Goal: Information Seeking & Learning: Learn about a topic

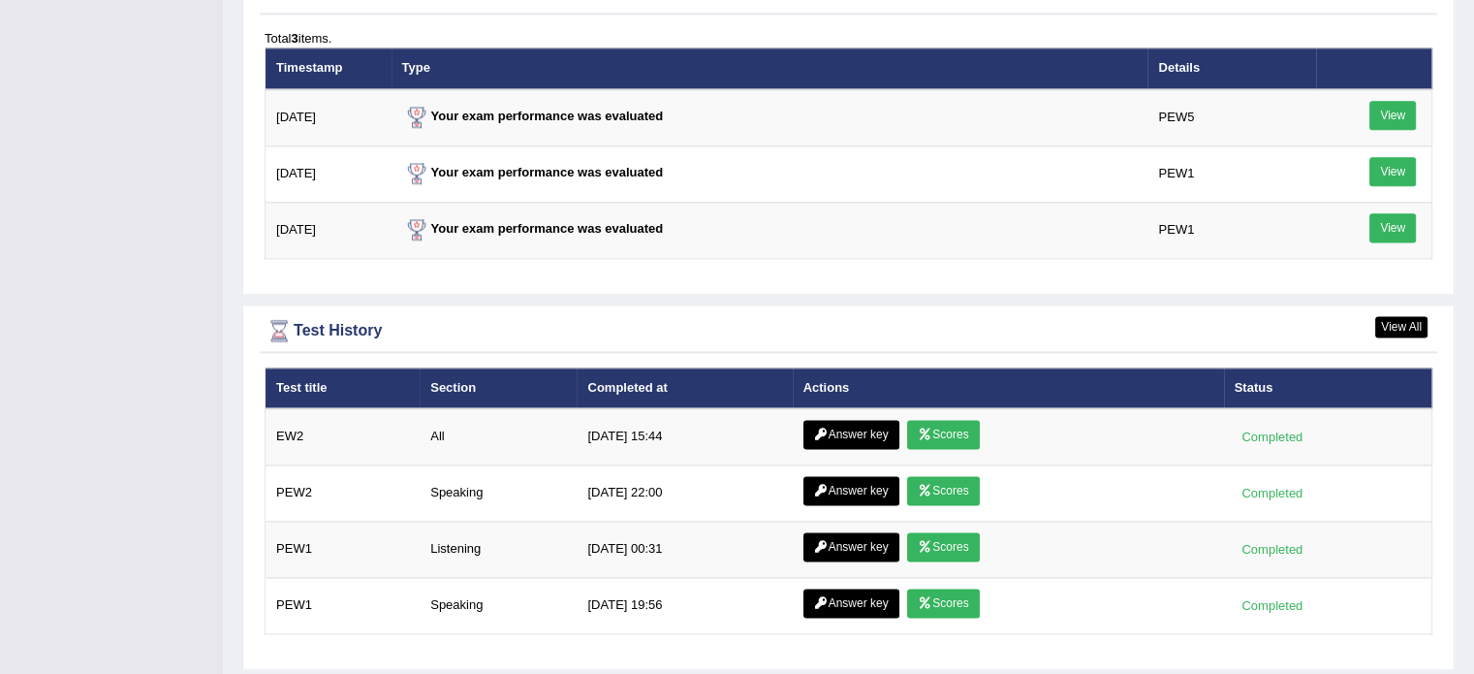
scroll to position [2574, 0]
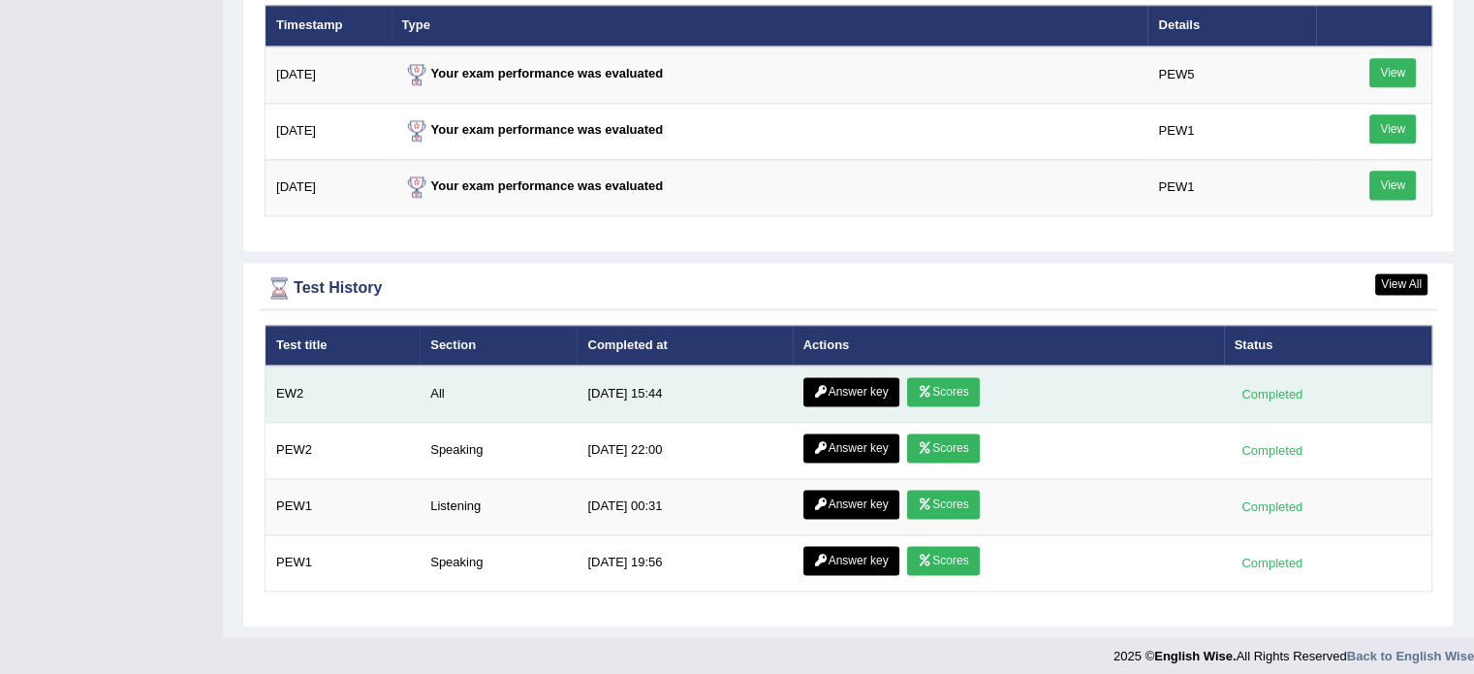
click at [832, 385] on link "Answer key" at bounding box center [852, 391] width 96 height 29
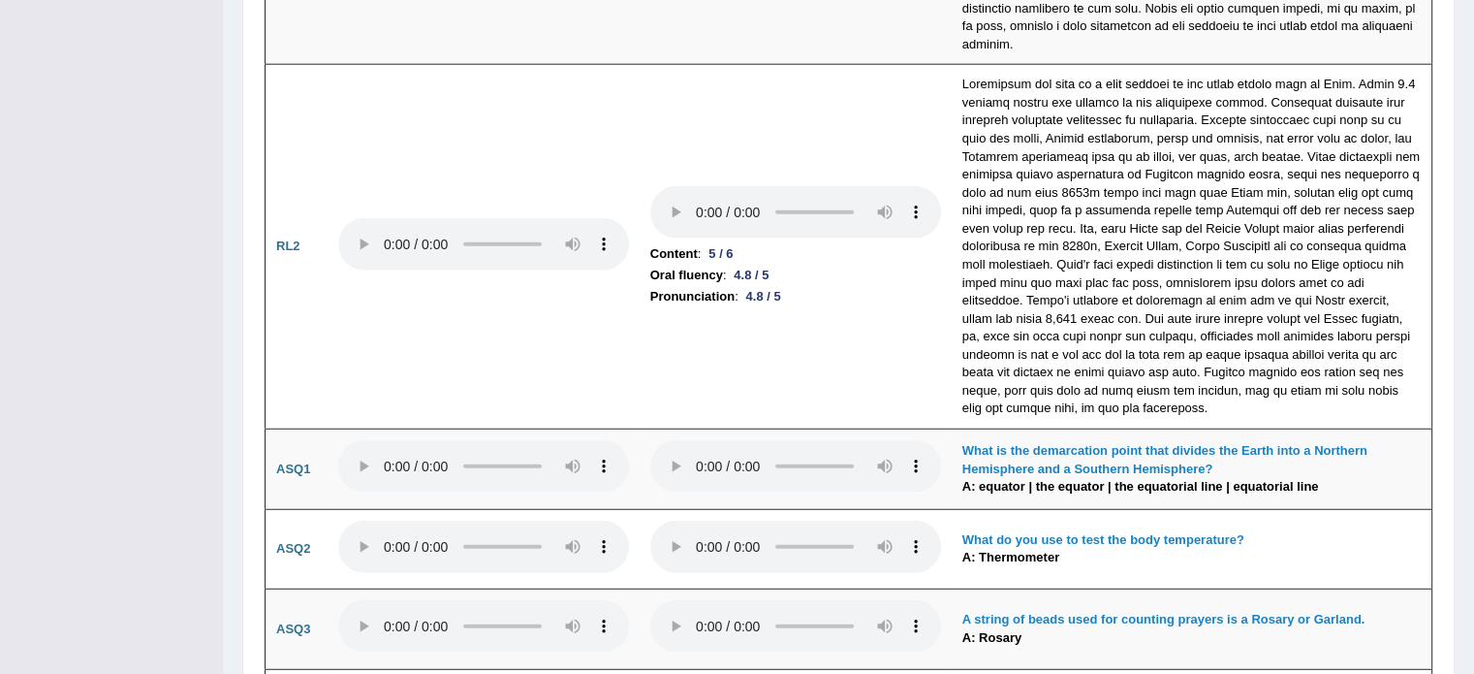
scroll to position [5003, 0]
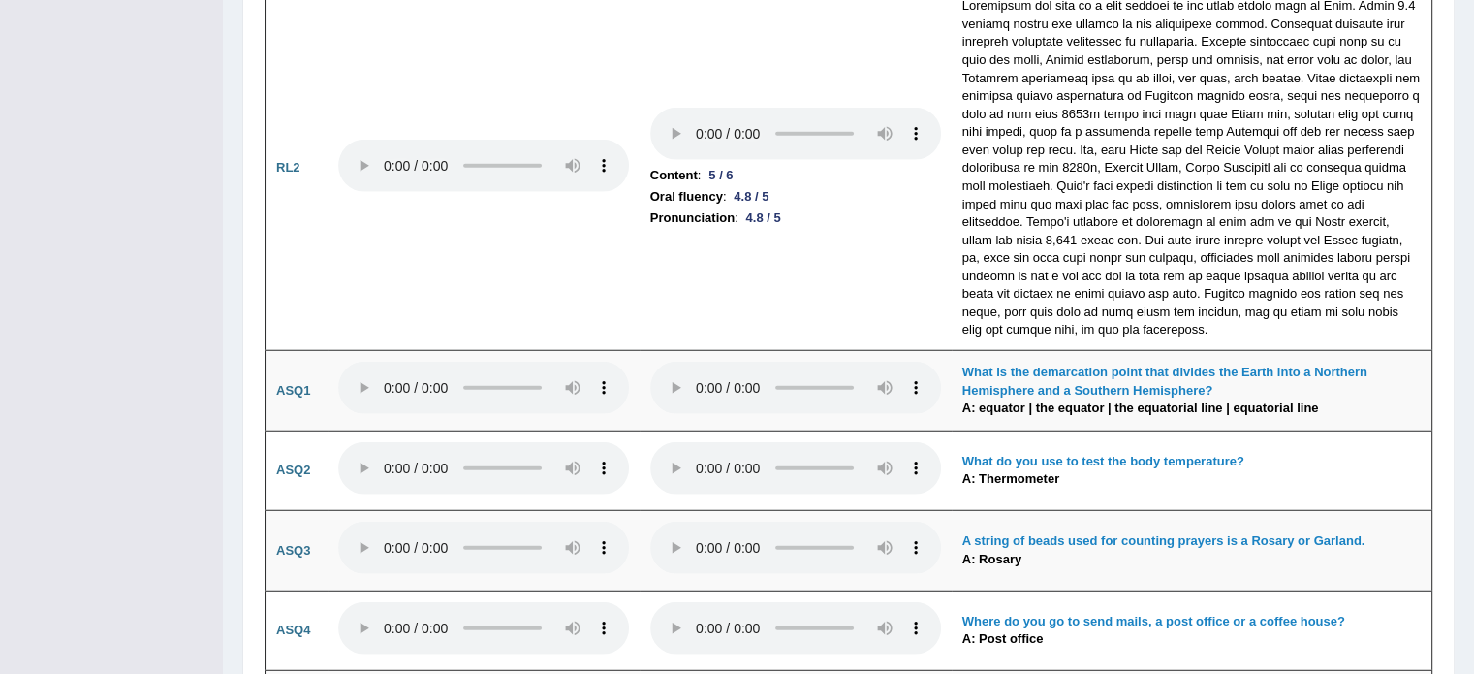
drag, startPoint x: 1488, startPoint y: 38, endPoint x: 1488, endPoint y: 491, distance: 453.7
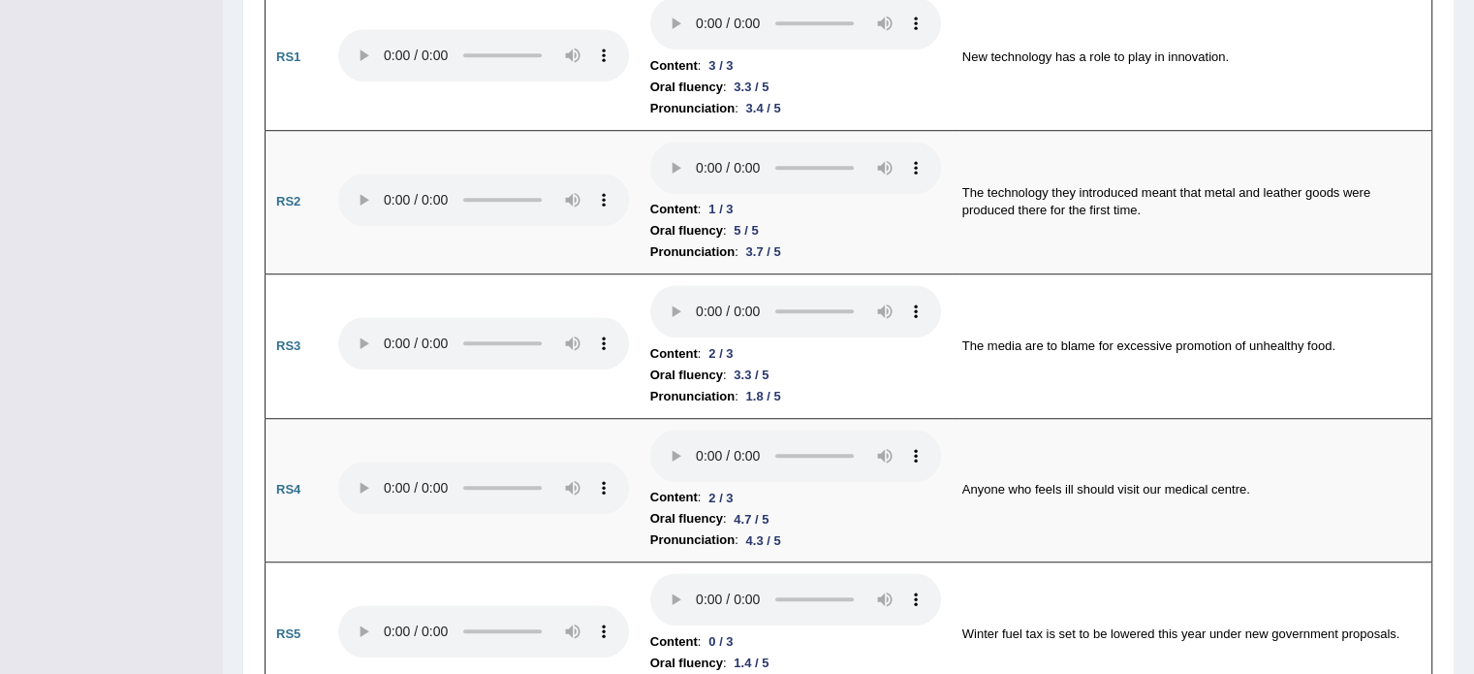
scroll to position [0, 0]
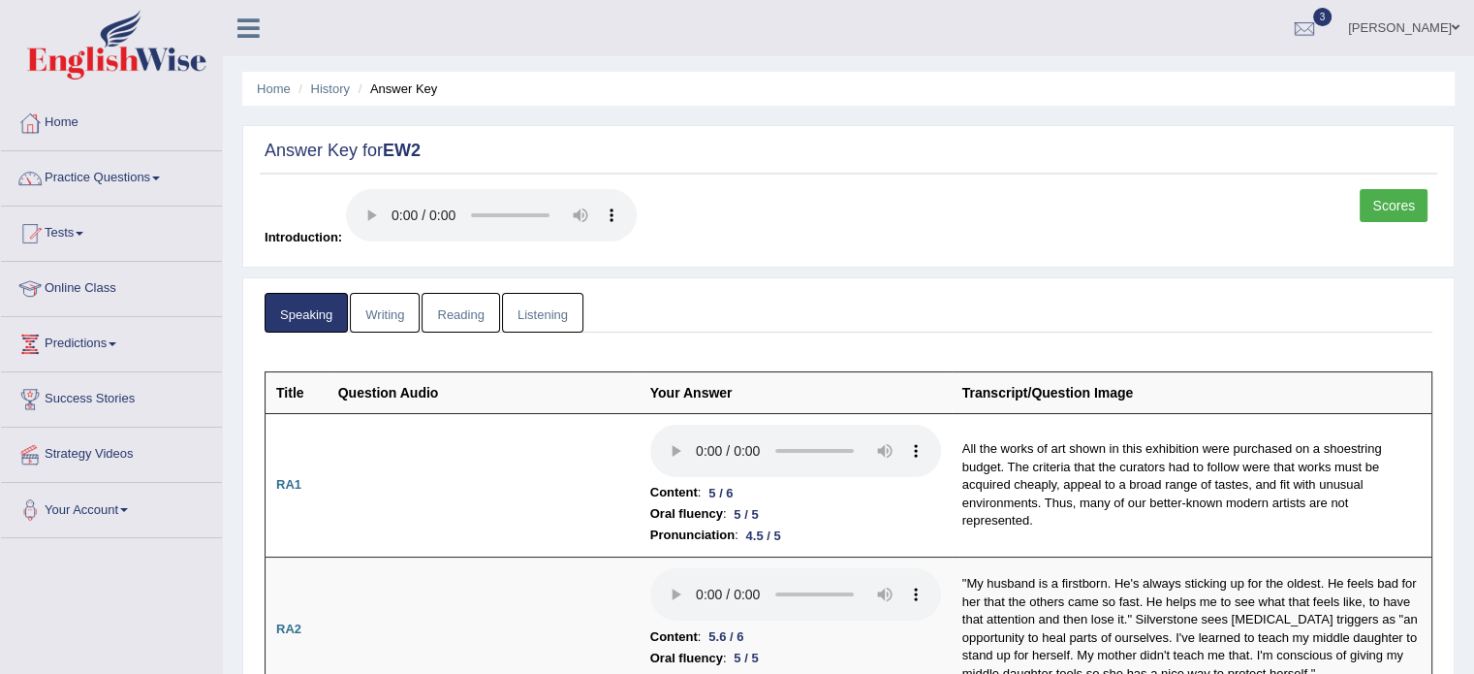
click at [380, 301] on link "Writing" at bounding box center [385, 313] width 70 height 40
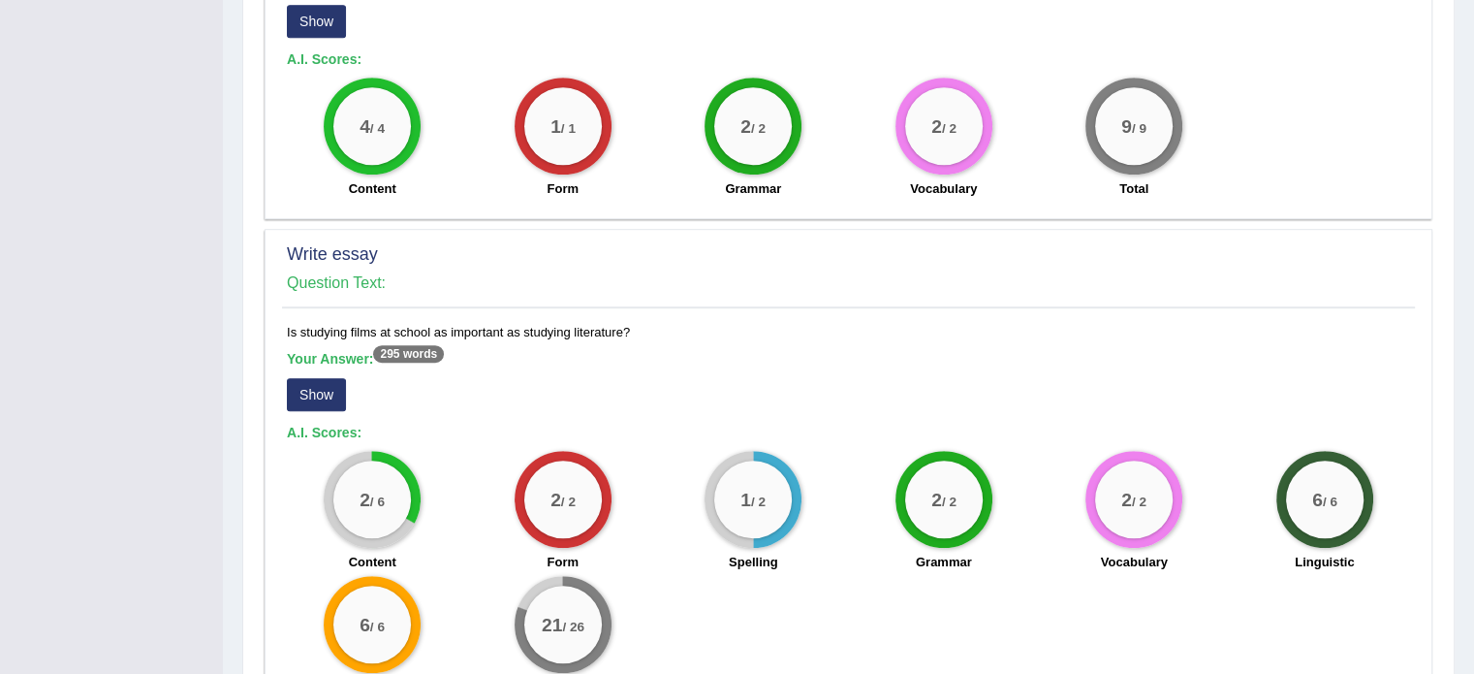
scroll to position [1237, 0]
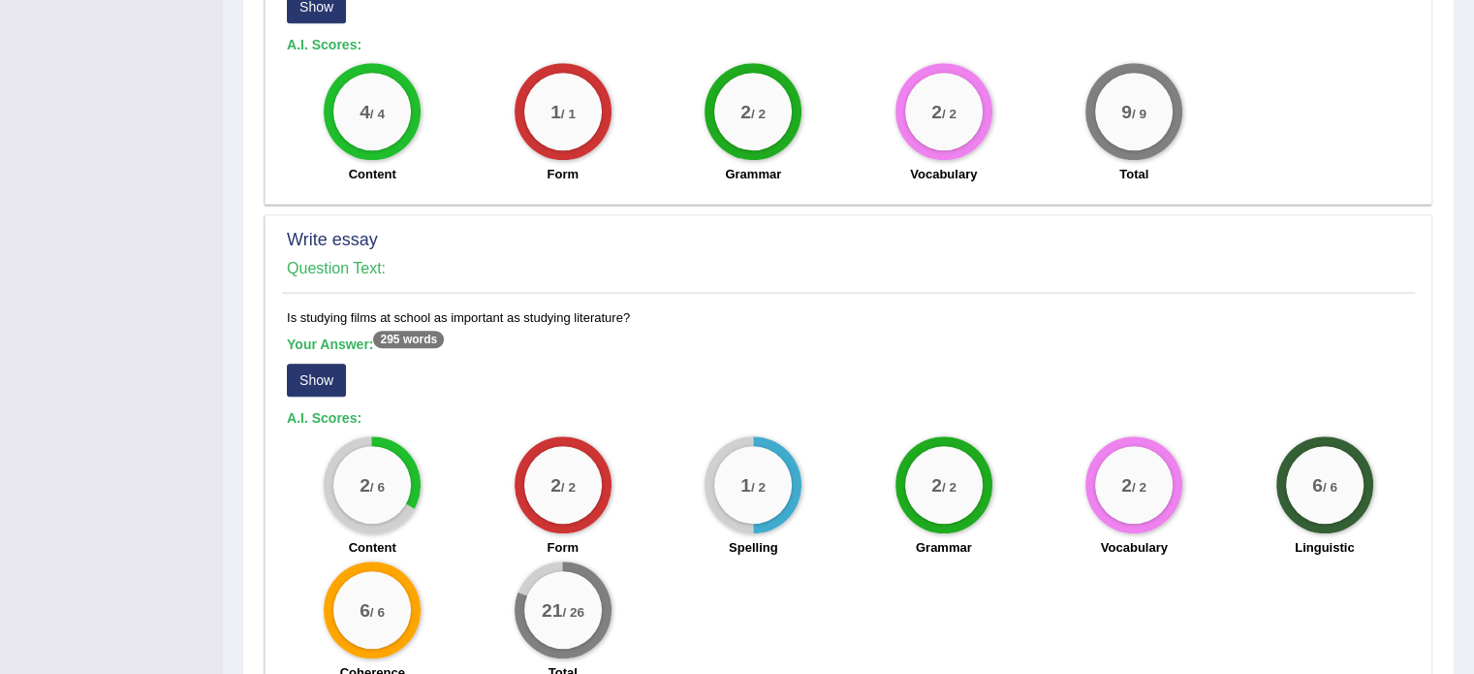
click at [324, 364] on button "Show" at bounding box center [316, 380] width 59 height 33
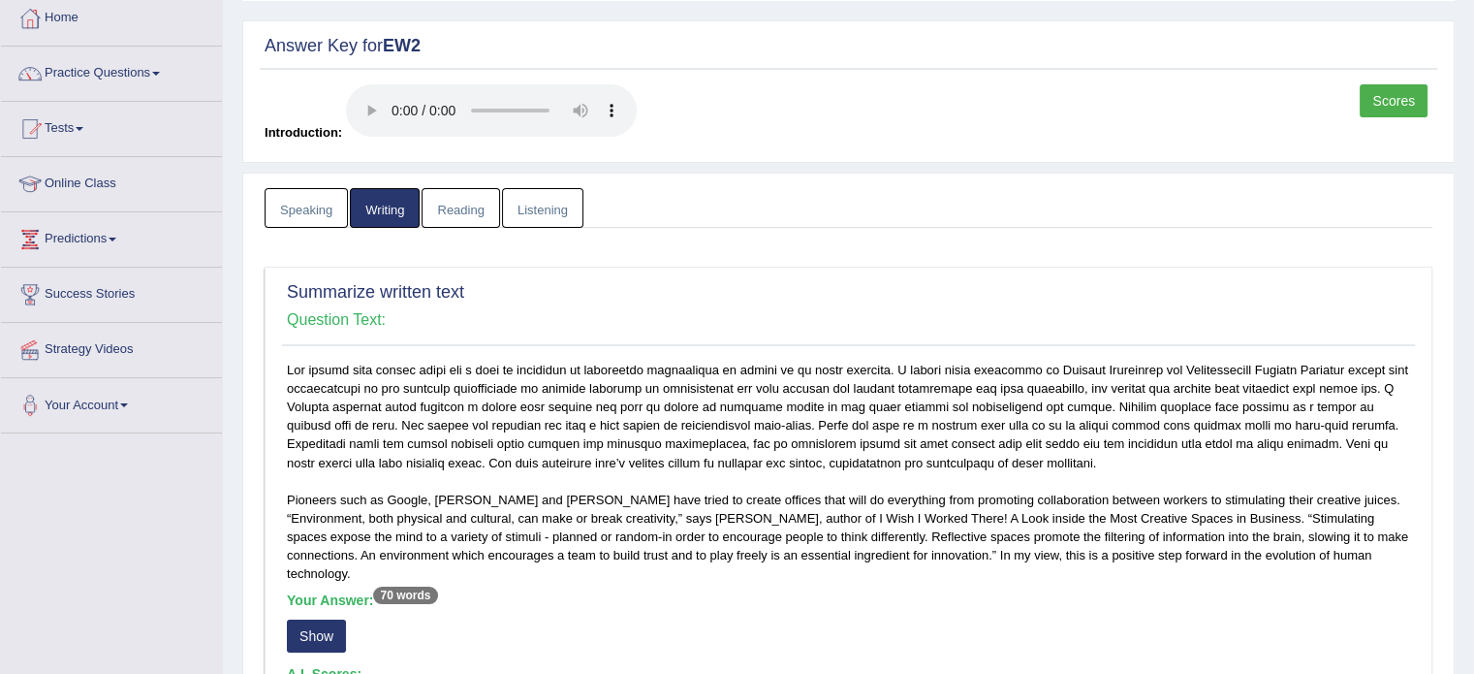
scroll to position [0, 0]
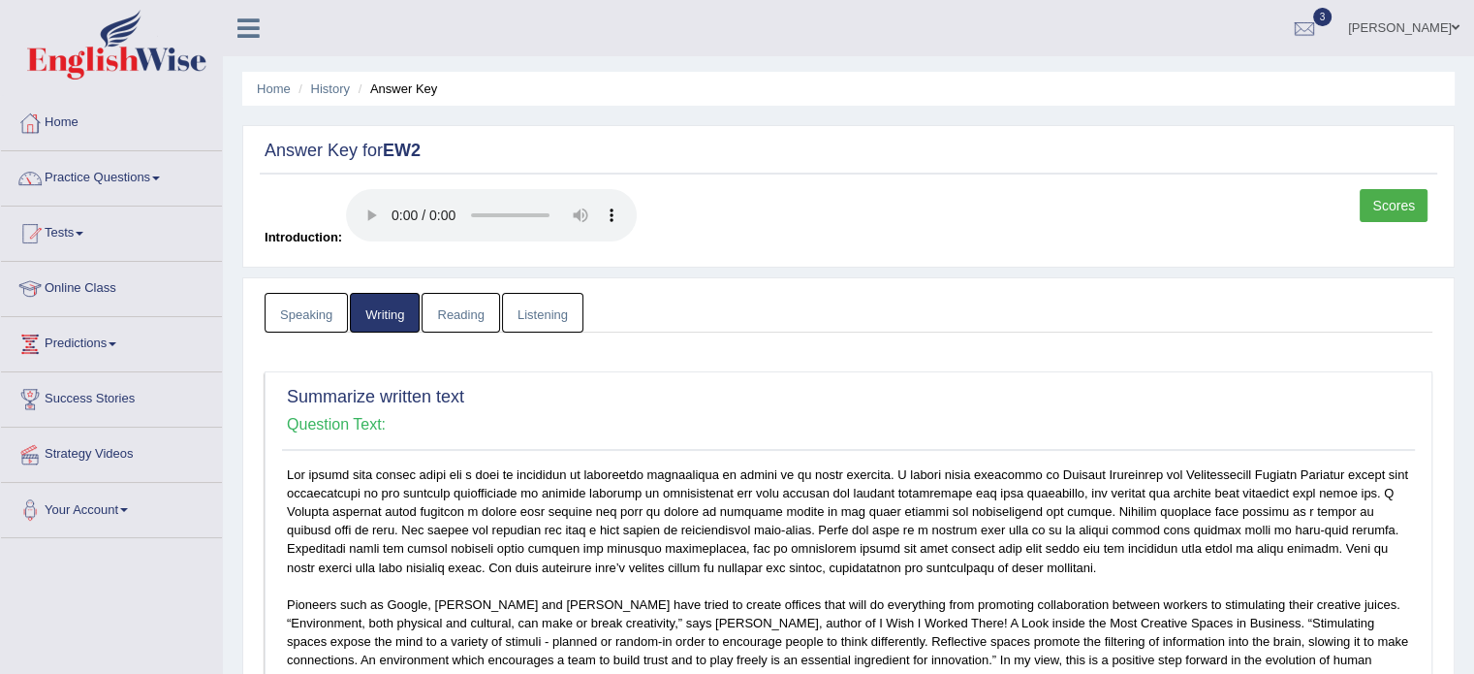
click at [452, 313] on link "Reading" at bounding box center [461, 313] width 78 height 40
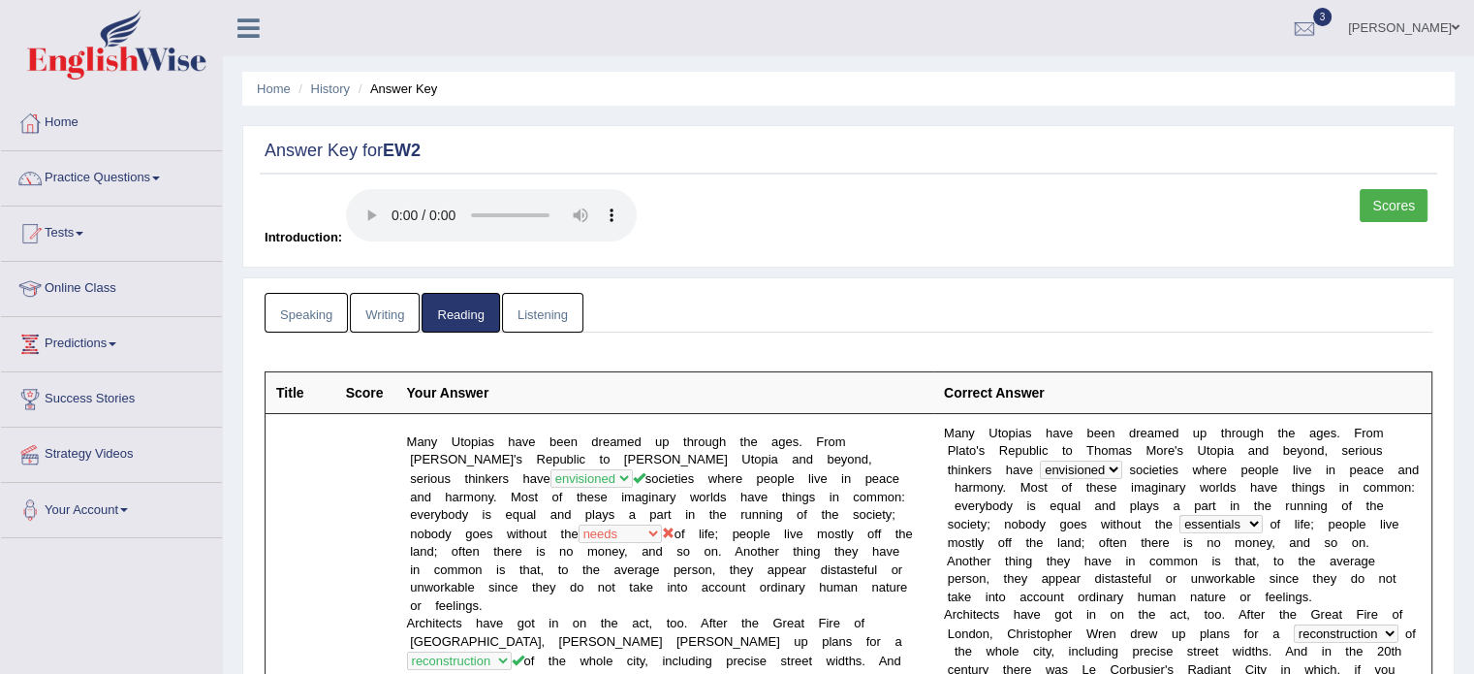
click at [551, 325] on link "Listening" at bounding box center [542, 313] width 81 height 40
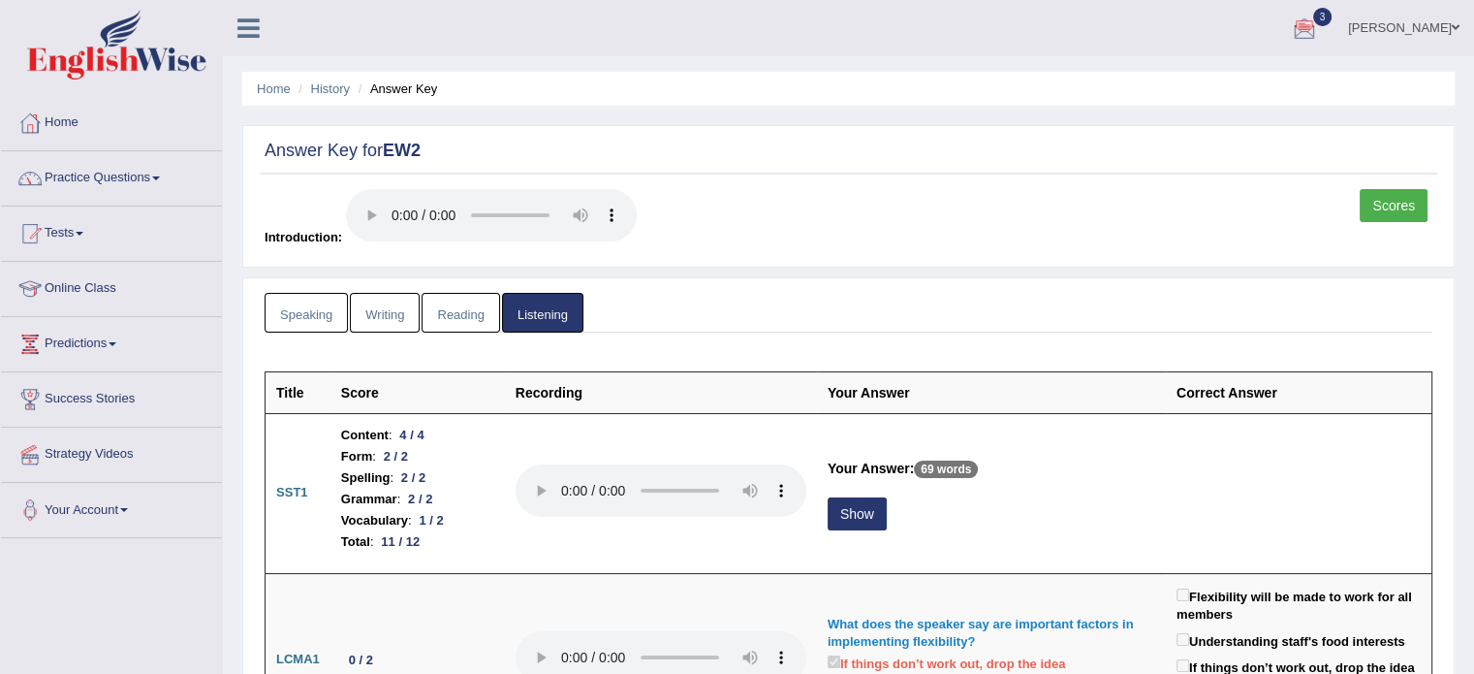
click at [54, 122] on link "Home" at bounding box center [111, 120] width 221 height 48
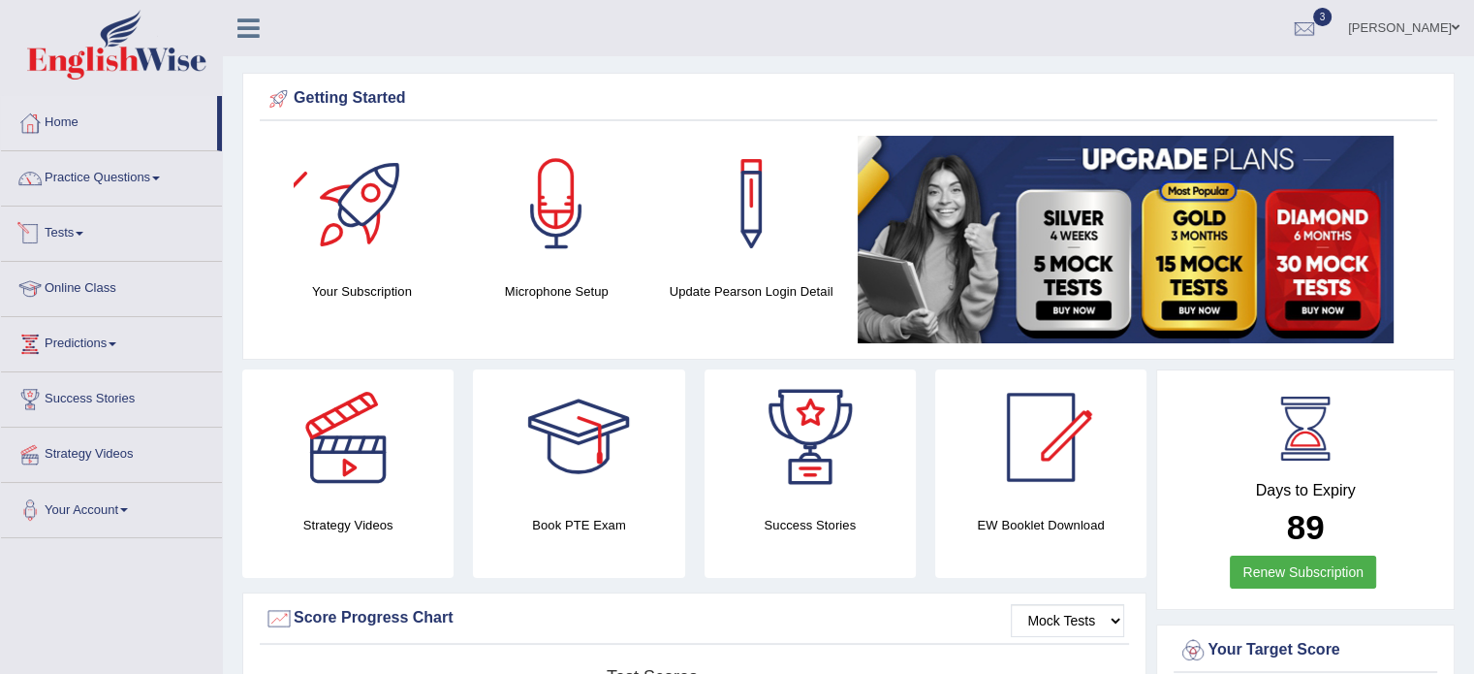
click at [74, 221] on link "Tests" at bounding box center [111, 230] width 221 height 48
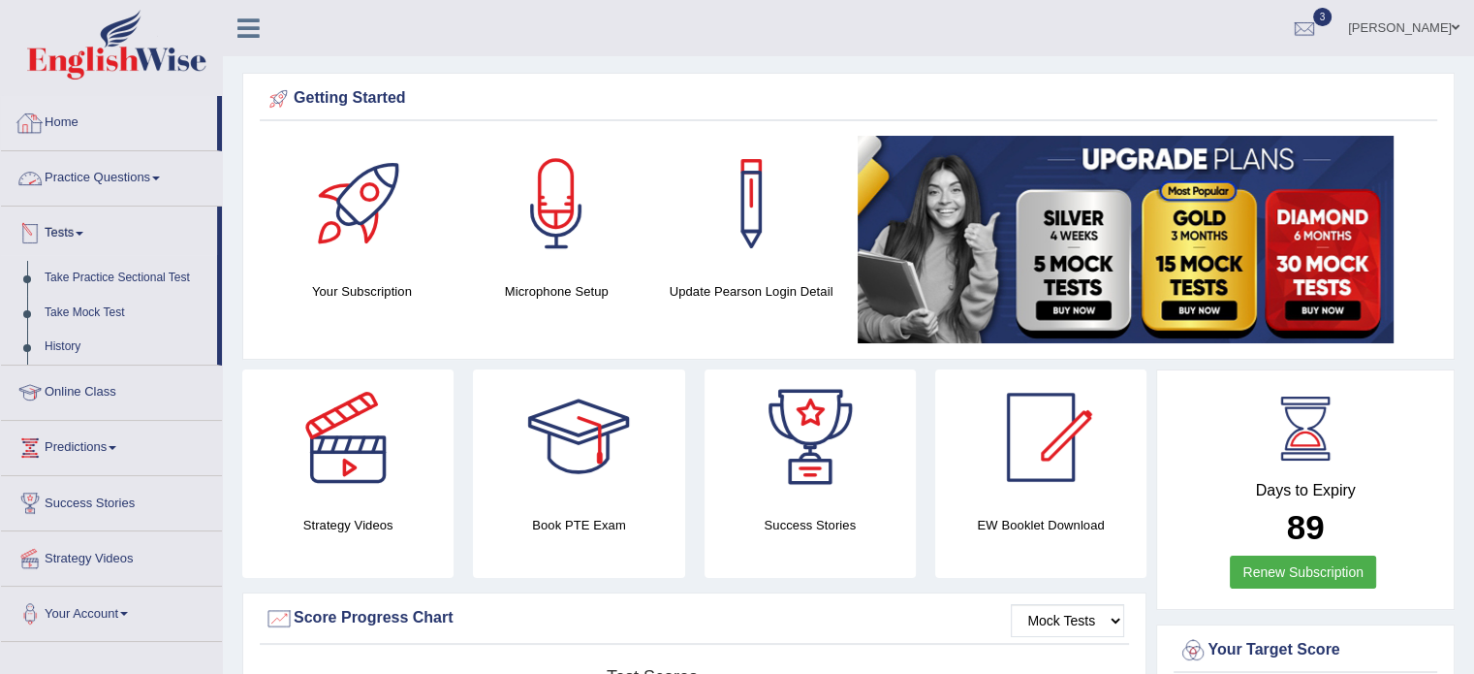
click at [85, 185] on link "Practice Questions" at bounding box center [111, 175] width 221 height 48
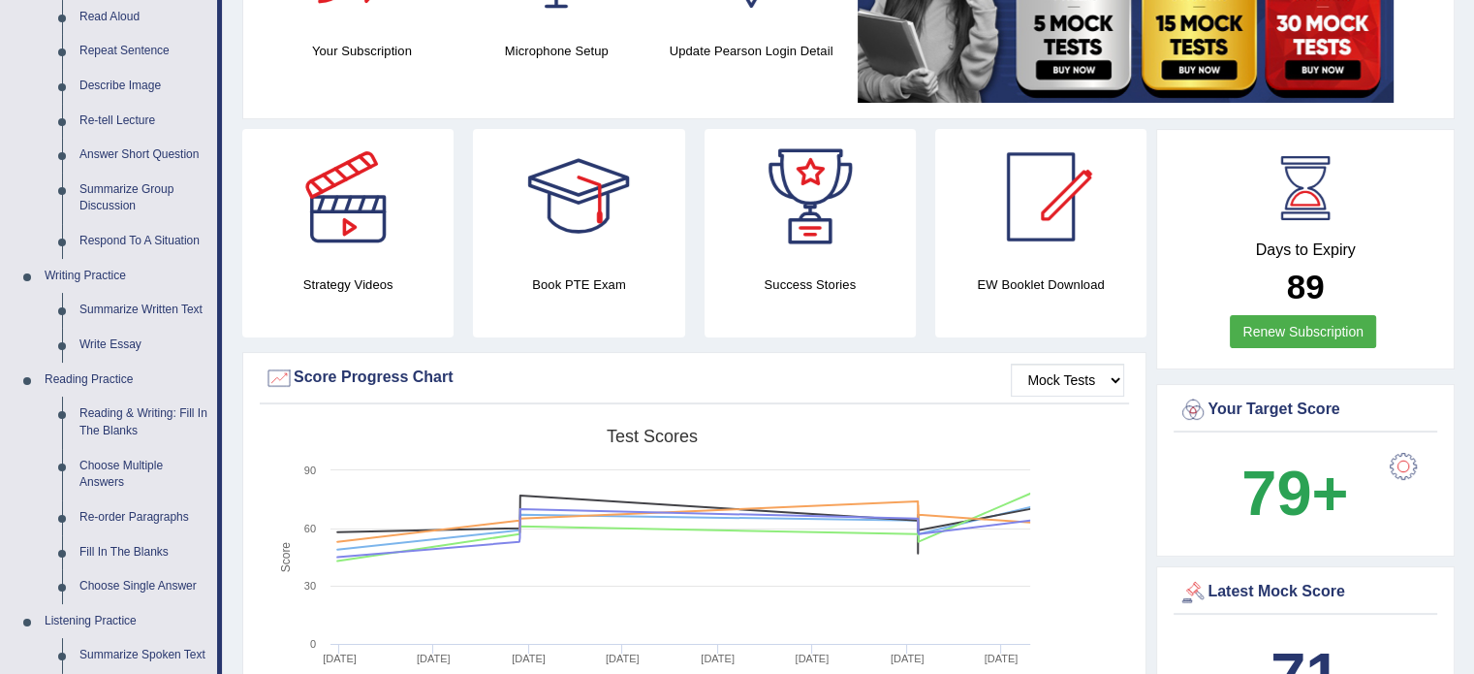
scroll to position [233, 0]
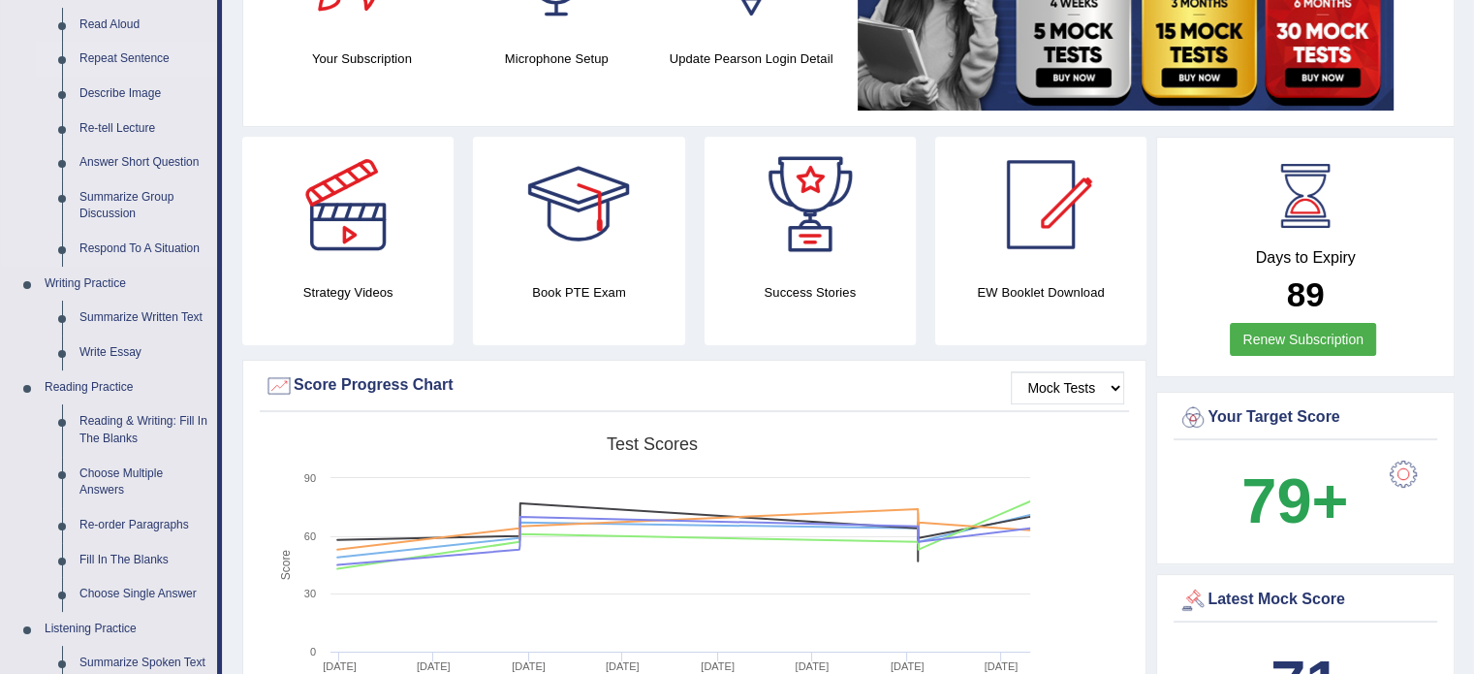
click at [103, 57] on link "Repeat Sentence" at bounding box center [144, 59] width 146 height 35
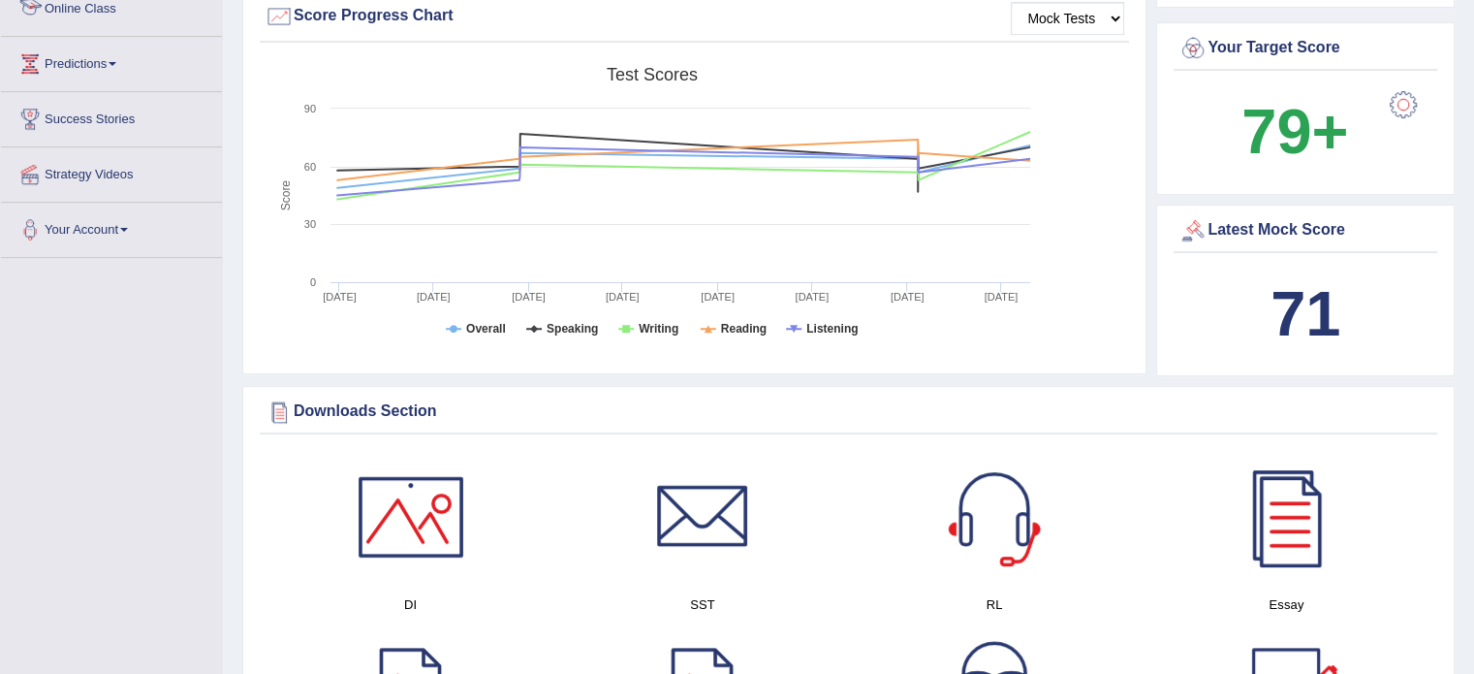
scroll to position [1255, 0]
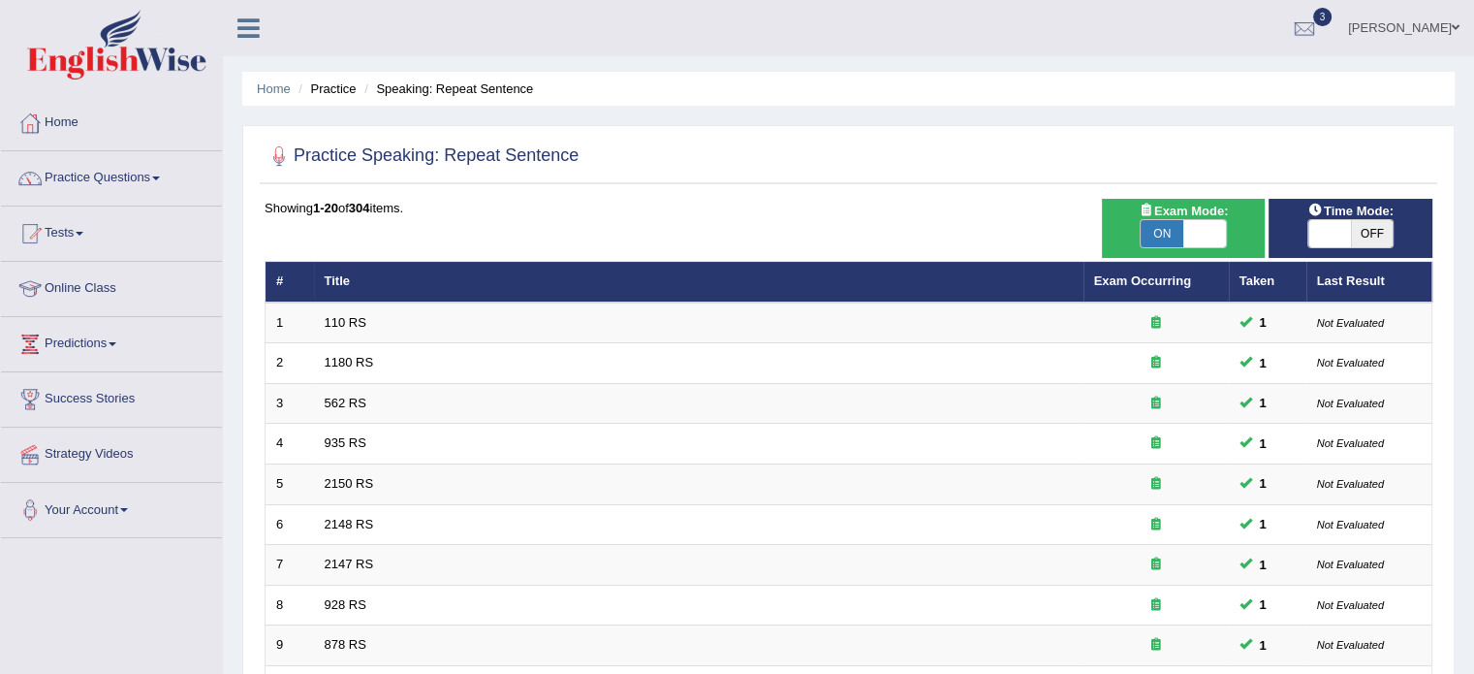
click at [1359, 220] on span "OFF" at bounding box center [1372, 233] width 43 height 27
checkbox input "true"
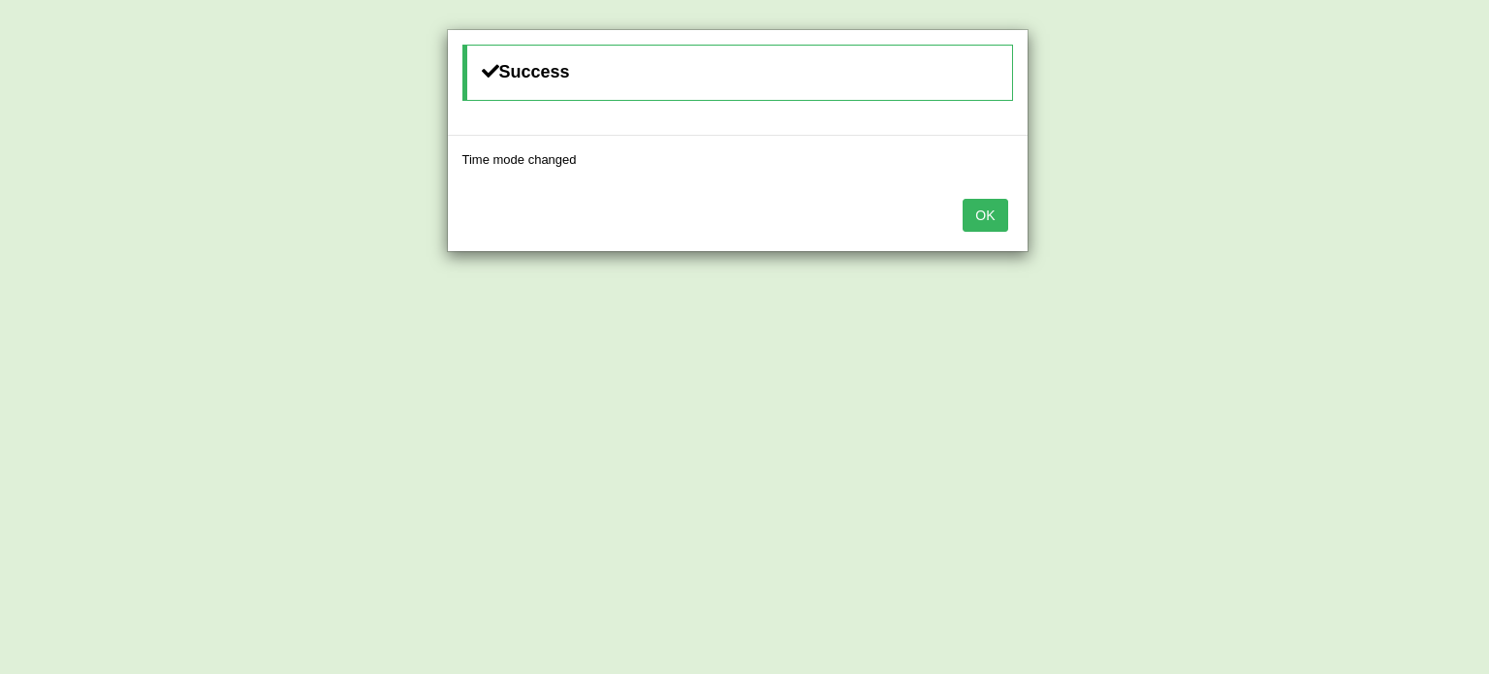
click at [963, 199] on button "OK" at bounding box center [985, 215] width 45 height 33
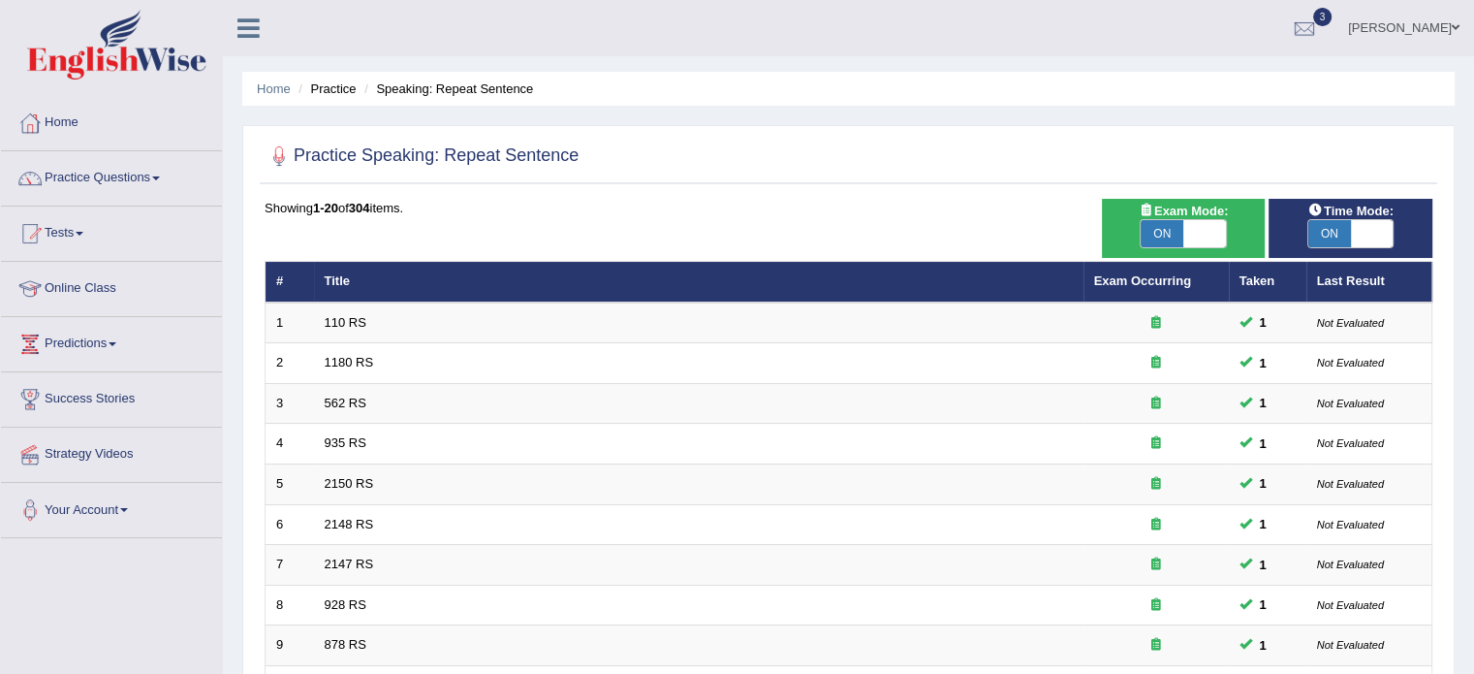
scroll to position [604, 0]
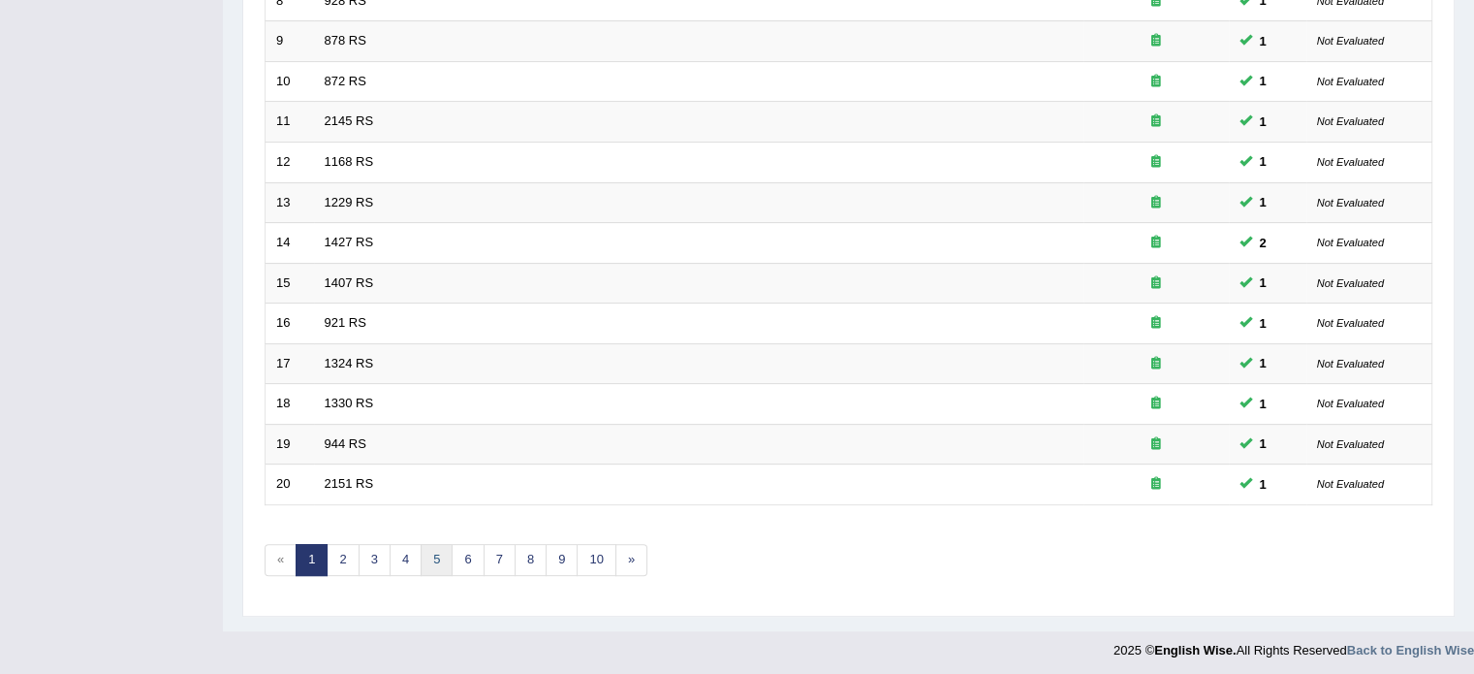
click at [426, 555] on link "5" at bounding box center [437, 560] width 32 height 32
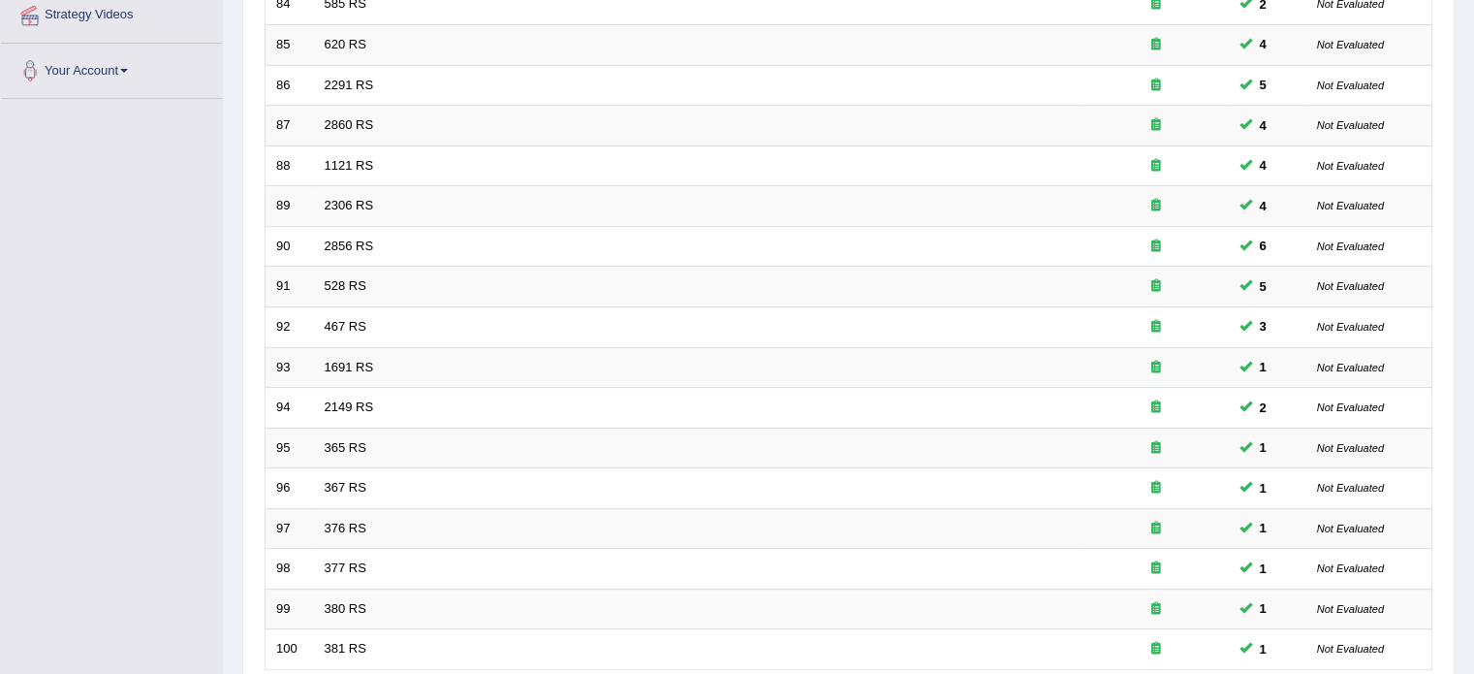
scroll to position [604, 0]
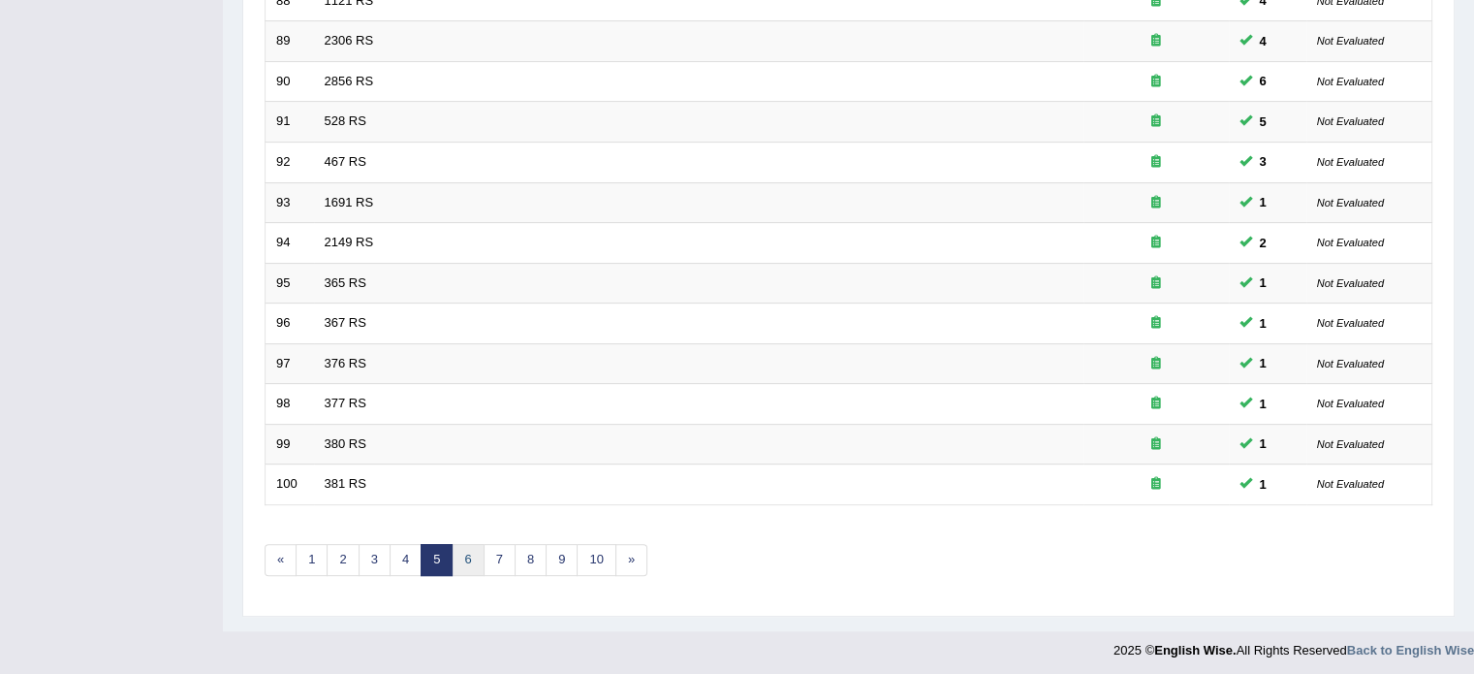
click at [470, 554] on link "6" at bounding box center [468, 560] width 32 height 32
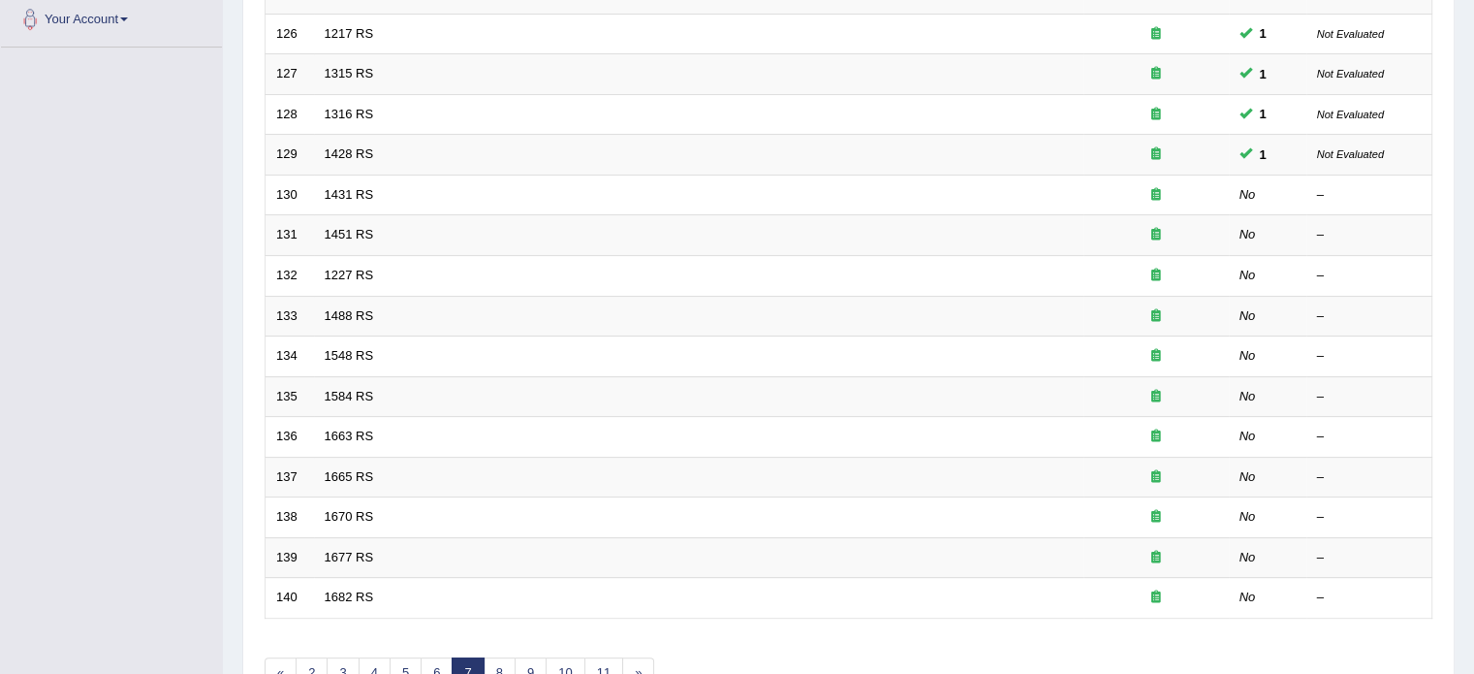
scroll to position [604, 0]
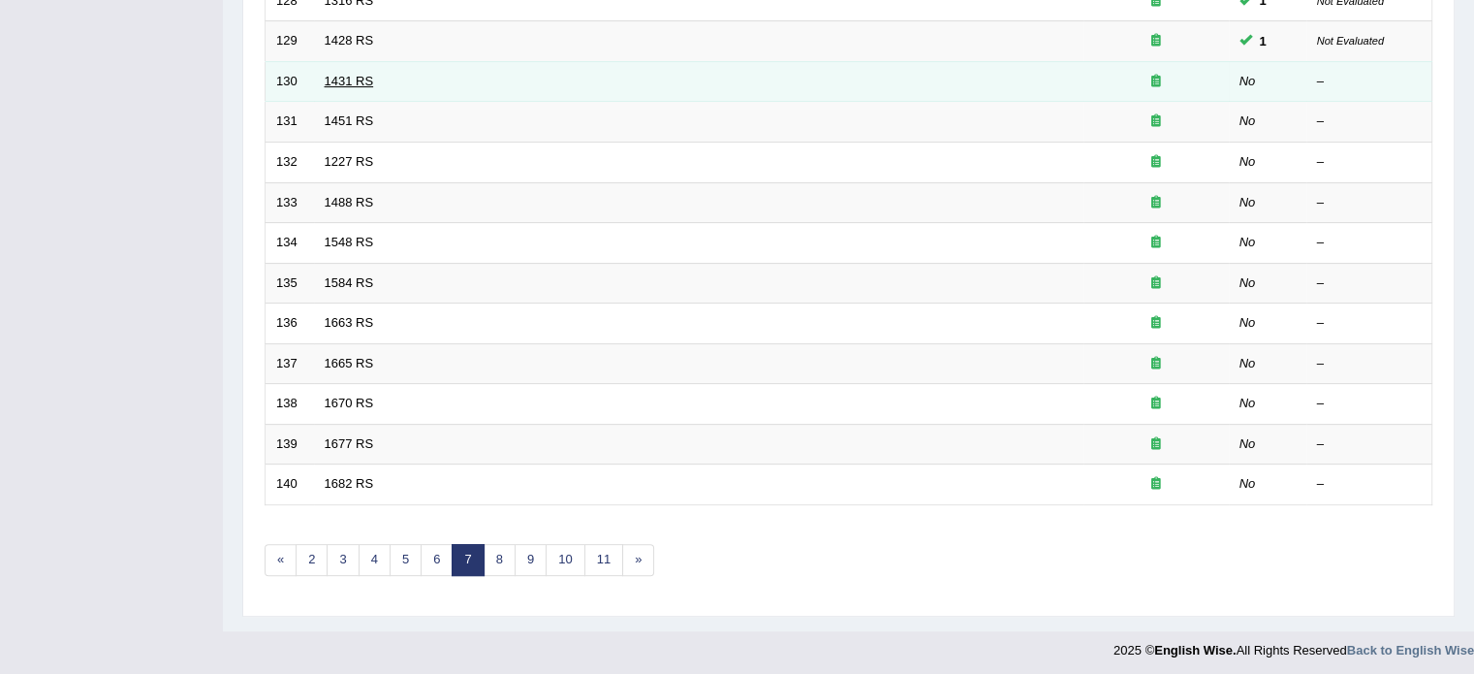
click at [349, 75] on link "1431 RS" at bounding box center [349, 81] width 49 height 15
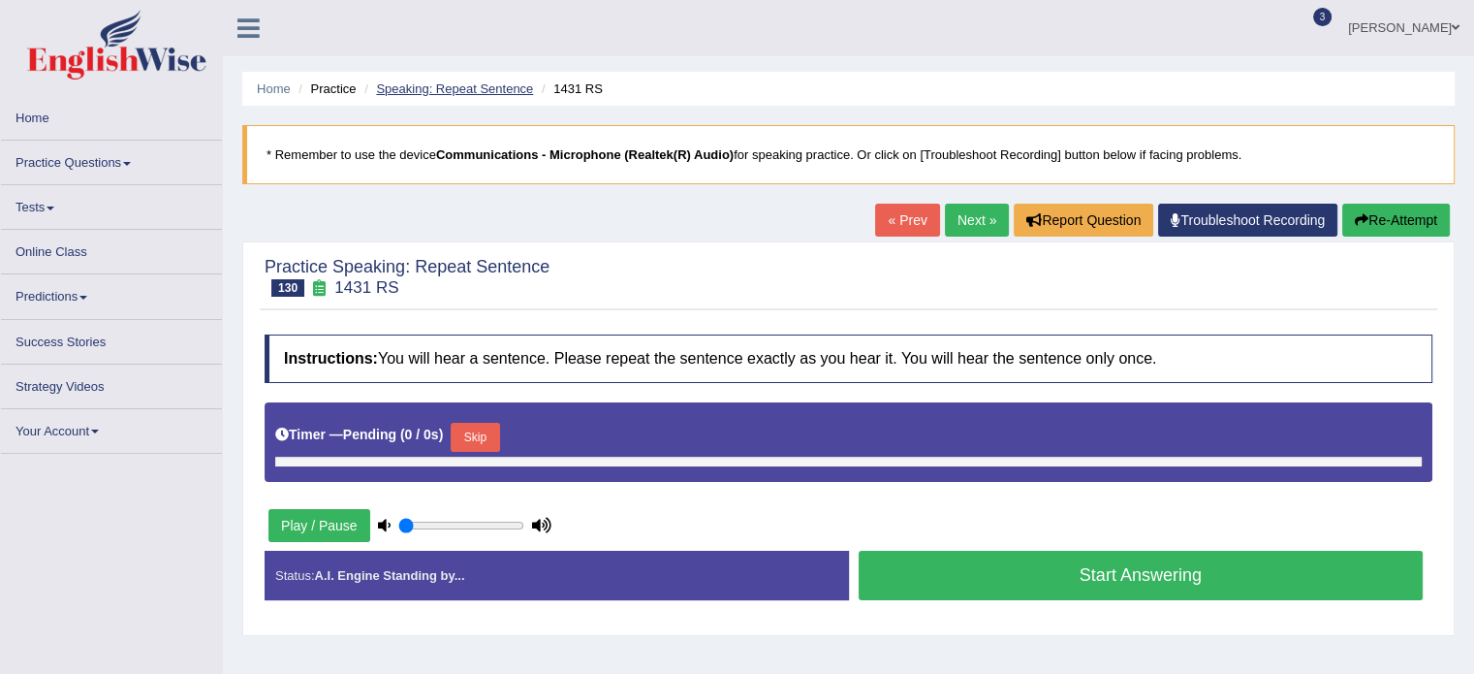
type input "0.35"
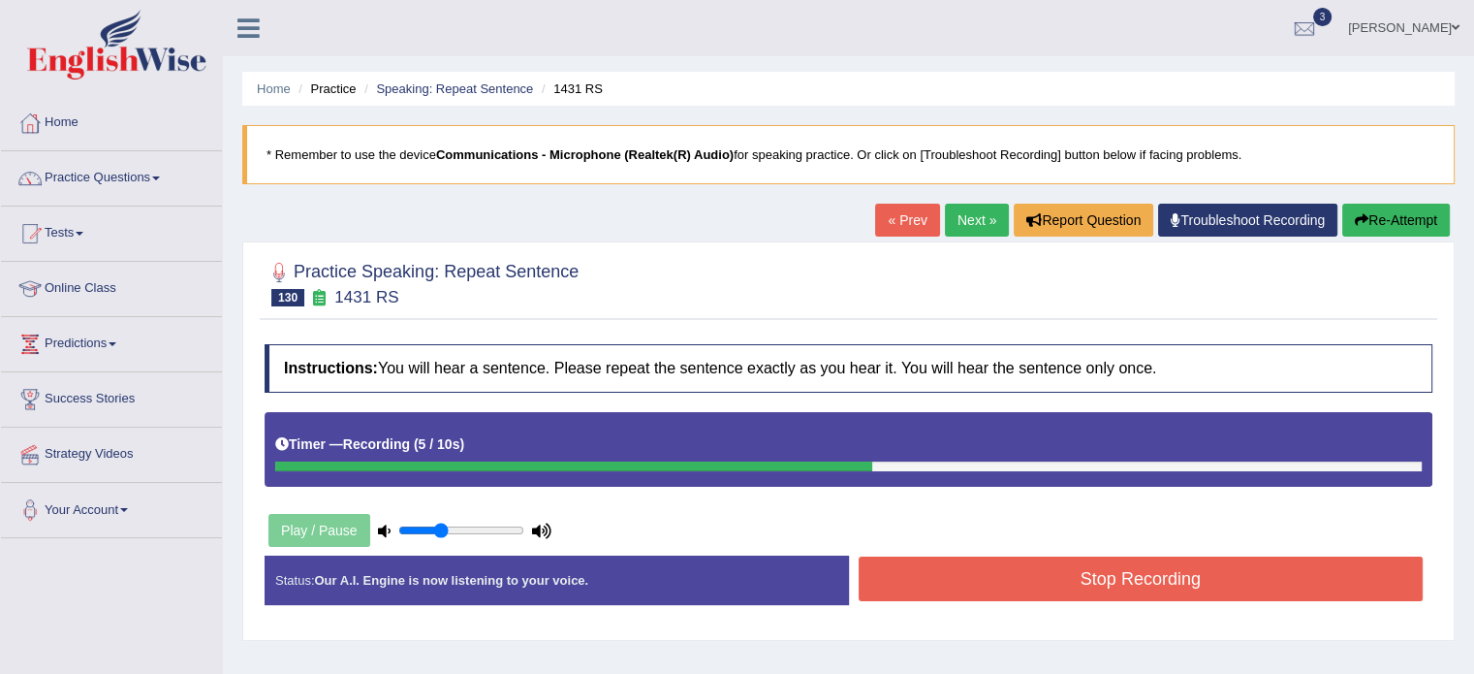
click at [1163, 578] on button "Stop Recording" at bounding box center [1141, 578] width 565 height 45
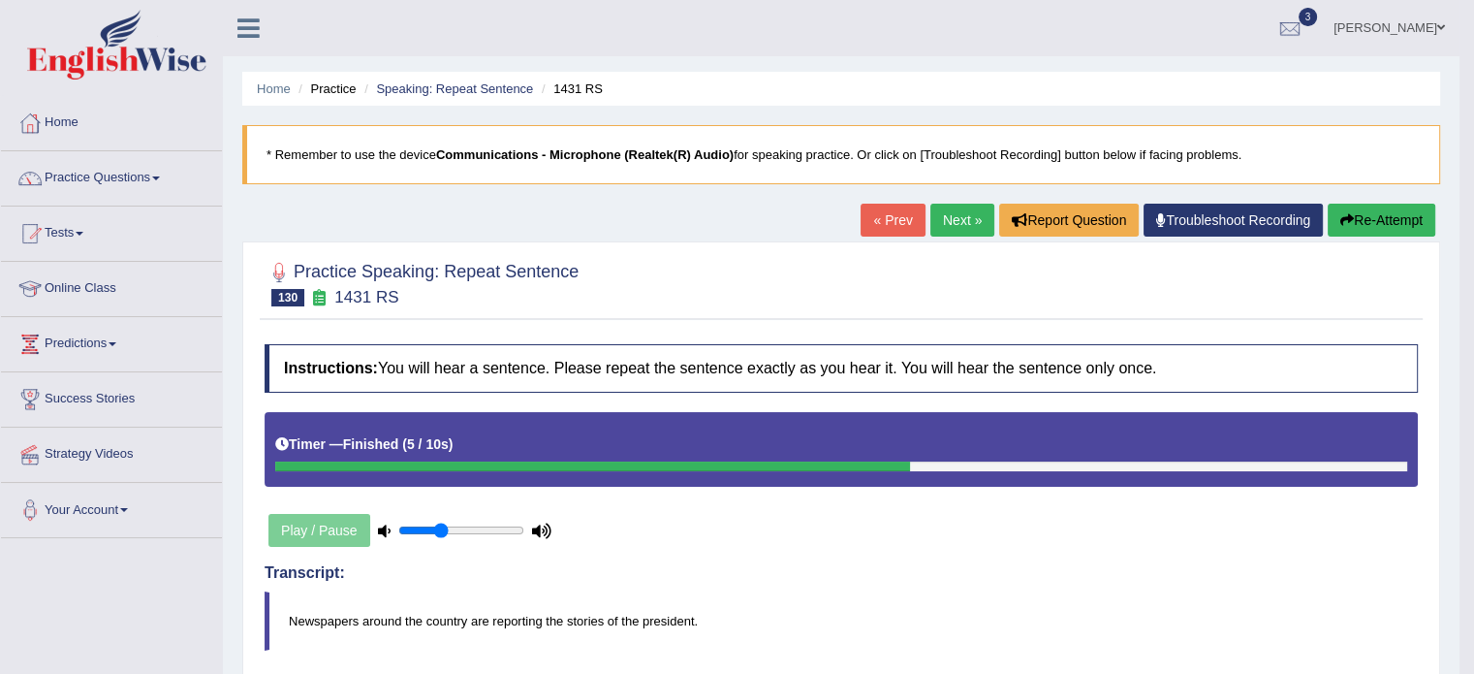
click at [954, 215] on link "Next »" at bounding box center [963, 220] width 64 height 33
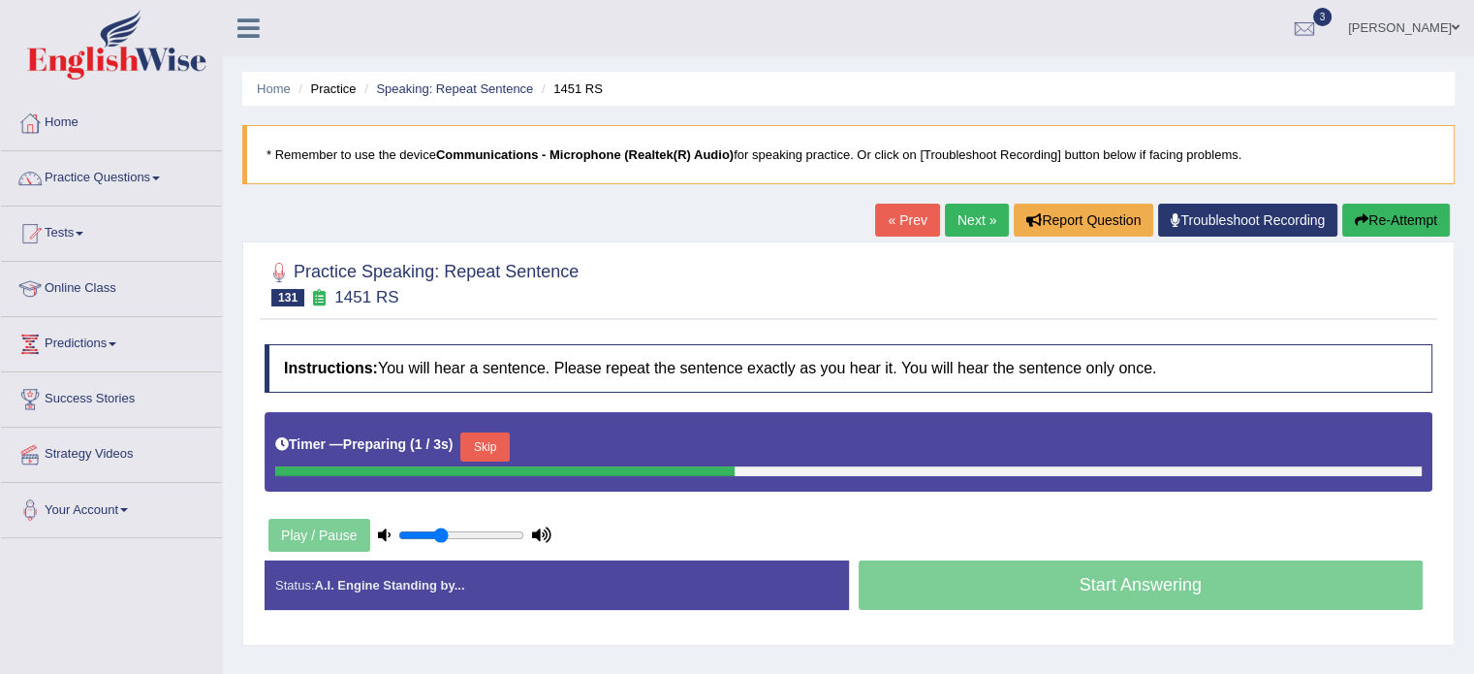
scroll to position [136, 0]
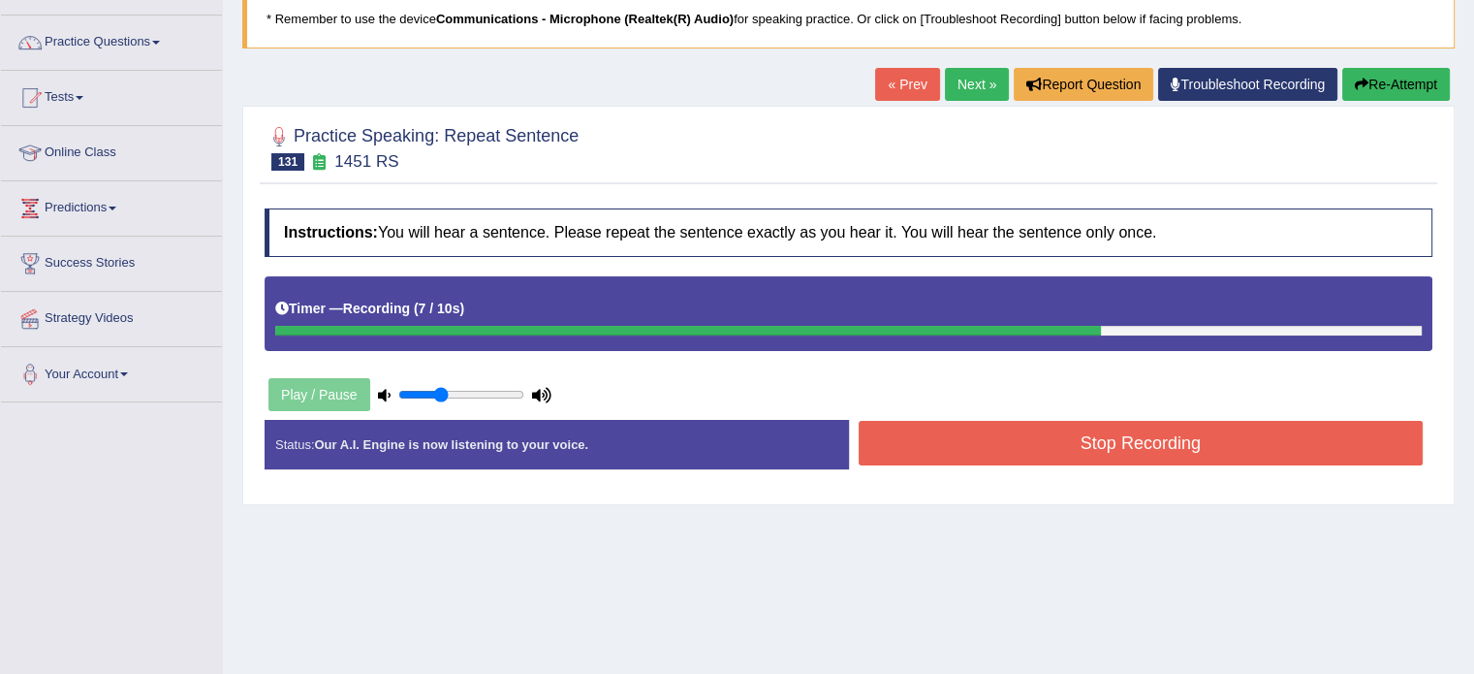
click at [1078, 452] on button "Stop Recording" at bounding box center [1141, 443] width 565 height 45
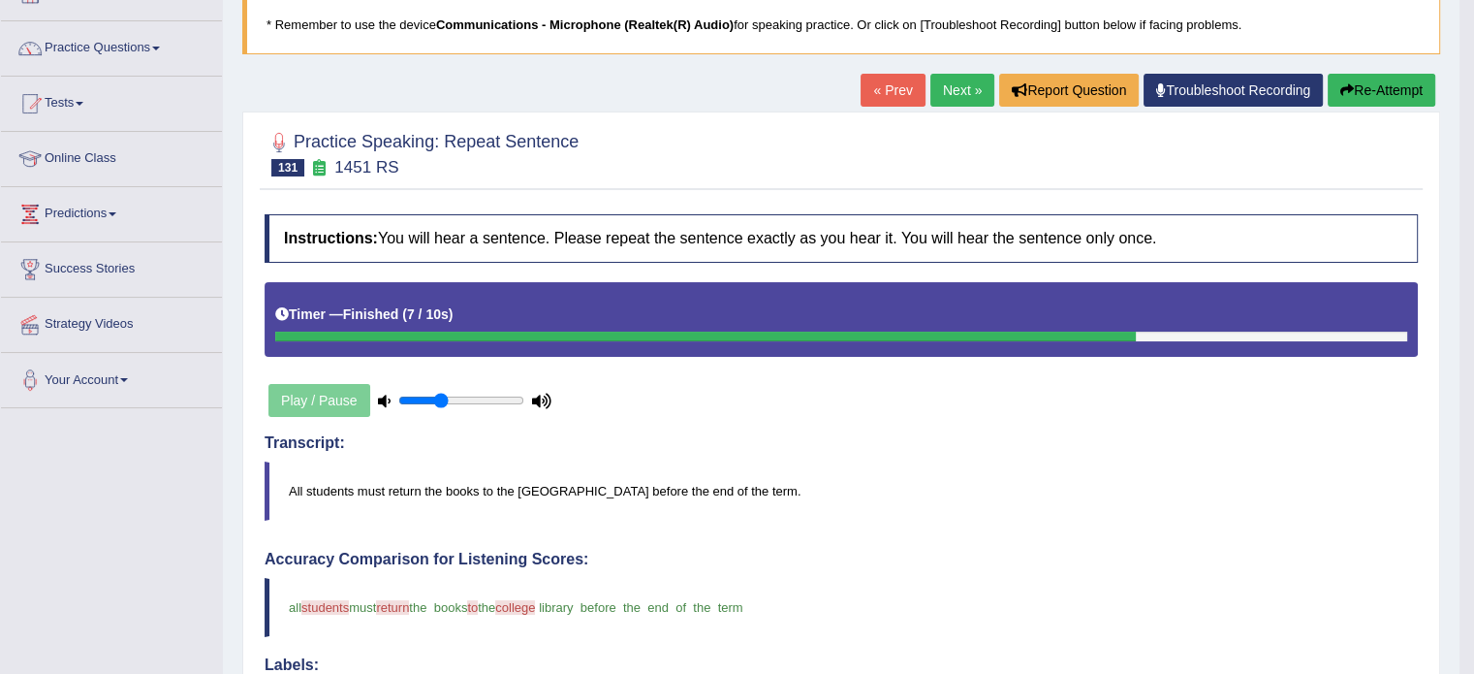
scroll to position [58, 0]
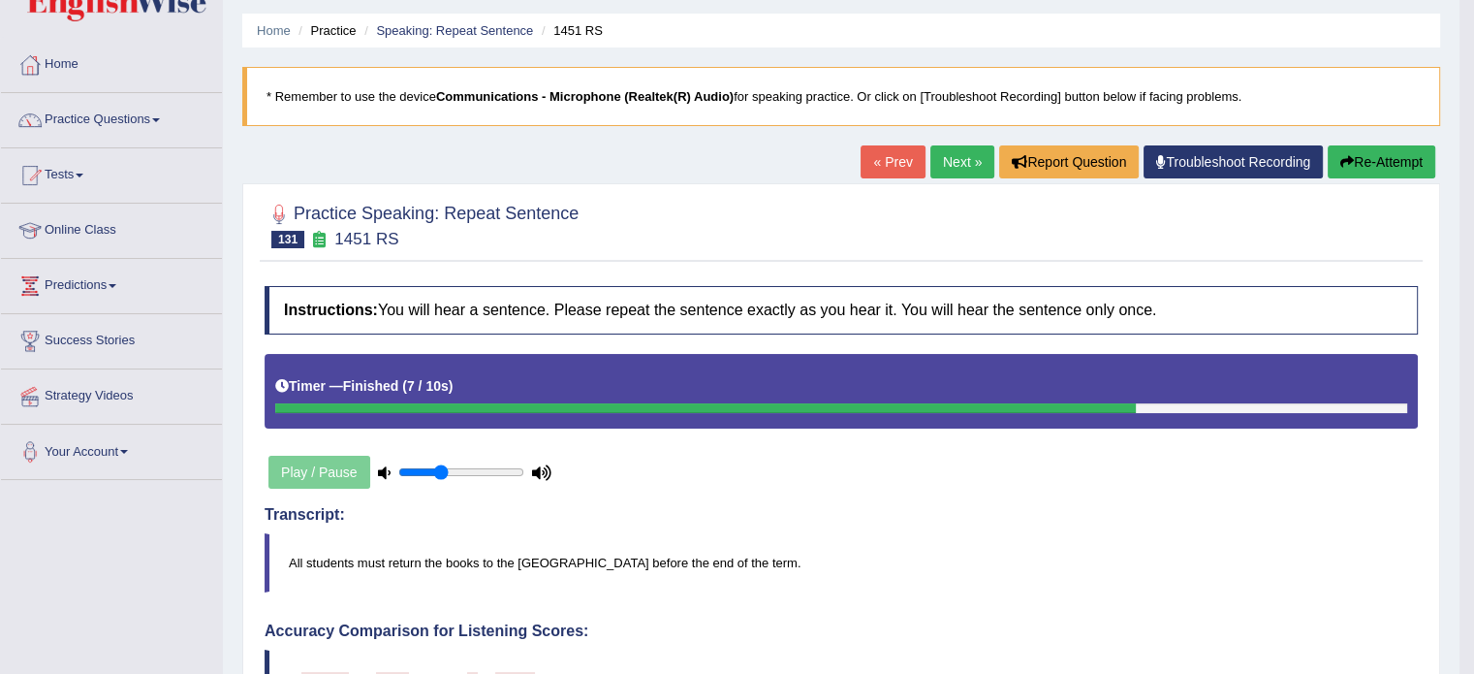
click at [944, 153] on link "Next »" at bounding box center [963, 161] width 64 height 33
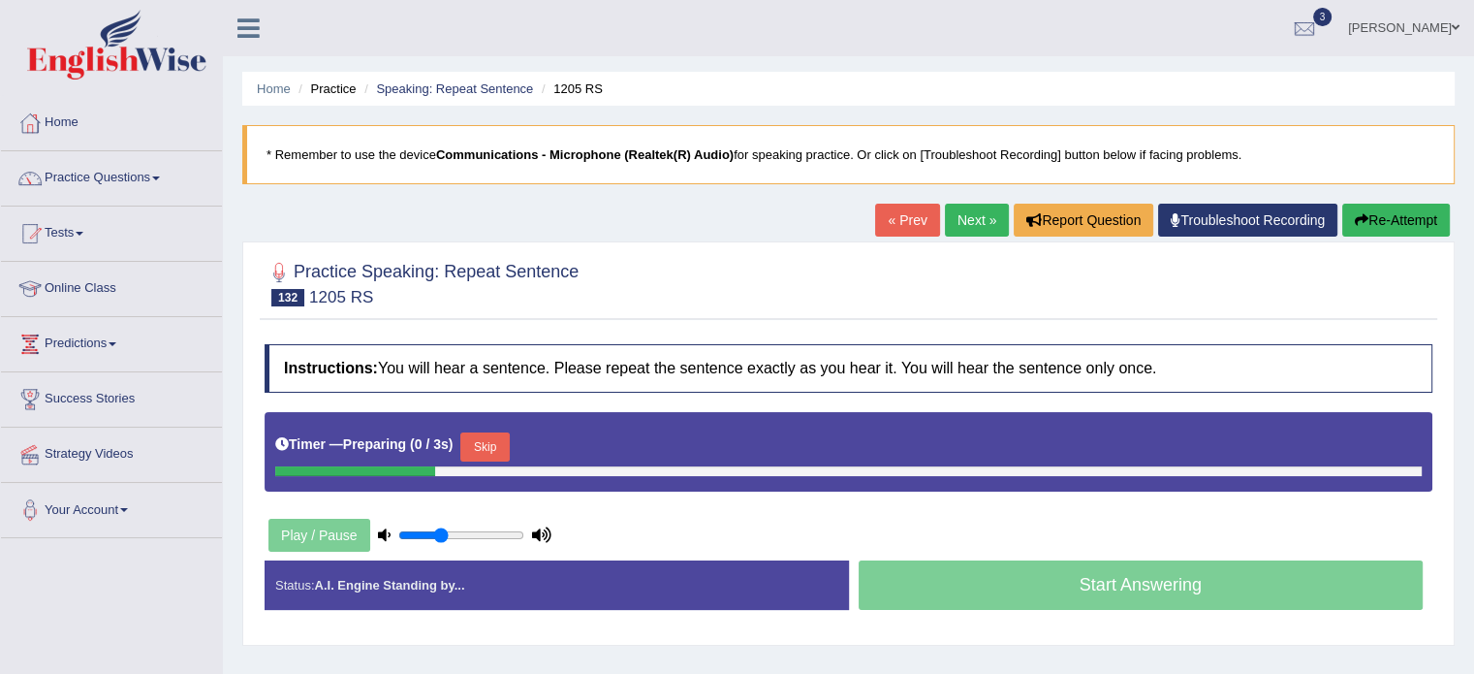
scroll to position [155, 0]
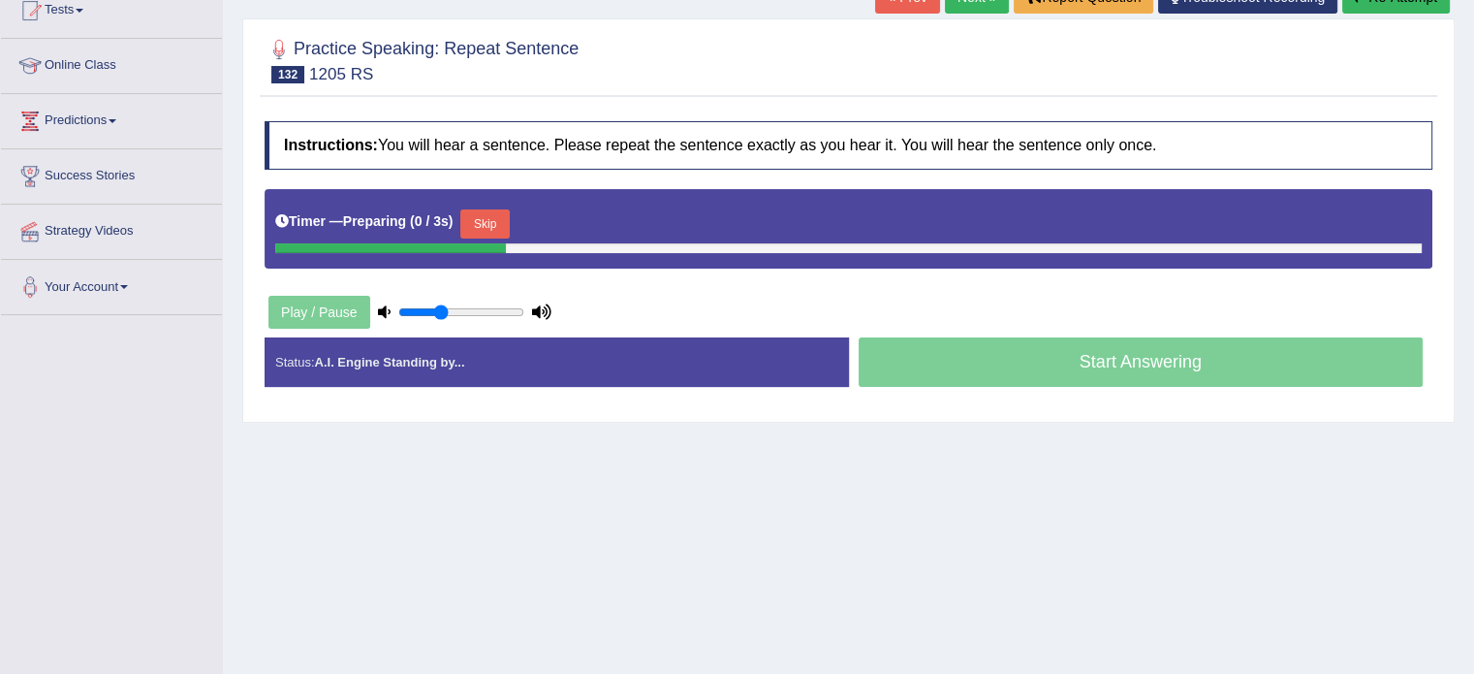
drag, startPoint x: 0, startPoint y: 0, endPoint x: 1488, endPoint y: 281, distance: 1514.3
click at [1473, 281] on html "Toggle navigation Home Practice Questions Speaking Practice Read Aloud Repeat S…" at bounding box center [737, 114] width 1474 height 674
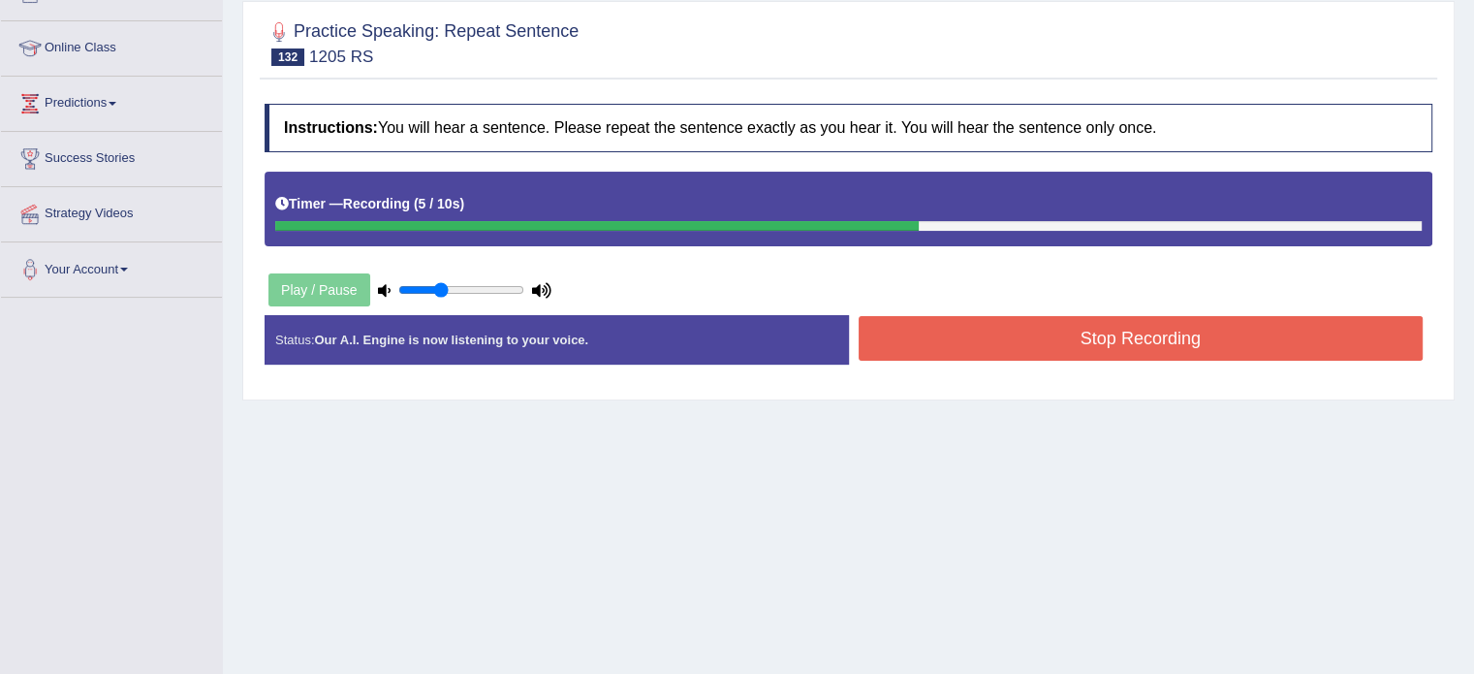
click at [1047, 333] on button "Stop Recording" at bounding box center [1141, 338] width 565 height 45
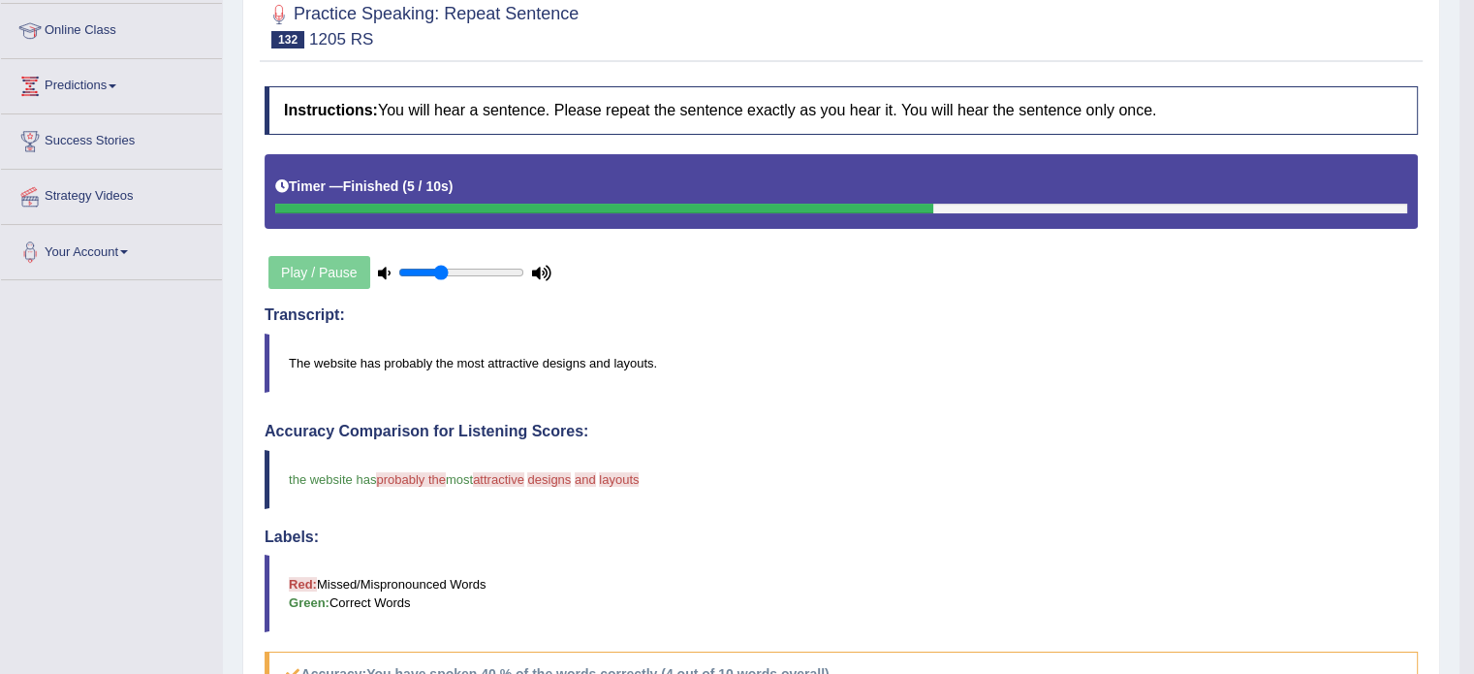
scroll to position [0, 0]
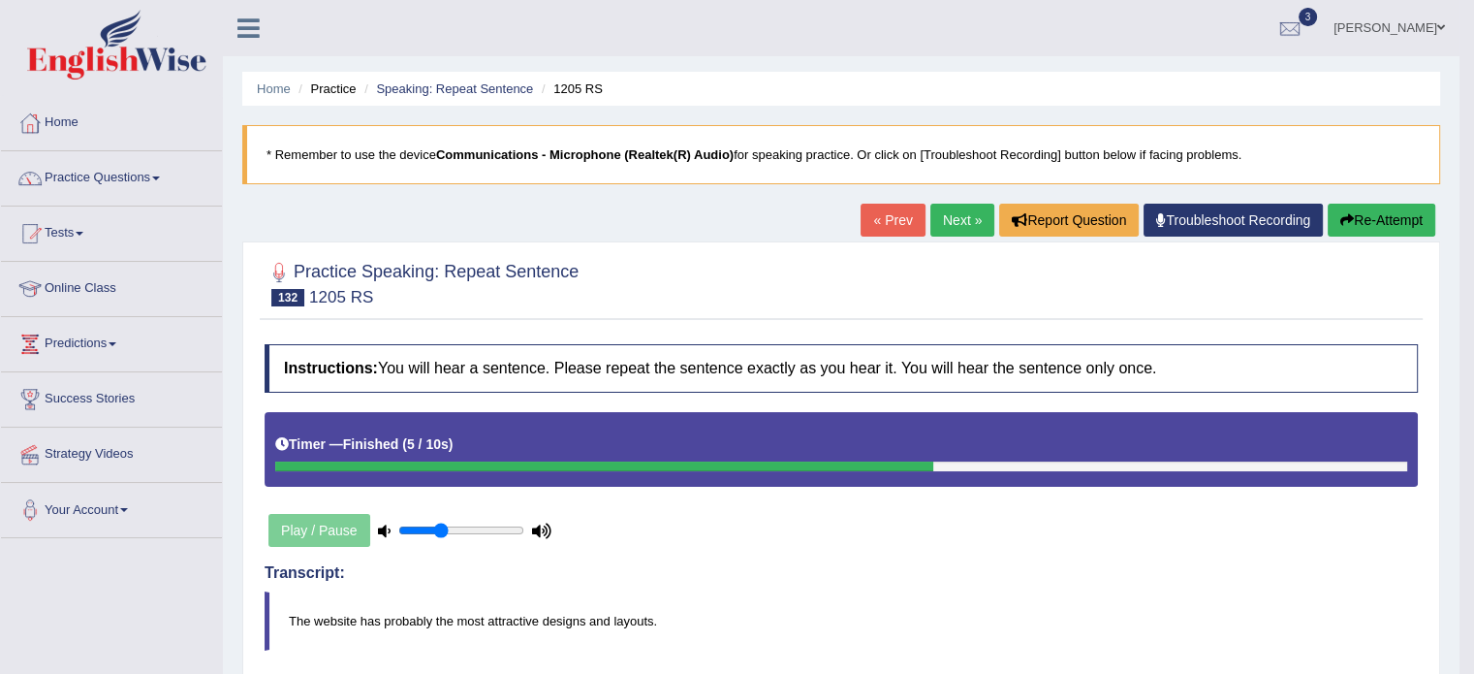
click at [934, 214] on link "Next »" at bounding box center [963, 220] width 64 height 33
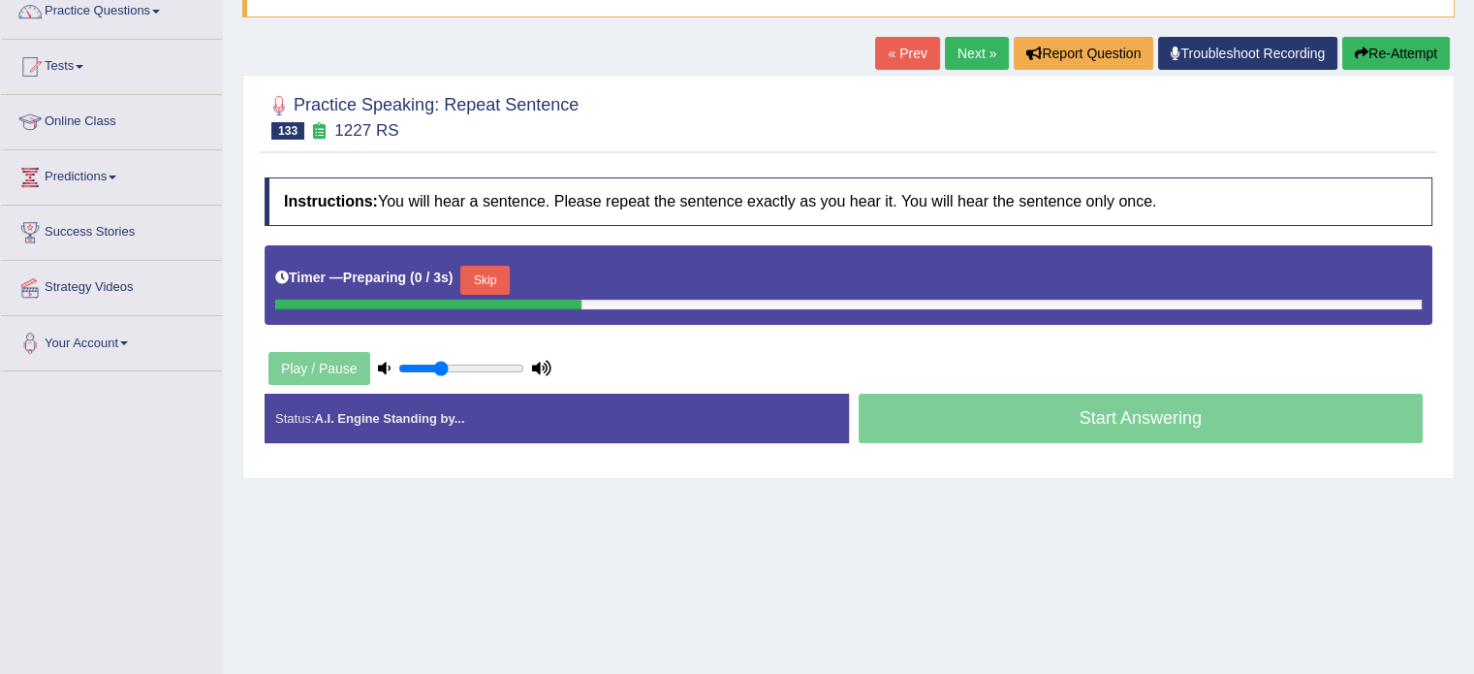
click at [1473, 181] on html "Toggle navigation Home Practice Questions Speaking Practice Read Aloud Repeat S…" at bounding box center [737, 170] width 1474 height 674
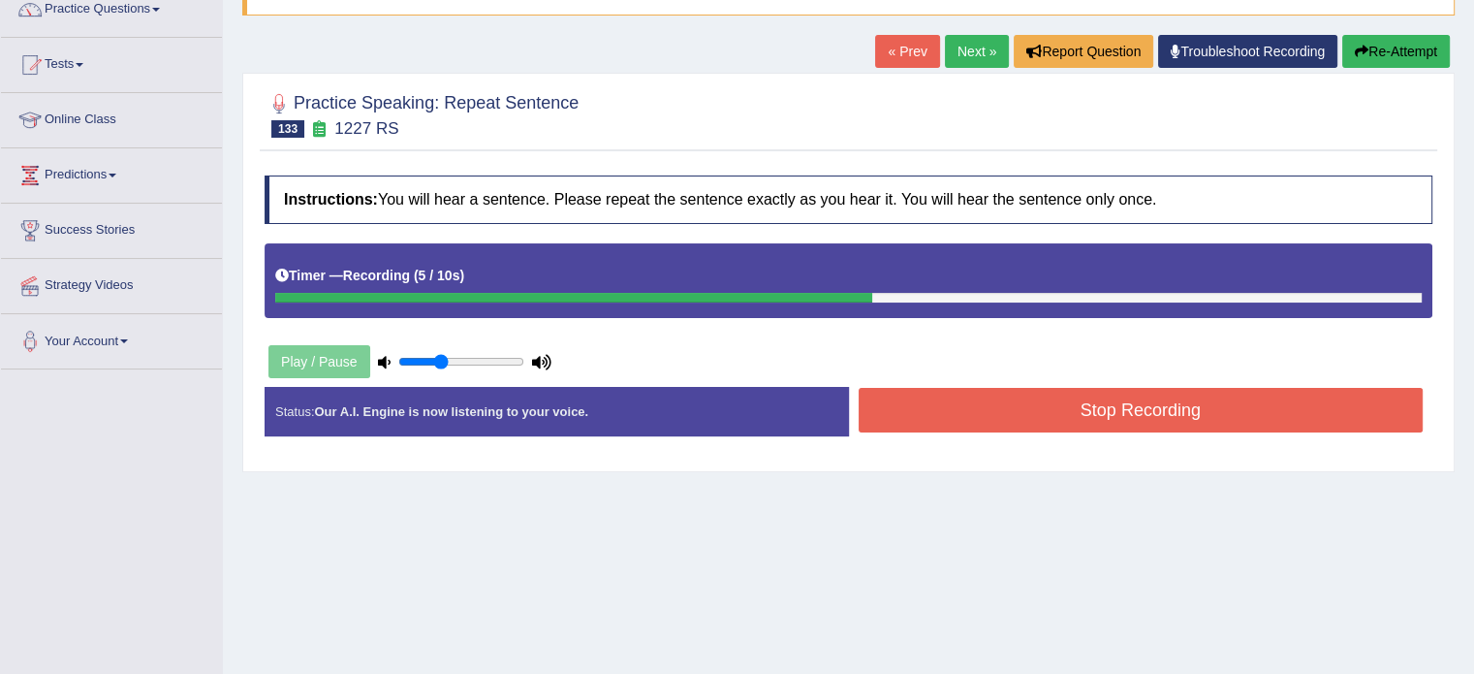
click at [1081, 422] on button "Stop Recording" at bounding box center [1141, 410] width 565 height 45
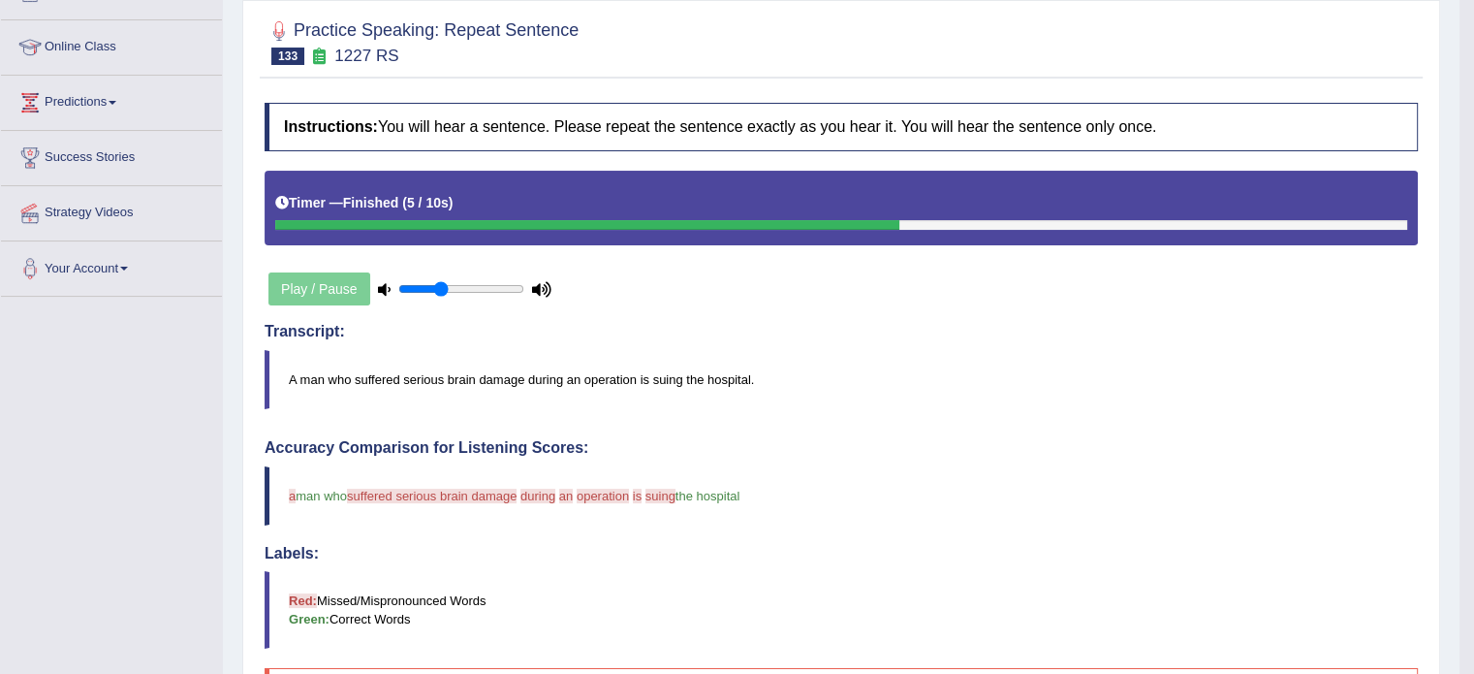
scroll to position [225, 0]
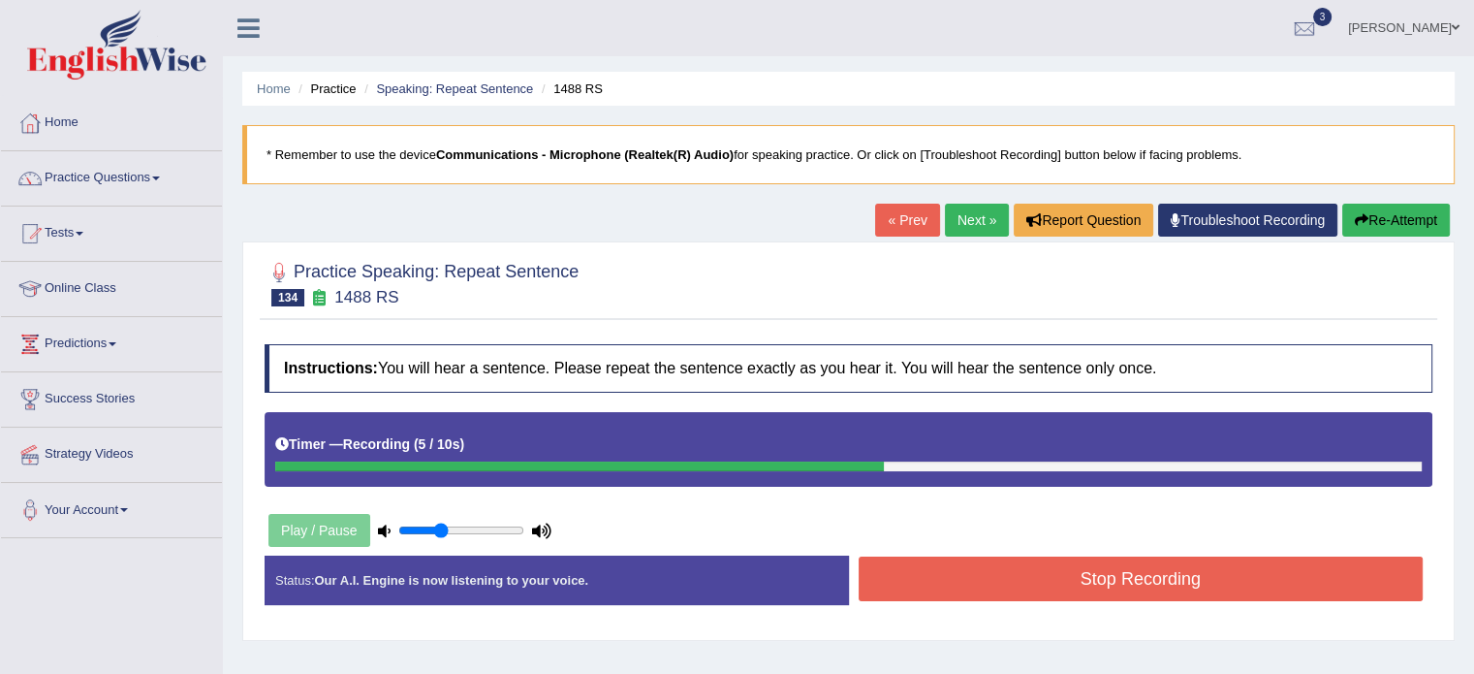
click at [1125, 588] on button "Stop Recording" at bounding box center [1141, 578] width 565 height 45
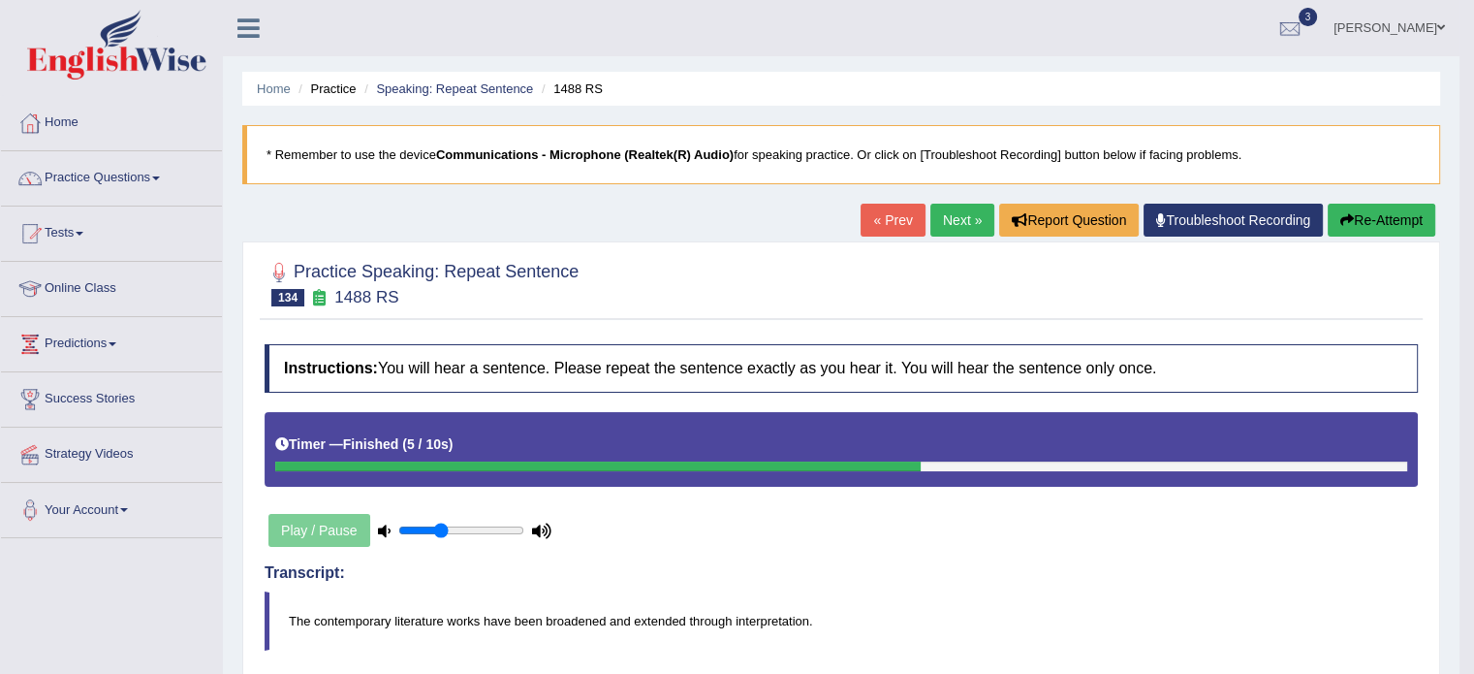
click at [954, 231] on link "Next »" at bounding box center [963, 220] width 64 height 33
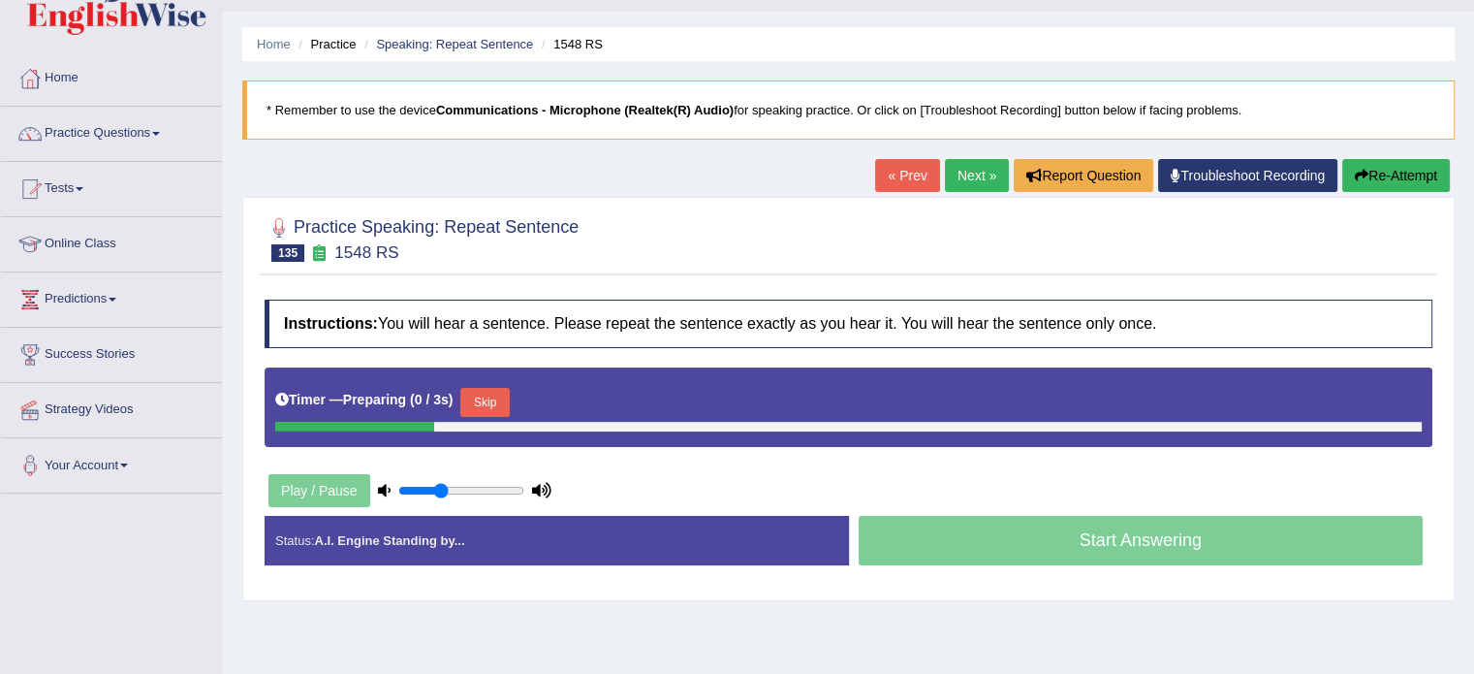
scroll to position [89, 0]
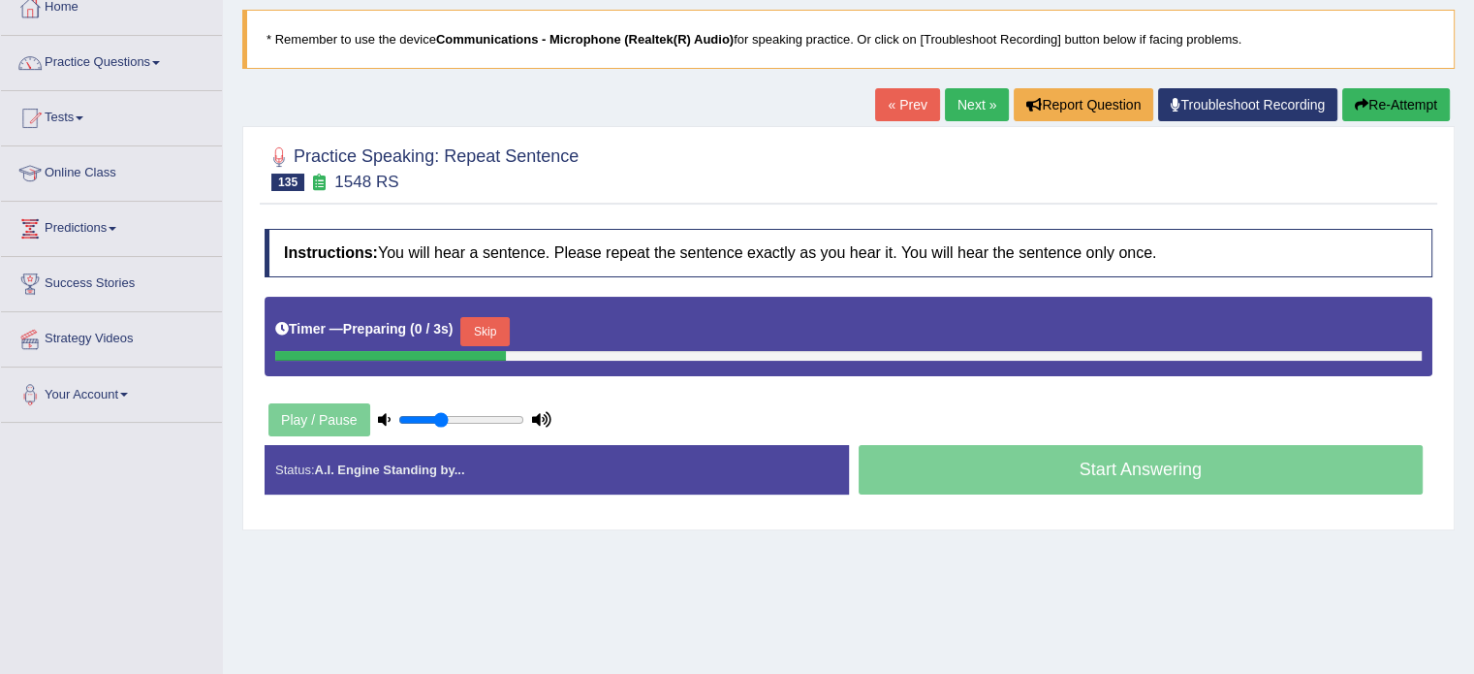
click at [1473, 256] on html "Toggle navigation Home Practice Questions Speaking Practice Read Aloud Repeat S…" at bounding box center [737, 222] width 1474 height 674
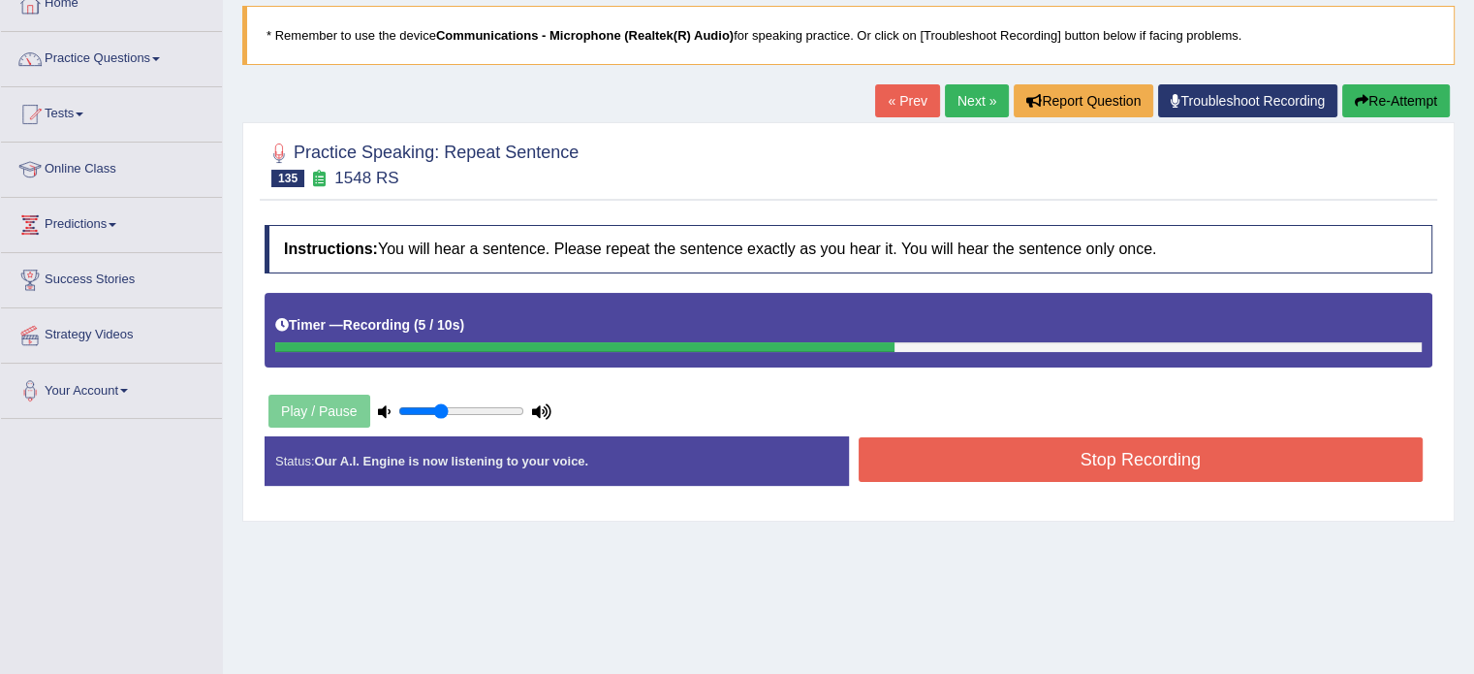
click at [1117, 466] on button "Stop Recording" at bounding box center [1141, 459] width 565 height 45
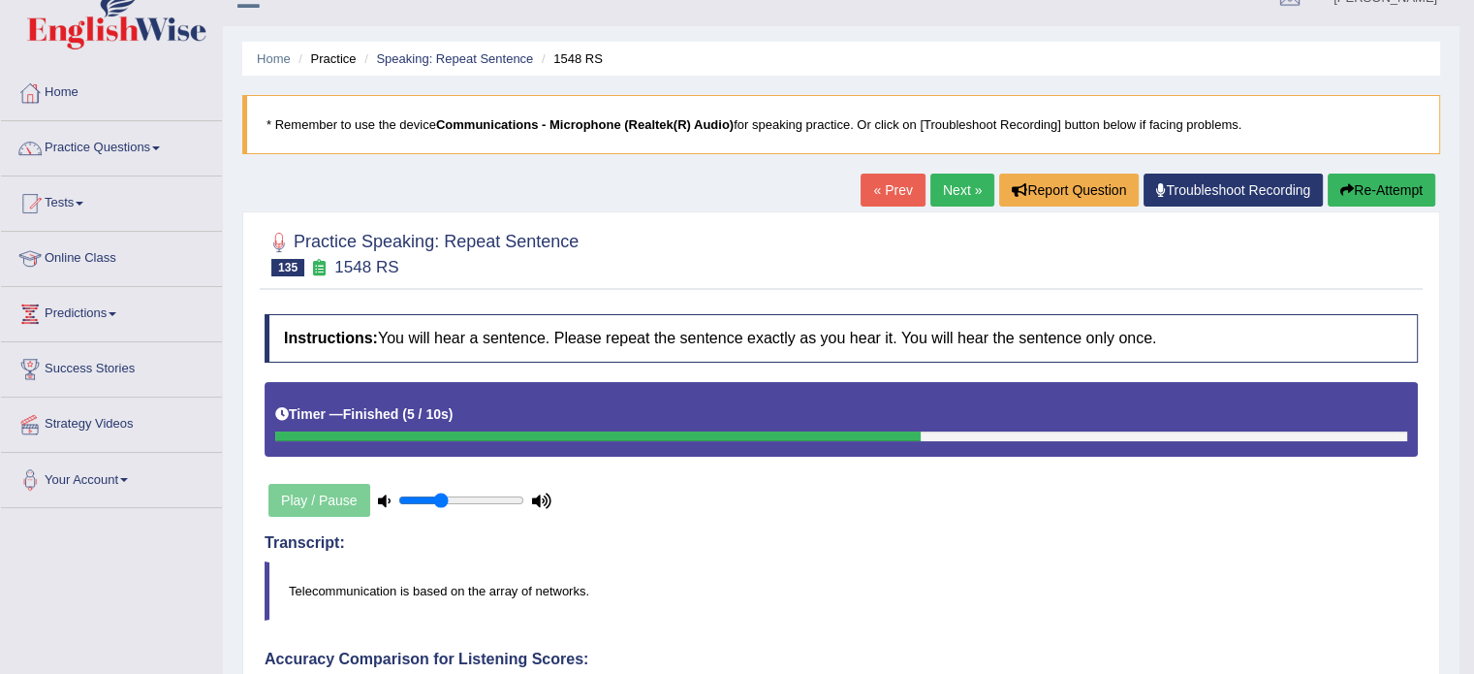
scroll to position [24, 0]
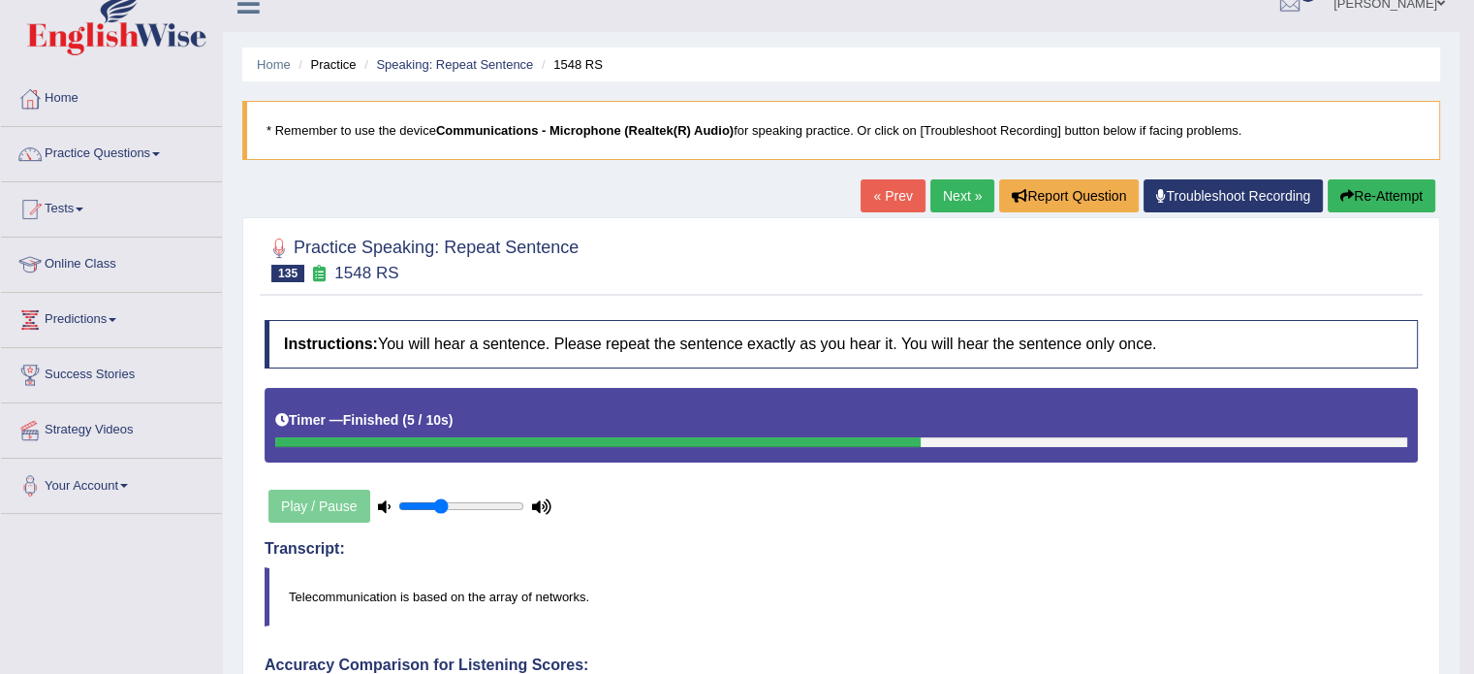
click at [962, 191] on link "Next »" at bounding box center [963, 195] width 64 height 33
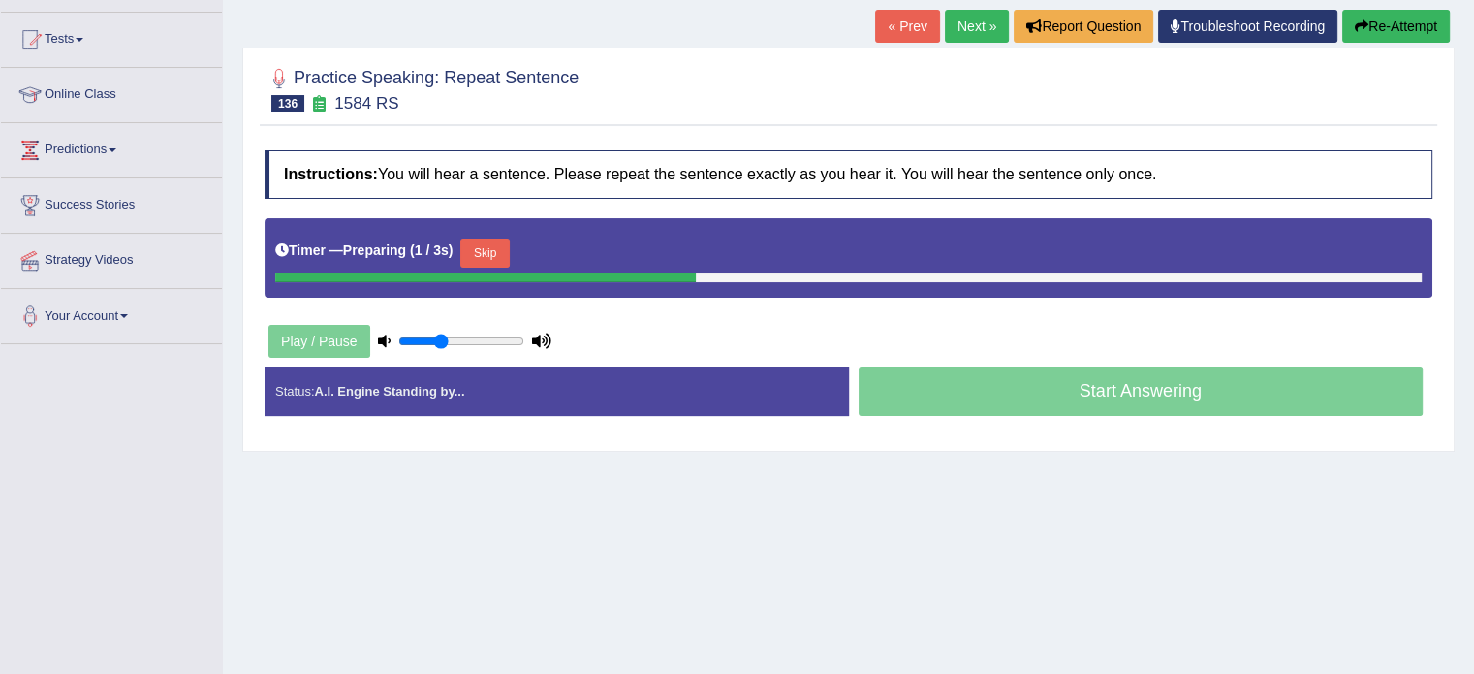
scroll to position [221, 0]
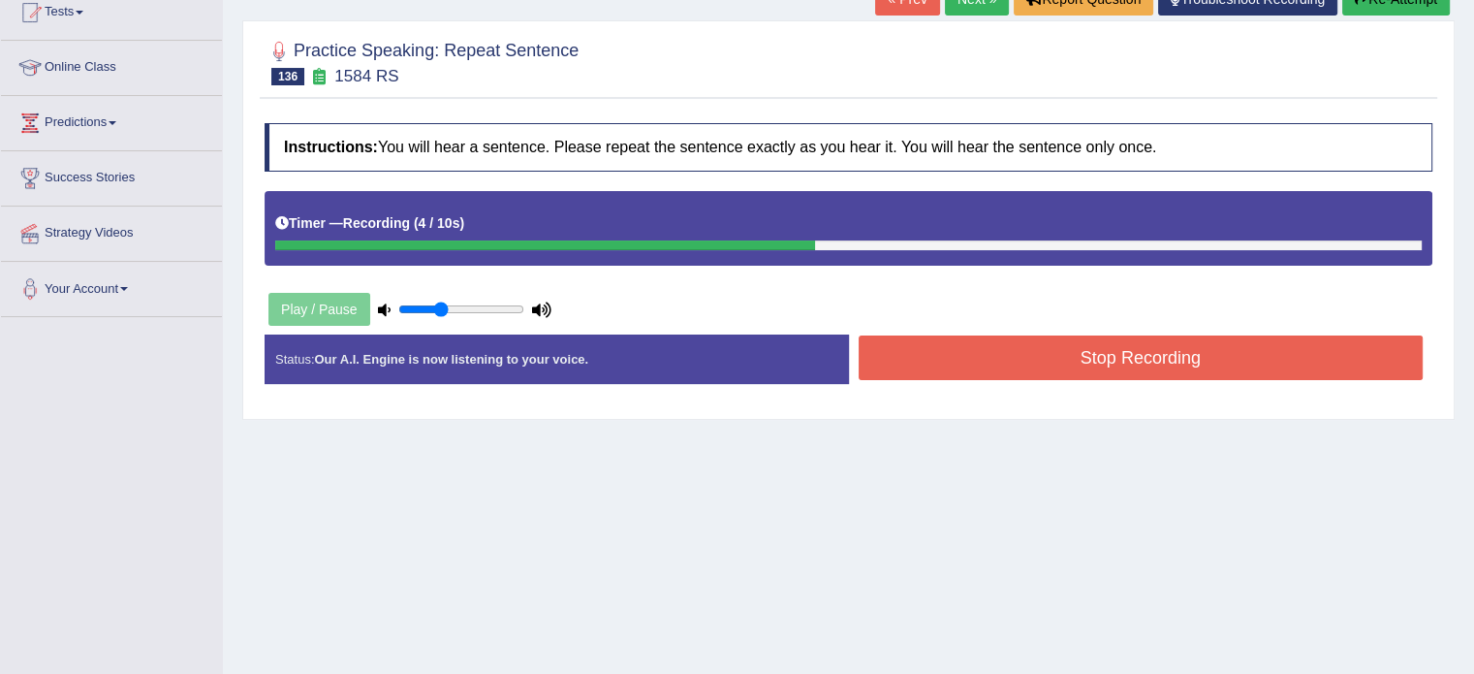
click at [1109, 366] on button "Stop Recording" at bounding box center [1141, 357] width 565 height 45
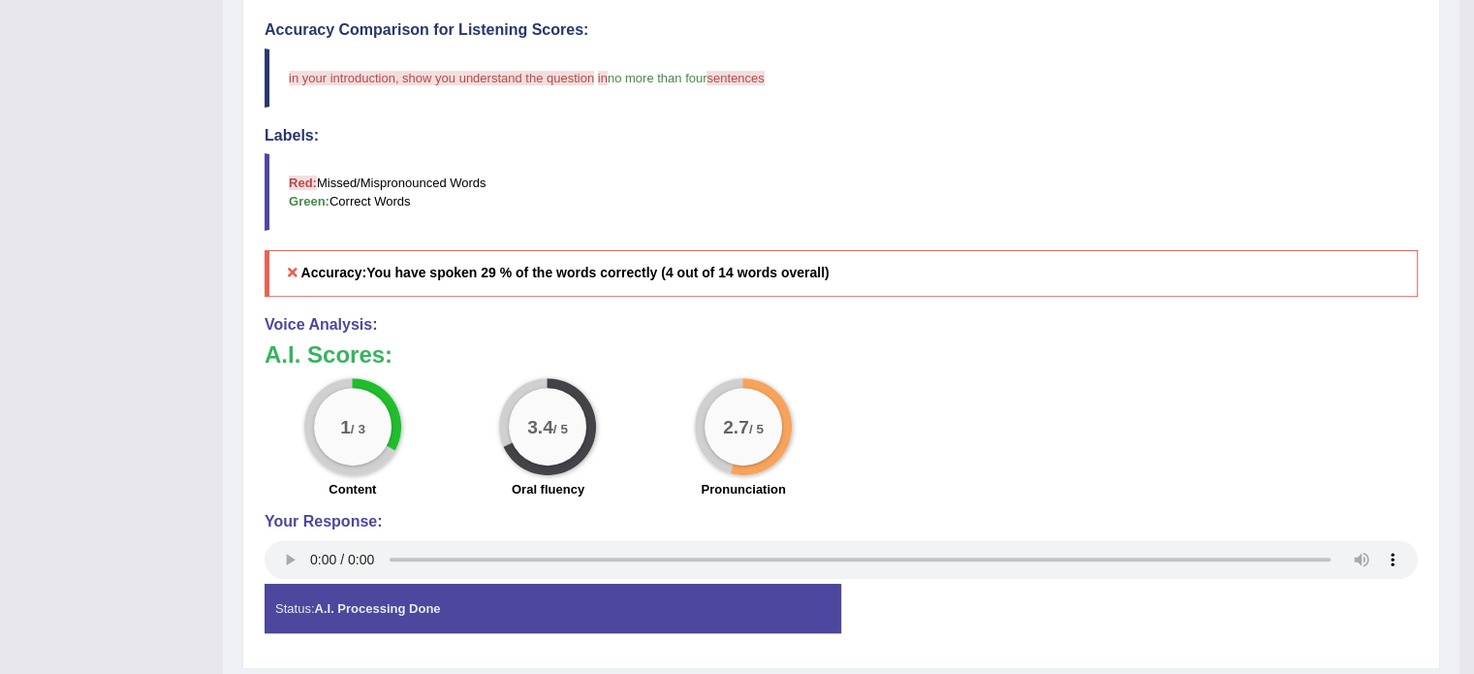
scroll to position [0, 0]
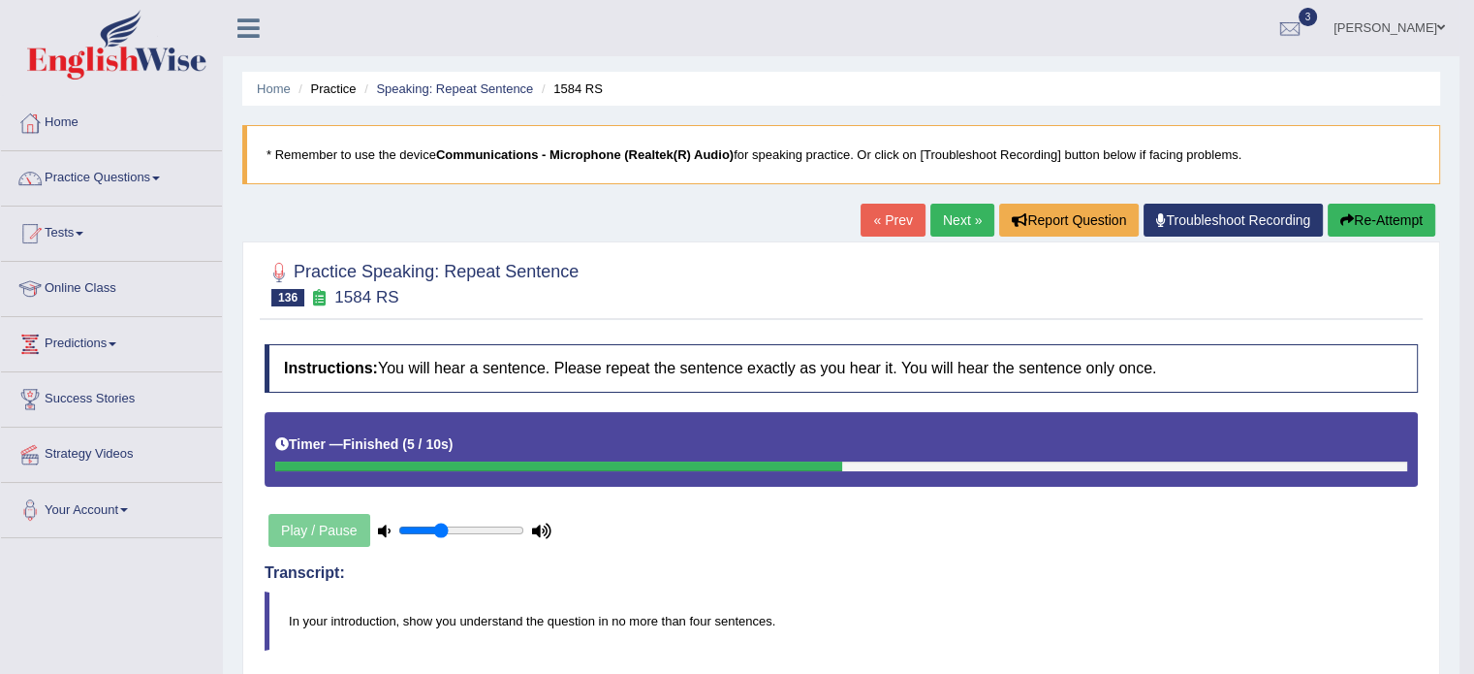
click at [953, 220] on link "Next »" at bounding box center [963, 220] width 64 height 33
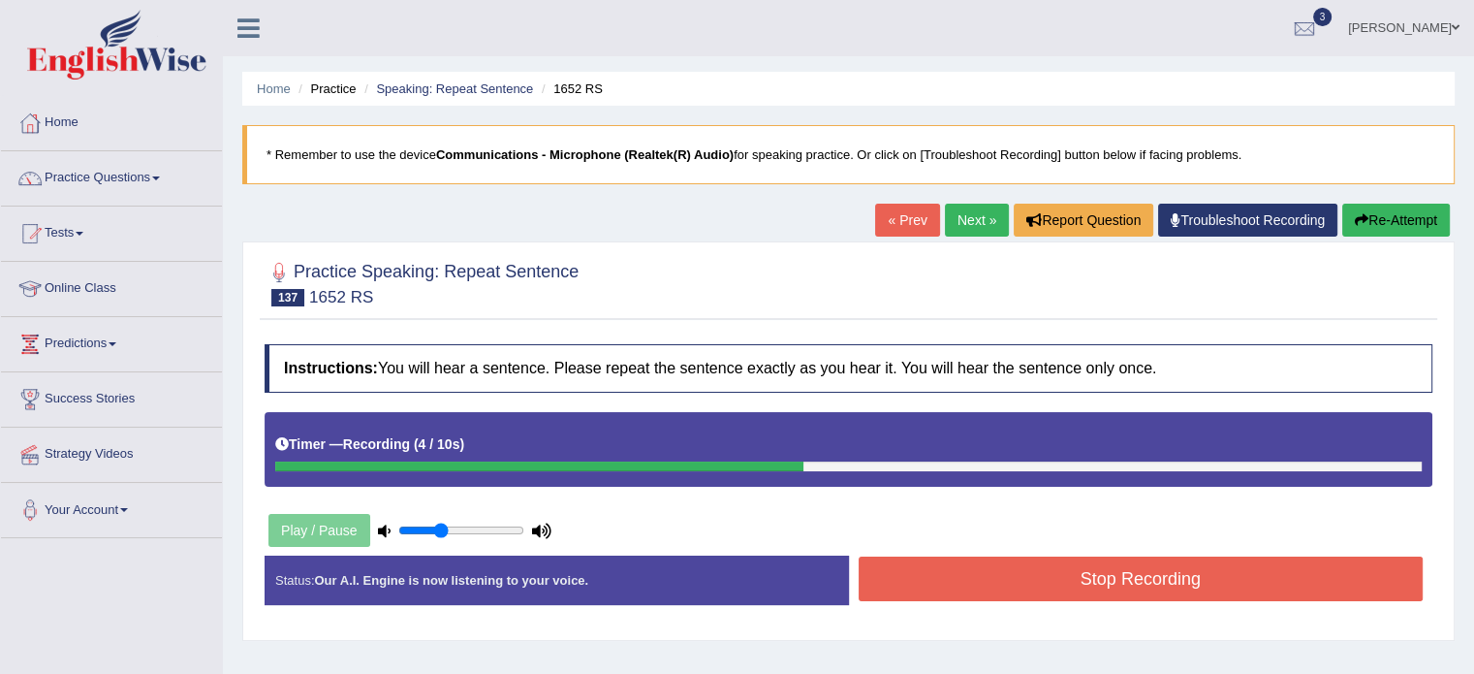
click at [1187, 574] on button "Stop Recording" at bounding box center [1141, 578] width 565 height 45
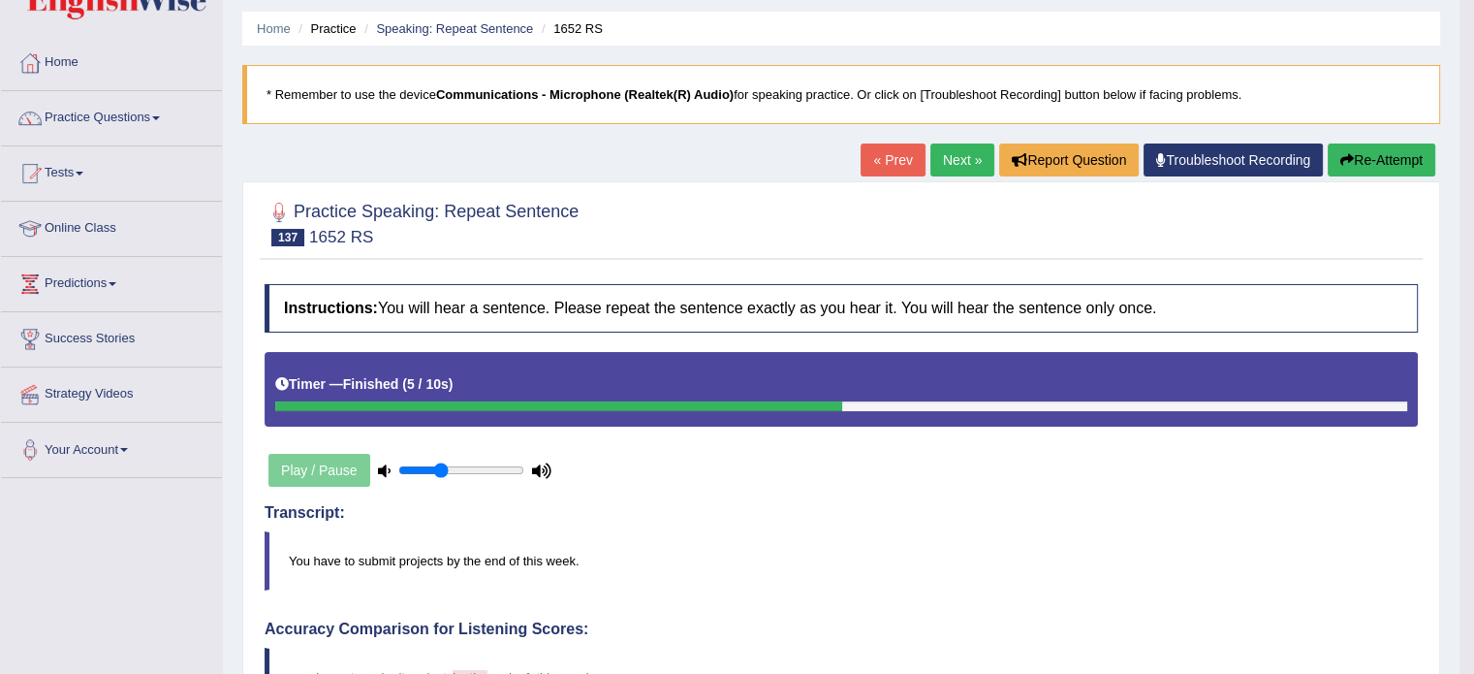
drag, startPoint x: 1488, startPoint y: 204, endPoint x: 1488, endPoint y: 357, distance: 153.2
click at [1473, 357] on html "Toggle navigation Home Practice Questions Speaking Practice Read Aloud Repeat S…" at bounding box center [737, 277] width 1474 height 674
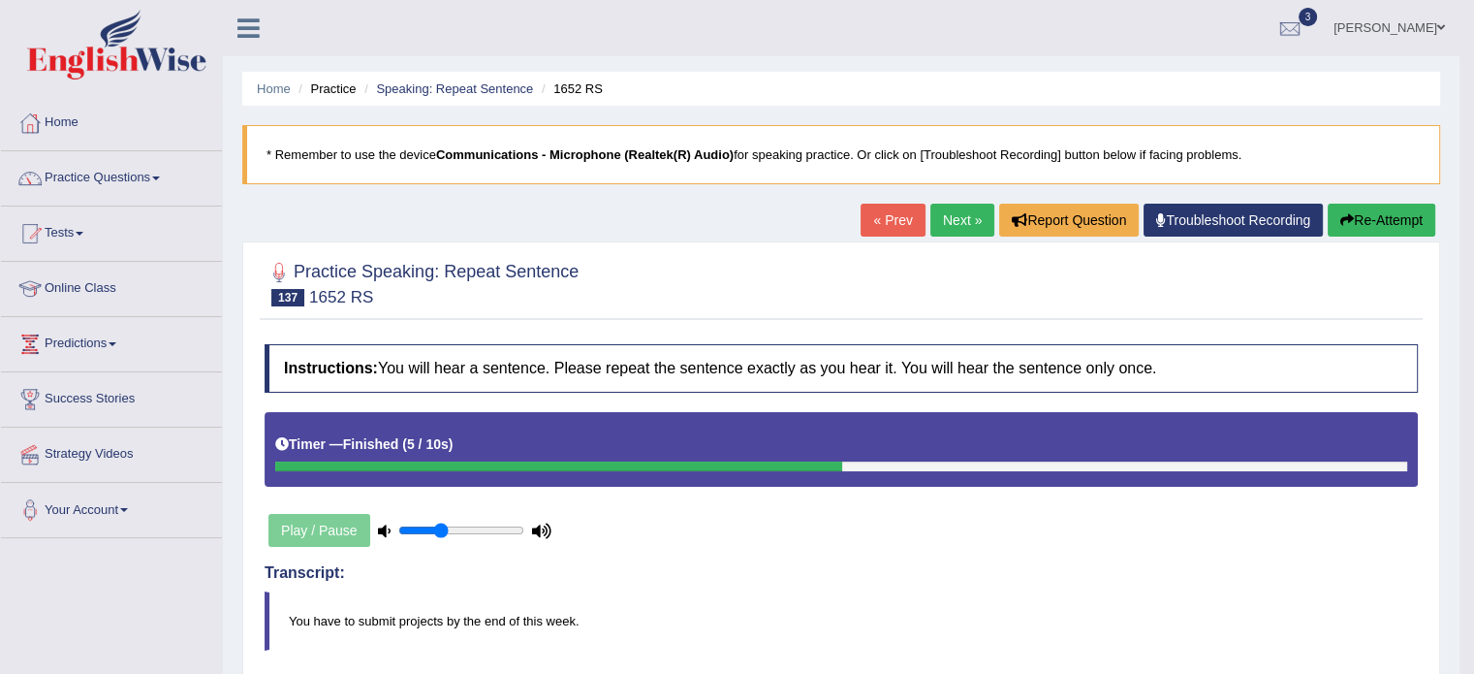
click at [976, 222] on link "Next »" at bounding box center [963, 220] width 64 height 33
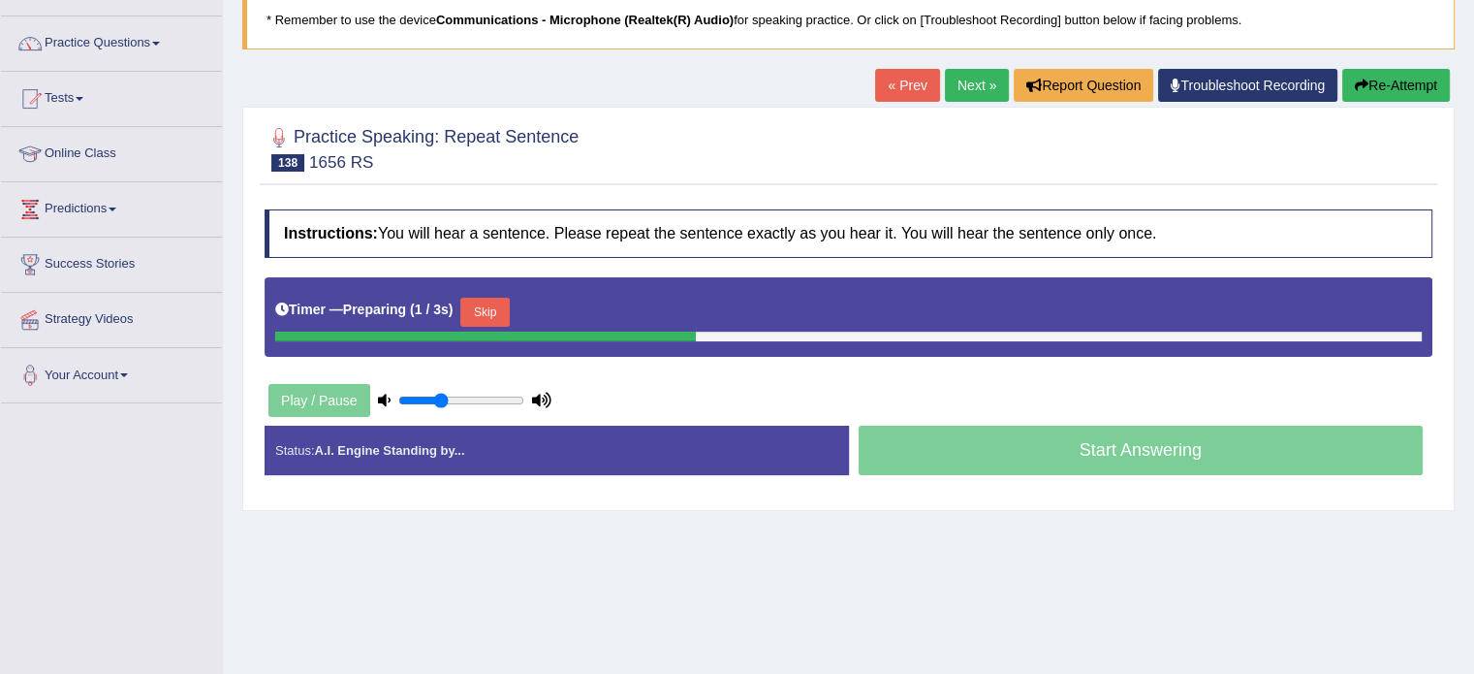
scroll to position [153, 0]
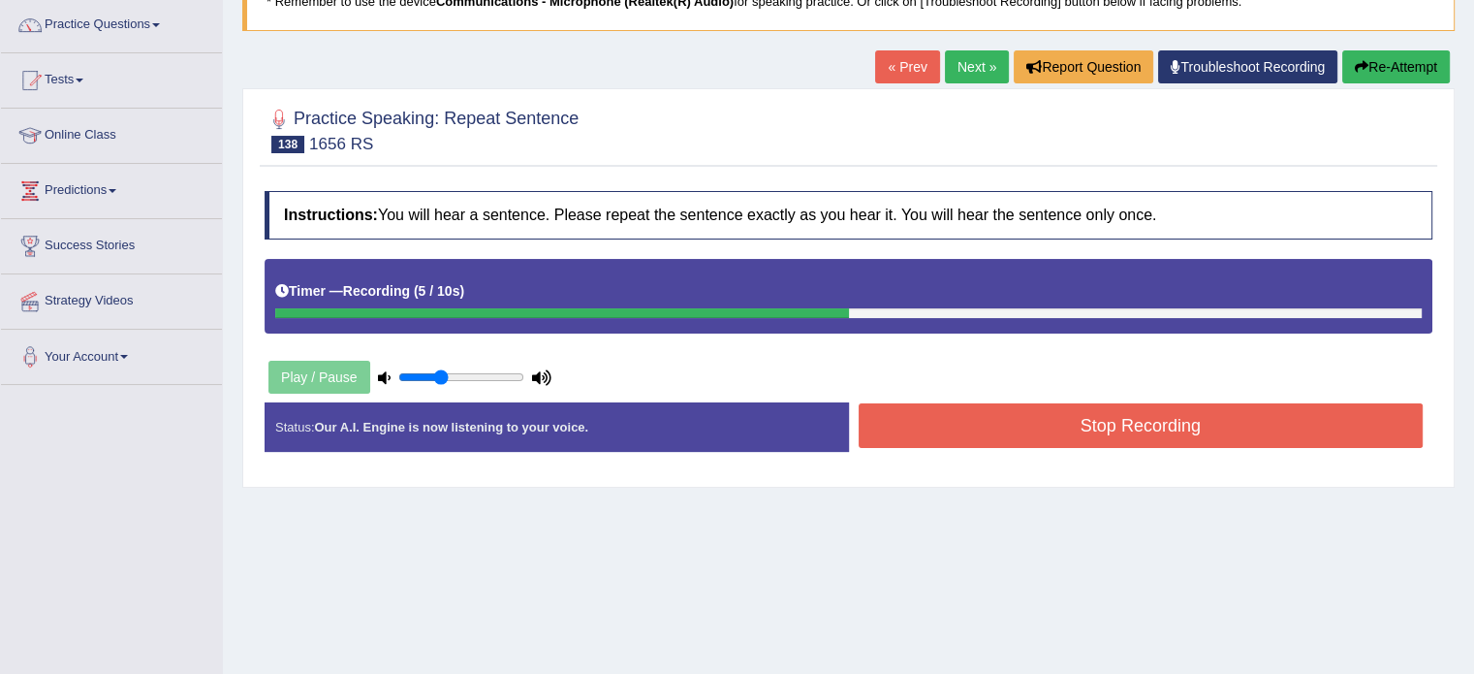
click at [1008, 420] on button "Stop Recording" at bounding box center [1141, 425] width 565 height 45
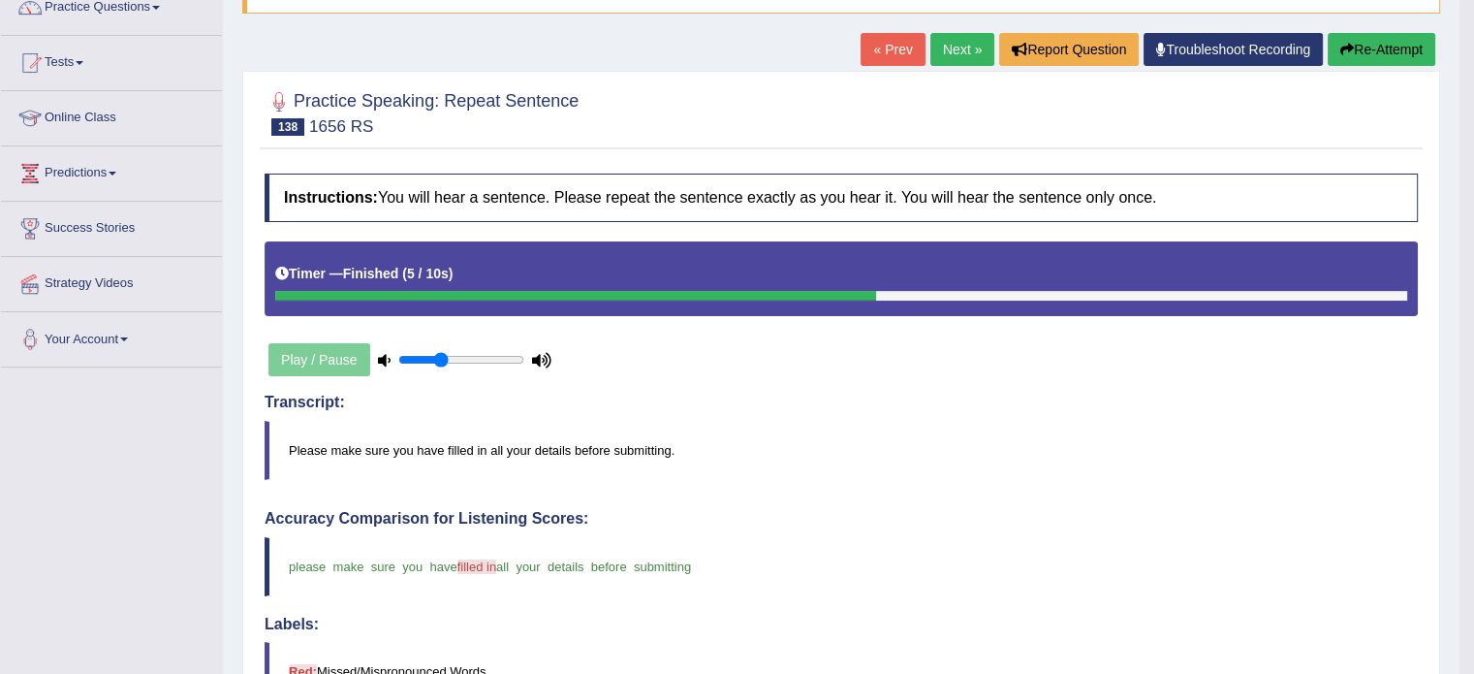
scroll to position [0, 0]
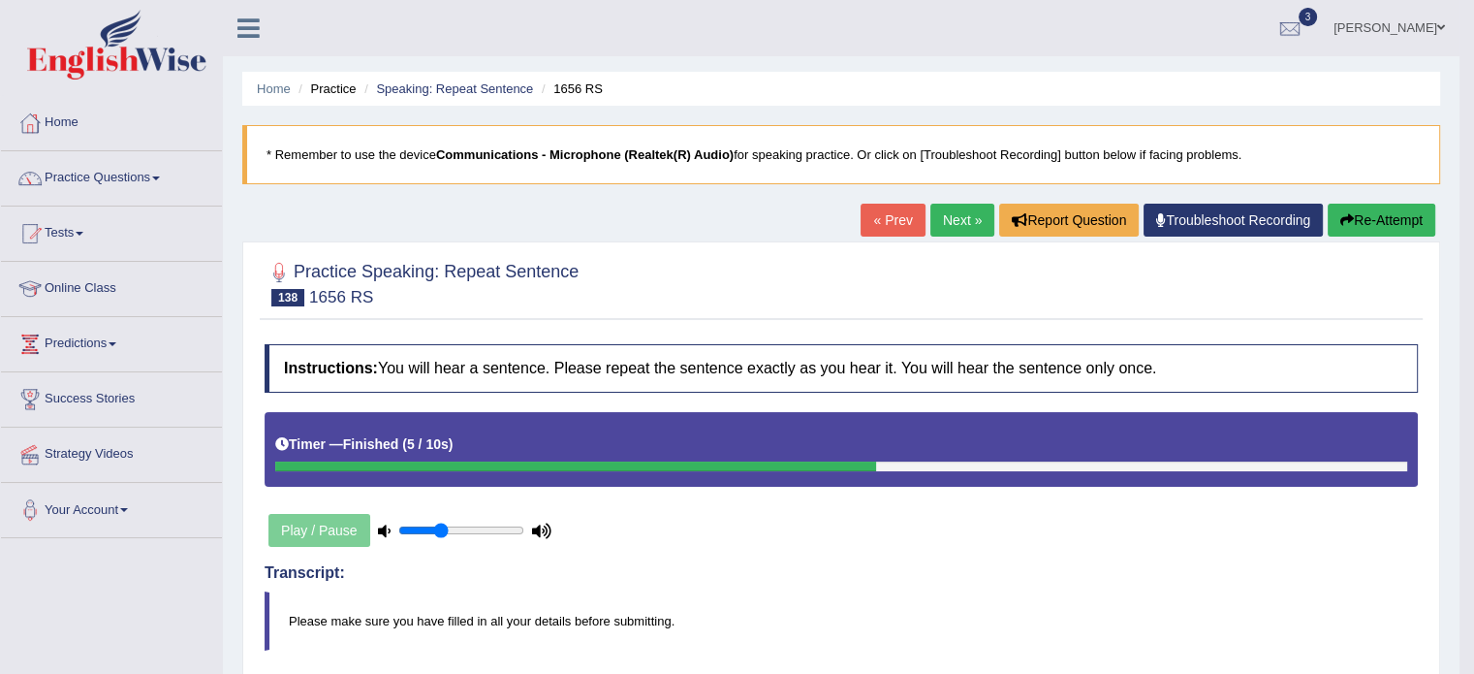
click at [956, 221] on link "Next »" at bounding box center [963, 220] width 64 height 33
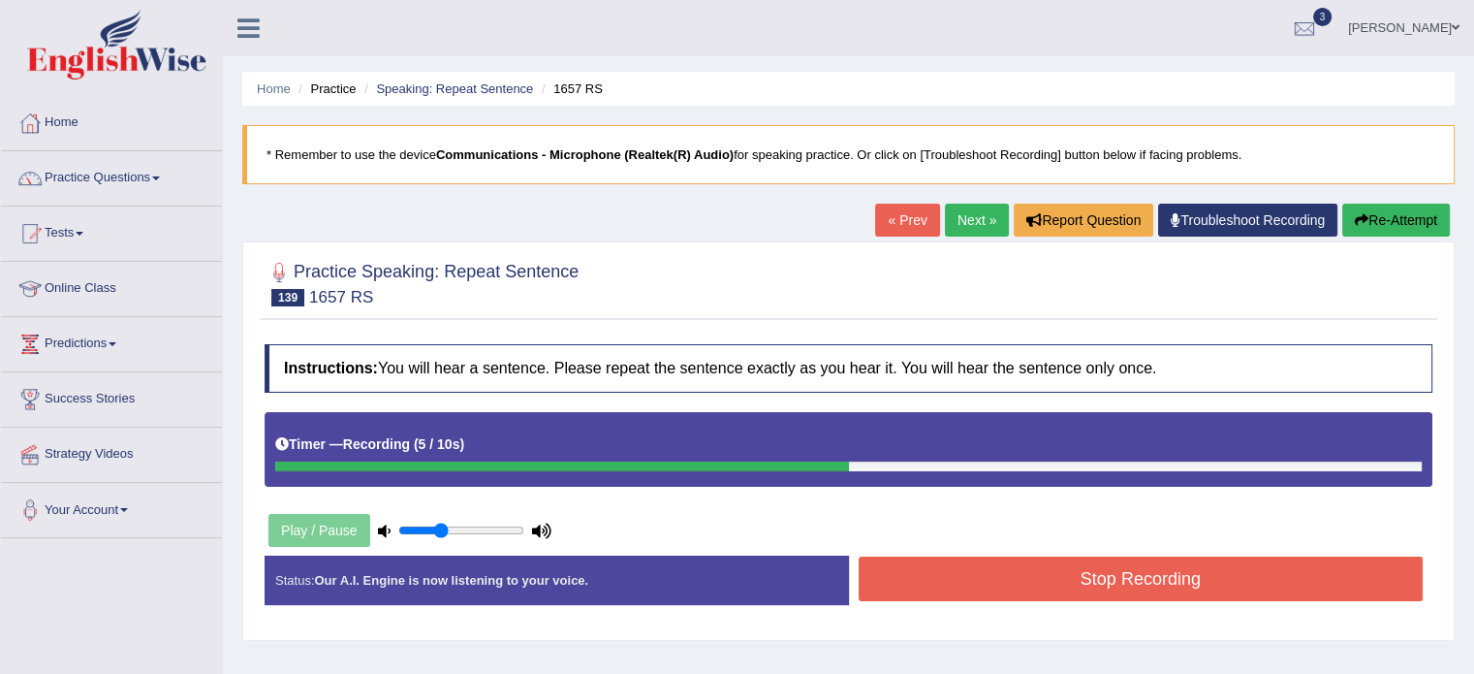
click at [1089, 580] on button "Stop Recording" at bounding box center [1141, 578] width 565 height 45
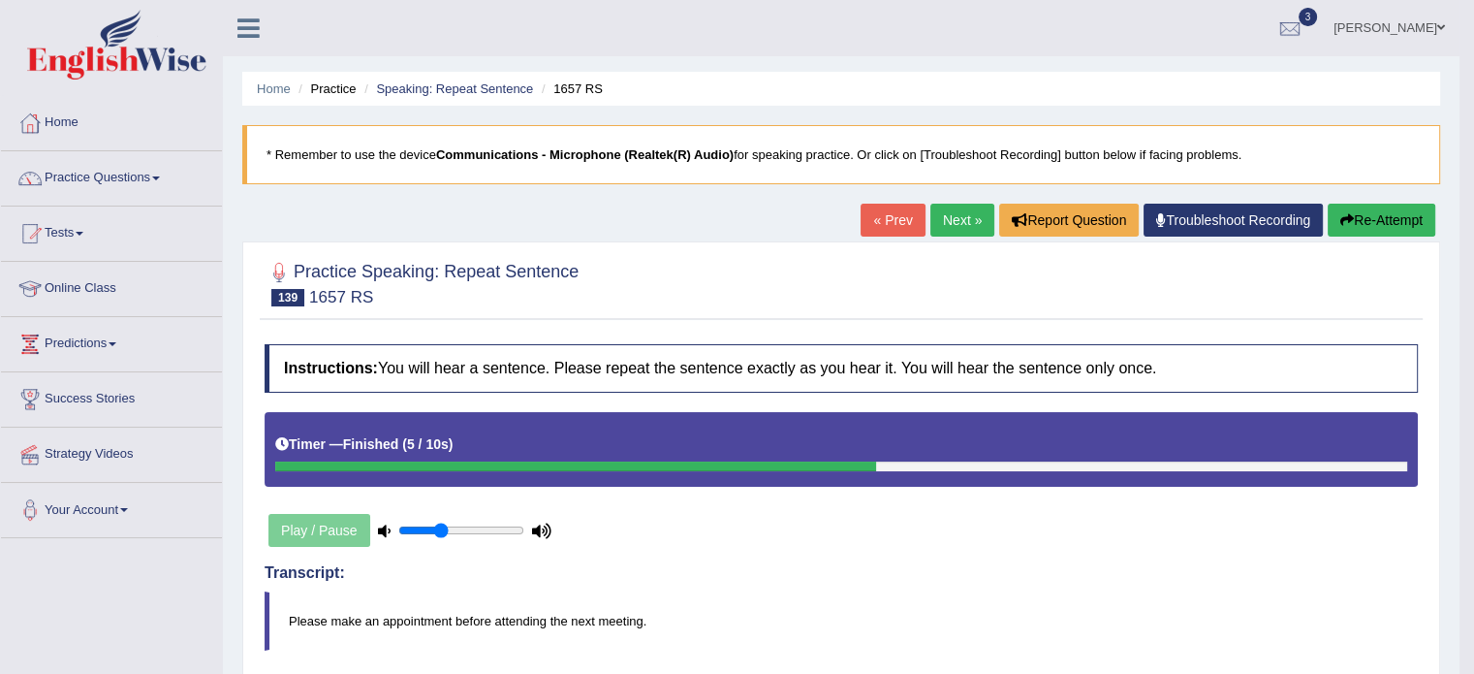
click at [966, 221] on link "Next »" at bounding box center [963, 220] width 64 height 33
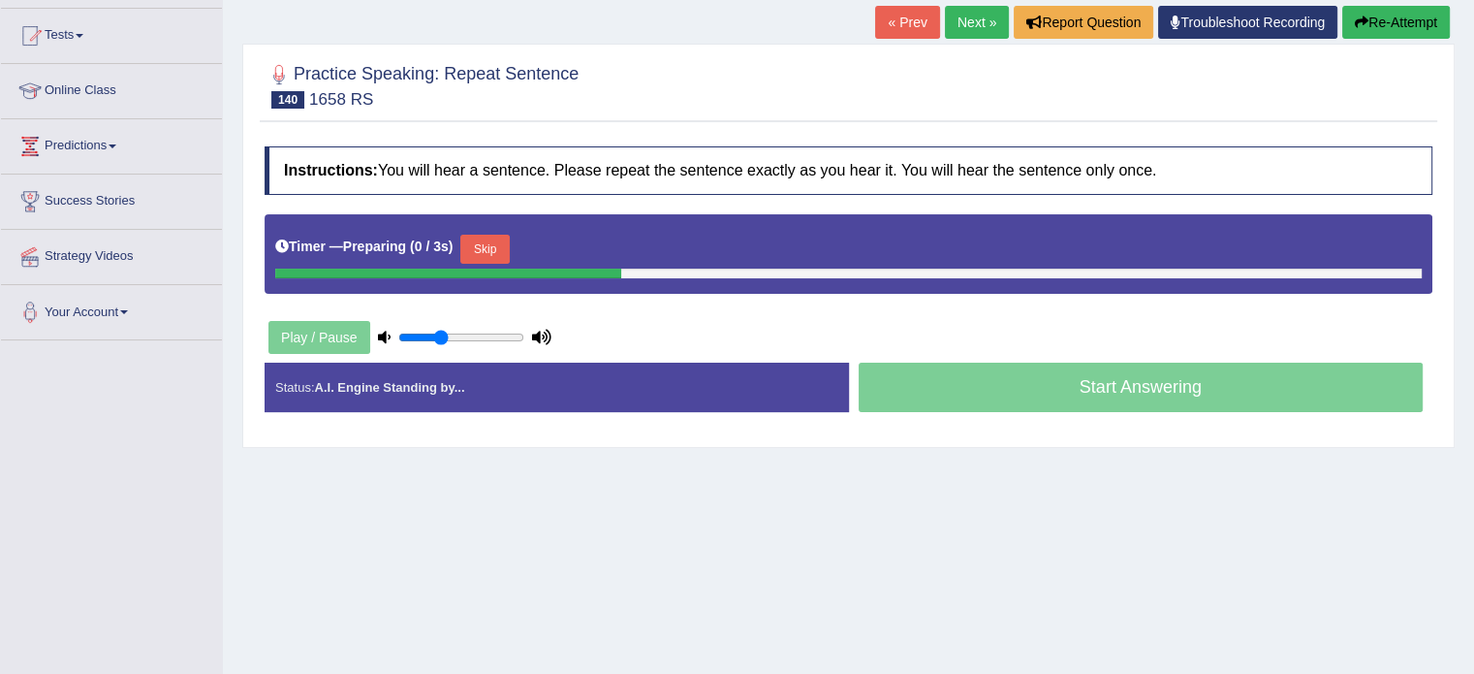
scroll to position [228, 0]
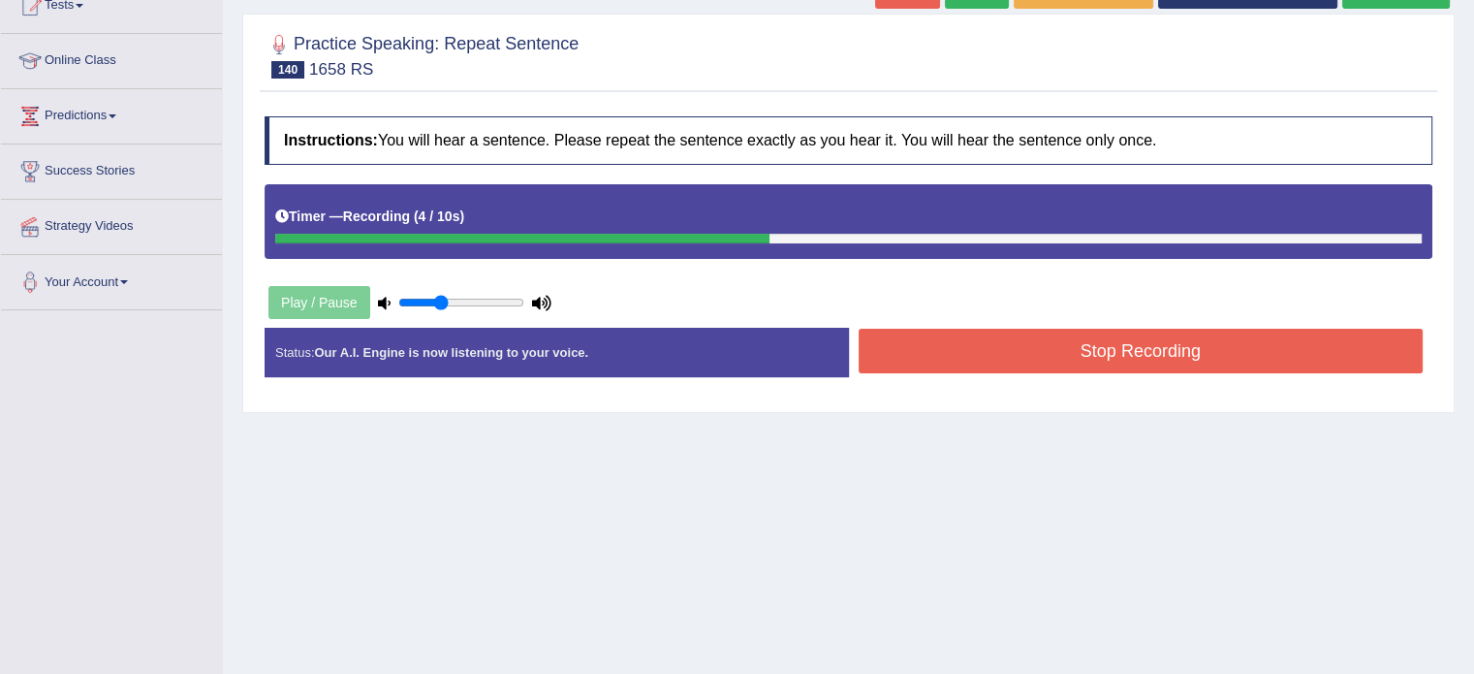
click at [1087, 350] on button "Stop Recording" at bounding box center [1141, 351] width 565 height 45
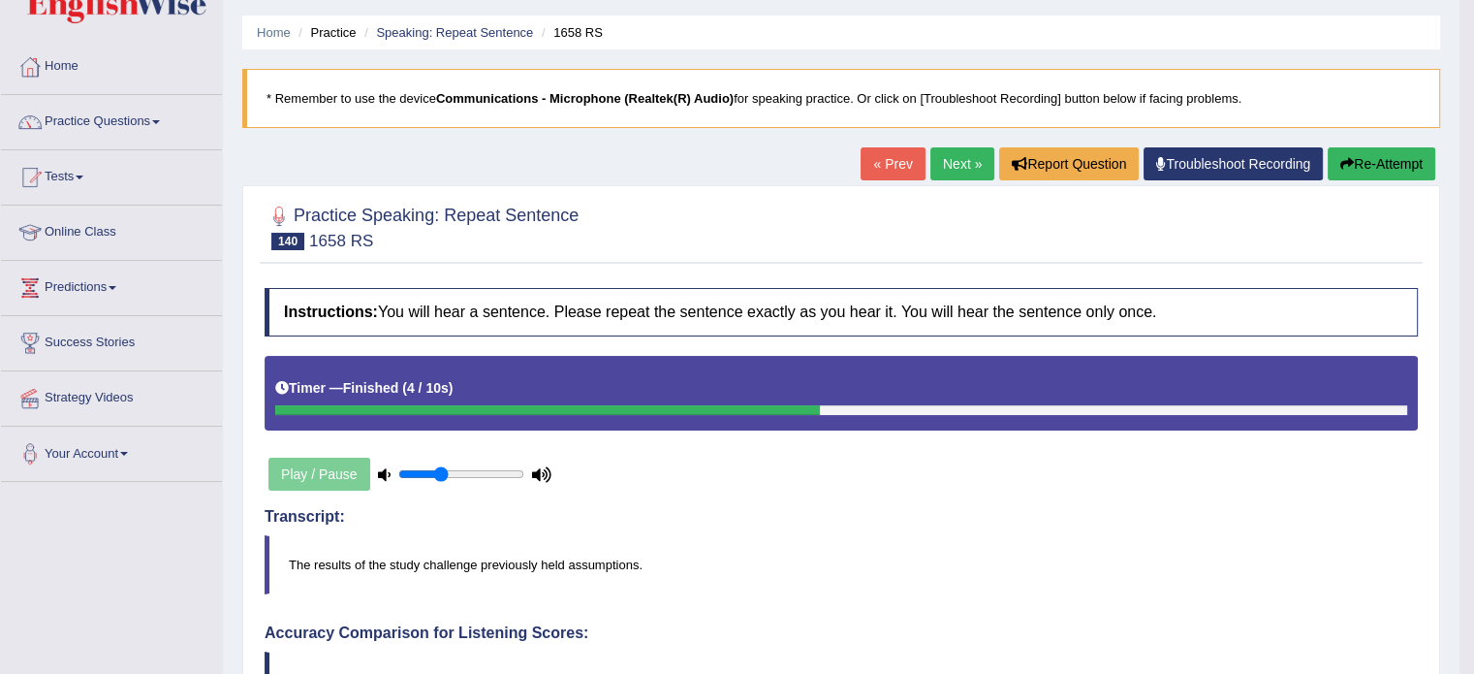
scroll to position [54, 0]
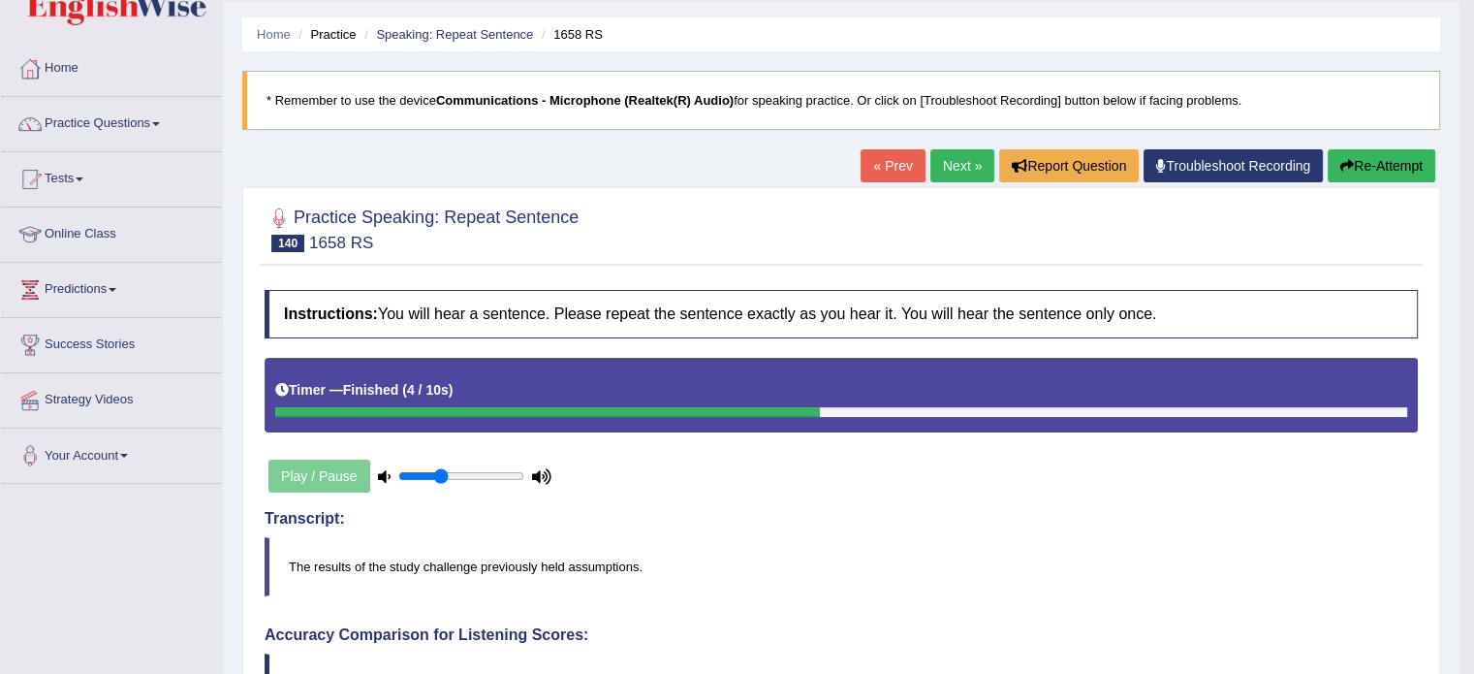
click at [951, 169] on link "Next »" at bounding box center [963, 165] width 64 height 33
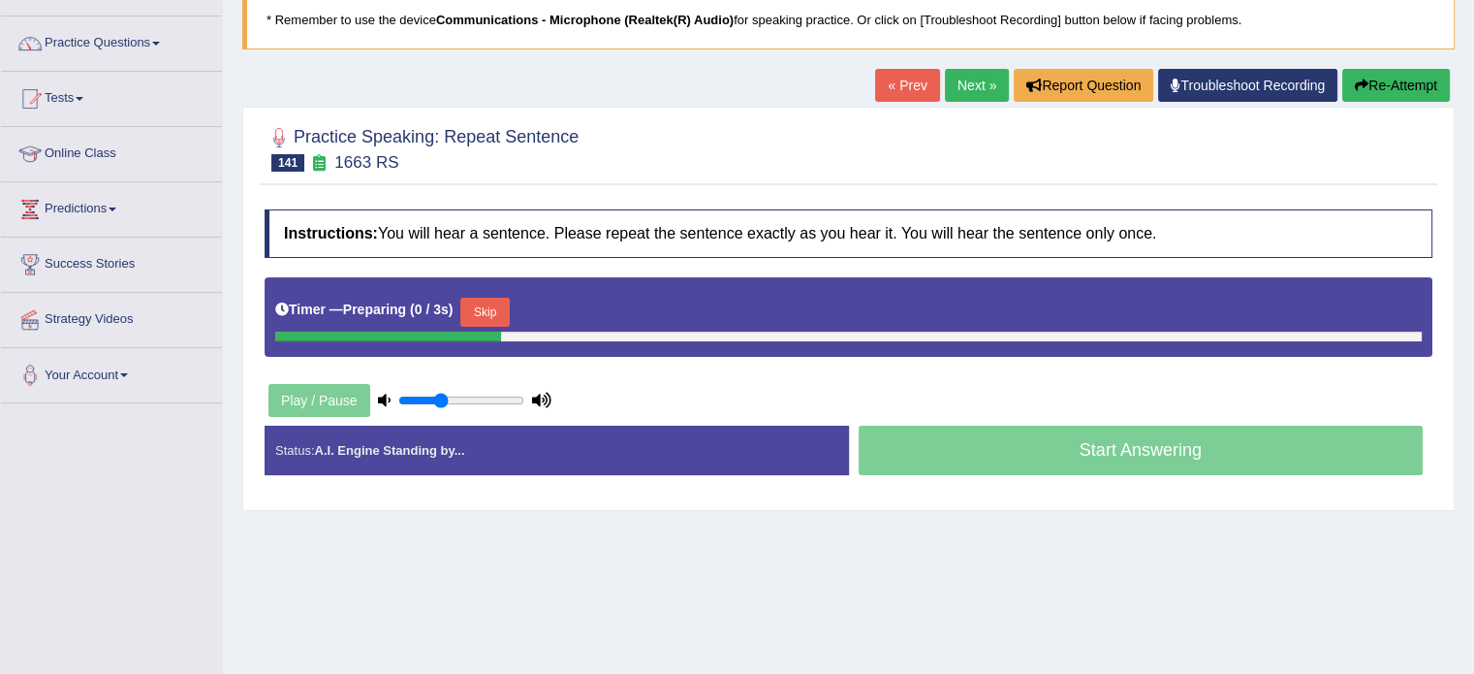
click at [1473, 175] on html "Toggle navigation Home Practice Questions Speaking Practice Read Aloud Repeat S…" at bounding box center [737, 202] width 1474 height 674
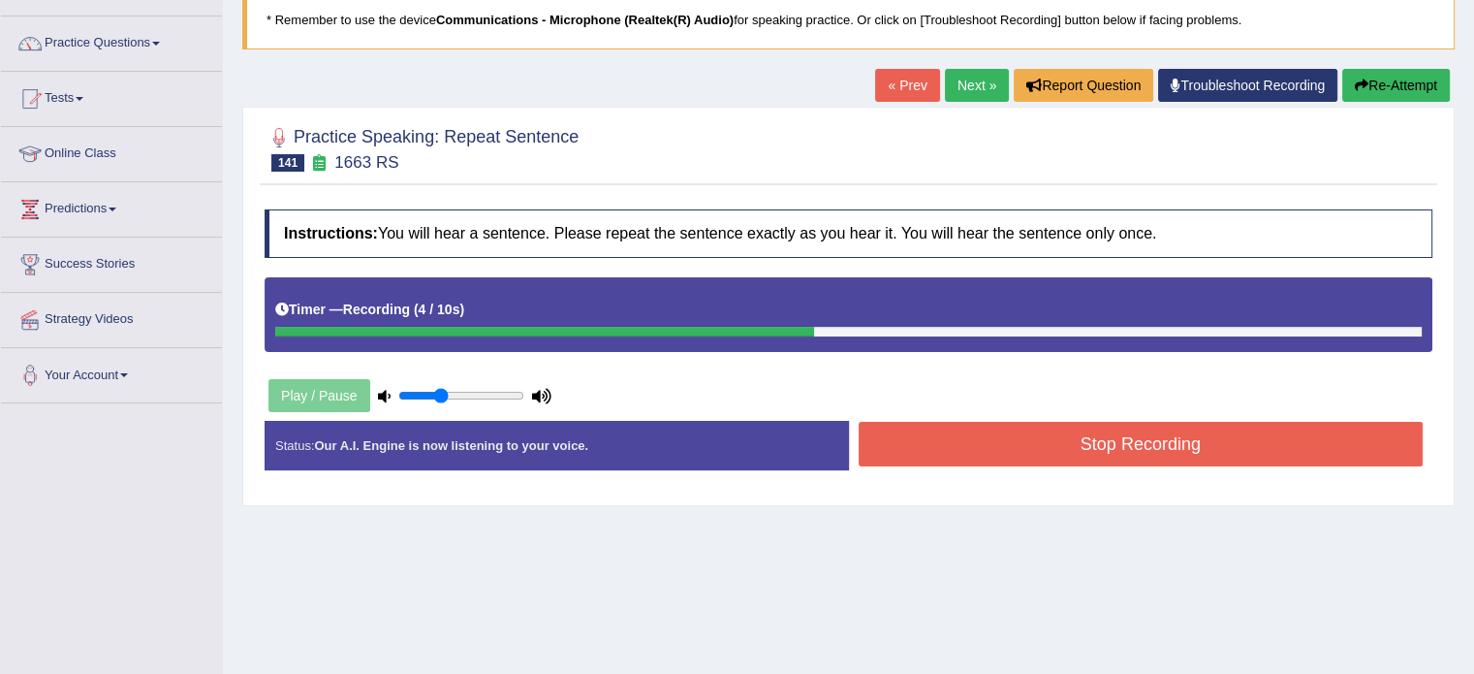
click at [1059, 459] on button "Stop Recording" at bounding box center [1141, 444] width 565 height 45
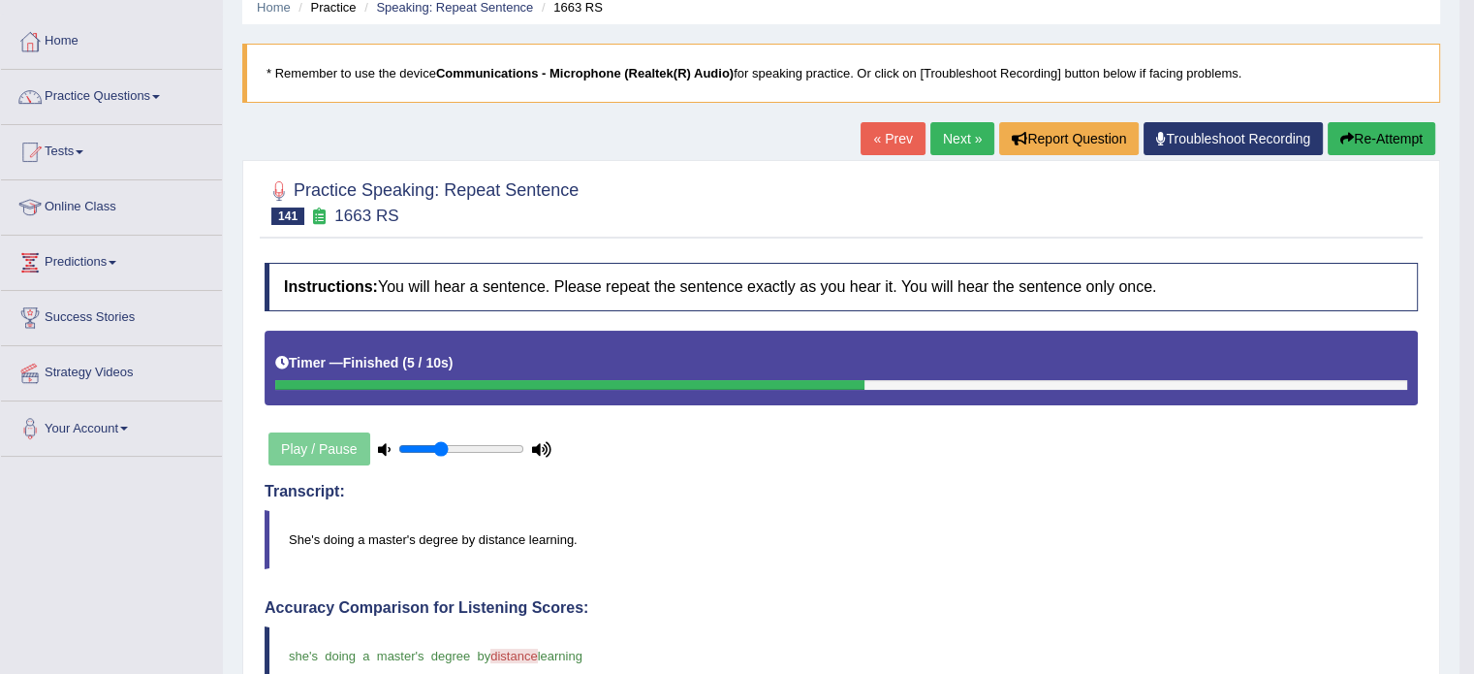
scroll to position [36, 0]
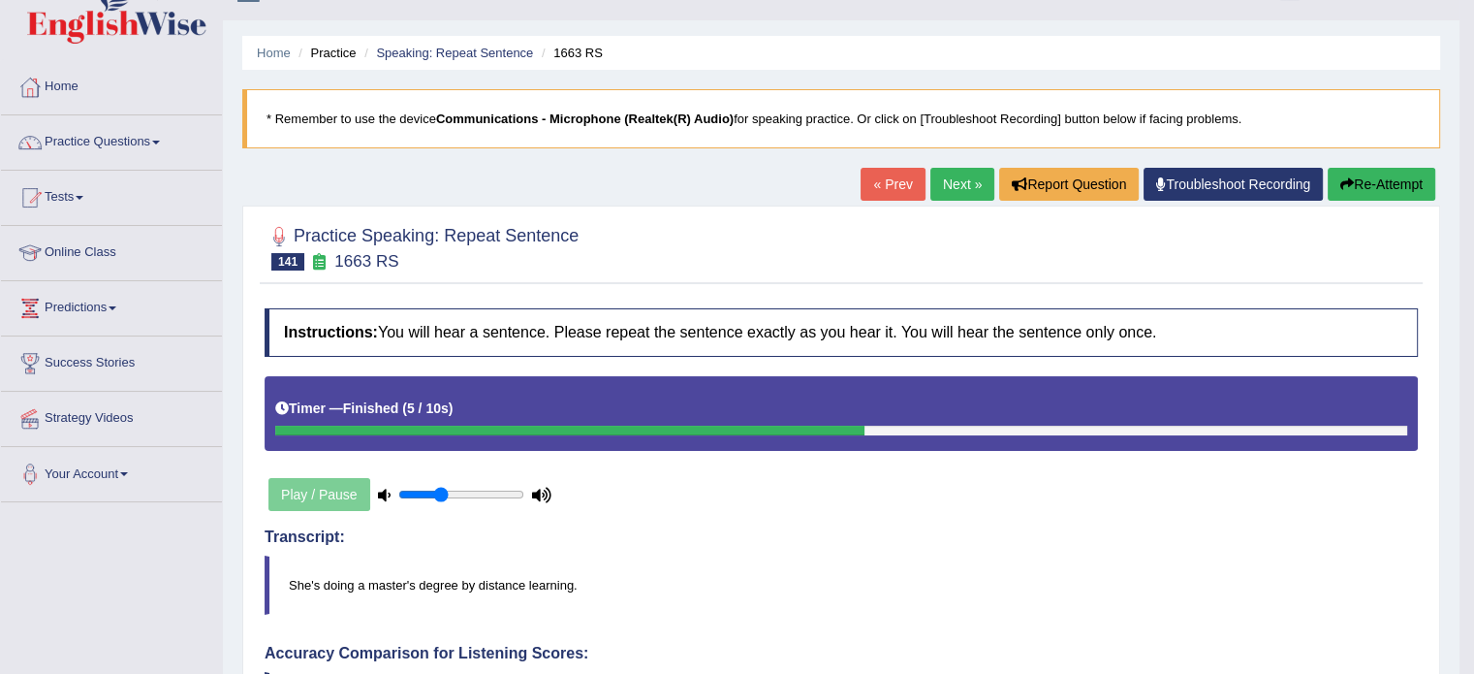
click at [964, 190] on link "Next »" at bounding box center [963, 184] width 64 height 33
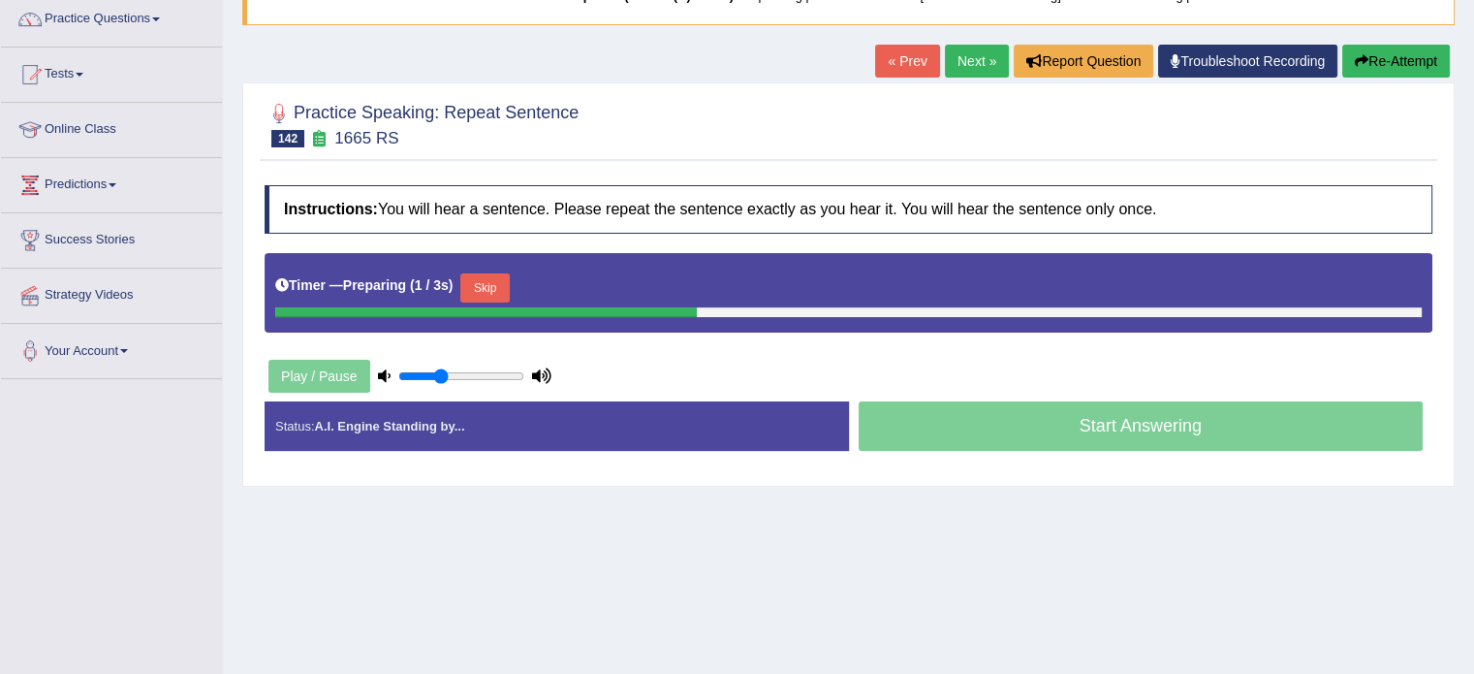
scroll to position [166, 0]
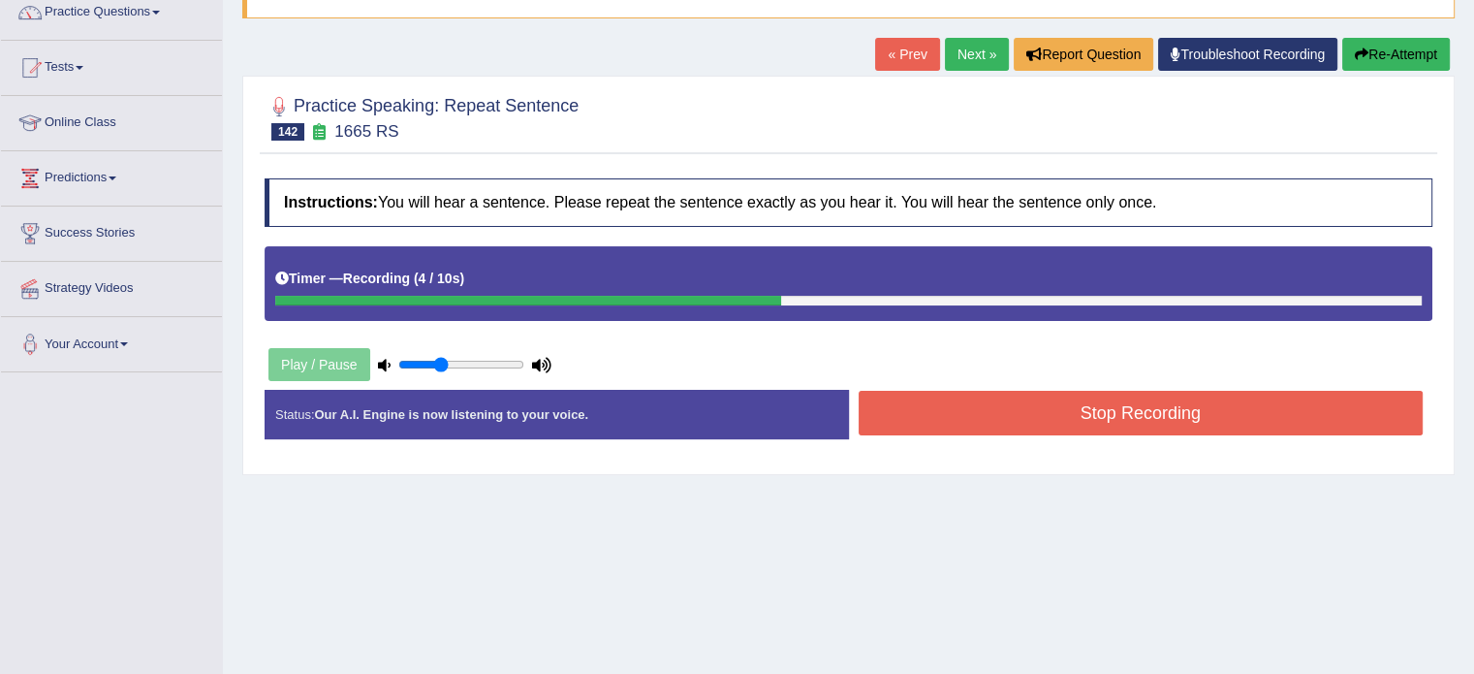
click at [1117, 417] on button "Stop Recording" at bounding box center [1141, 413] width 565 height 45
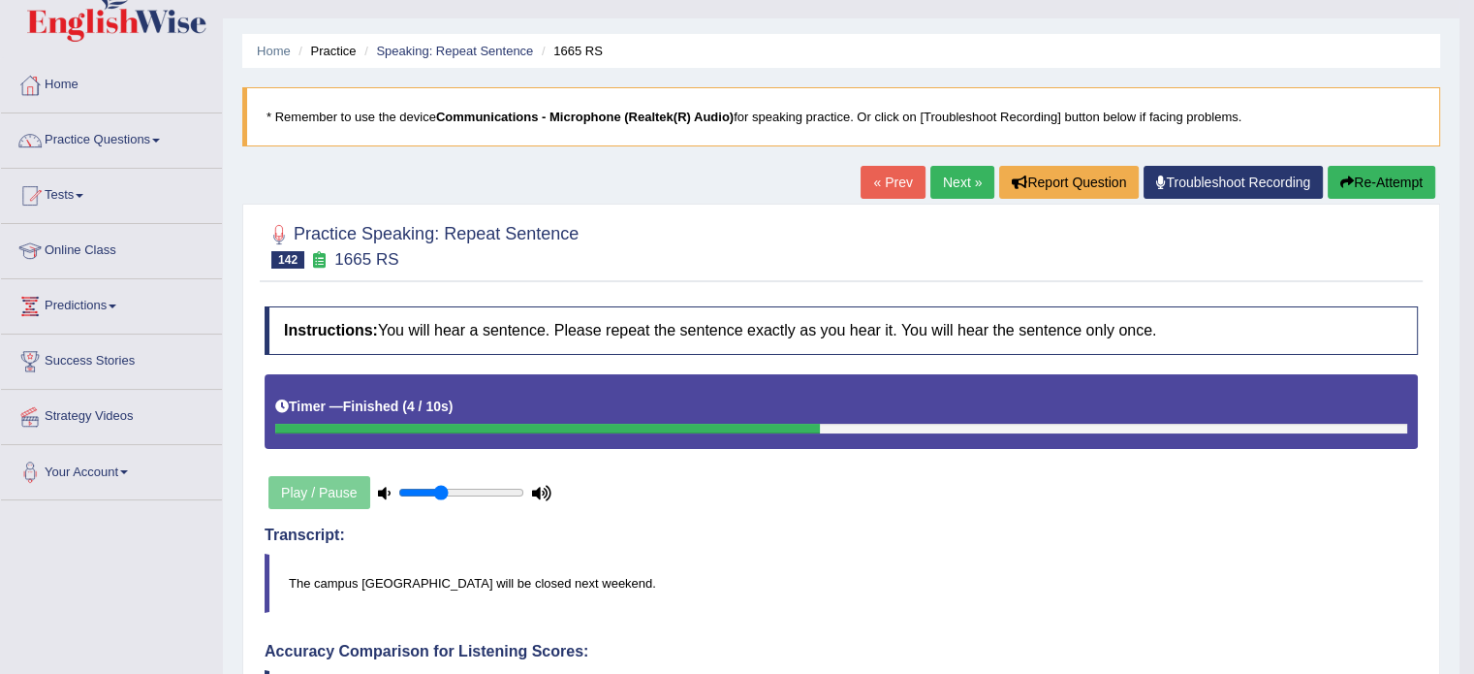
scroll to position [0, 0]
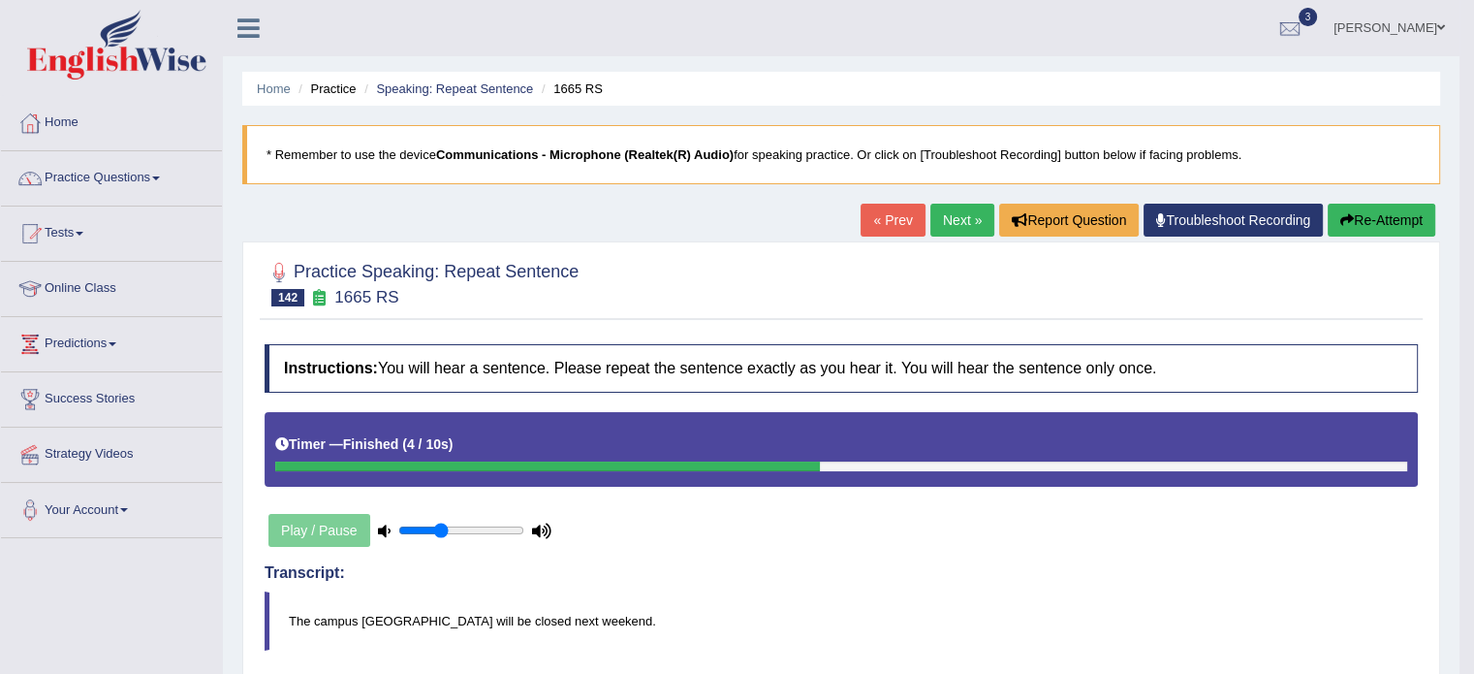
click at [954, 217] on link "Next »" at bounding box center [963, 220] width 64 height 33
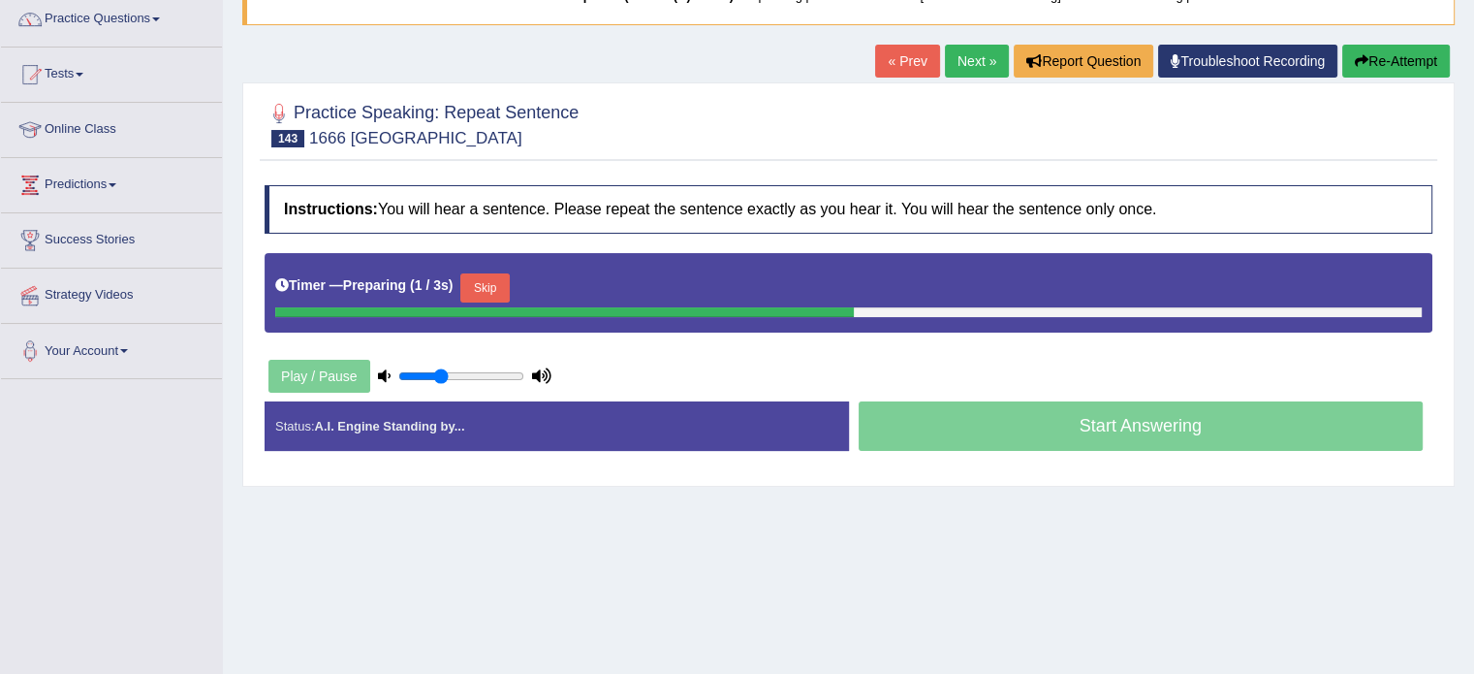
scroll to position [165, 0]
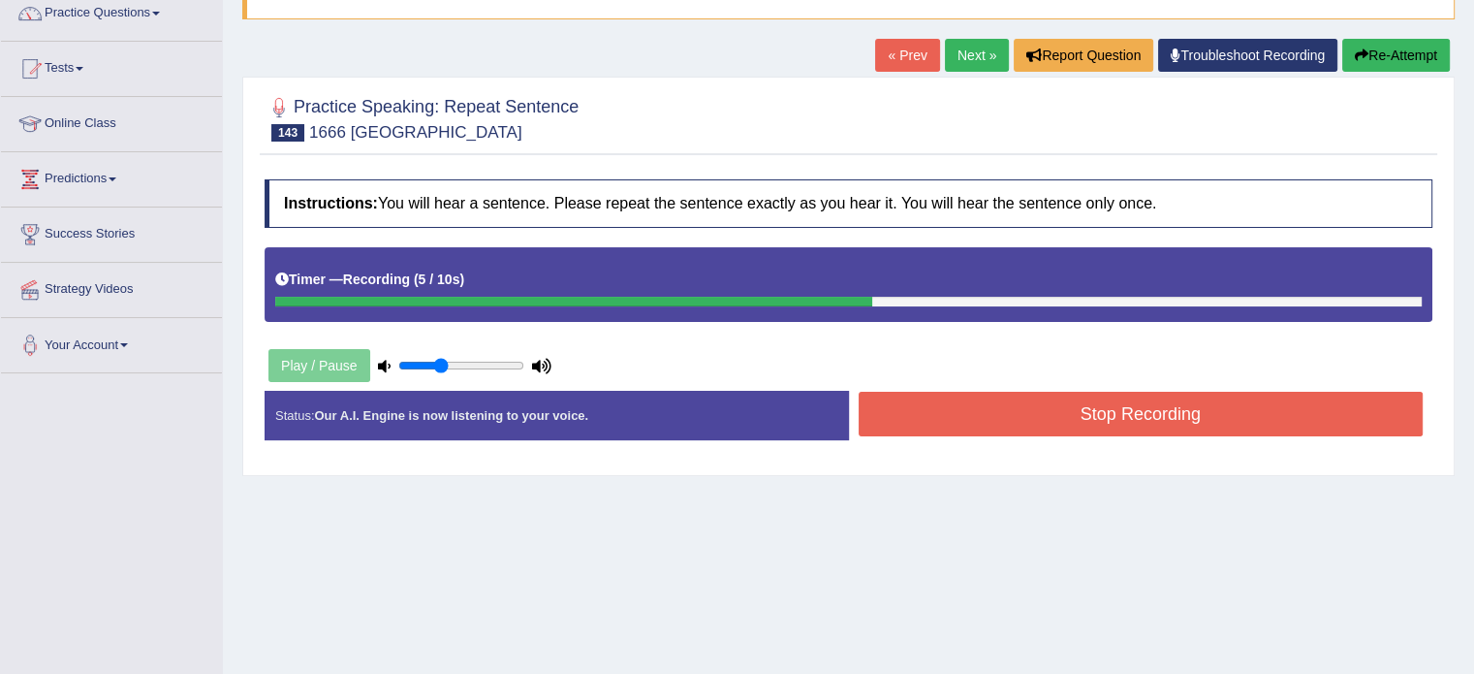
click at [1143, 403] on button "Stop Recording" at bounding box center [1141, 414] width 565 height 45
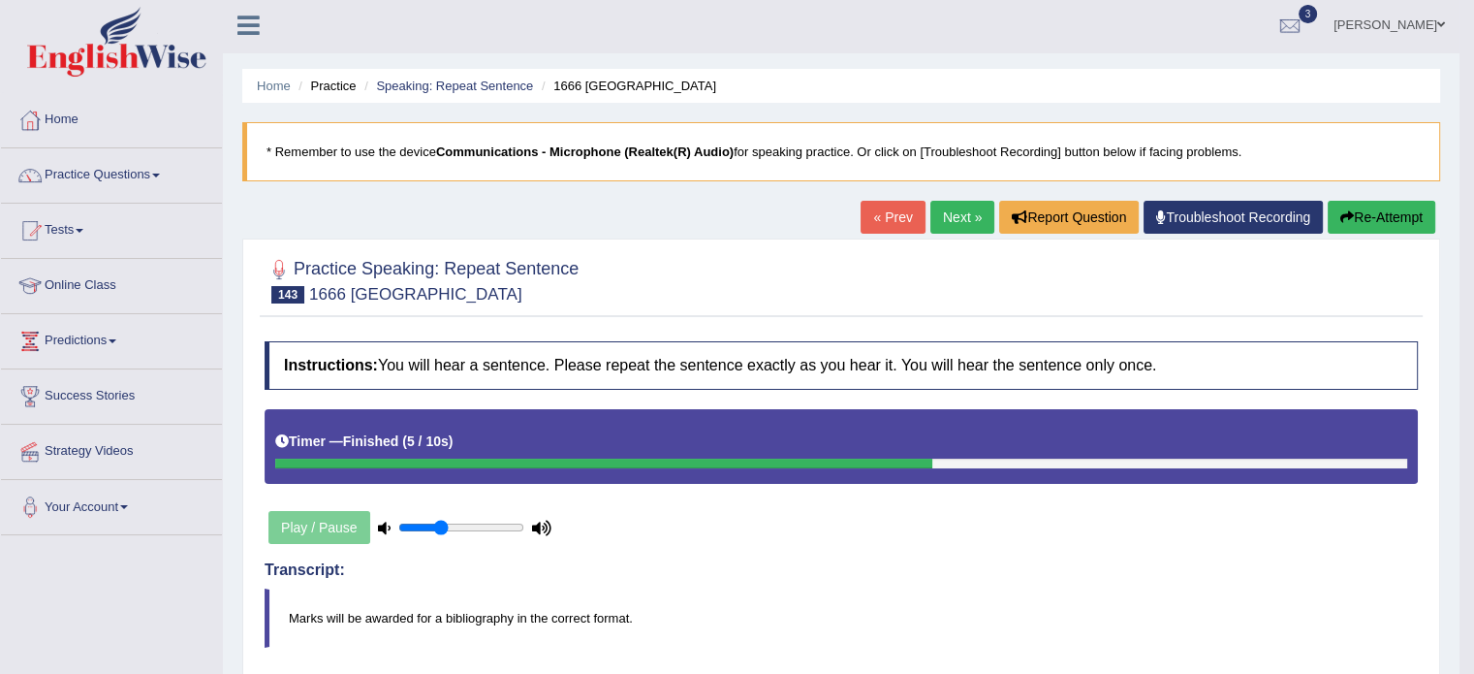
scroll to position [0, 0]
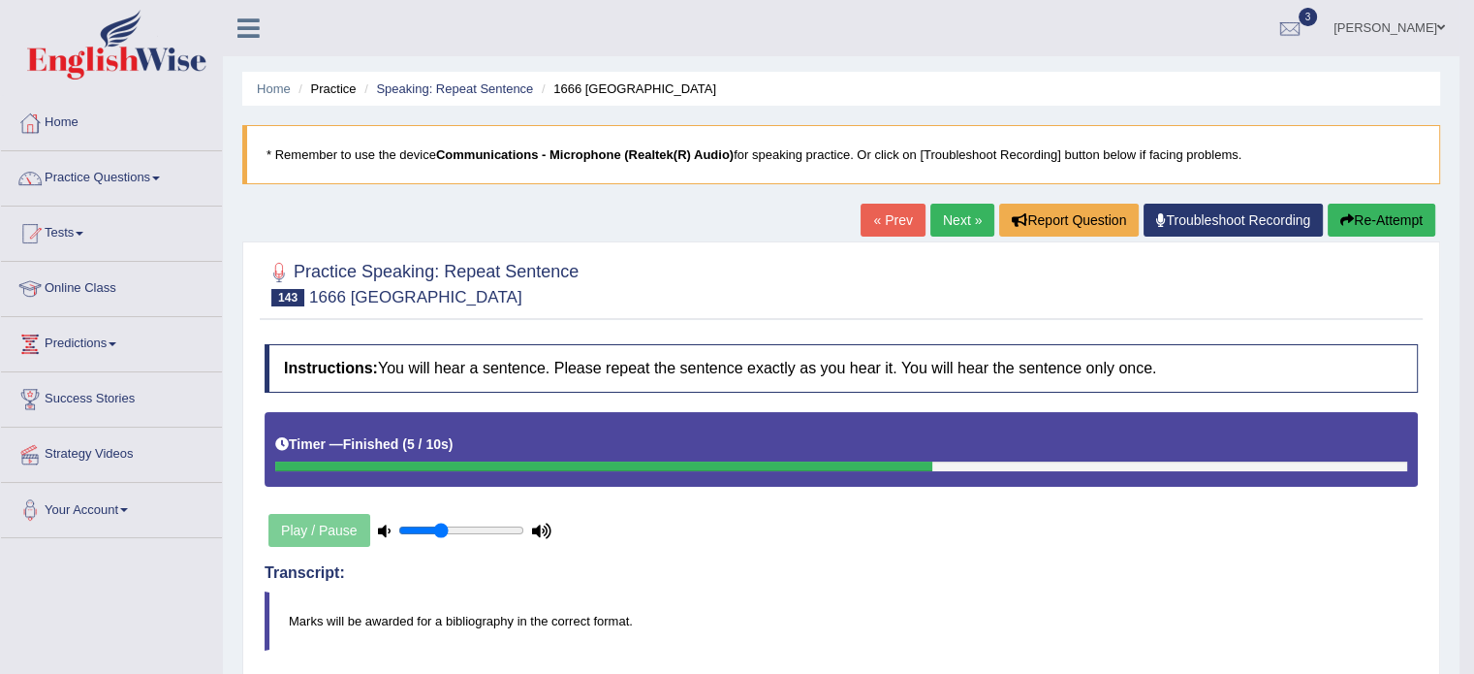
click at [966, 217] on link "Next »" at bounding box center [963, 220] width 64 height 33
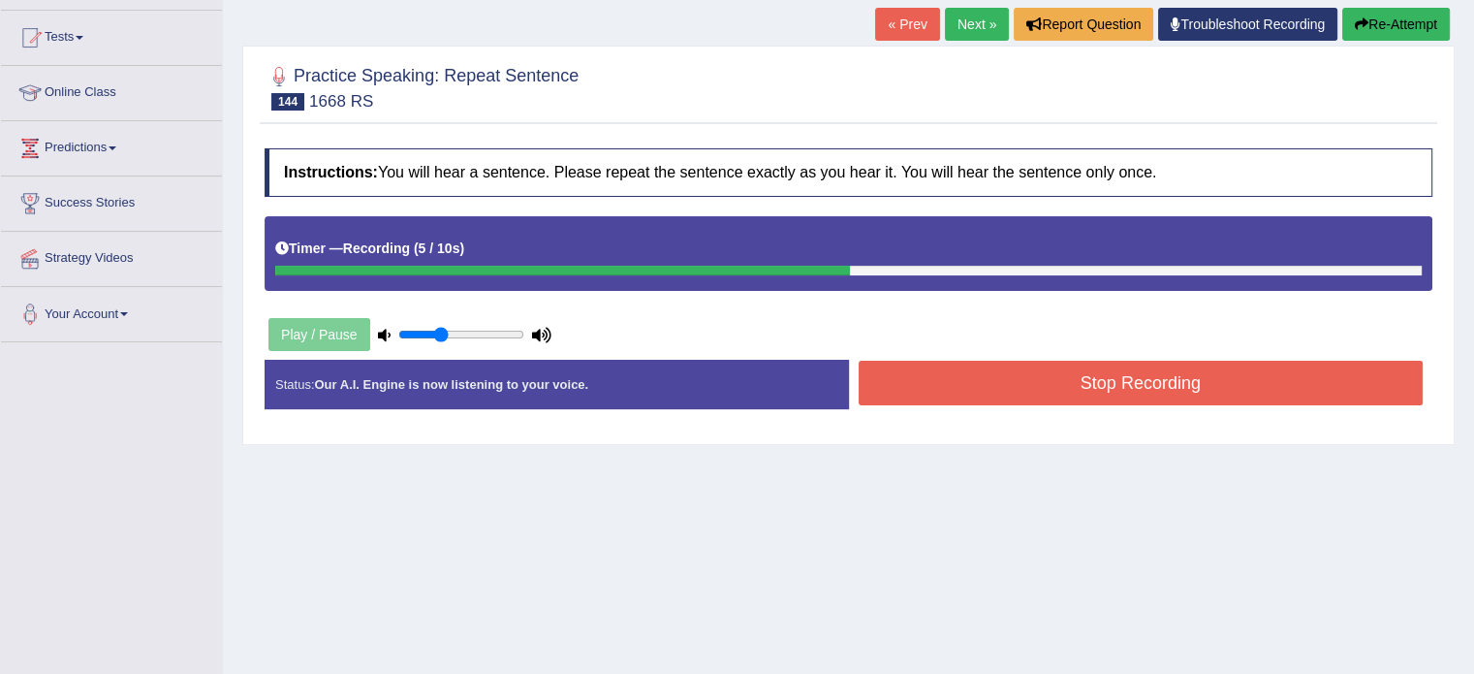
click at [957, 385] on button "Stop Recording" at bounding box center [1141, 383] width 565 height 45
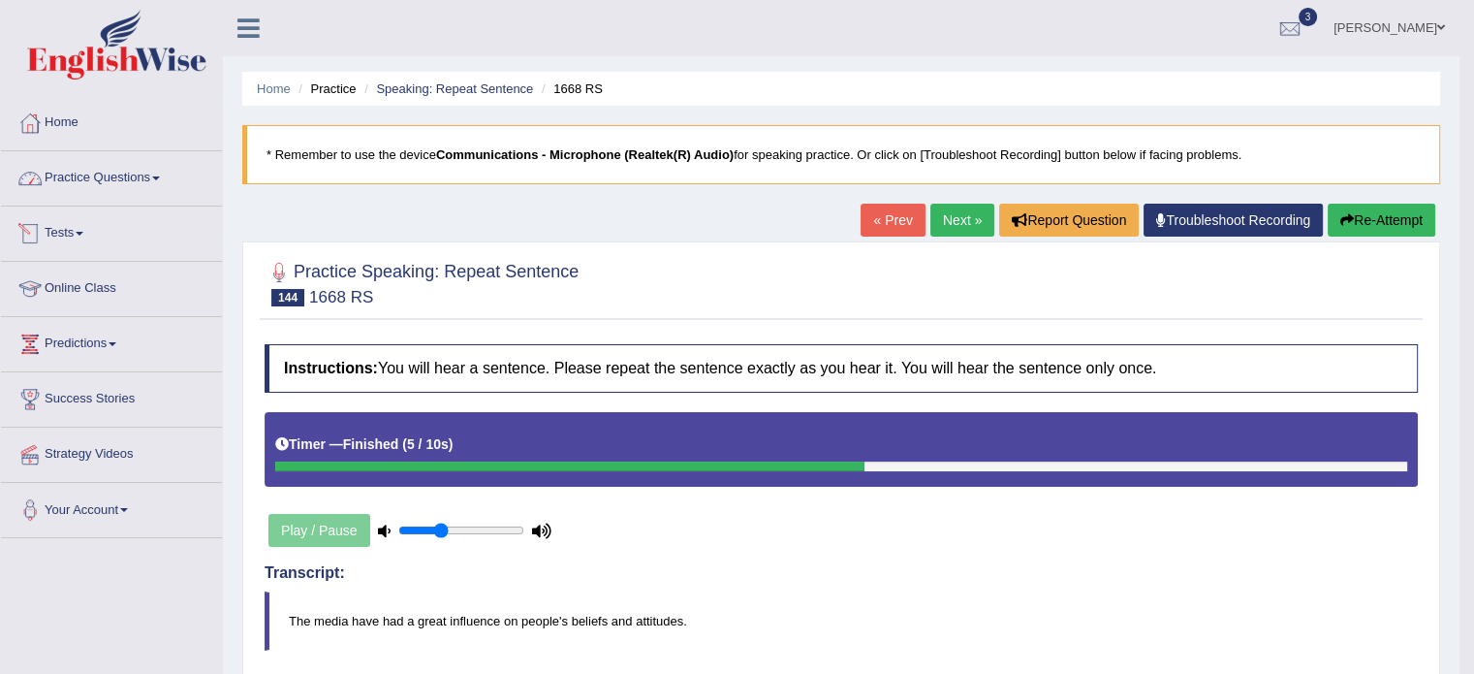
click at [127, 174] on link "Practice Questions" at bounding box center [111, 175] width 221 height 48
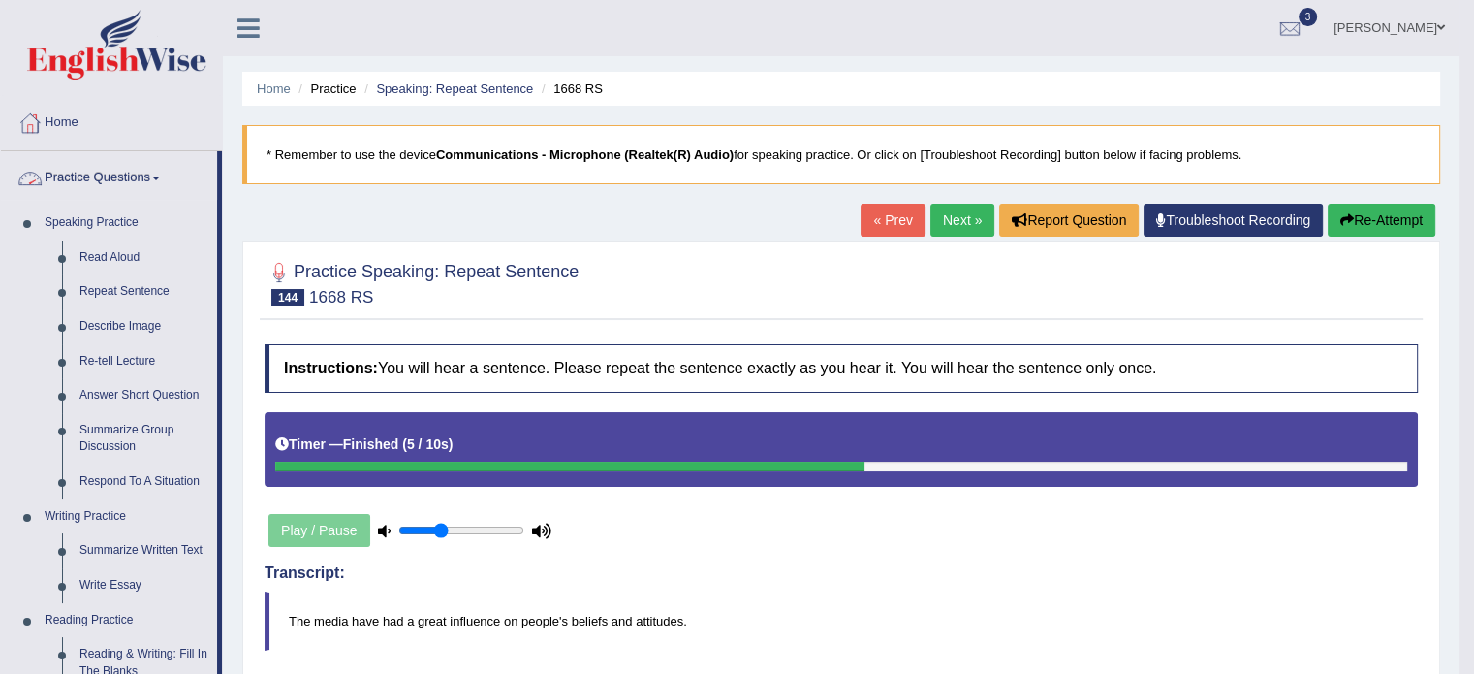
click at [93, 181] on link "Practice Questions" at bounding box center [109, 175] width 216 height 48
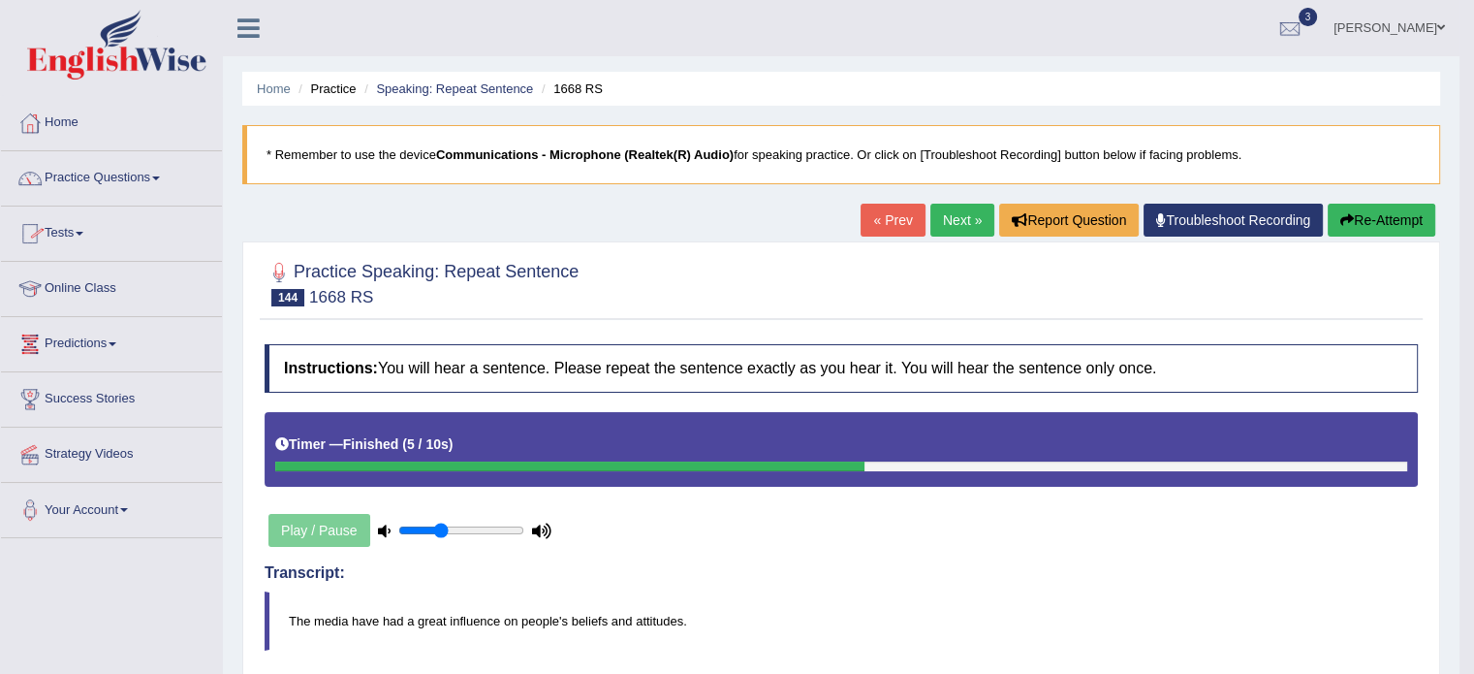
click at [75, 238] on link "Tests" at bounding box center [111, 230] width 221 height 48
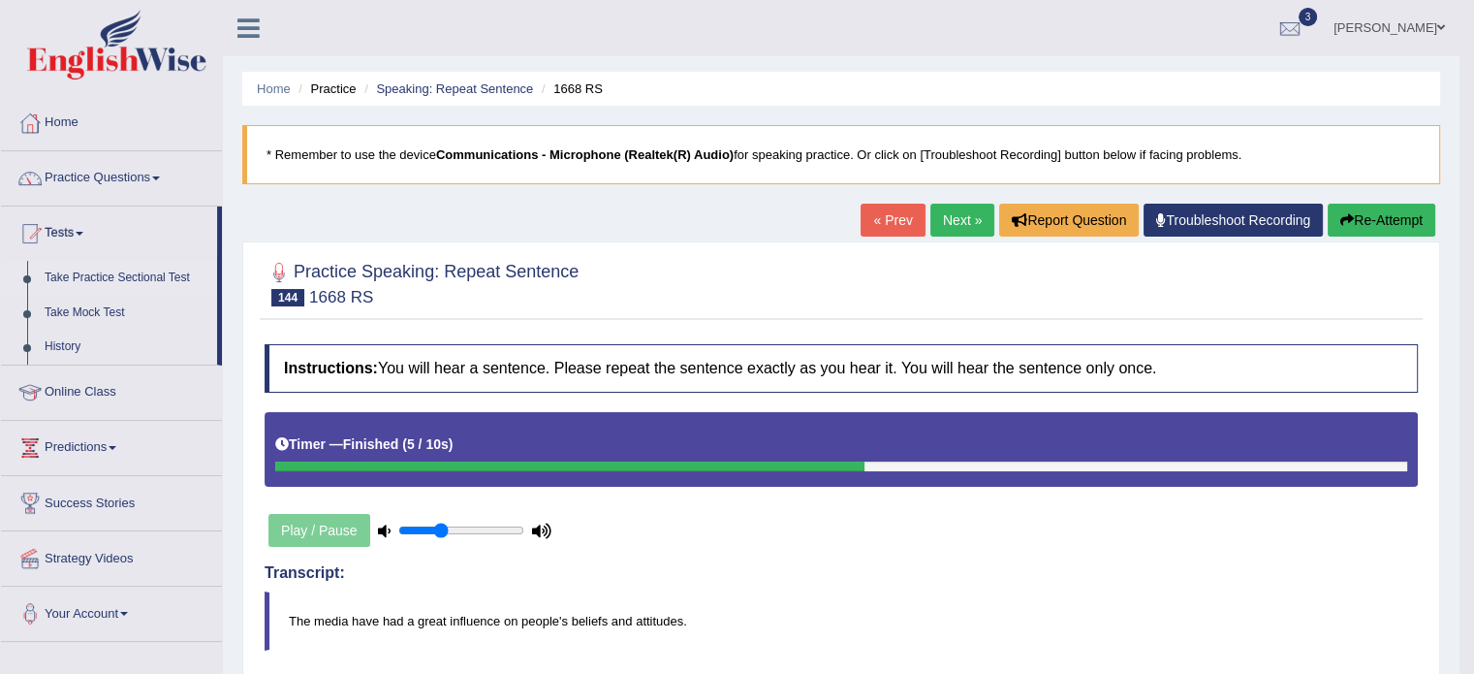
click at [90, 274] on link "Take Practice Sectional Test" at bounding box center [126, 278] width 181 height 35
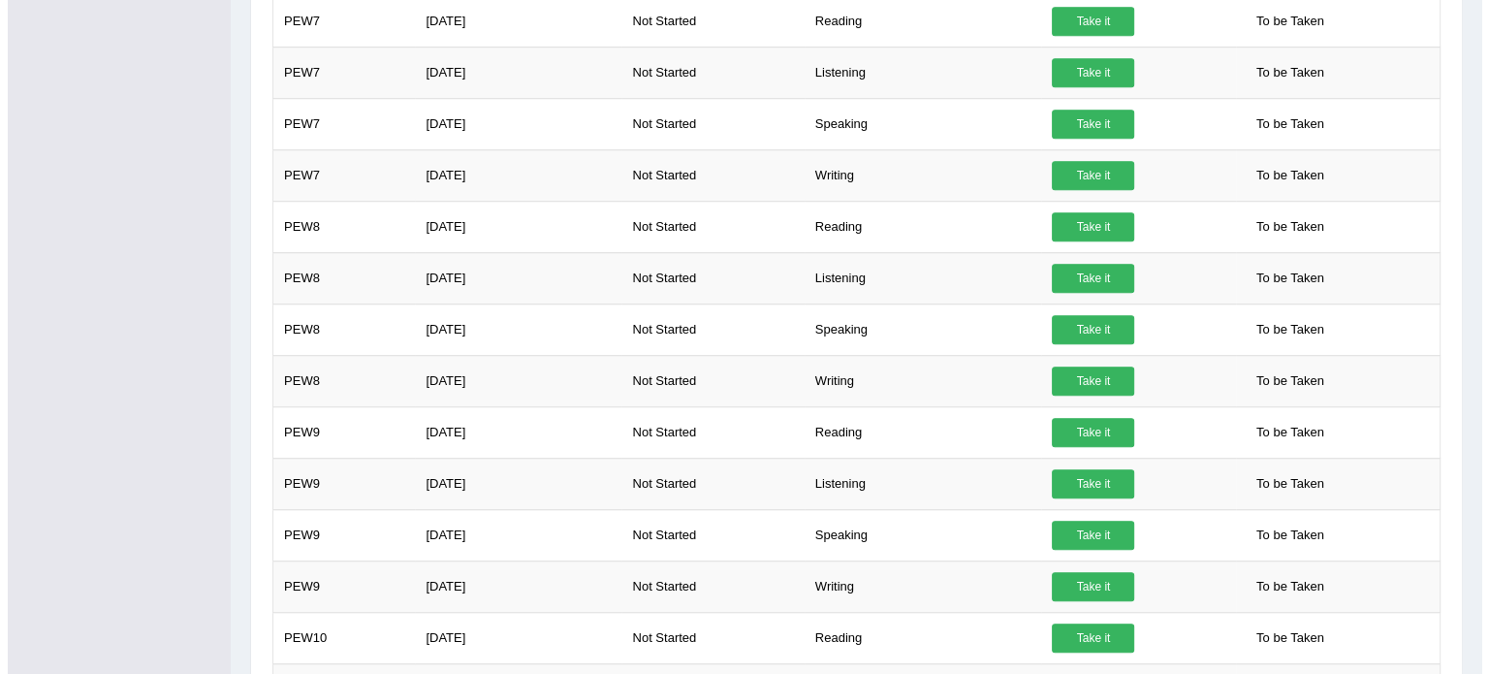
scroll to position [1427, 0]
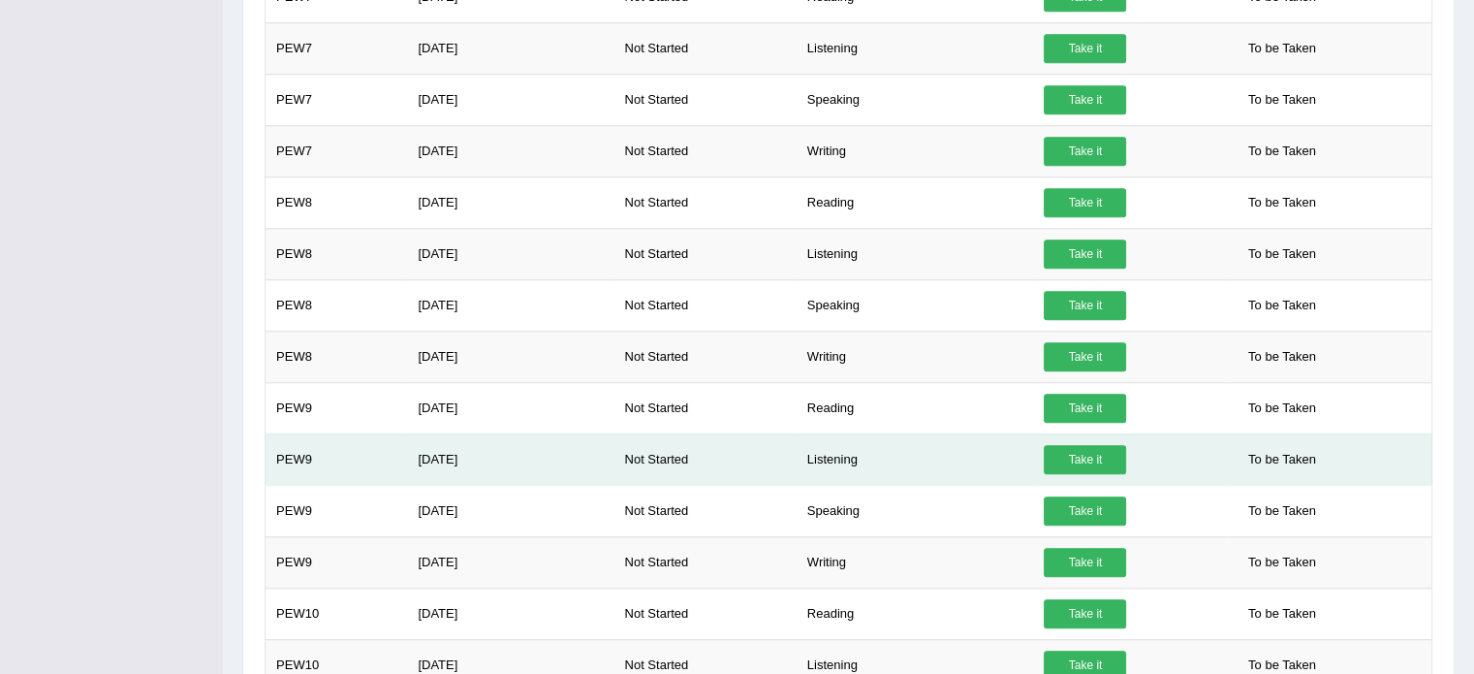
click at [1059, 445] on link "Take it" at bounding box center [1085, 459] width 82 height 29
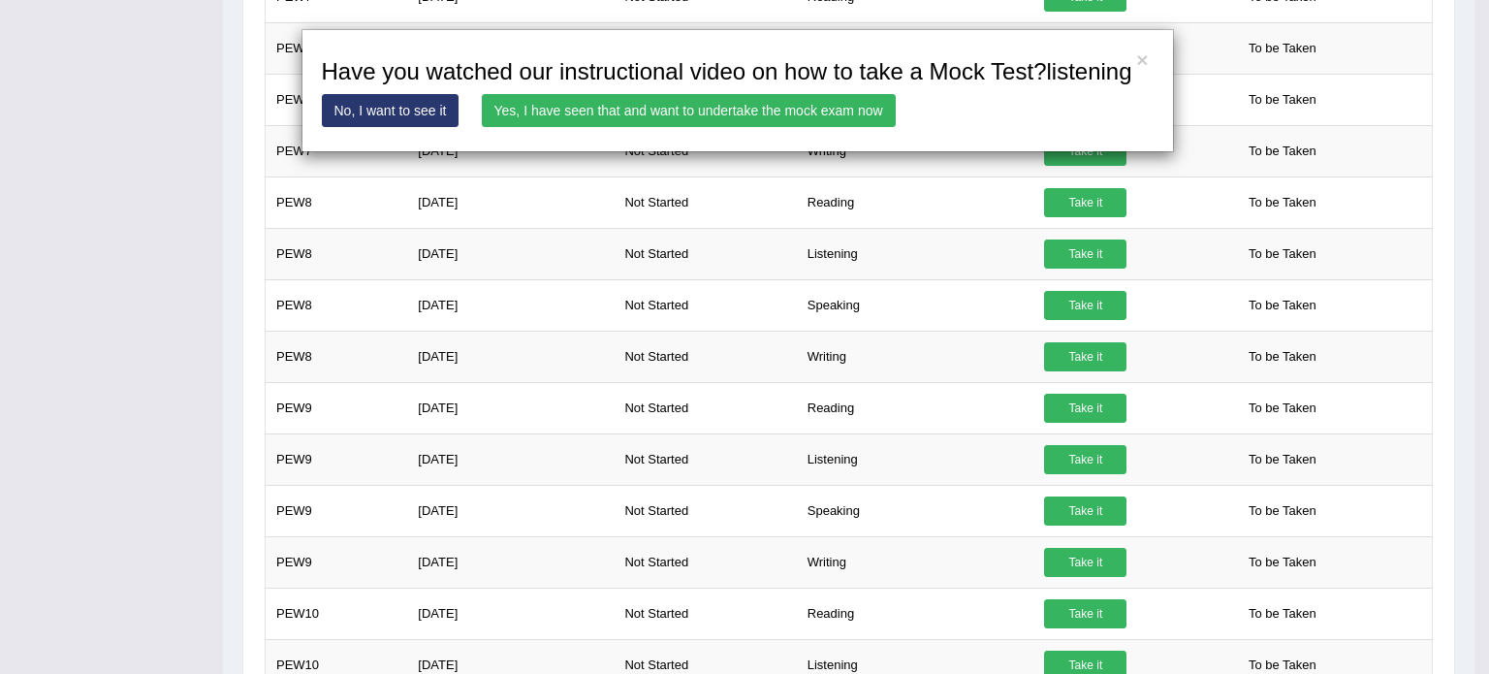
click at [803, 115] on link "Yes, I have seen that and want to undertake the mock exam now" at bounding box center [689, 110] width 414 height 33
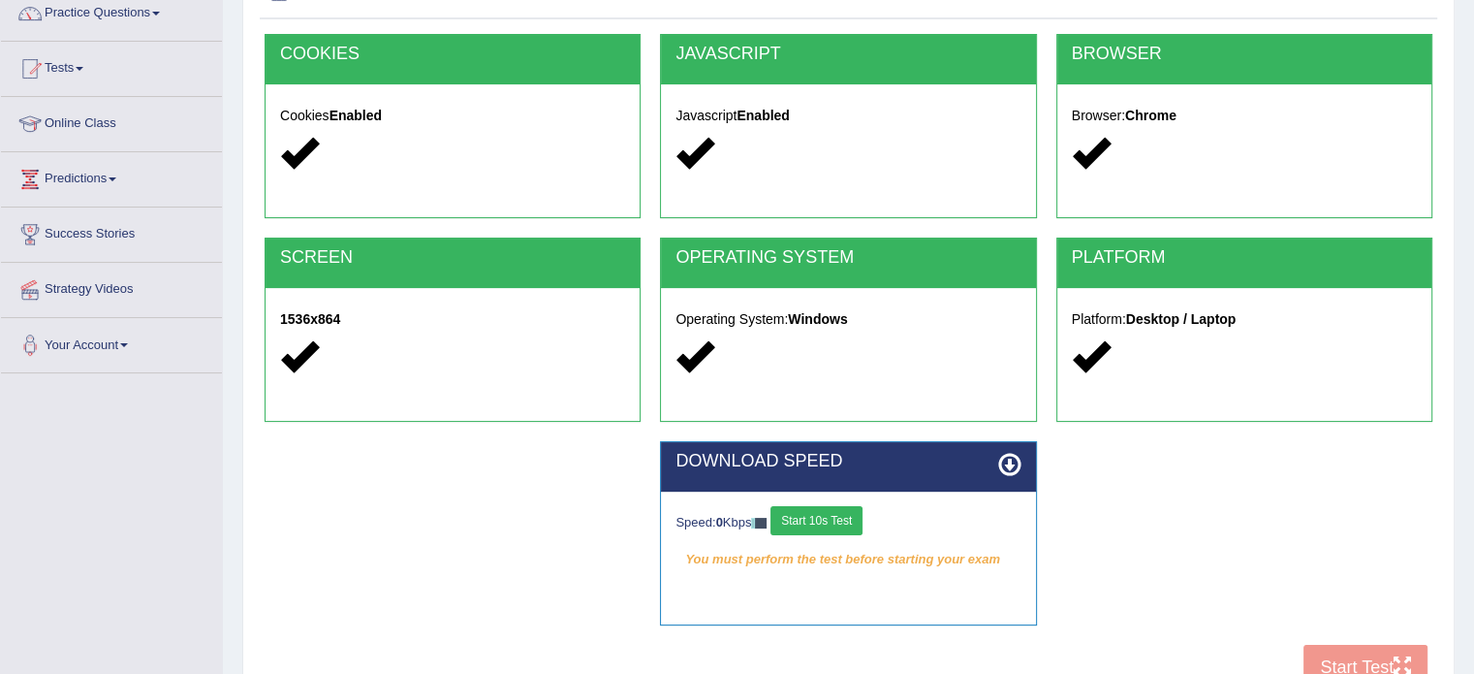
scroll to position [221, 0]
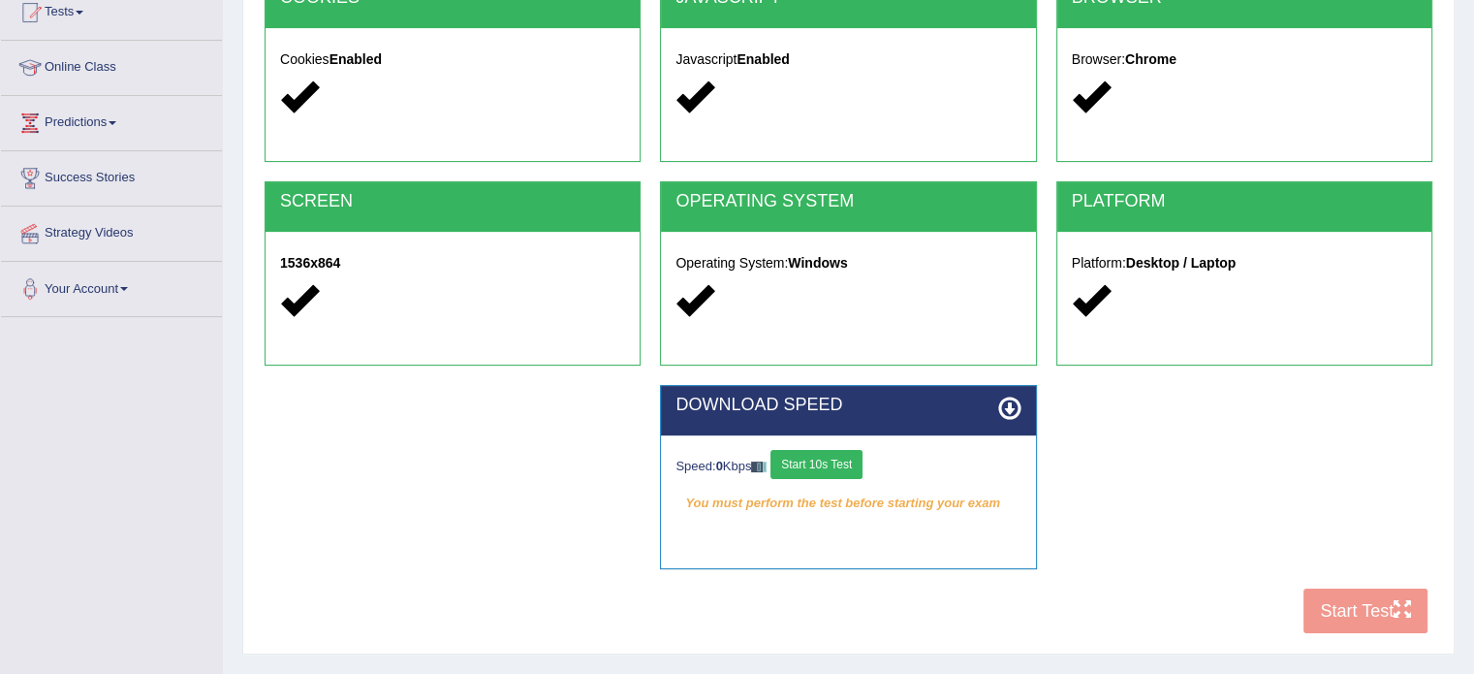
click at [863, 453] on button "Start 10s Test" at bounding box center [817, 464] width 92 height 29
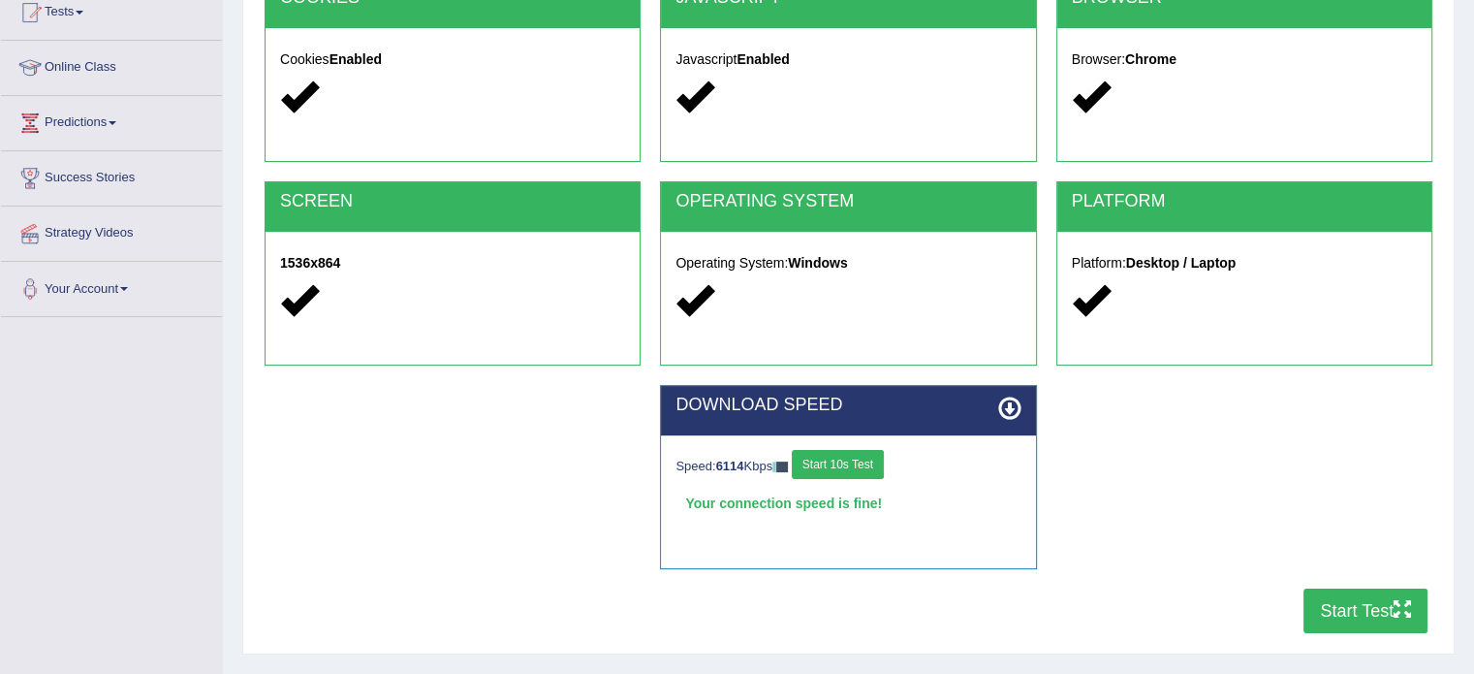
click at [1378, 605] on button "Start Test" at bounding box center [1366, 610] width 124 height 45
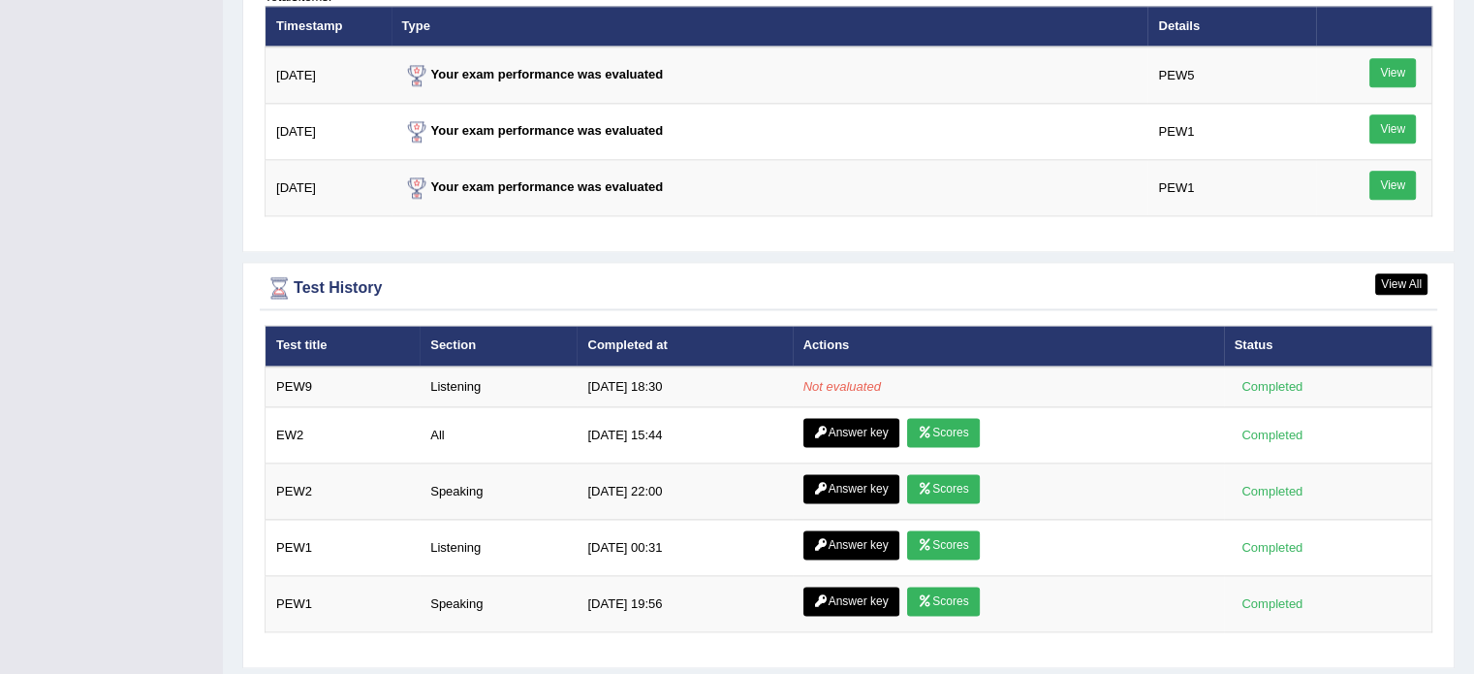
scroll to position [2441, 0]
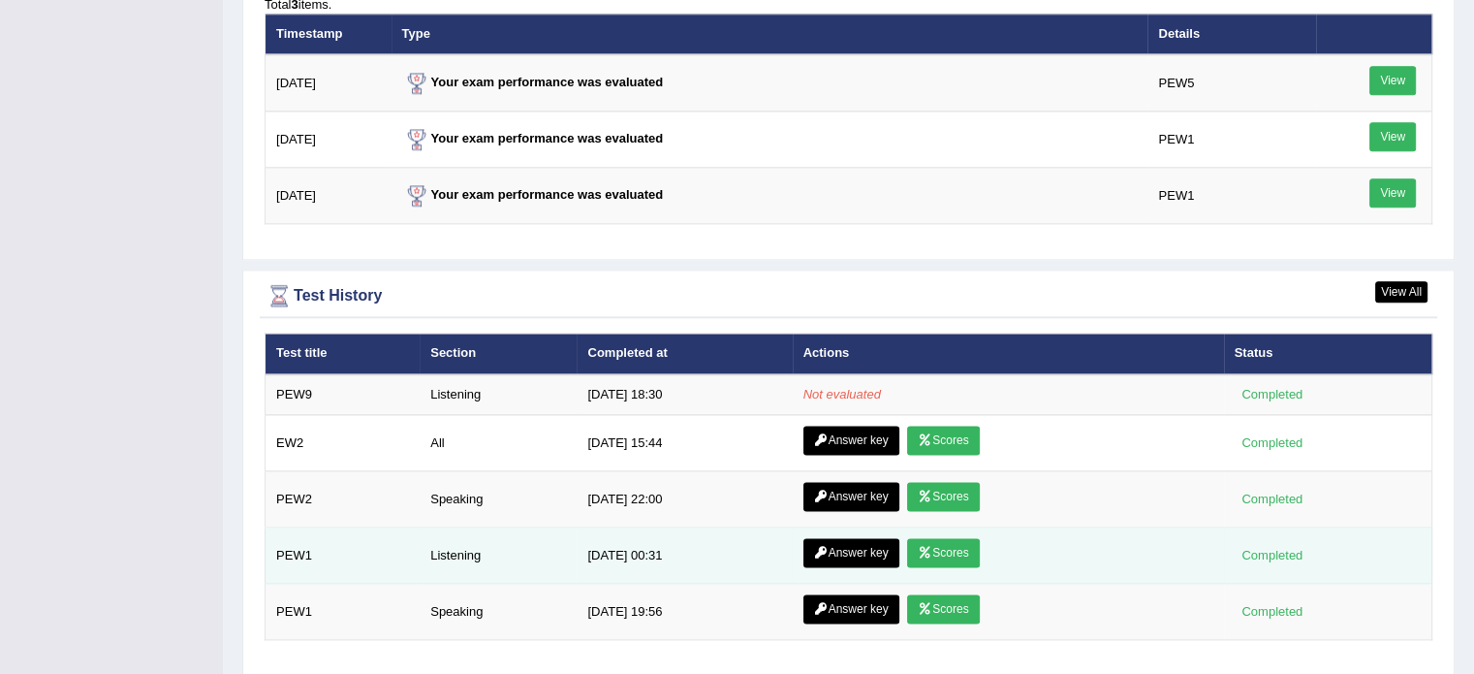
click at [958, 538] on link "Scores" at bounding box center [943, 552] width 72 height 29
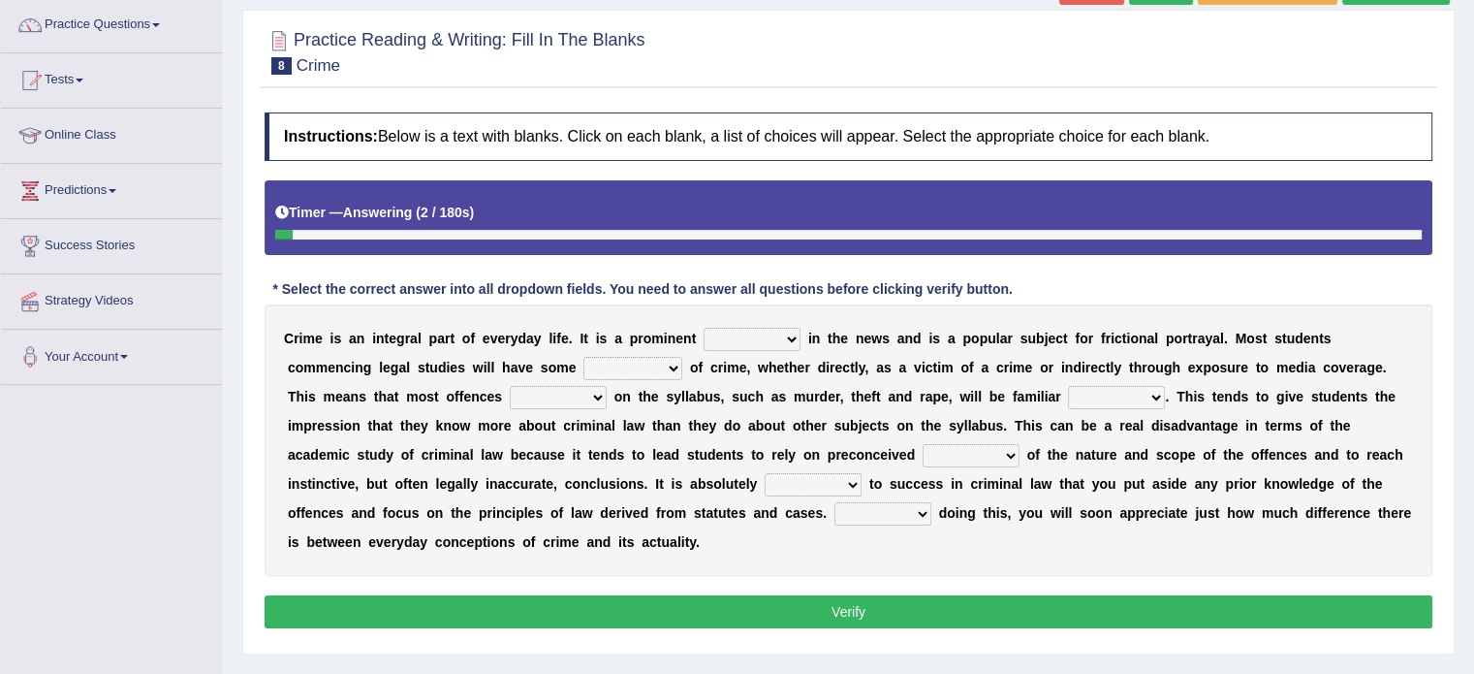
scroll to position [166, 0]
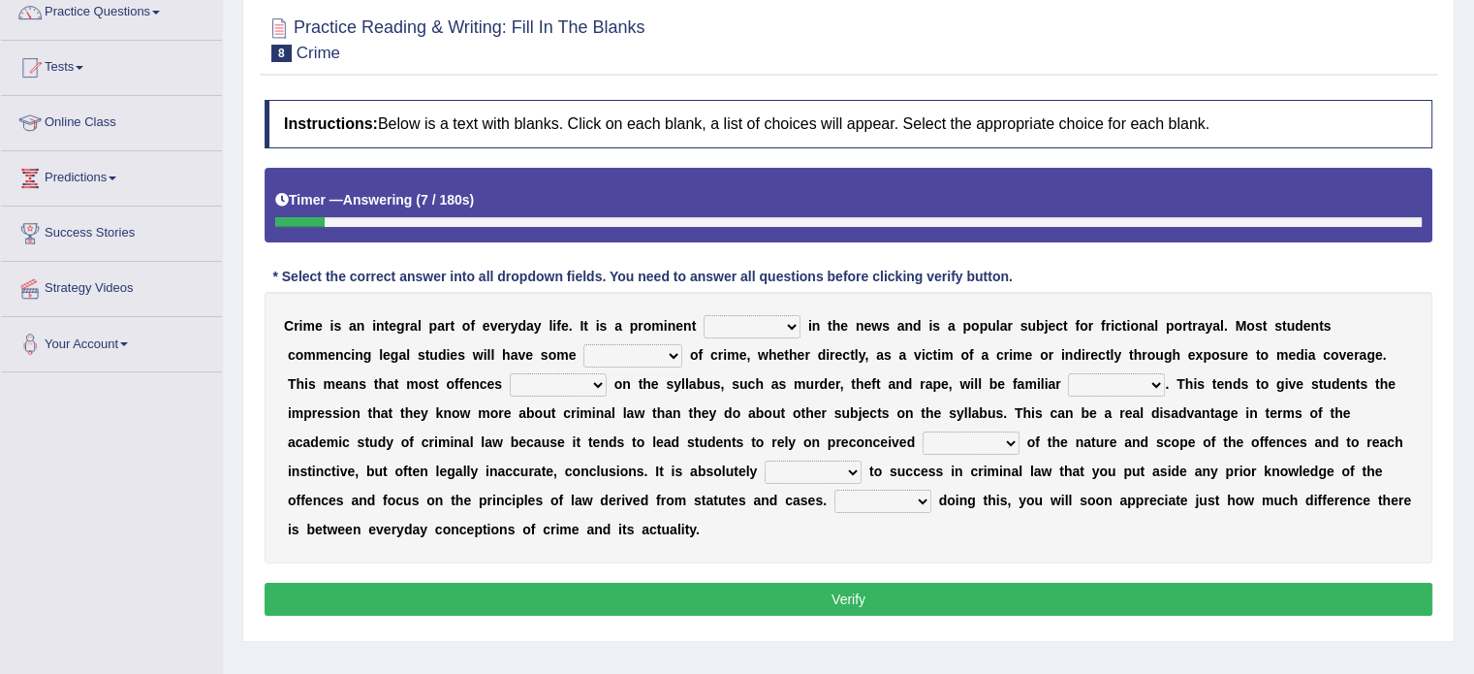
click at [725, 322] on select "way feature direction subject" at bounding box center [752, 326] width 97 height 23
click at [760, 463] on b at bounding box center [761, 471] width 8 height 16
click at [716, 316] on select "way feature direction subject" at bounding box center [752, 326] width 97 height 23
select select "subject"
click at [704, 315] on select "way feature direction subject" at bounding box center [752, 326] width 97 height 23
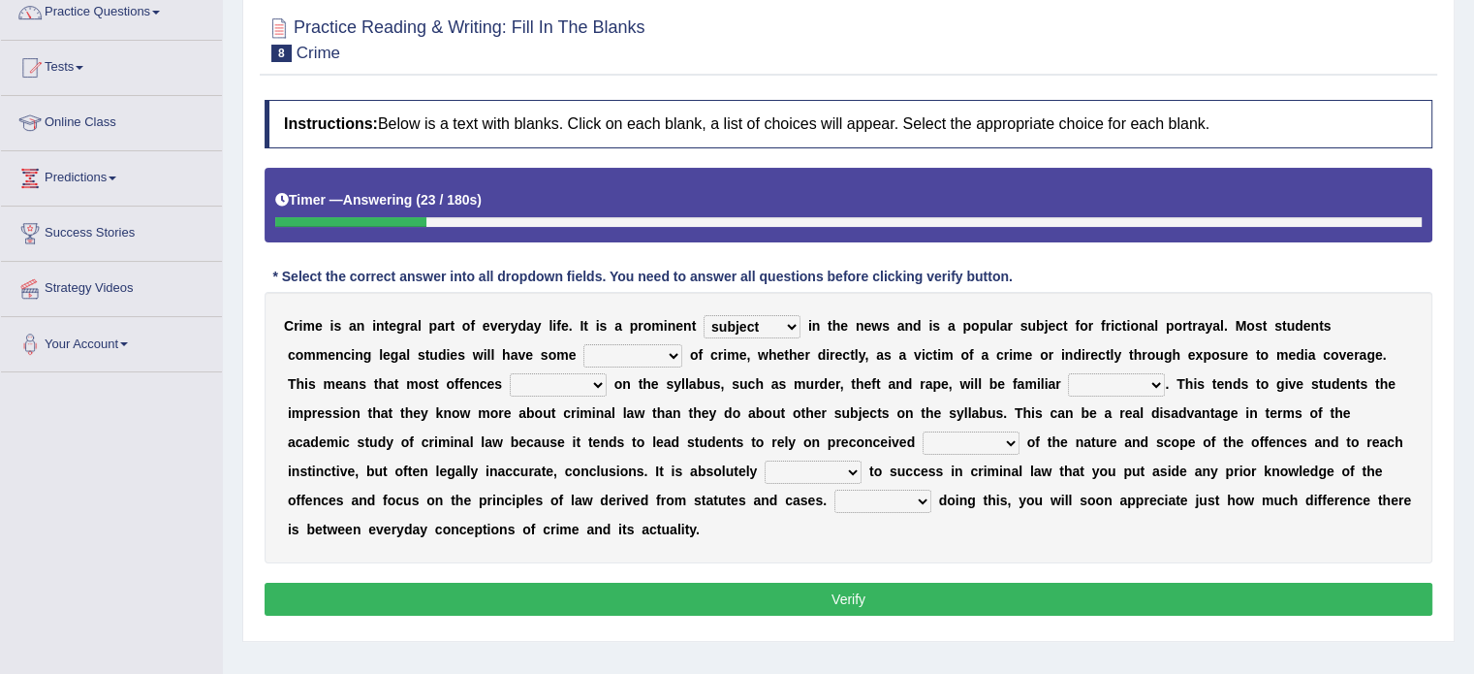
click at [626, 348] on select "experience extension prevention offence" at bounding box center [633, 355] width 99 height 23
select select "experience"
click at [584, 344] on select "experience extension prevention offence" at bounding box center [633, 355] width 99 height 23
click at [548, 376] on select "lowered stored mopped covered" at bounding box center [558, 384] width 97 height 23
select select "covered"
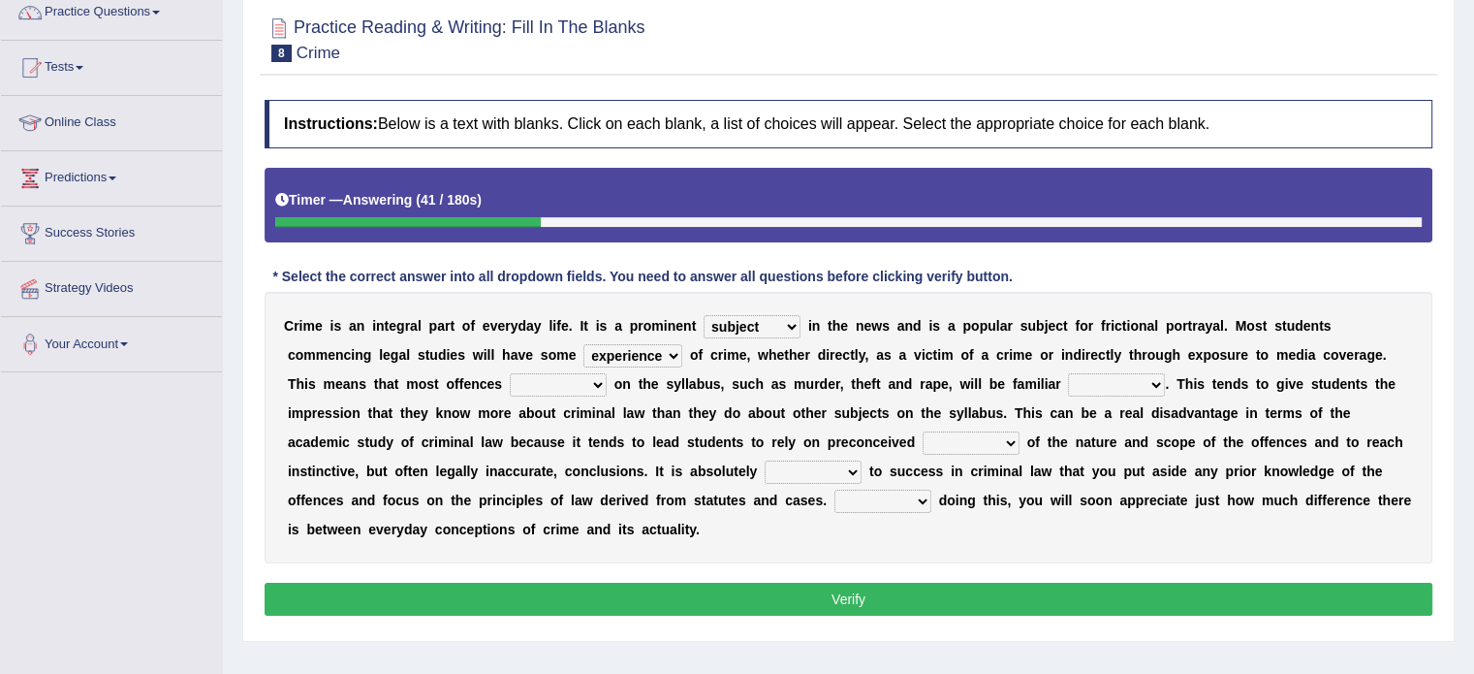
click at [510, 373] on select "lowered stored mopped covered" at bounding box center [558, 384] width 97 height 23
click at [1084, 384] on select "firmly rent supply terms" at bounding box center [1116, 384] width 97 height 23
select select "terms"
click at [1068, 373] on select "firmly rent supply terms" at bounding box center [1116, 384] width 97 height 23
click at [972, 443] on select "mentions motion notions ramps" at bounding box center [971, 442] width 97 height 23
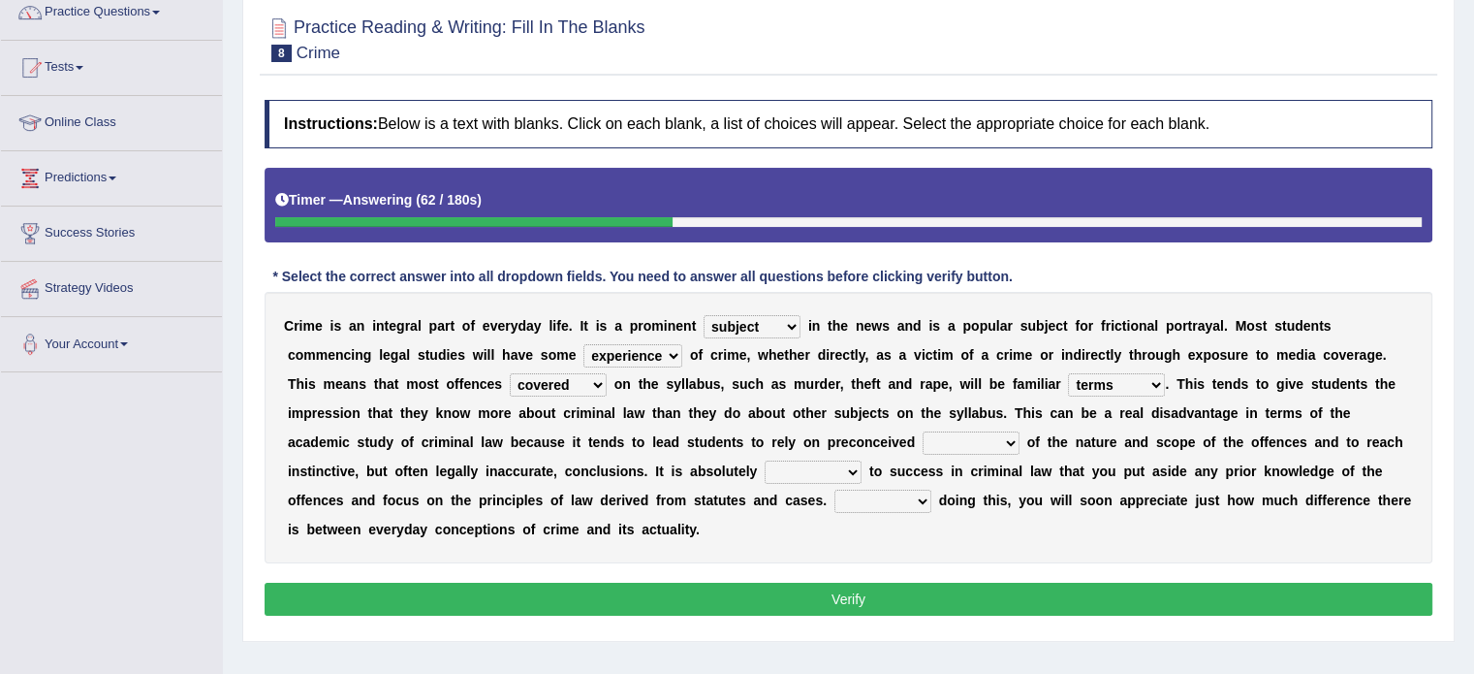
select select "notions"
click at [923, 431] on select "mentions motion notions ramps" at bounding box center [971, 442] width 97 height 23
click at [946, 448] on select "mentions motion notions ramps" at bounding box center [971, 442] width 97 height 23
click at [784, 467] on select "realised fabulous essential great" at bounding box center [813, 471] width 97 height 23
select select "essential"
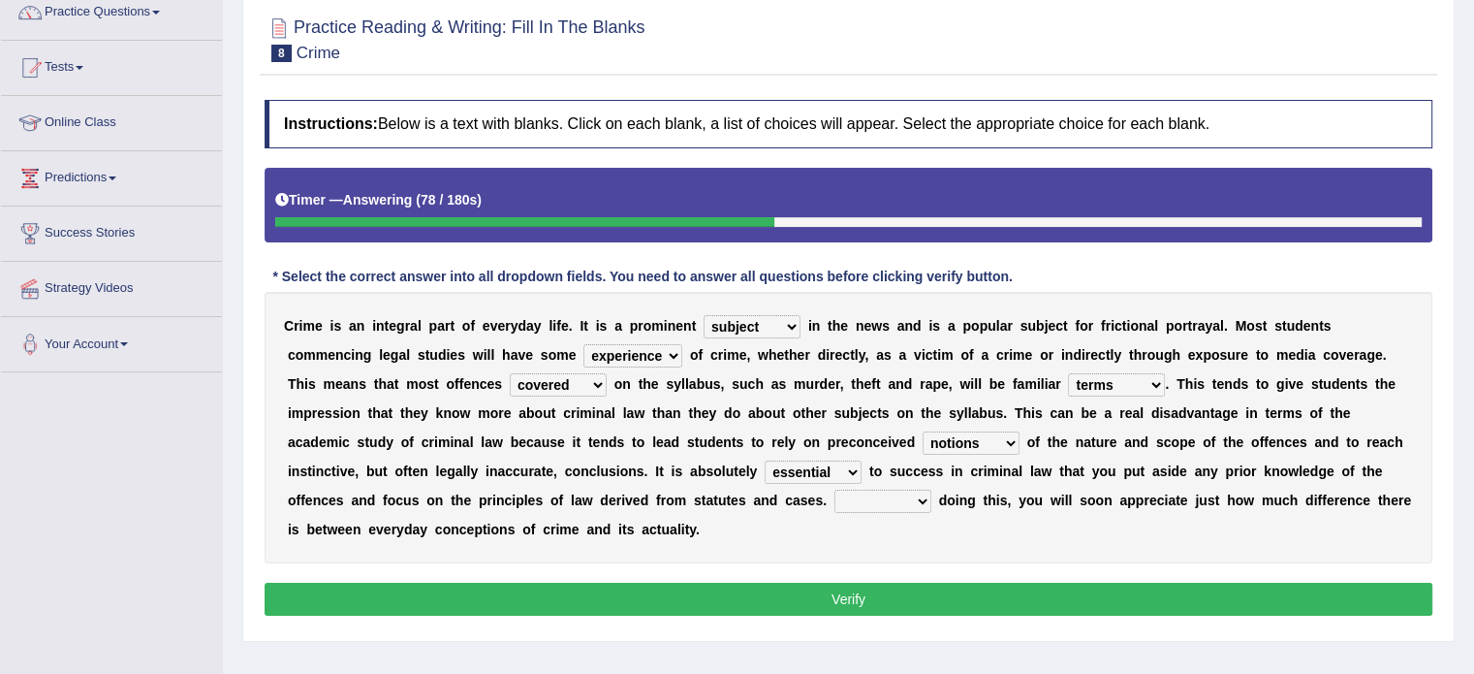
click at [765, 460] on select "realised fabulous essential great" at bounding box center [813, 471] width 97 height 23
click at [880, 497] on select "By Too In Yet" at bounding box center [883, 501] width 97 height 23
select select "By"
click at [835, 490] on select "By Too In Yet" at bounding box center [883, 501] width 97 height 23
click at [870, 587] on button "Verify" at bounding box center [849, 599] width 1168 height 33
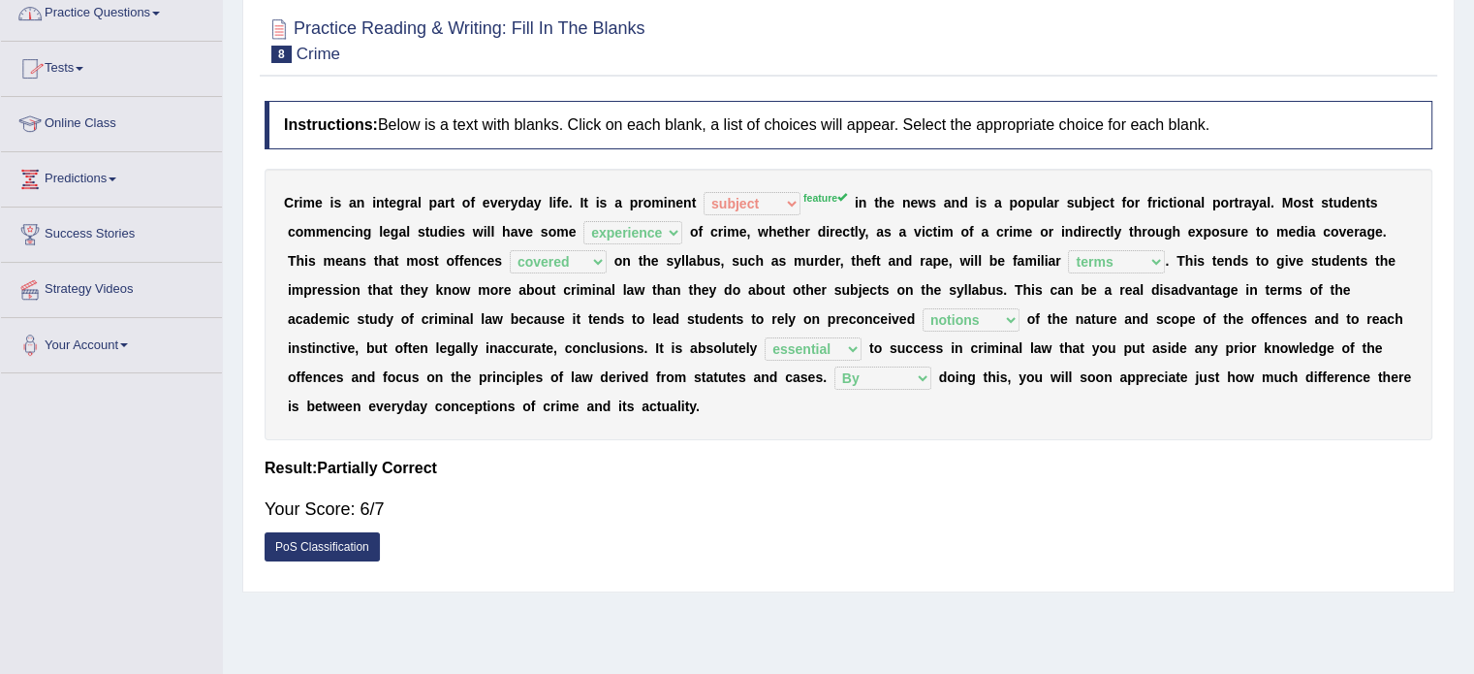
scroll to position [0, 0]
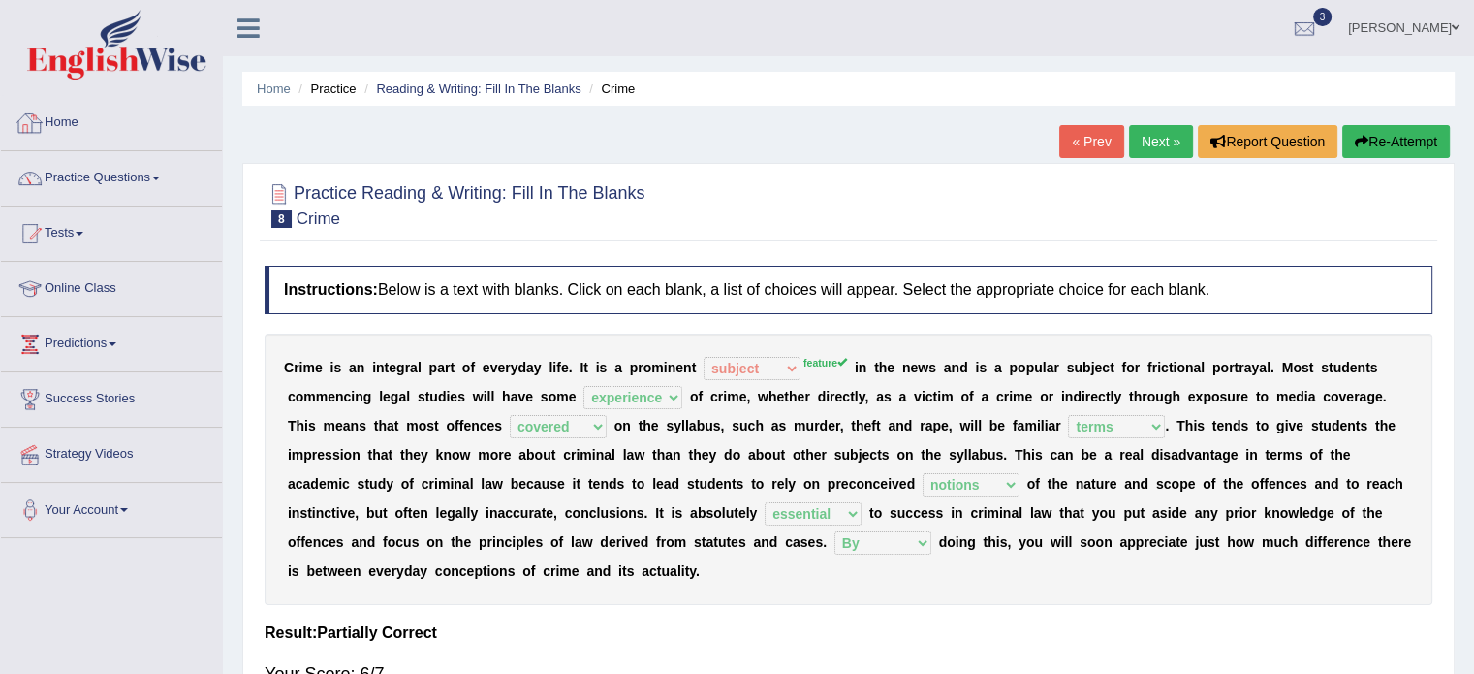
click at [67, 104] on link "Home" at bounding box center [111, 120] width 221 height 48
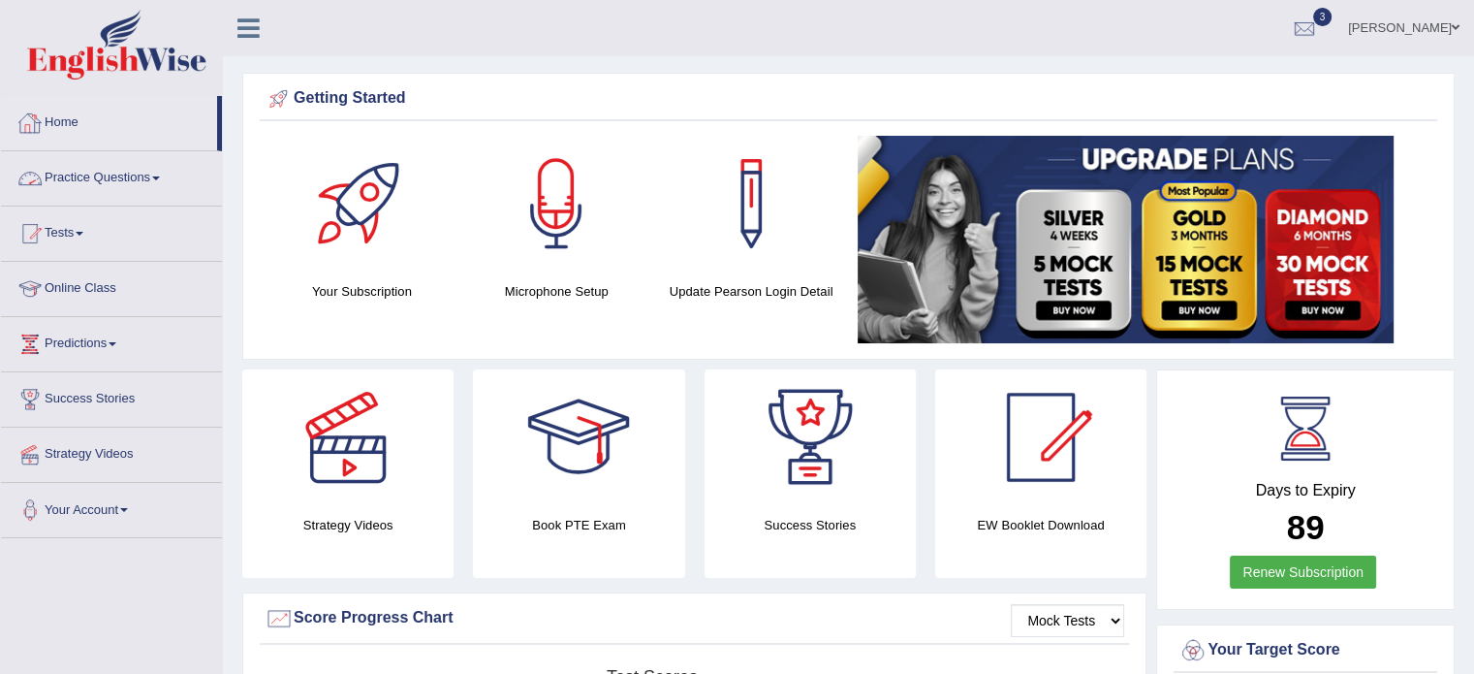
click at [100, 185] on link "Practice Questions" at bounding box center [111, 175] width 221 height 48
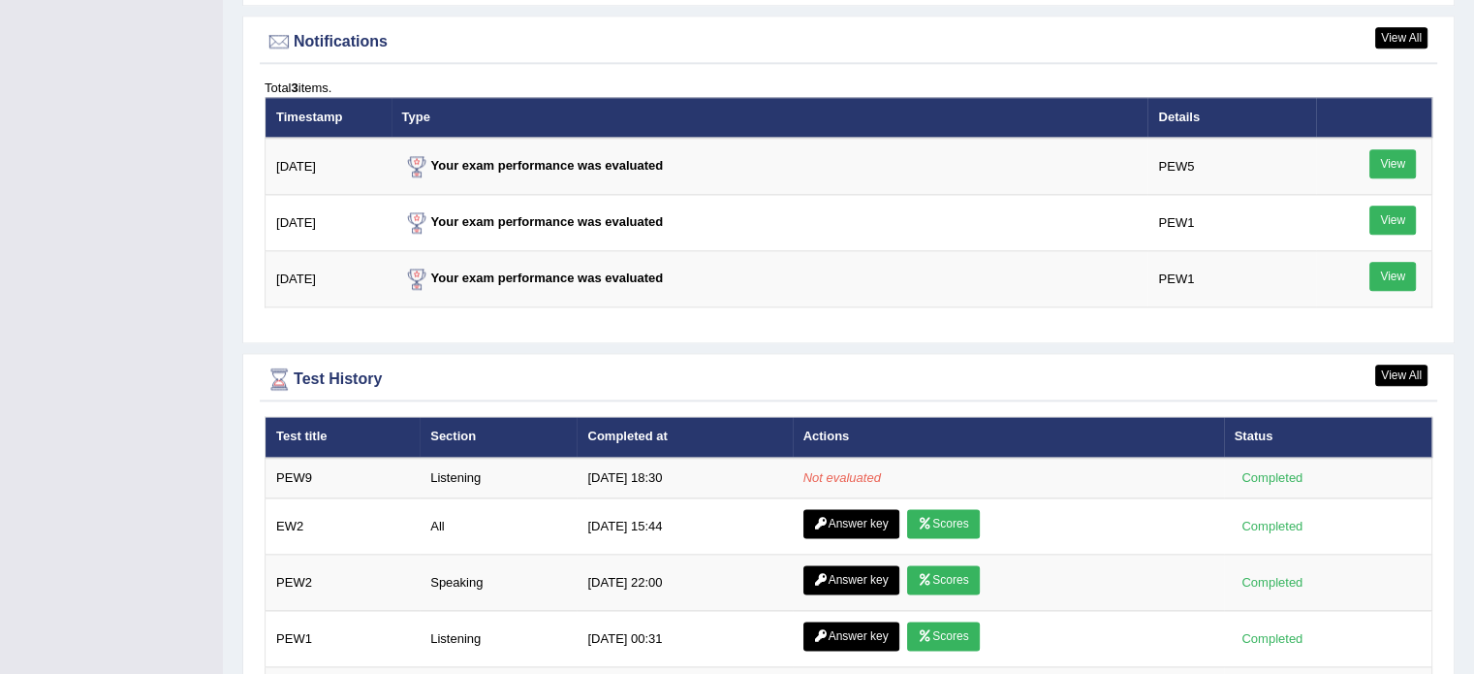
scroll to position [2489, 0]
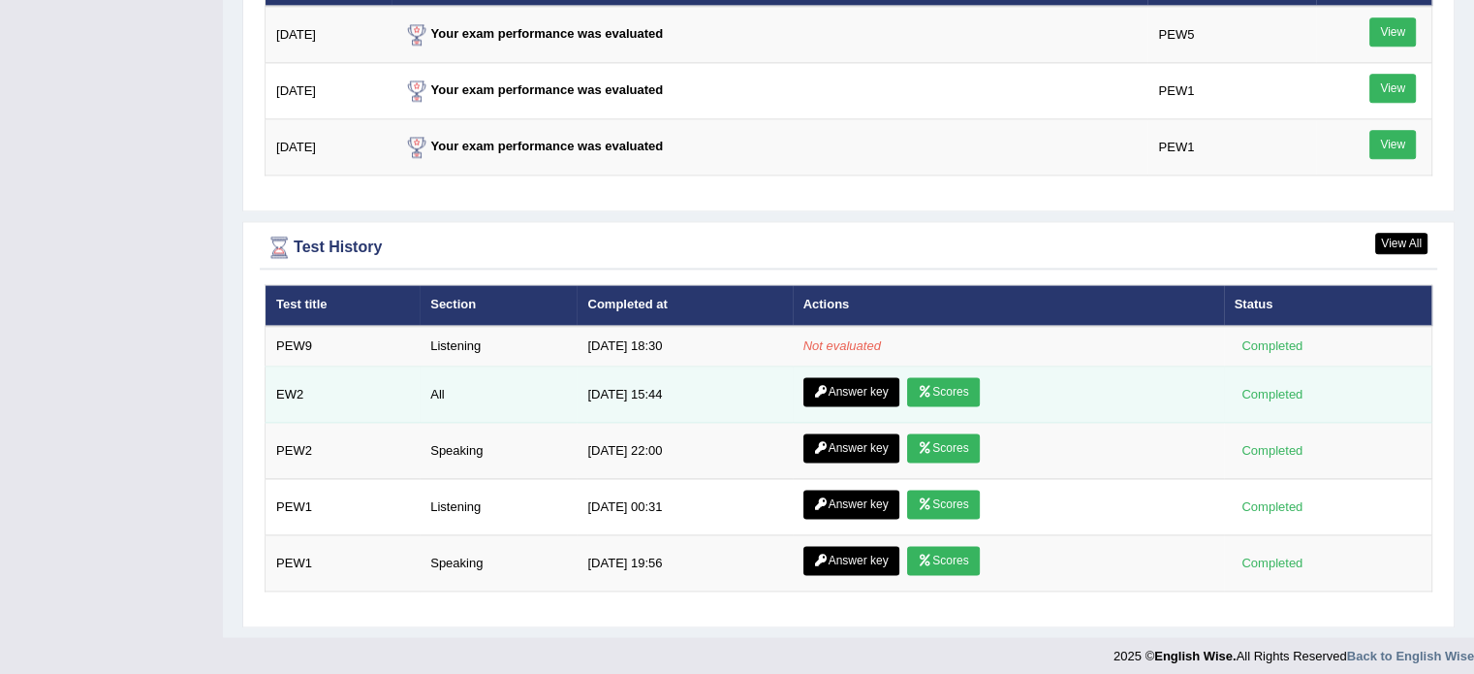
click at [826, 391] on link "Answer key" at bounding box center [852, 391] width 96 height 29
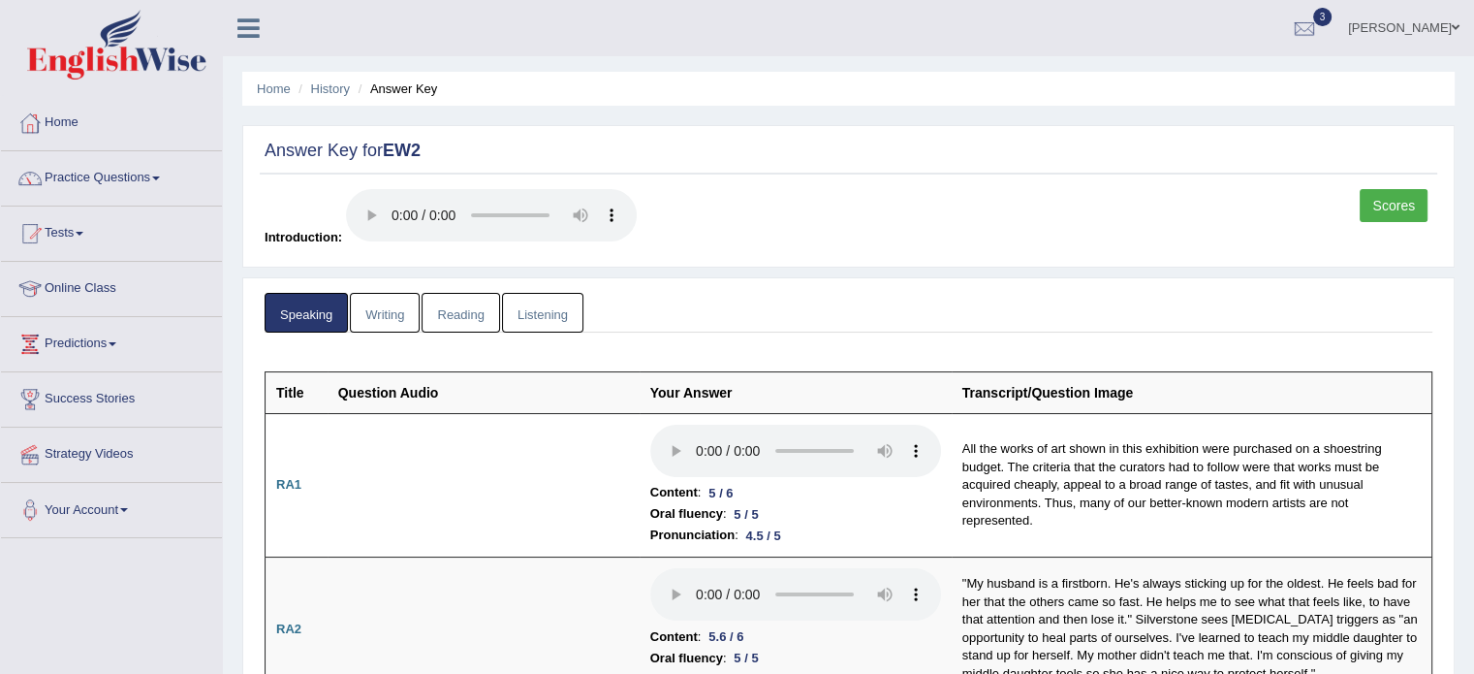
click at [408, 306] on link "Writing" at bounding box center [385, 313] width 70 height 40
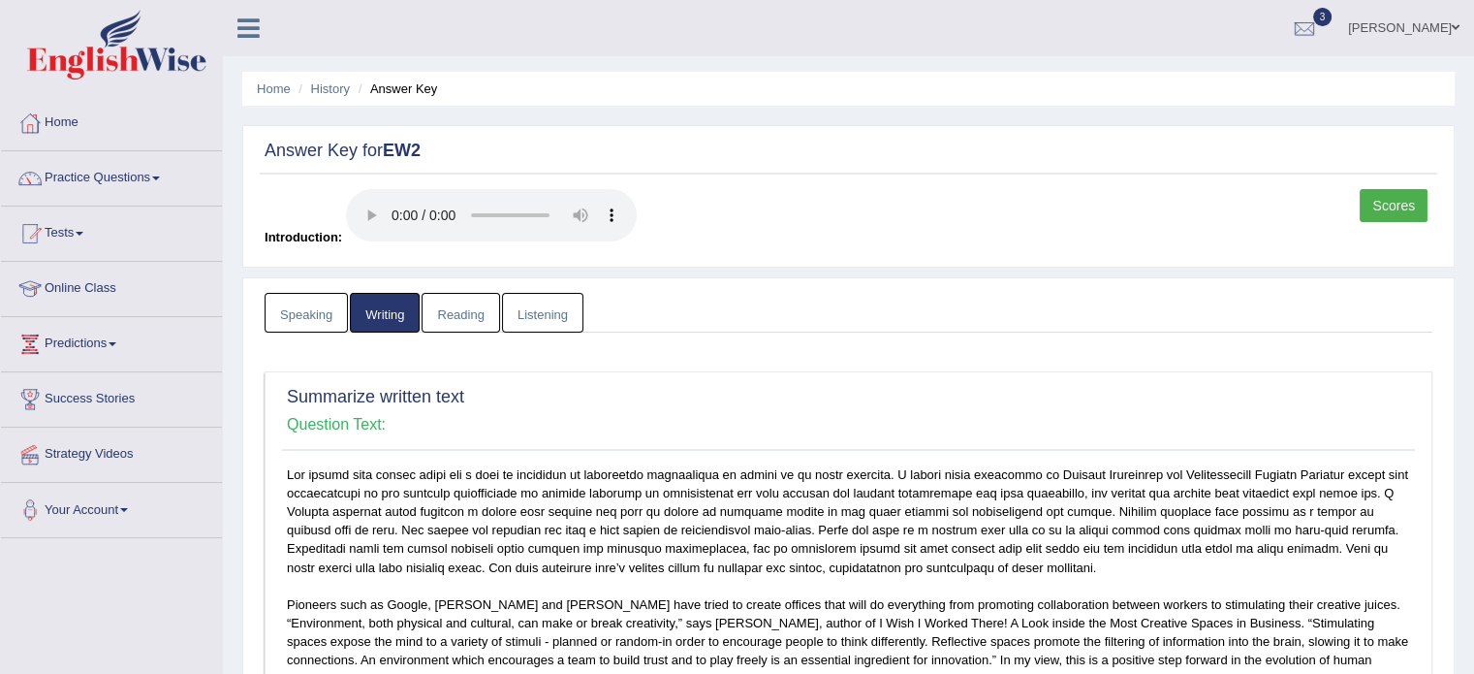
click at [477, 322] on link "Reading" at bounding box center [461, 313] width 78 height 40
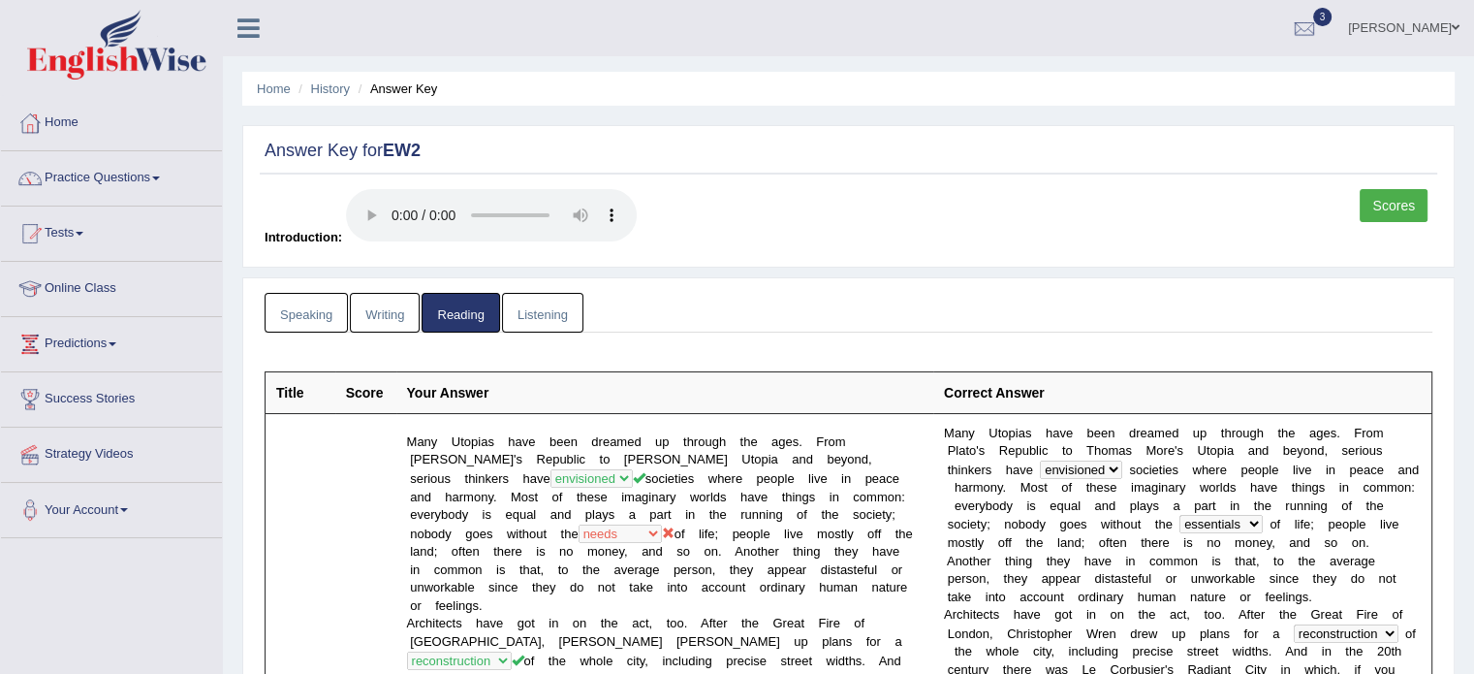
click at [531, 321] on link "Listening" at bounding box center [542, 313] width 81 height 40
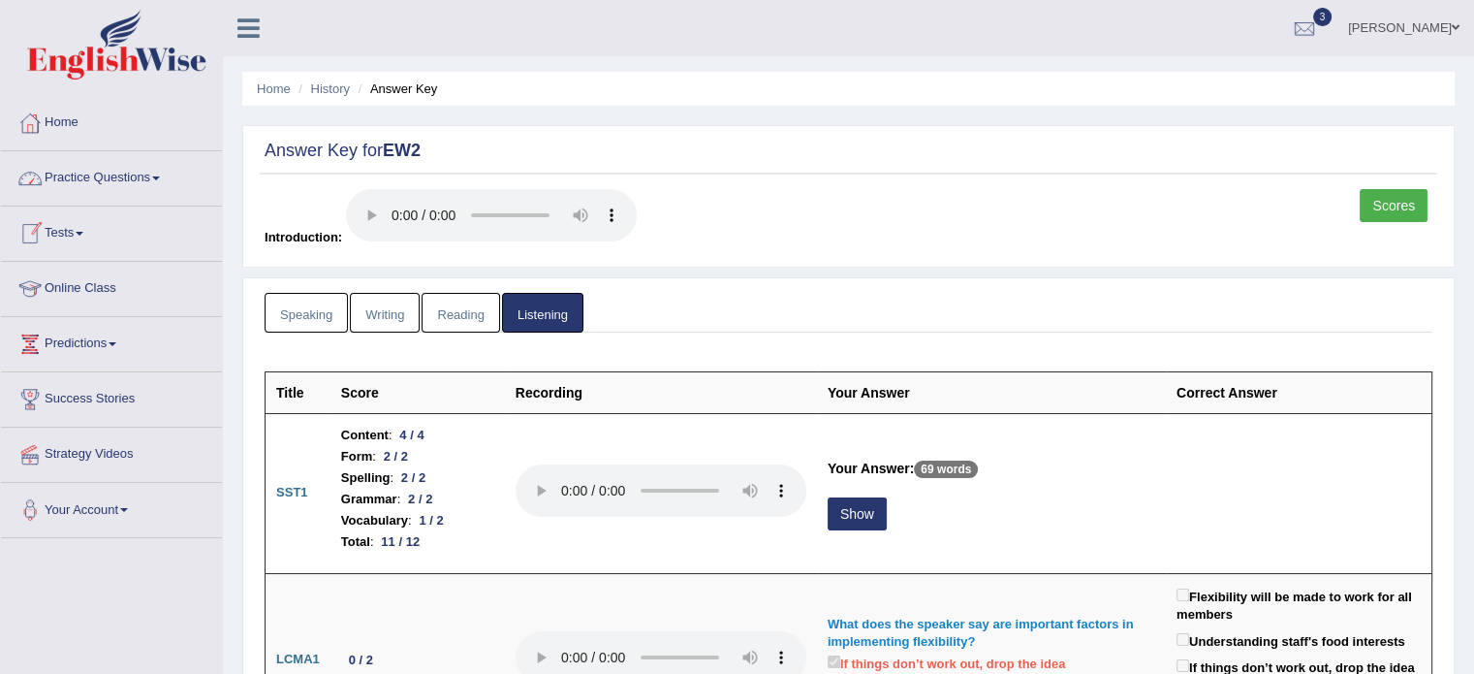
click at [79, 187] on link "Practice Questions" at bounding box center [111, 175] width 221 height 48
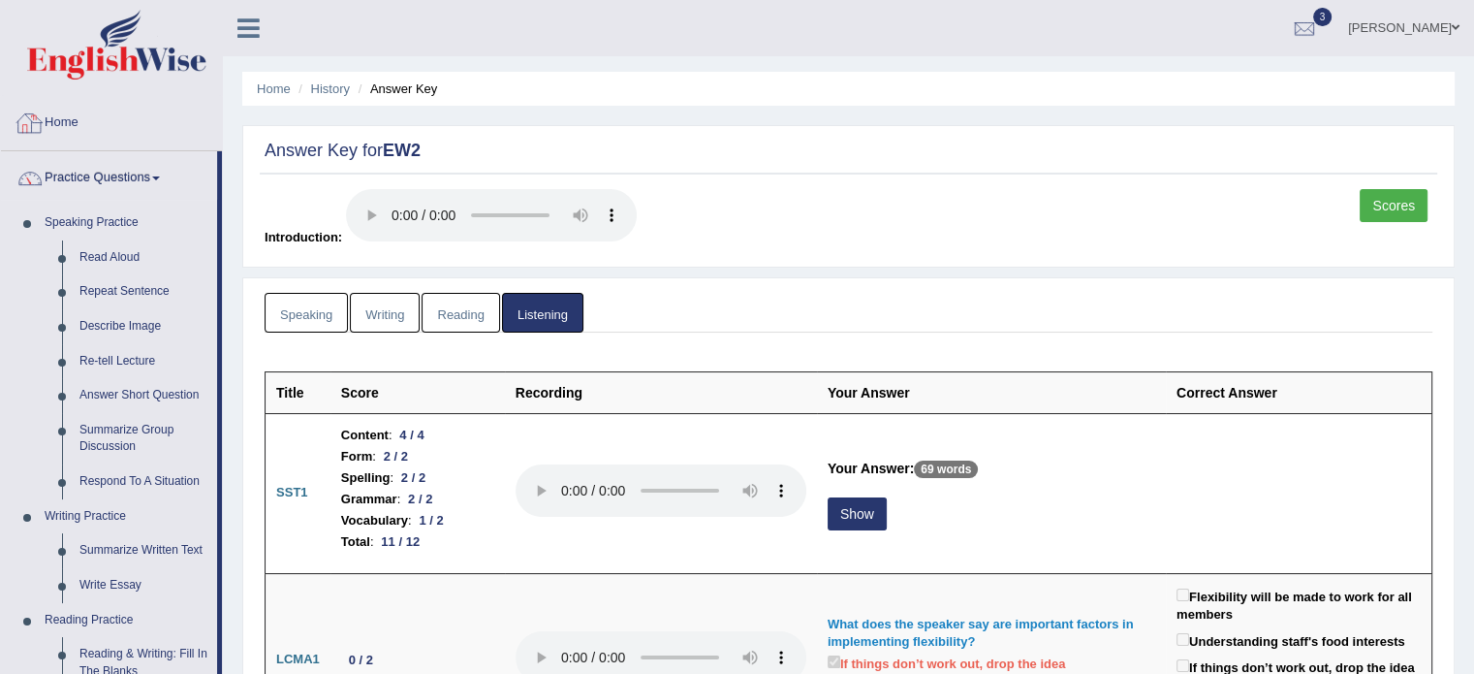
click at [88, 131] on link "Home" at bounding box center [111, 120] width 221 height 48
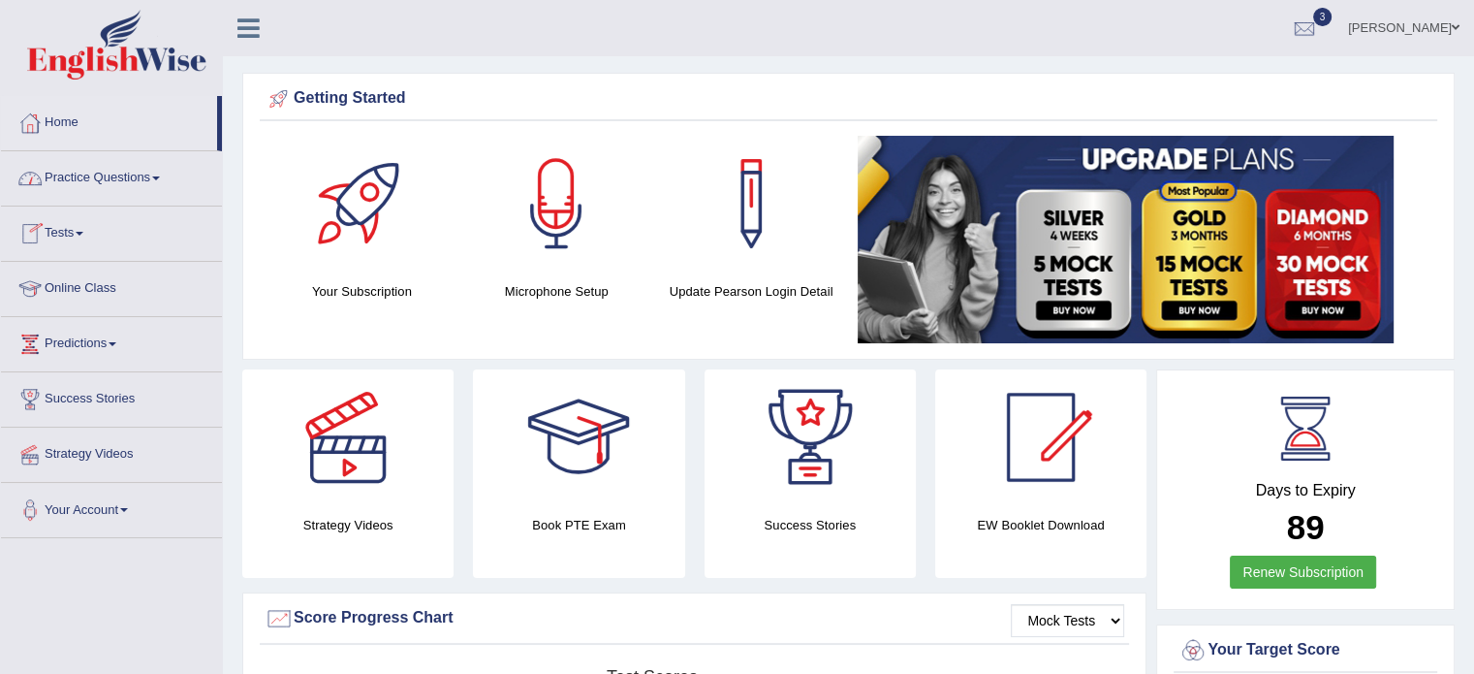
click at [123, 199] on link "Practice Questions" at bounding box center [111, 175] width 221 height 48
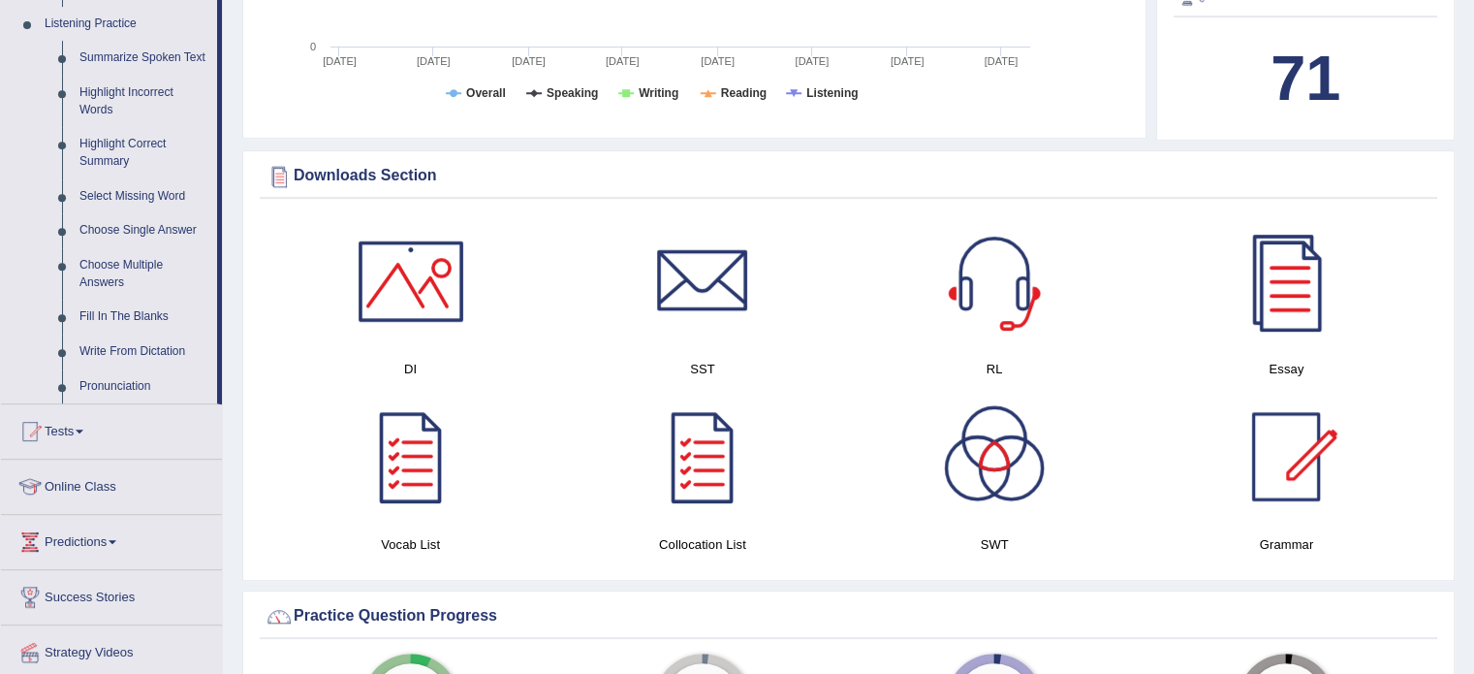
scroll to position [865, 0]
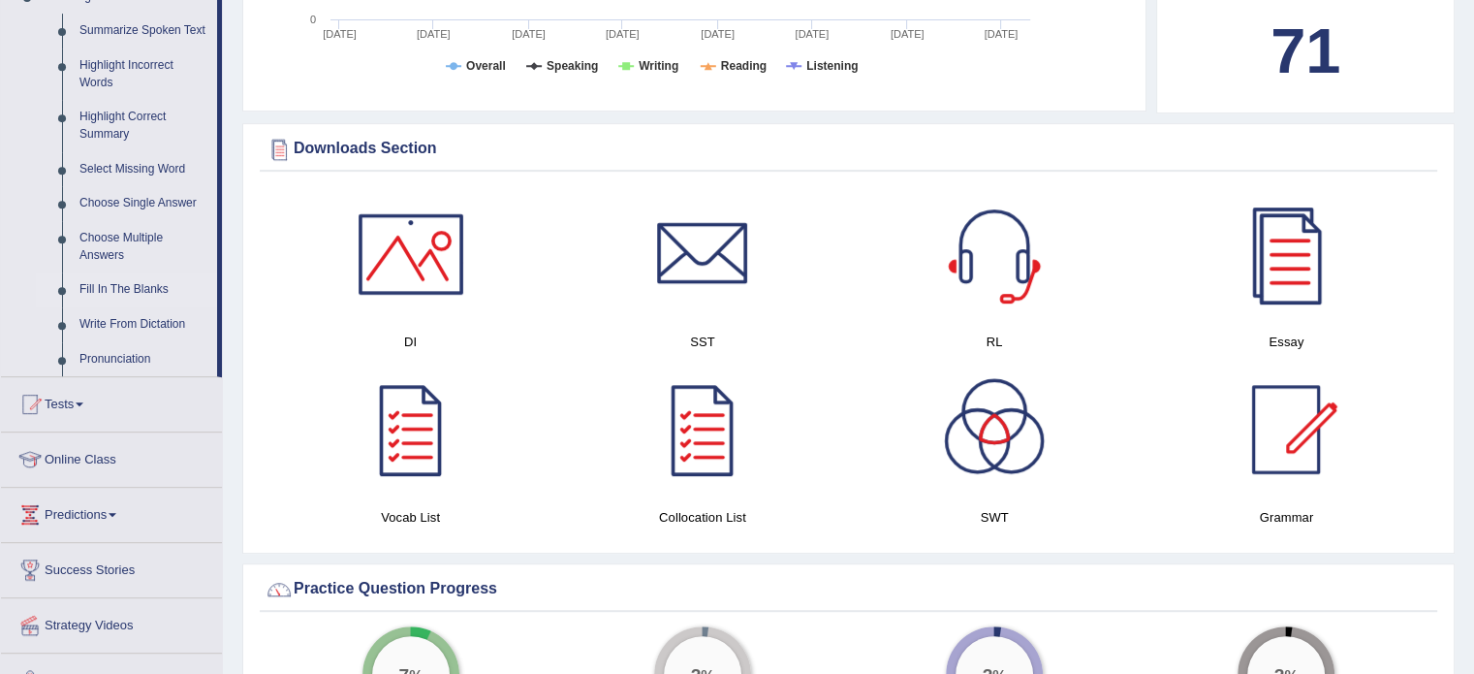
click at [143, 297] on link "Fill In The Blanks" at bounding box center [144, 289] width 146 height 35
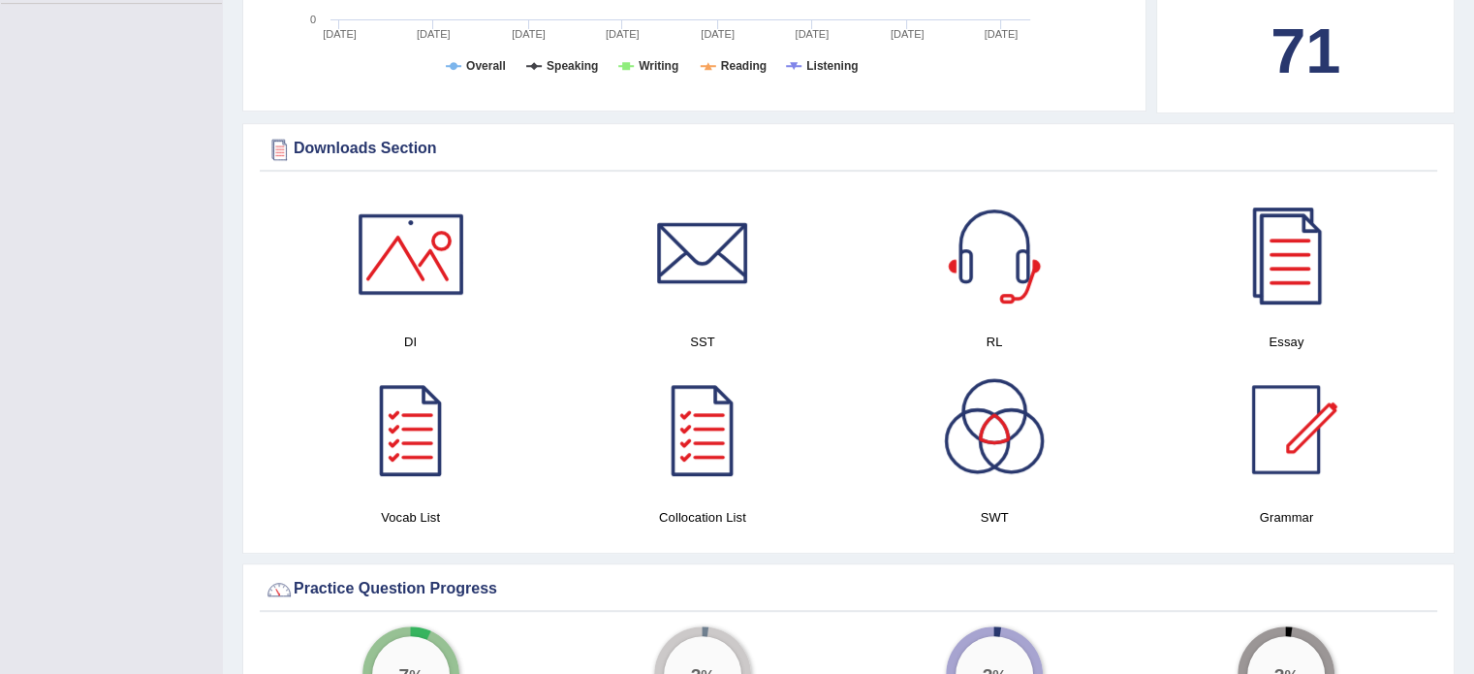
scroll to position [267, 0]
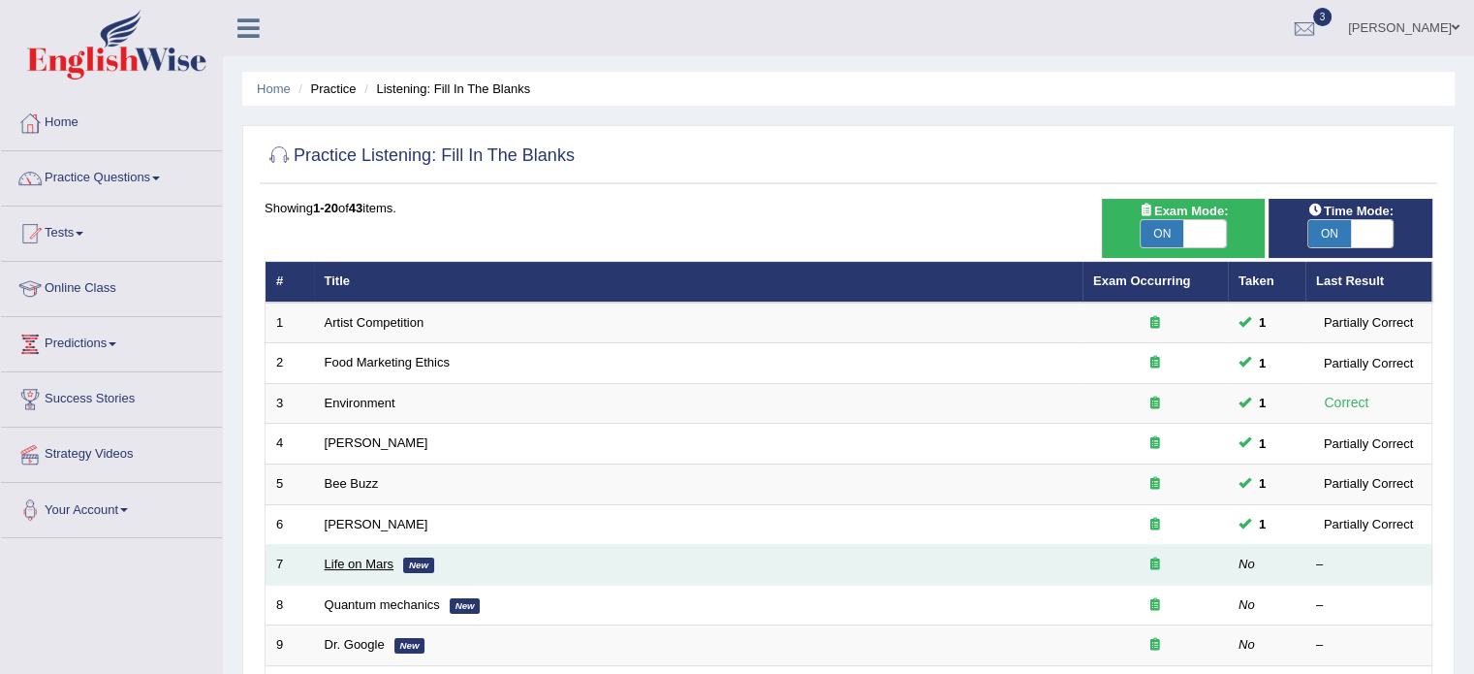
click at [337, 563] on link "Life on Mars" at bounding box center [360, 563] width 70 height 15
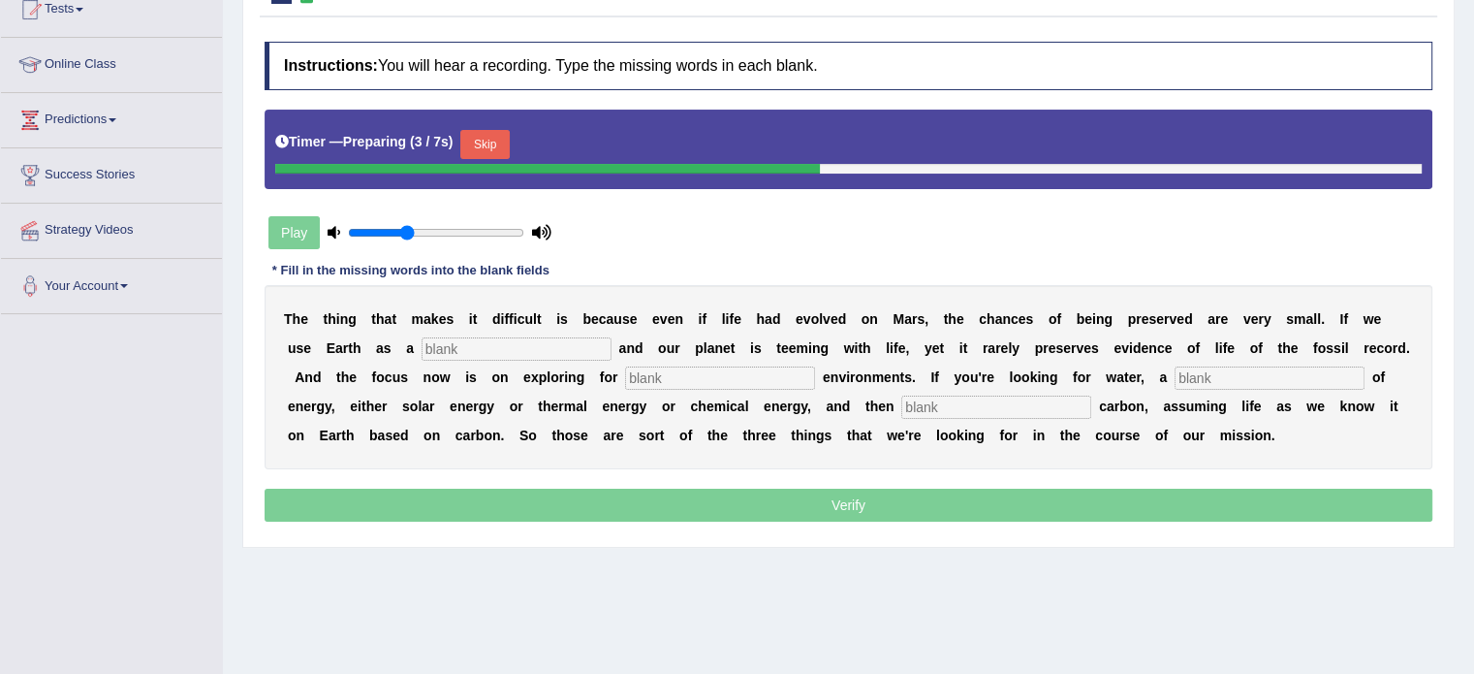
scroll to position [233, 0]
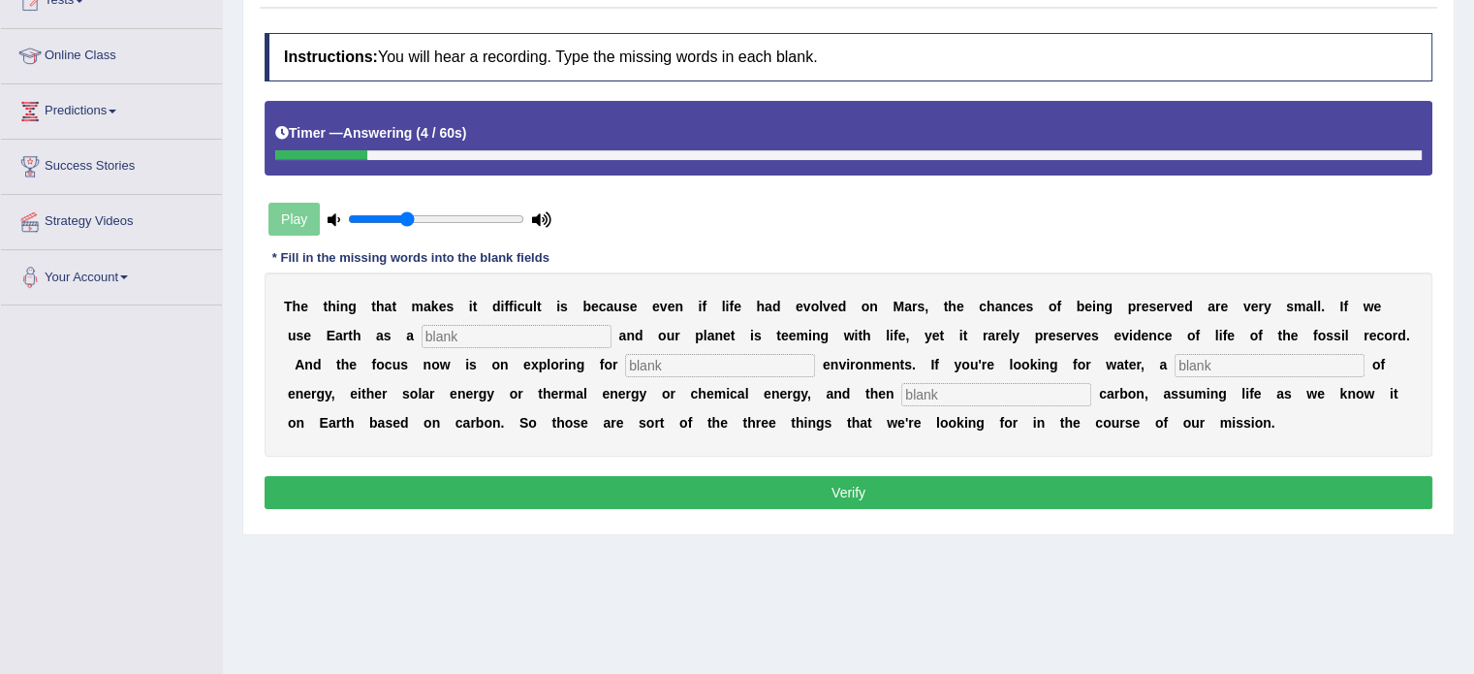
click at [512, 333] on input "text" at bounding box center [517, 336] width 190 height 23
type input "reference"
type input "habitable"
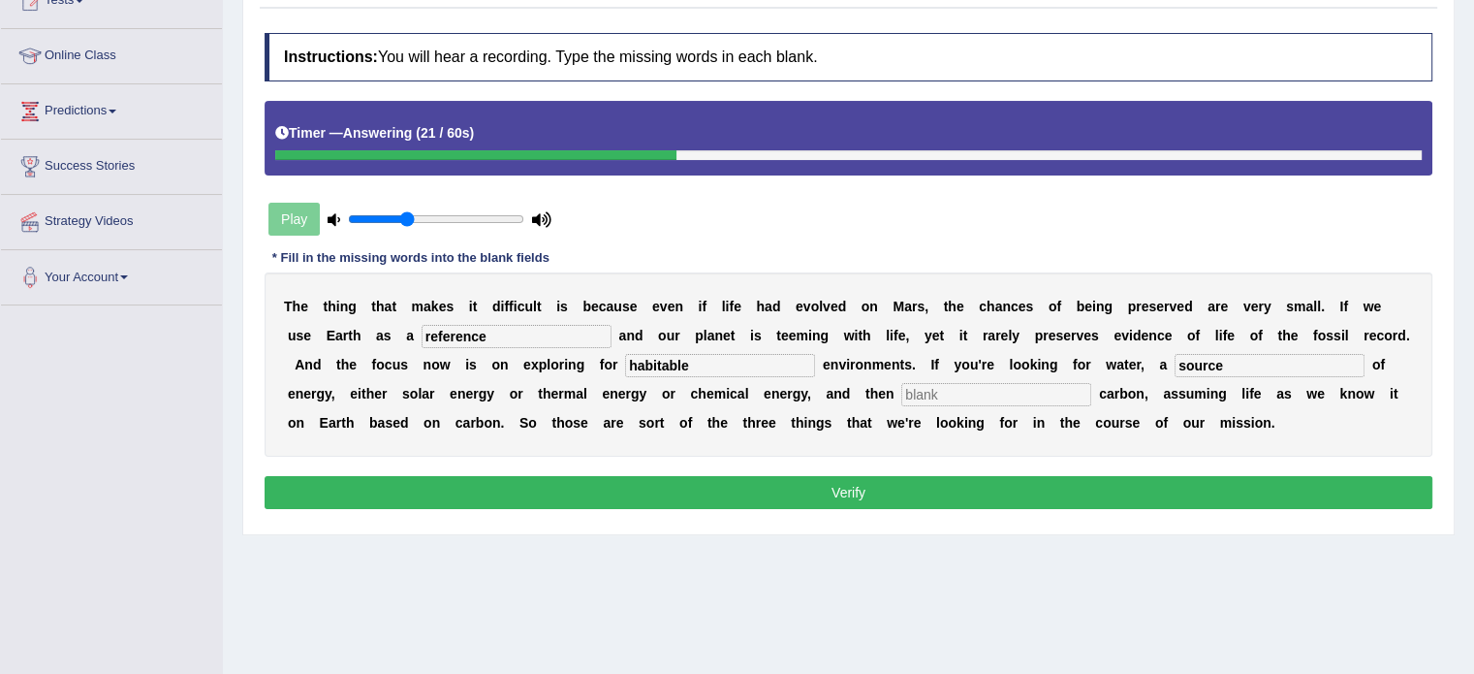
type input "source"
type input "organic"
click at [535, 488] on button "Verify" at bounding box center [849, 492] width 1168 height 33
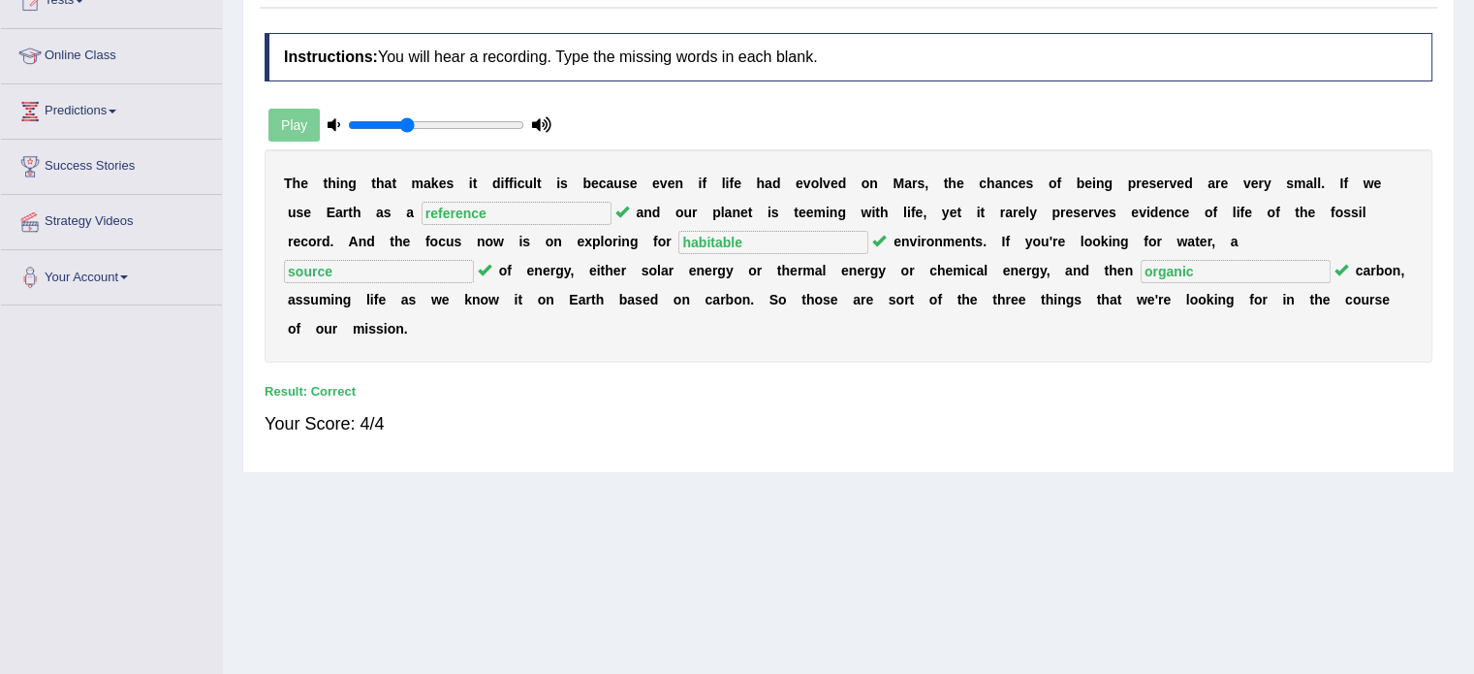
drag, startPoint x: 1473, startPoint y: 376, endPoint x: 1486, endPoint y: 370, distance: 14.8
click at [1473, 370] on html "Toggle navigation Home Practice Questions Speaking Practice Read Aloud Repeat S…" at bounding box center [737, 104] width 1474 height 674
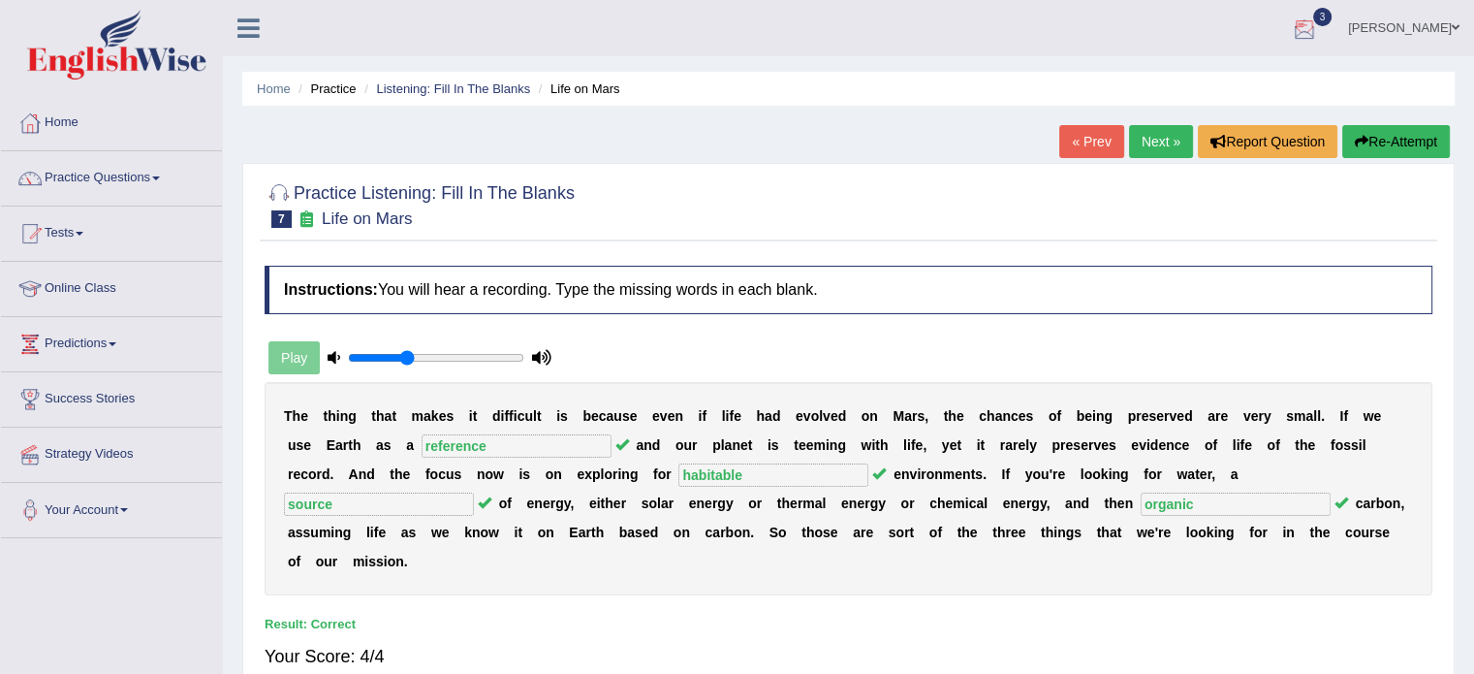
click at [1319, 30] on div at bounding box center [1304, 29] width 29 height 29
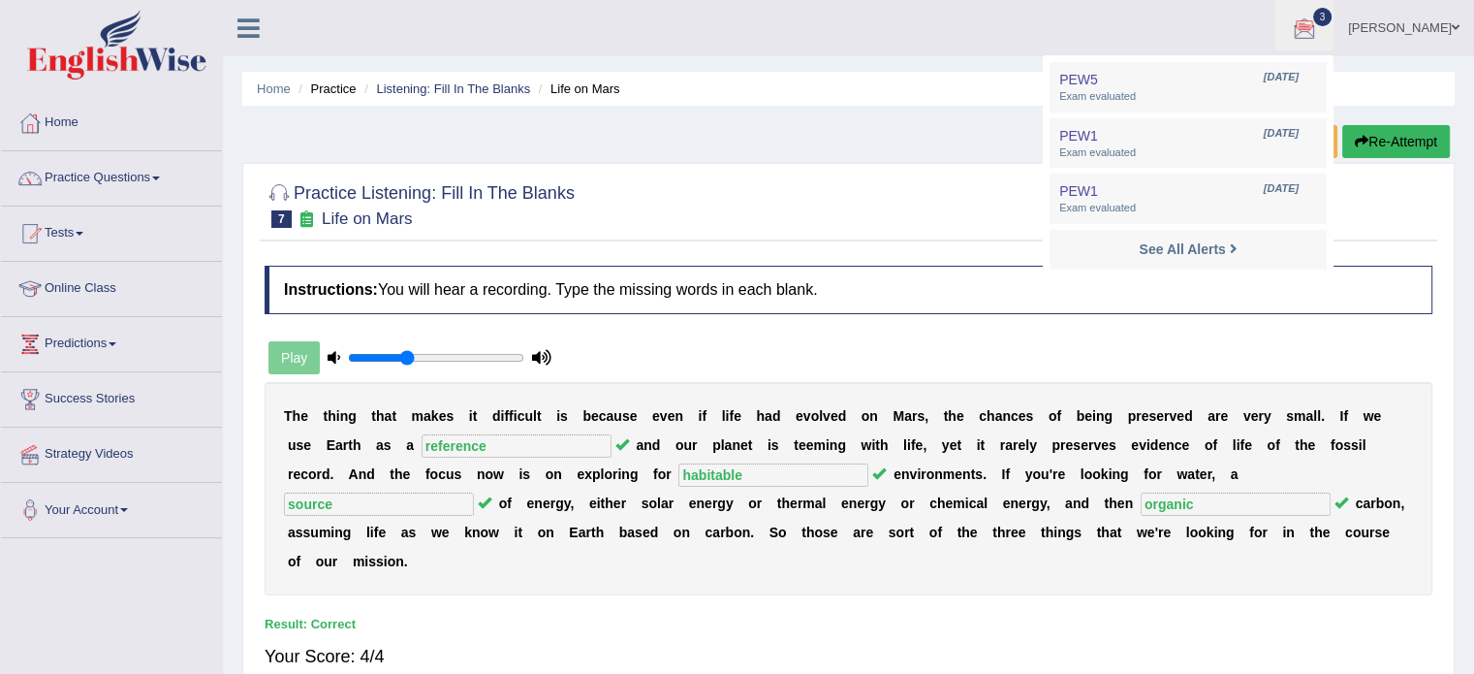
click at [1279, 286] on h4 "Instructions: You will hear a recording. Type the missing words in each blank." at bounding box center [849, 290] width 1168 height 48
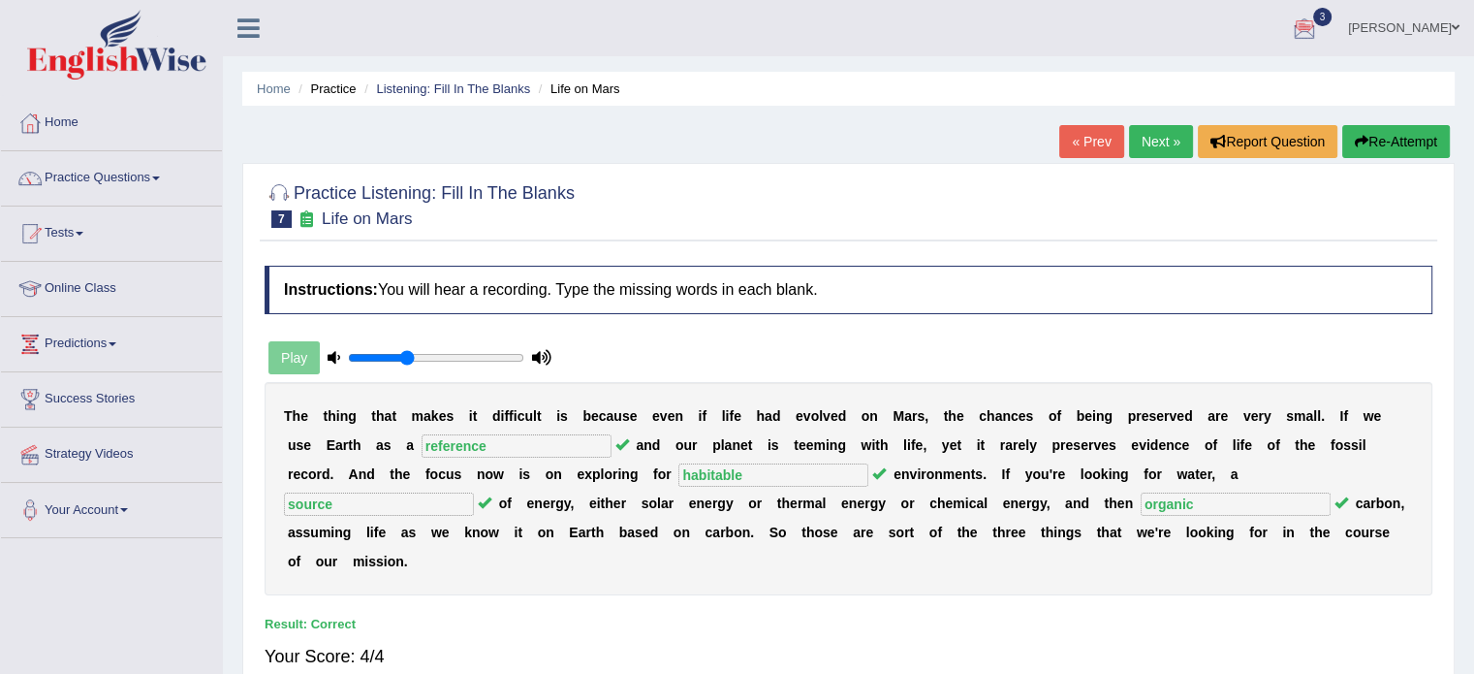
click at [1162, 166] on div "Practice Listening: Fill In The Blanks 7 Life on Mars Instructions: You will he…" at bounding box center [848, 434] width 1213 height 543
click at [1157, 149] on link "Next »" at bounding box center [1161, 141] width 64 height 33
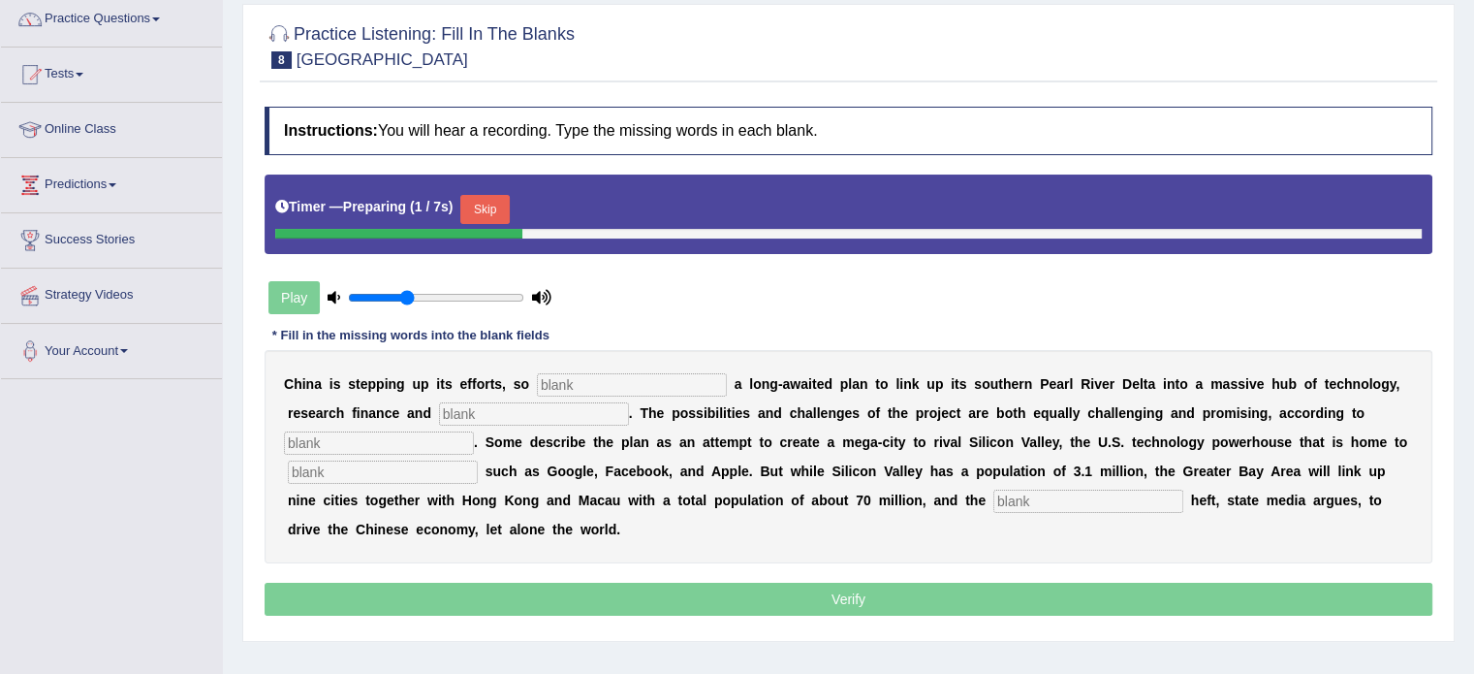
scroll to position [256, 0]
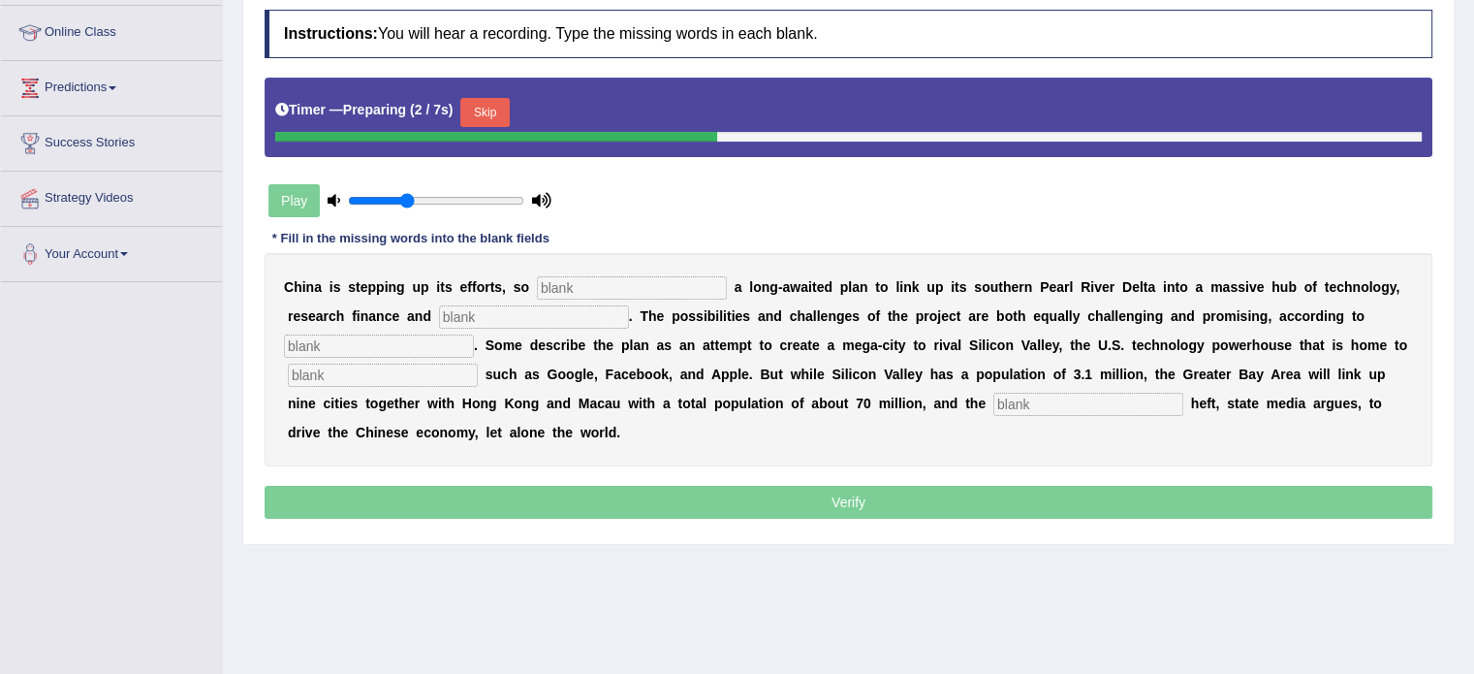
click at [650, 286] on input "text" at bounding box center [632, 287] width 190 height 23
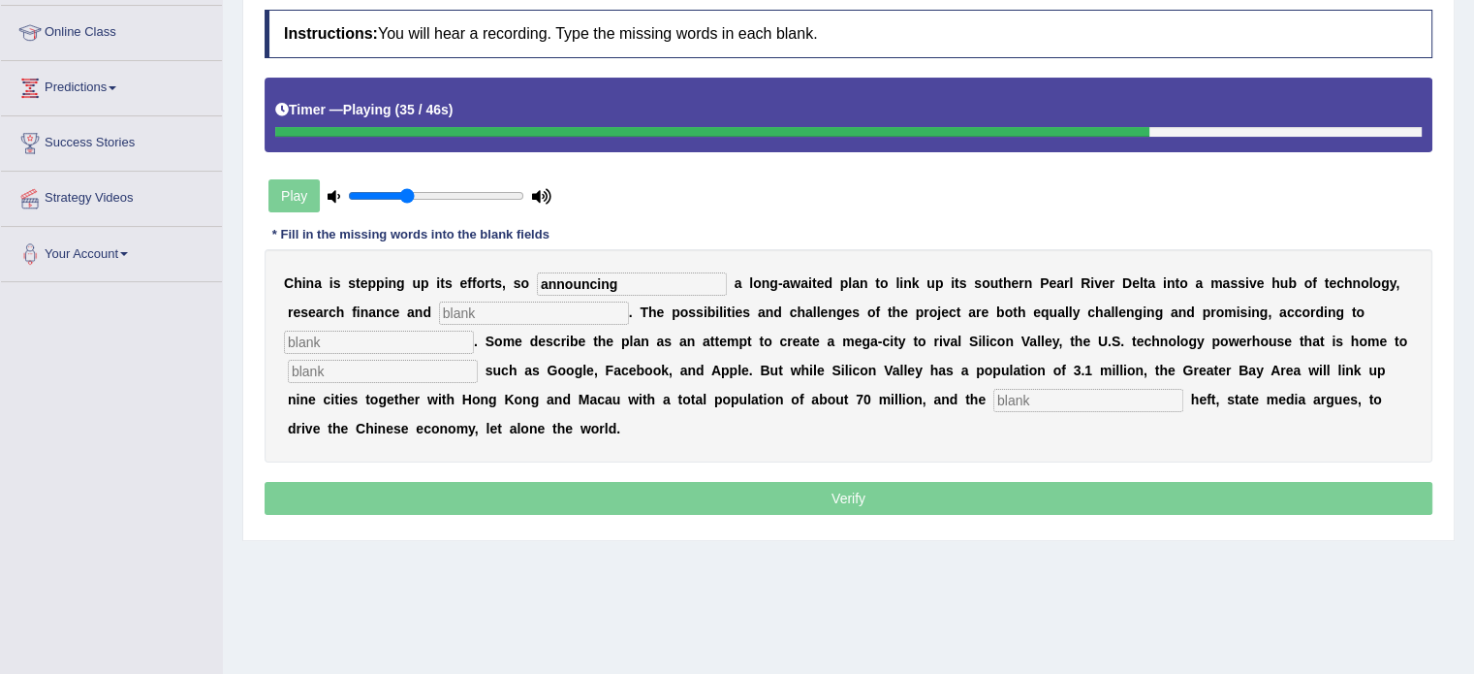
type input "announcing"
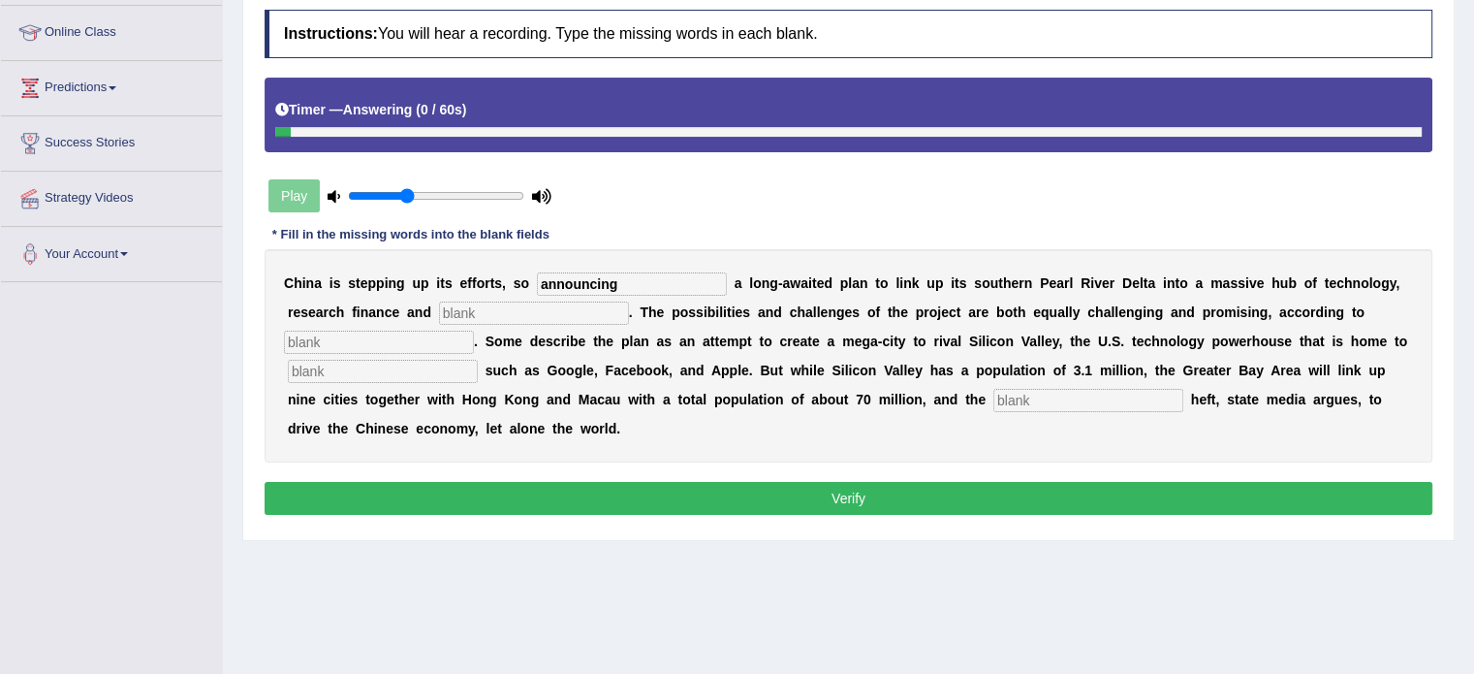
click at [1064, 393] on input "text" at bounding box center [1089, 400] width 190 height 23
type input "economic"
click at [523, 312] on input "text" at bounding box center [534, 312] width 190 height 23
type input "innovation"
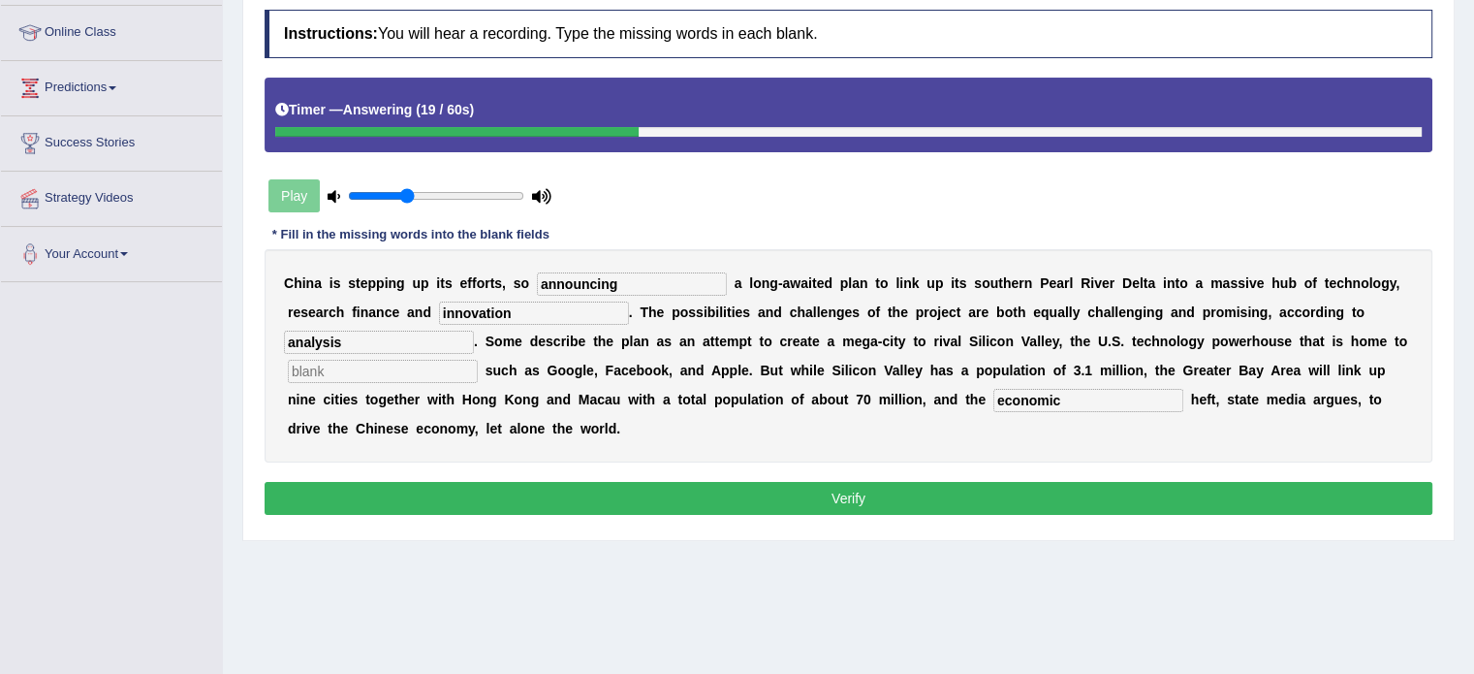
type input "analysis"
type input "companies"
click at [599, 491] on button "Verify" at bounding box center [849, 498] width 1168 height 33
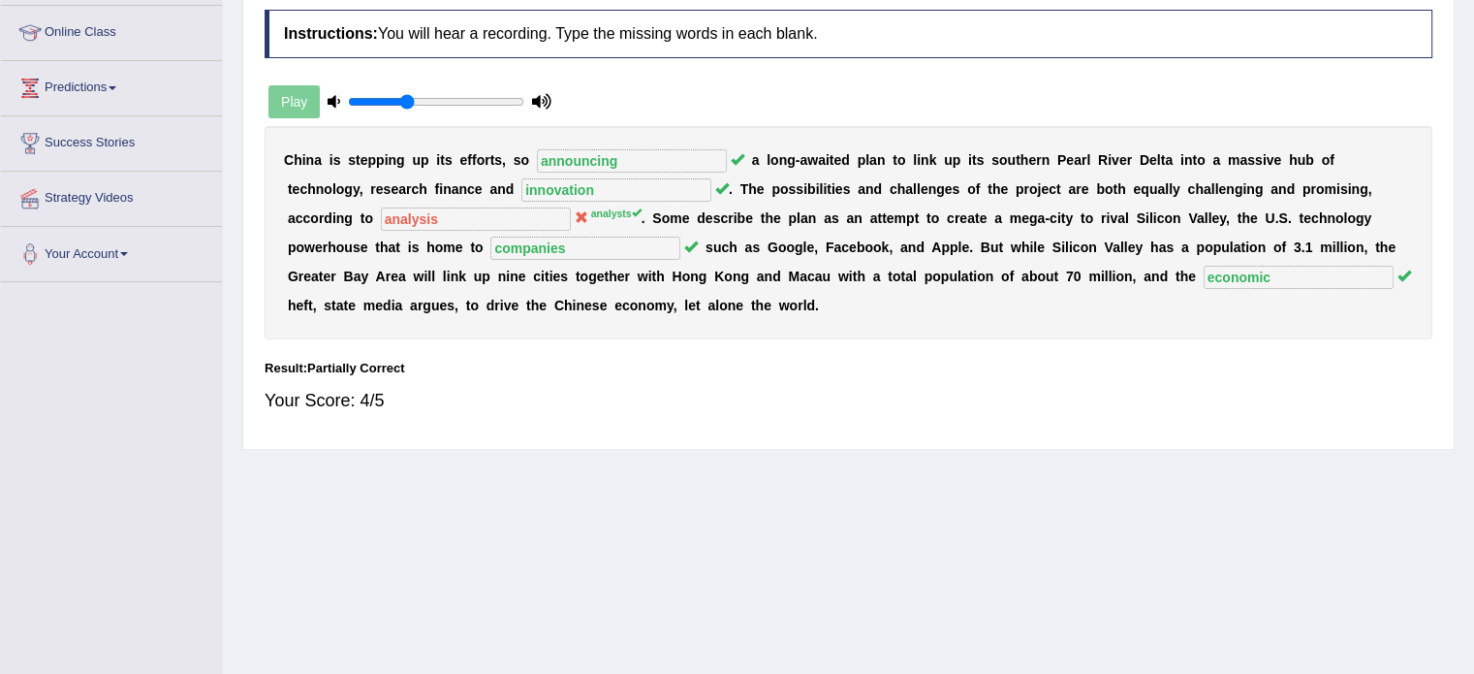
scroll to position [0, 0]
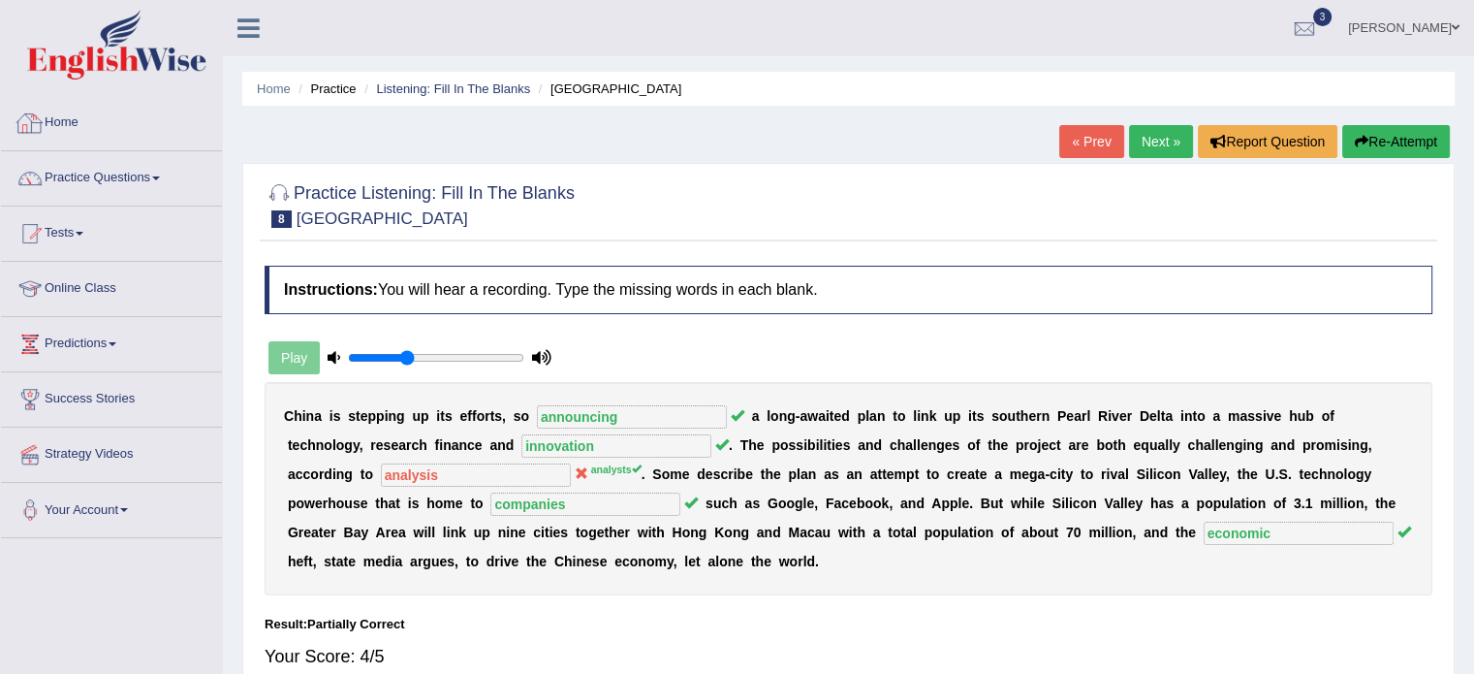
click at [167, 135] on link "Home" at bounding box center [111, 120] width 221 height 48
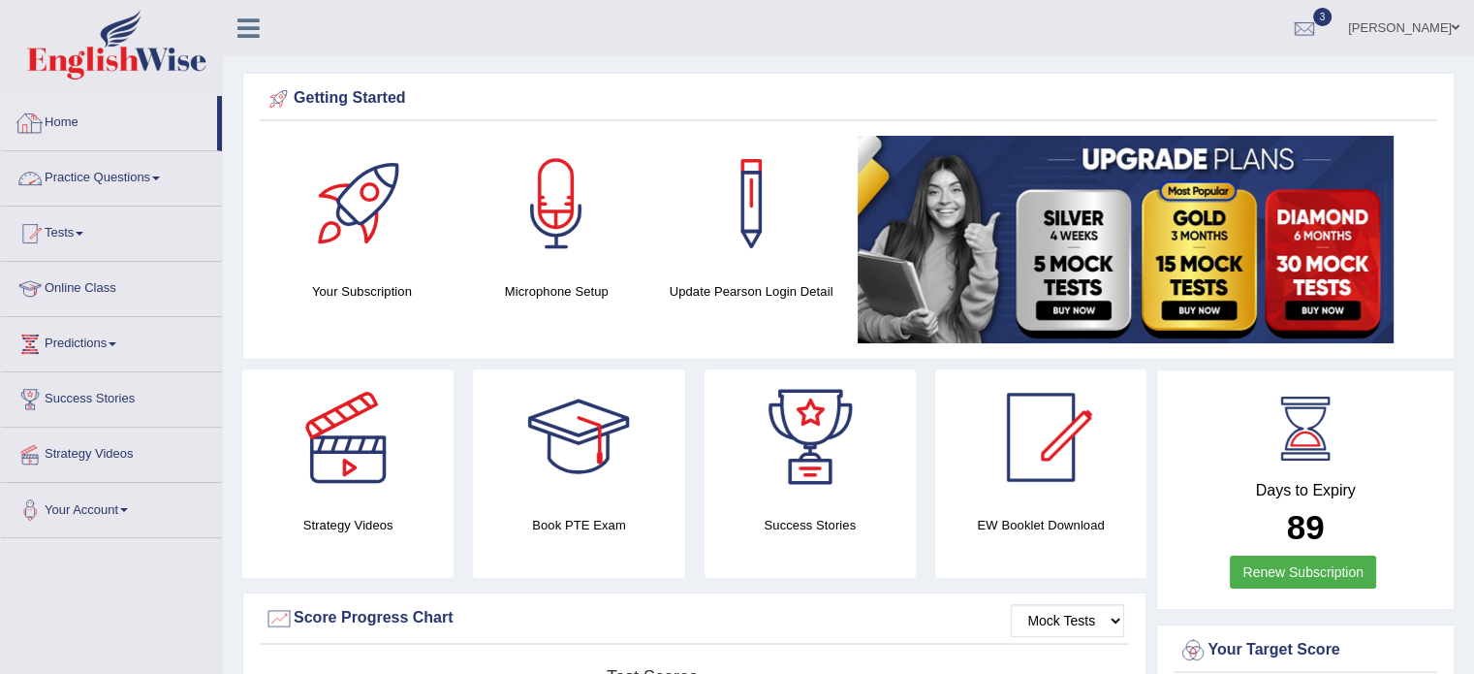
click at [128, 161] on link "Practice Questions" at bounding box center [111, 175] width 221 height 48
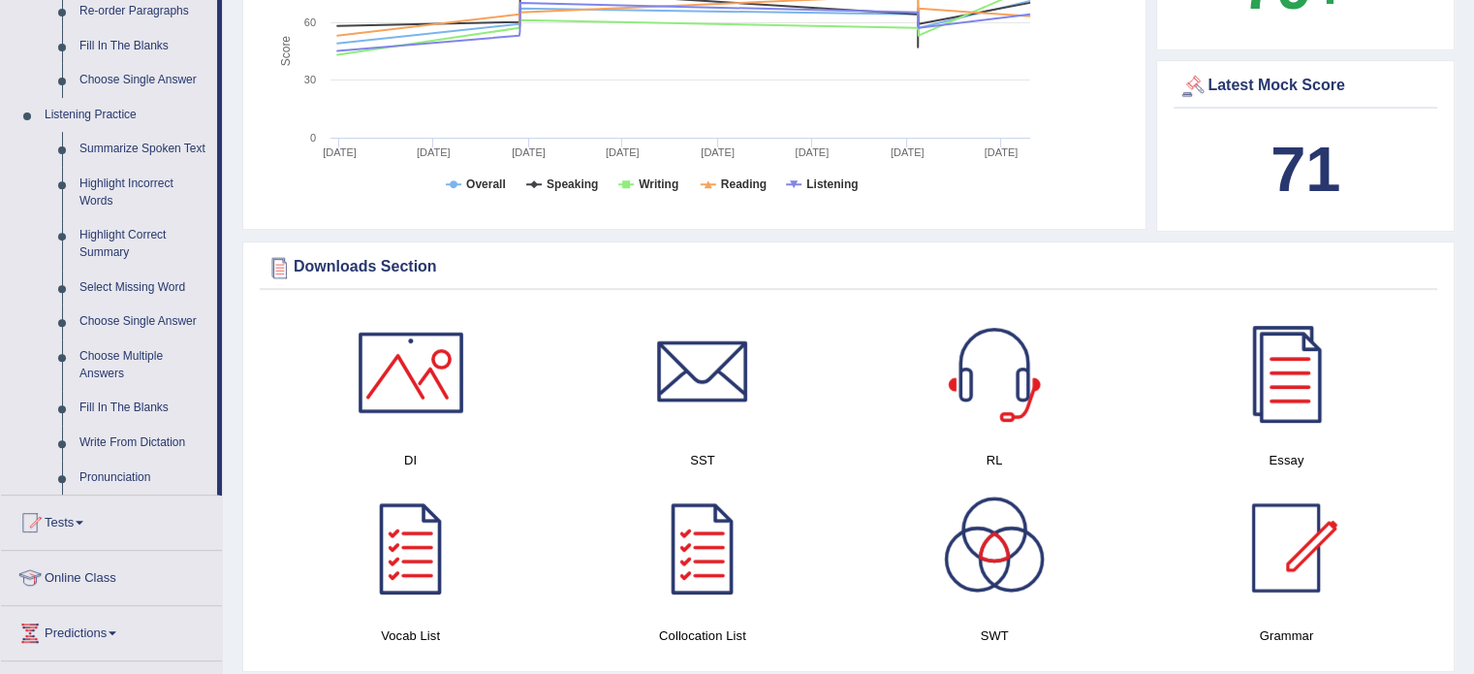
scroll to position [750, 0]
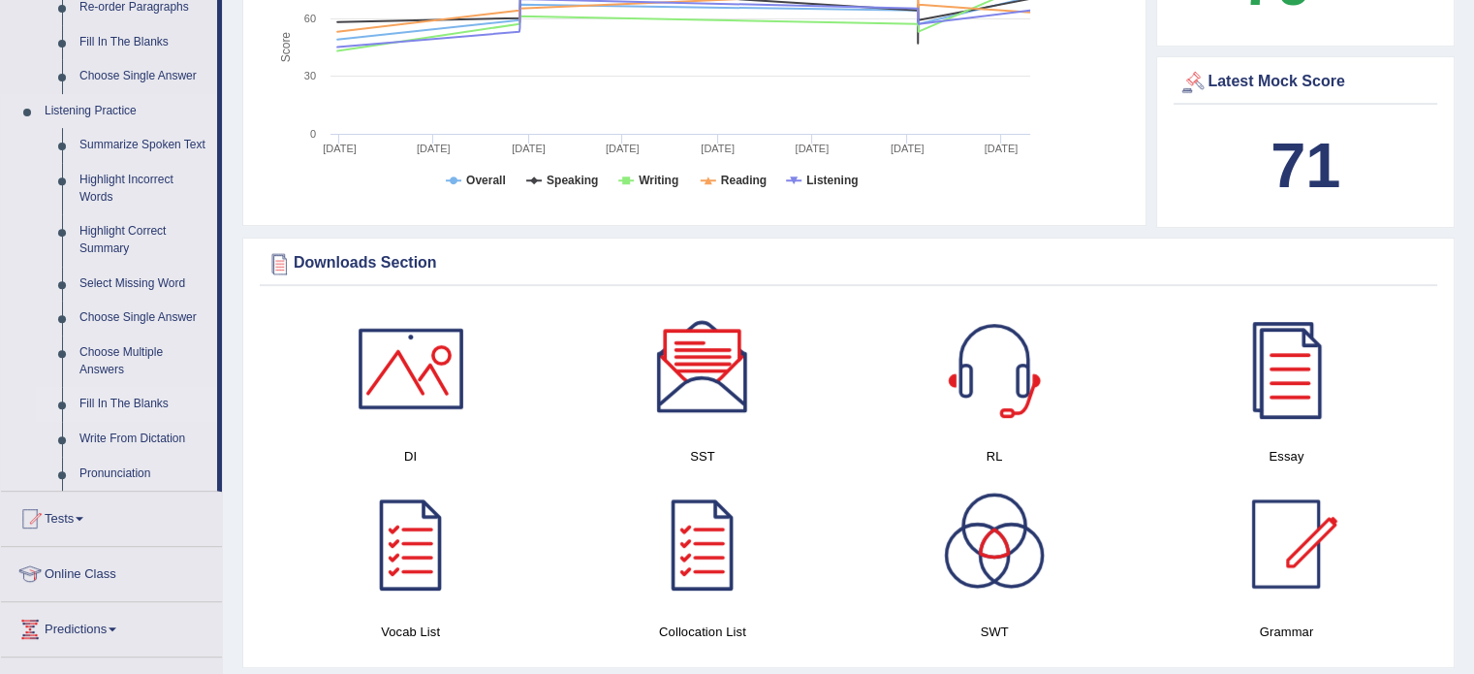
click at [155, 406] on link "Fill In The Blanks" at bounding box center [144, 404] width 146 height 35
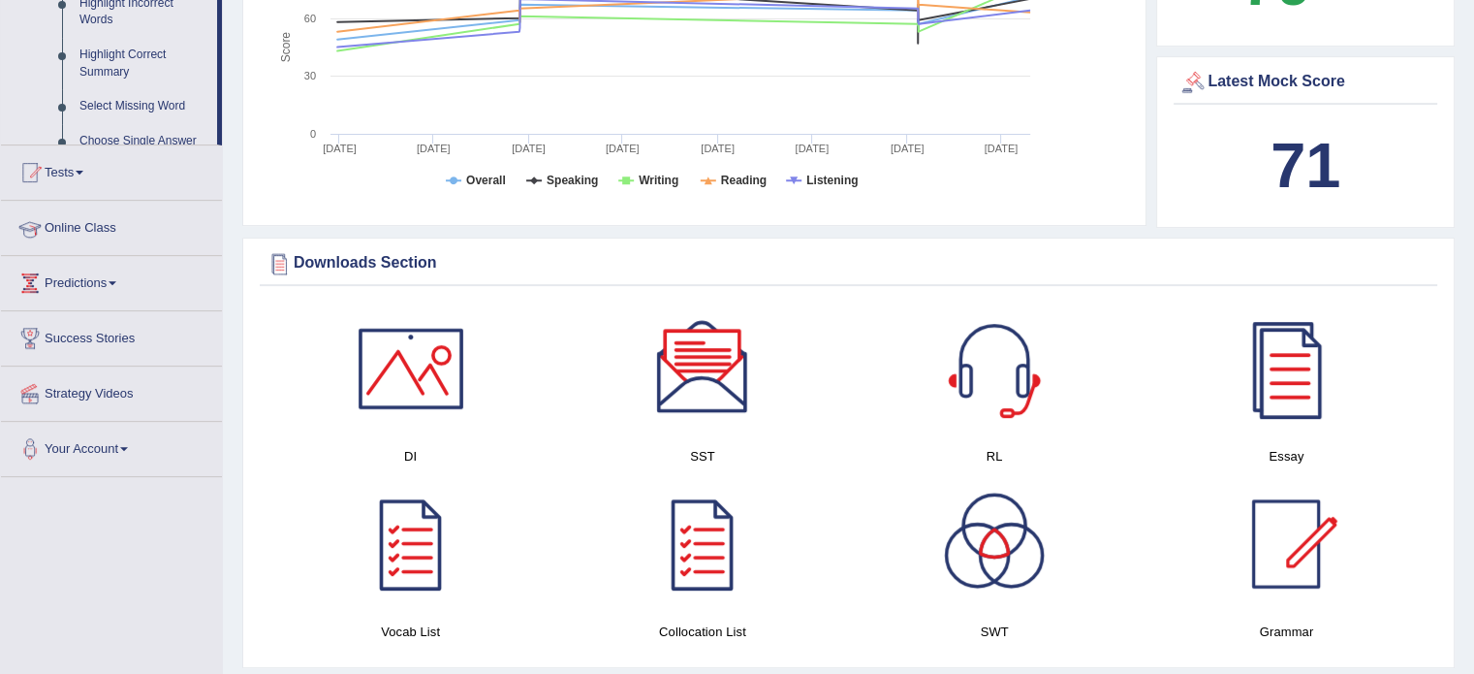
scroll to position [313, 0]
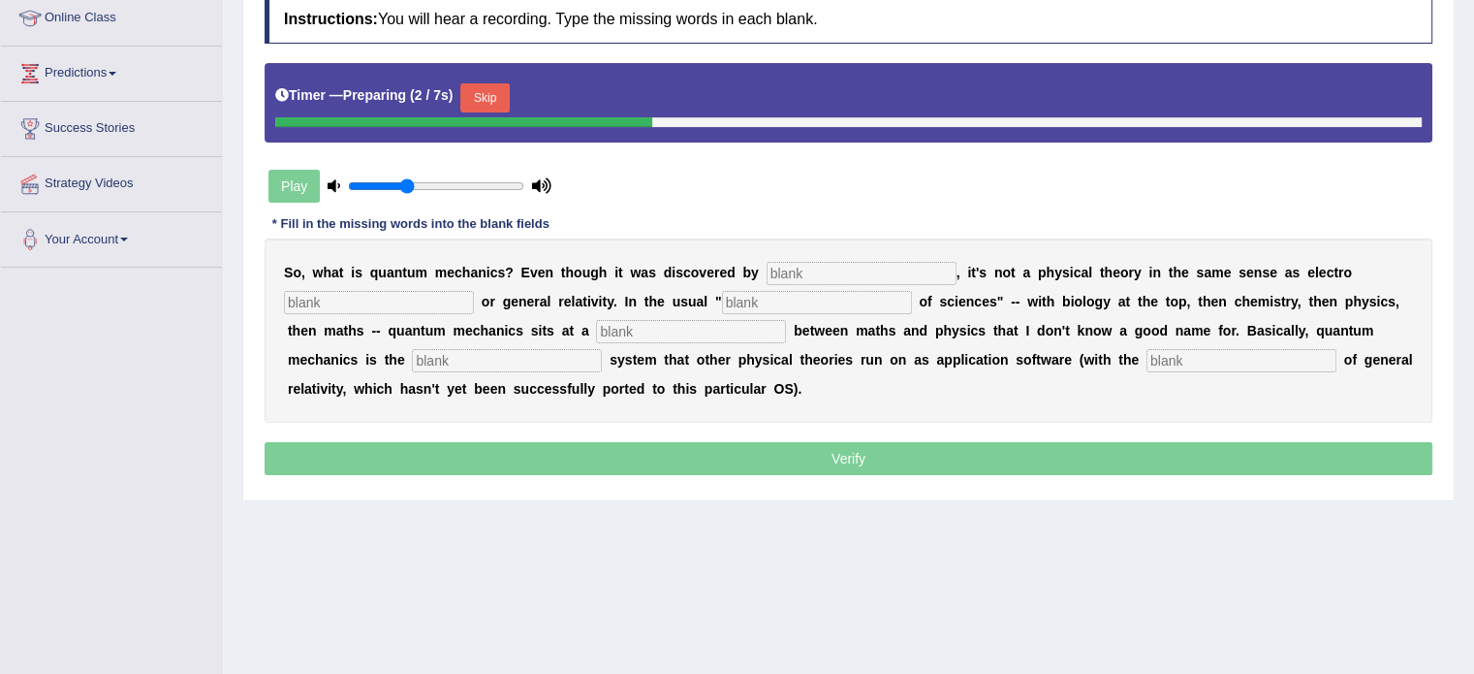
scroll to position [275, 0]
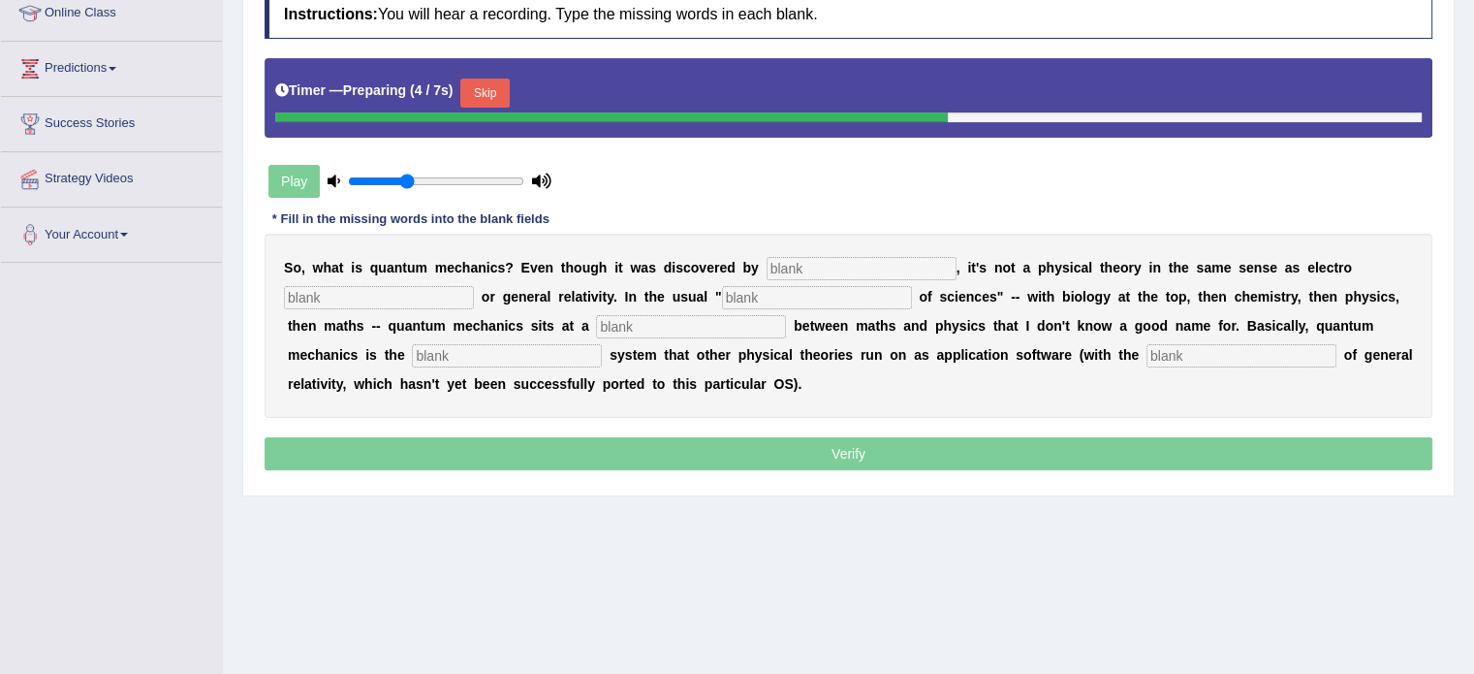
click at [845, 263] on input "text" at bounding box center [862, 268] width 190 height 23
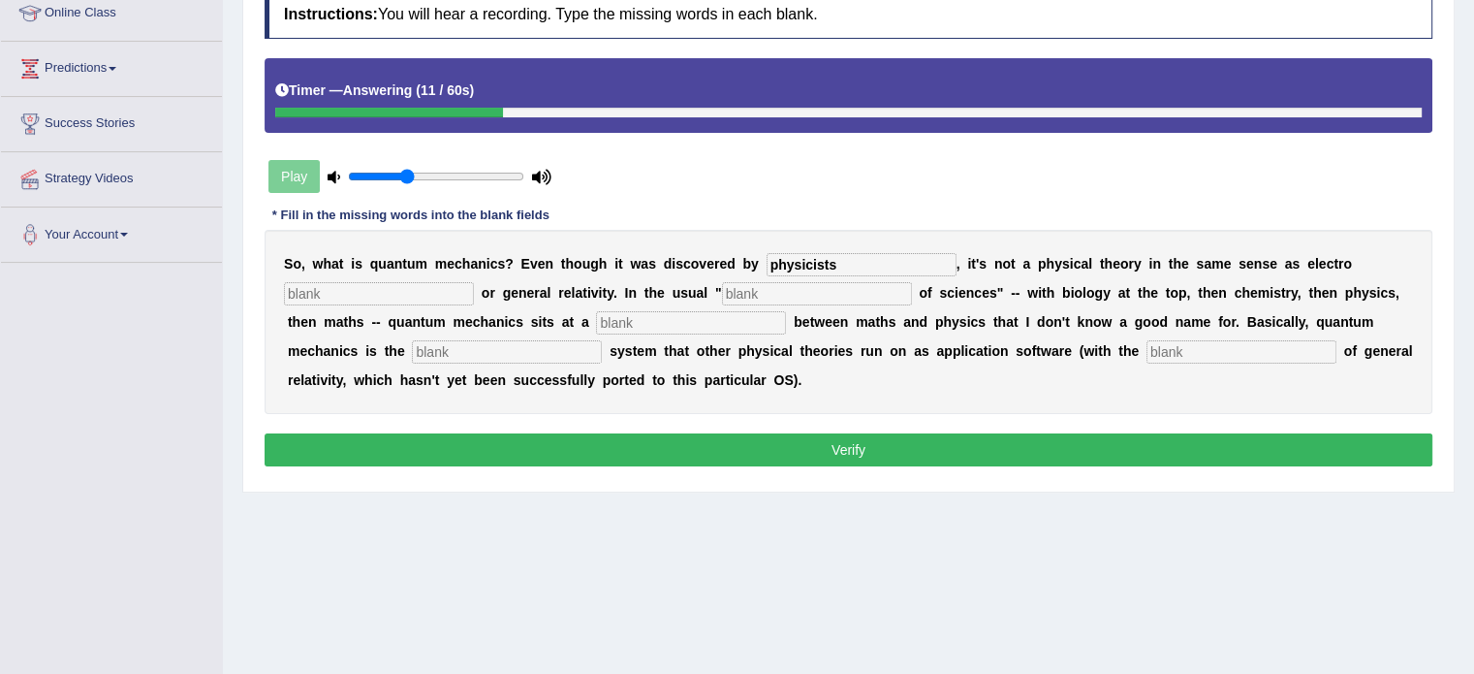
type input "physicists"
type input "magnetism"
type input "hierarchy"
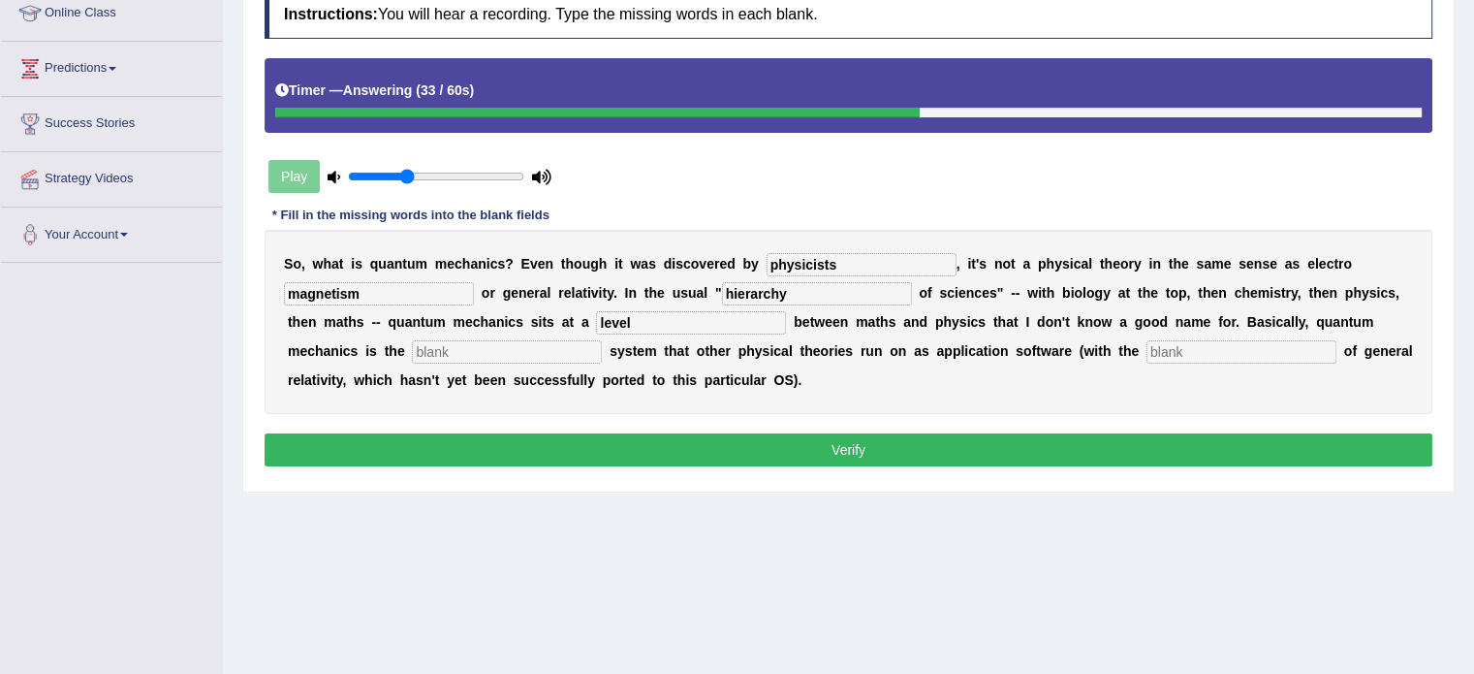
type input "level"
type input "operating"
type input "exception"
click at [857, 449] on button "Verify" at bounding box center [849, 449] width 1168 height 33
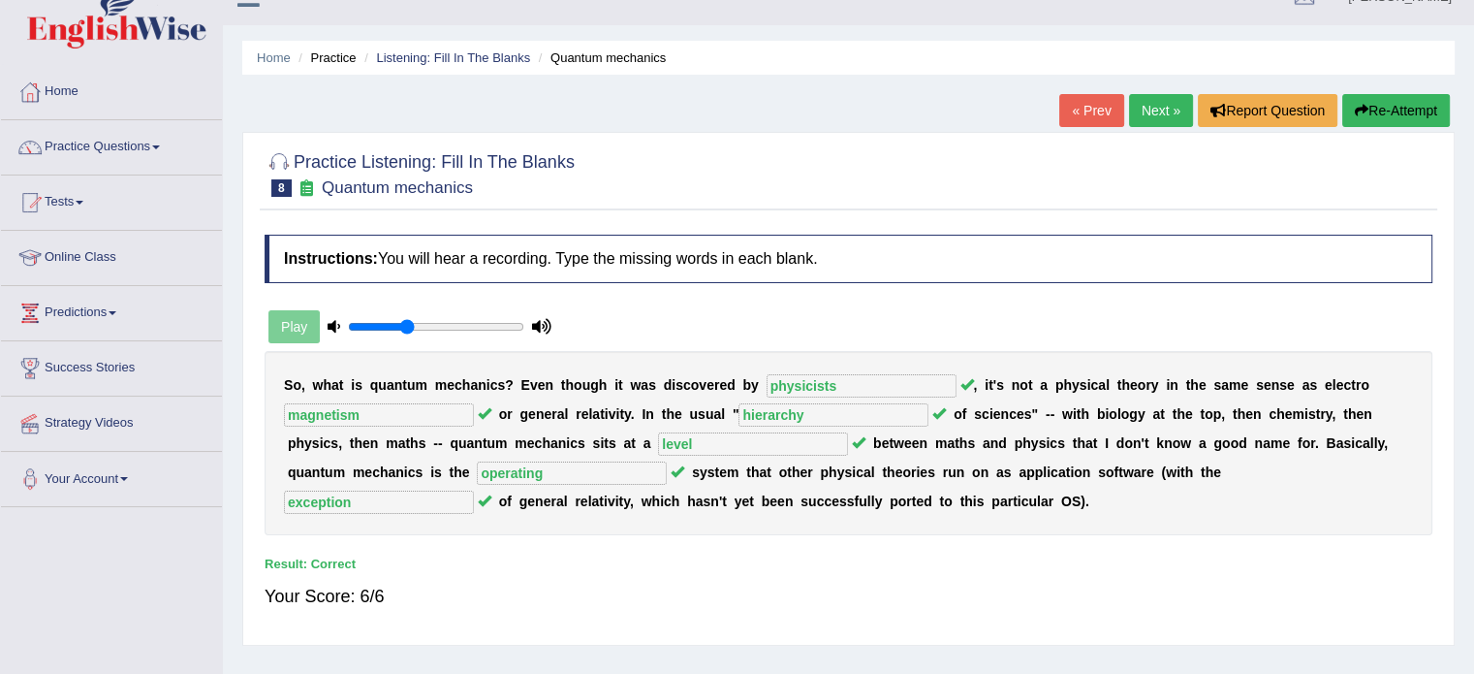
scroll to position [0, 0]
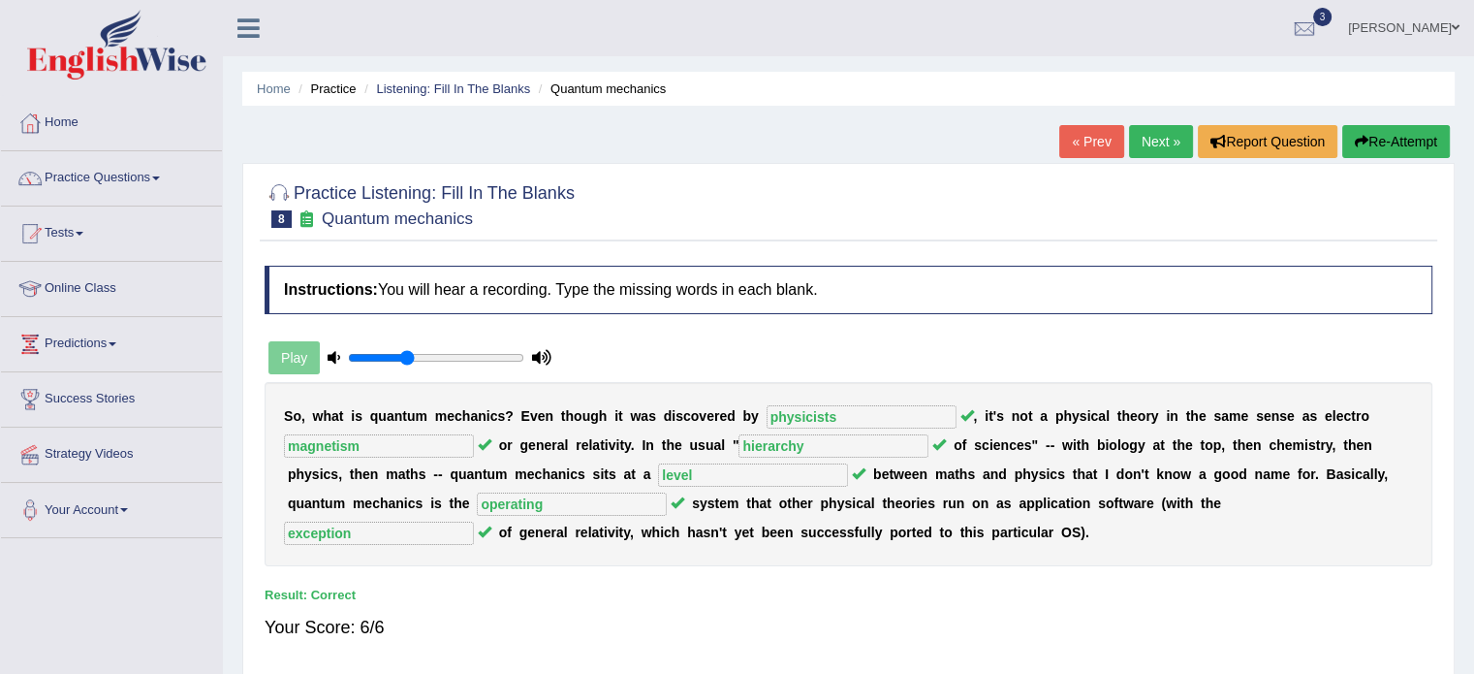
click at [1160, 152] on link "Next »" at bounding box center [1161, 141] width 64 height 33
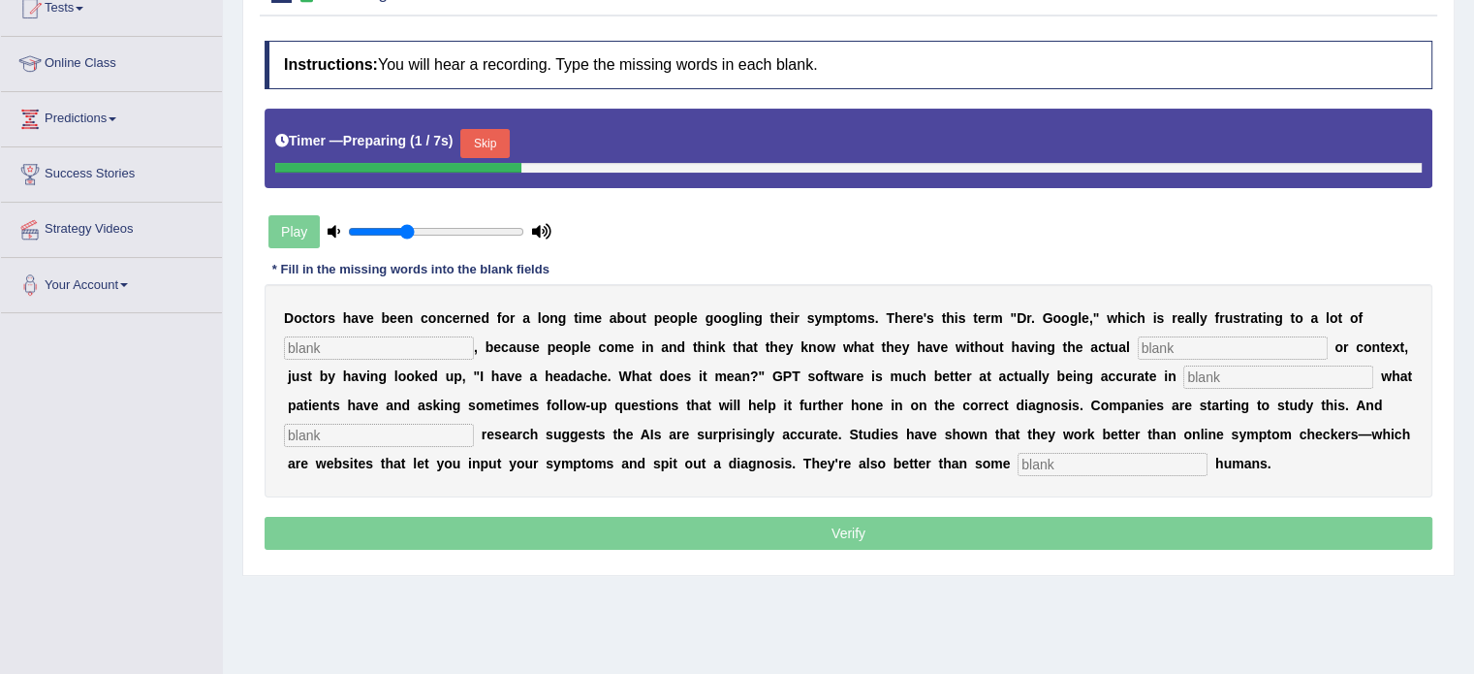
scroll to position [233, 0]
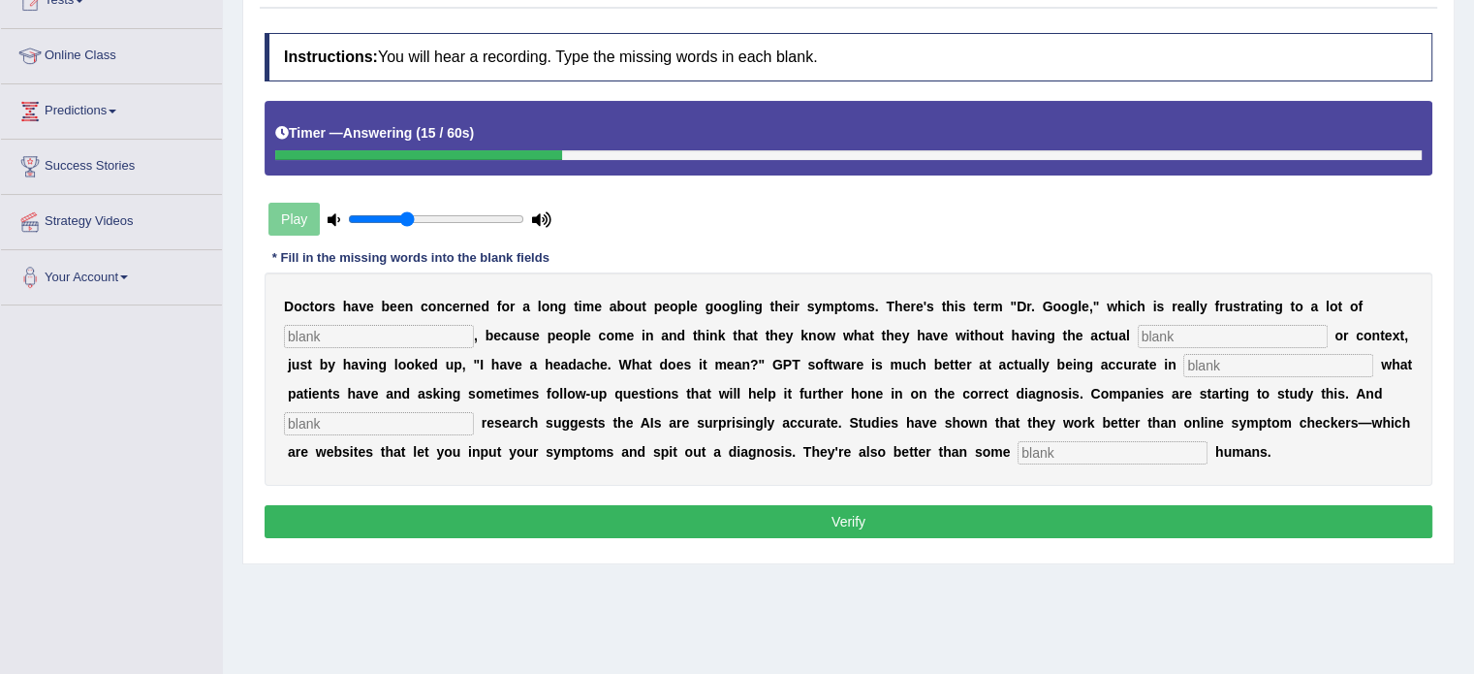
click at [380, 328] on input "text" at bounding box center [379, 336] width 190 height 23
type input "physicians"
type input "expertise"
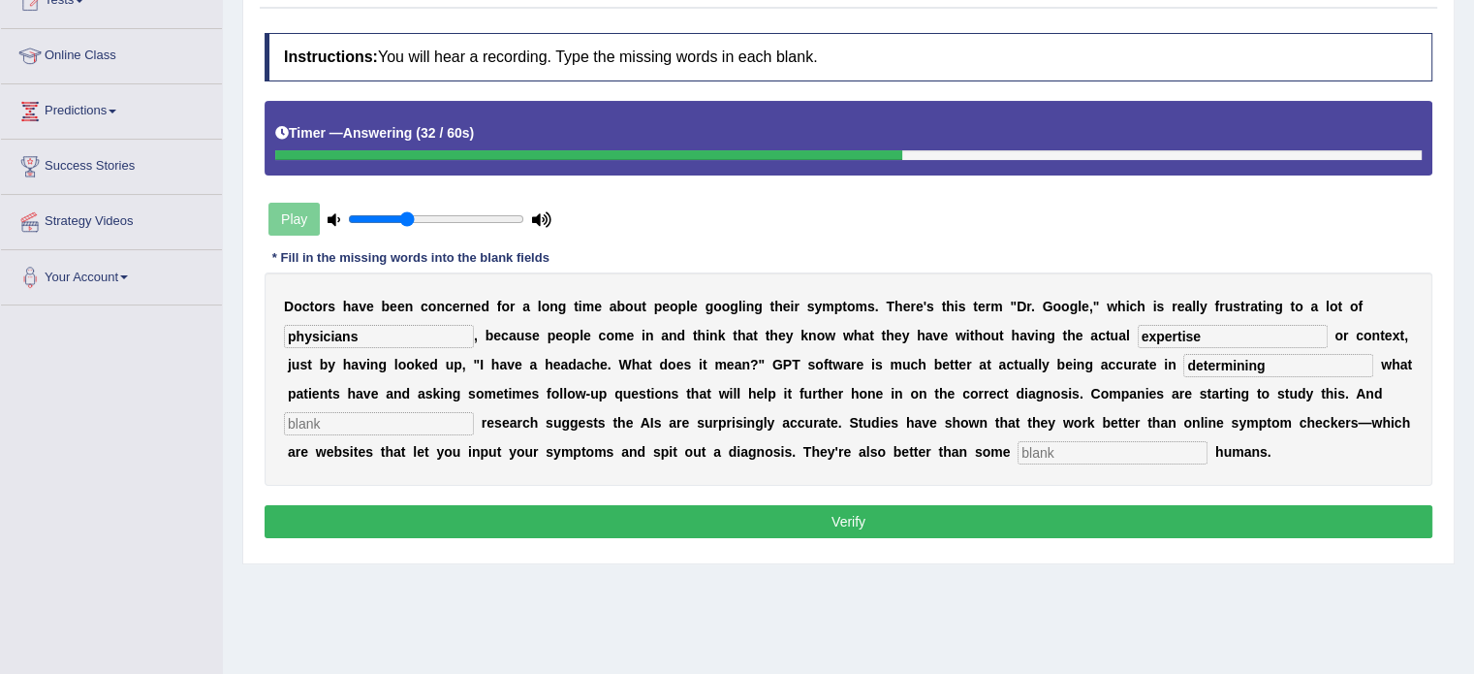
type input "determining"
type input "pulmonary"
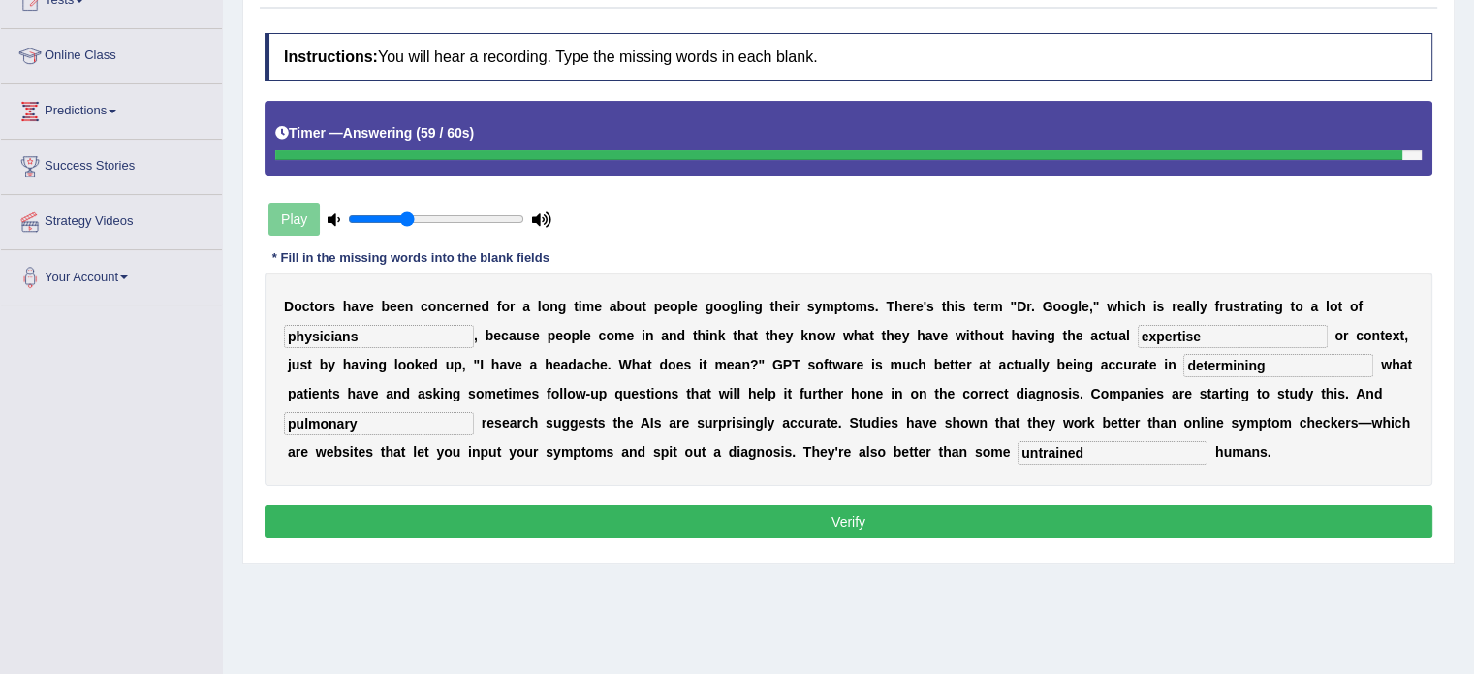
type input "untrained"
click at [375, 414] on input "pulmonary" at bounding box center [379, 423] width 190 height 23
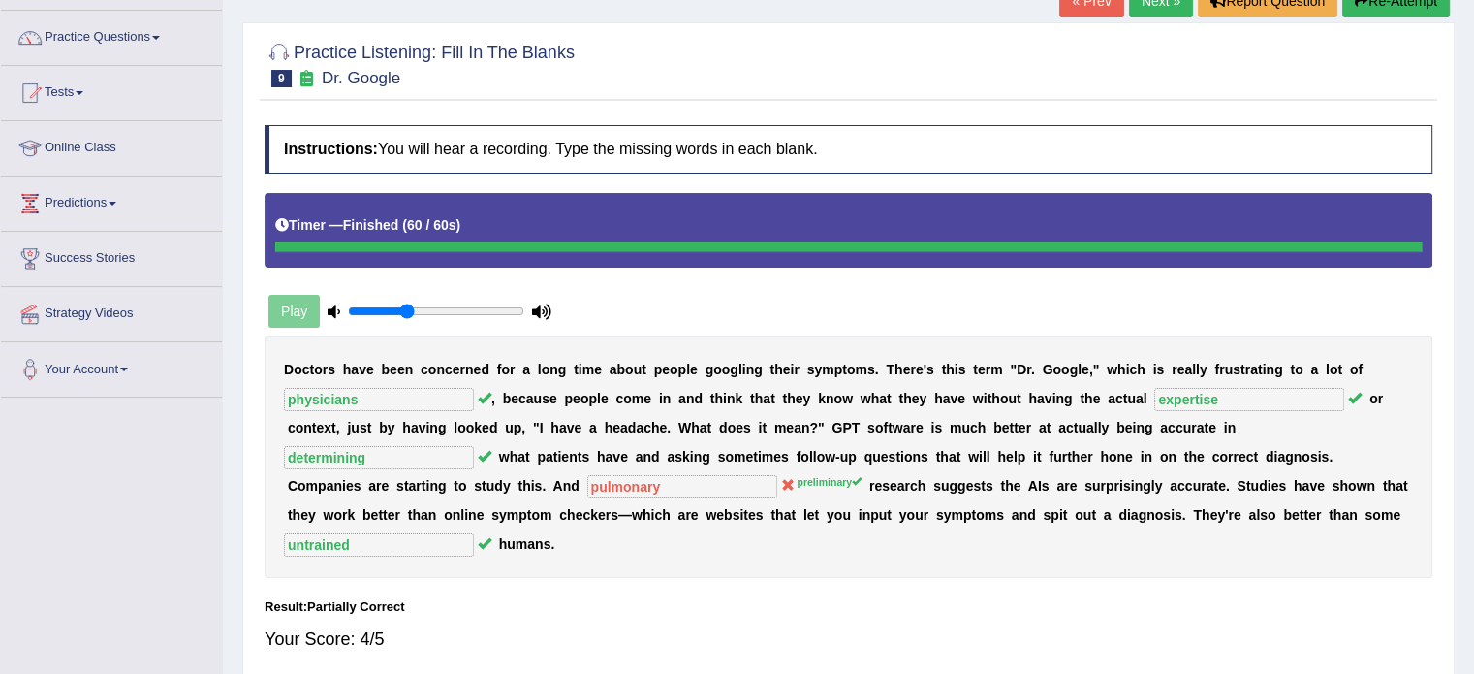
scroll to position [0, 0]
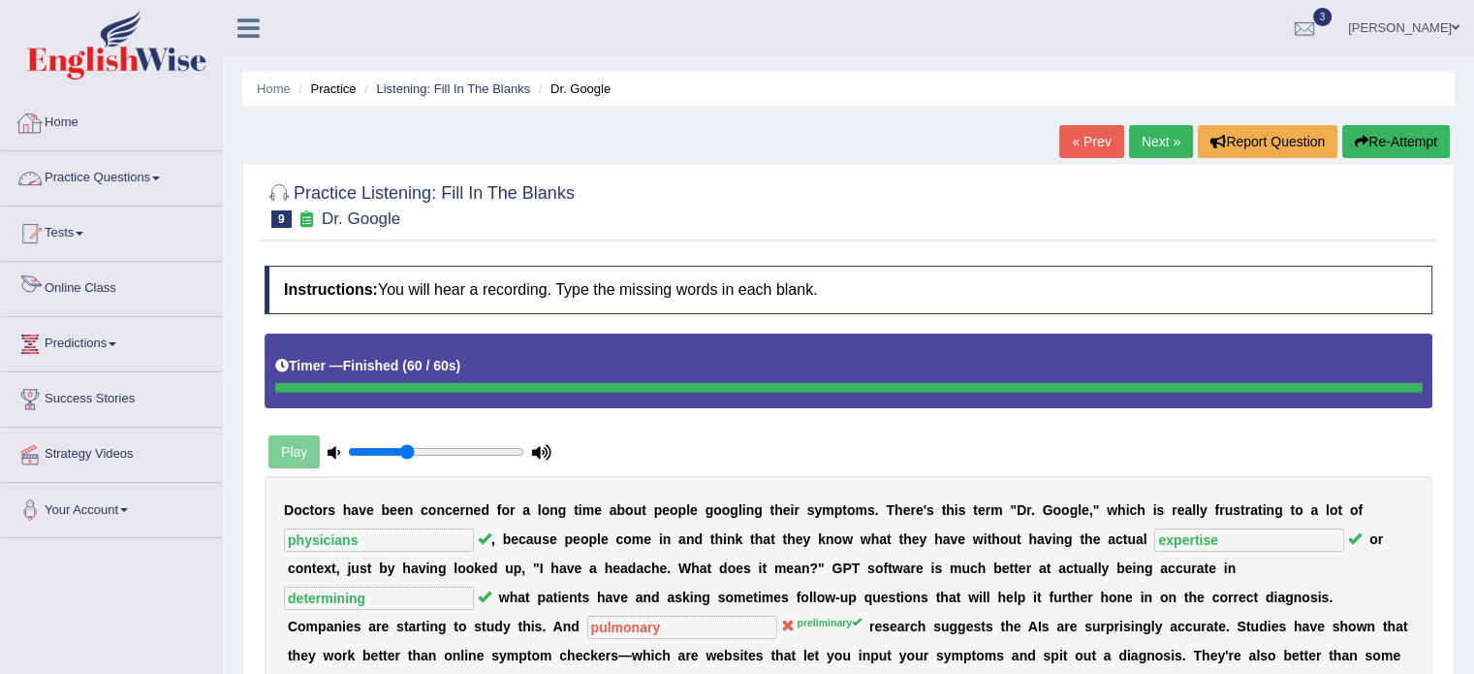
click at [56, 114] on link "Home" at bounding box center [111, 120] width 221 height 48
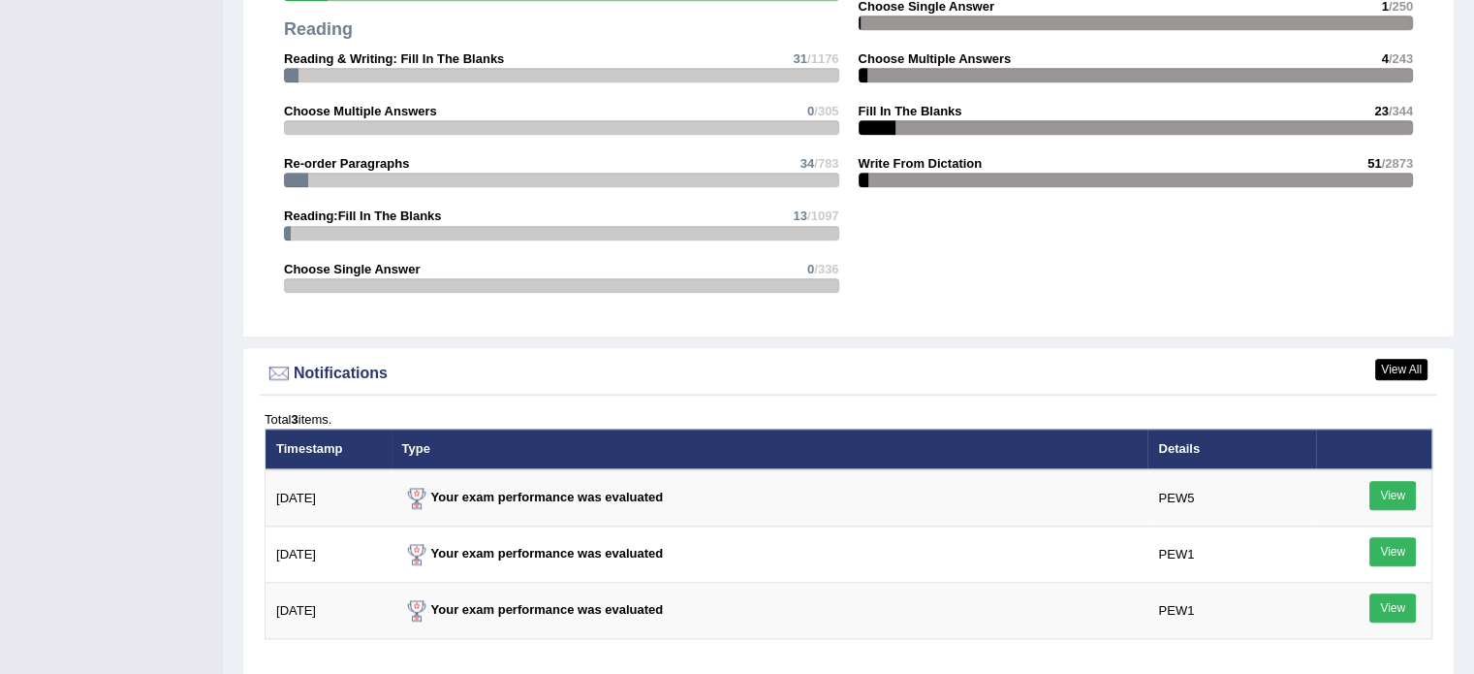
scroll to position [2489, 0]
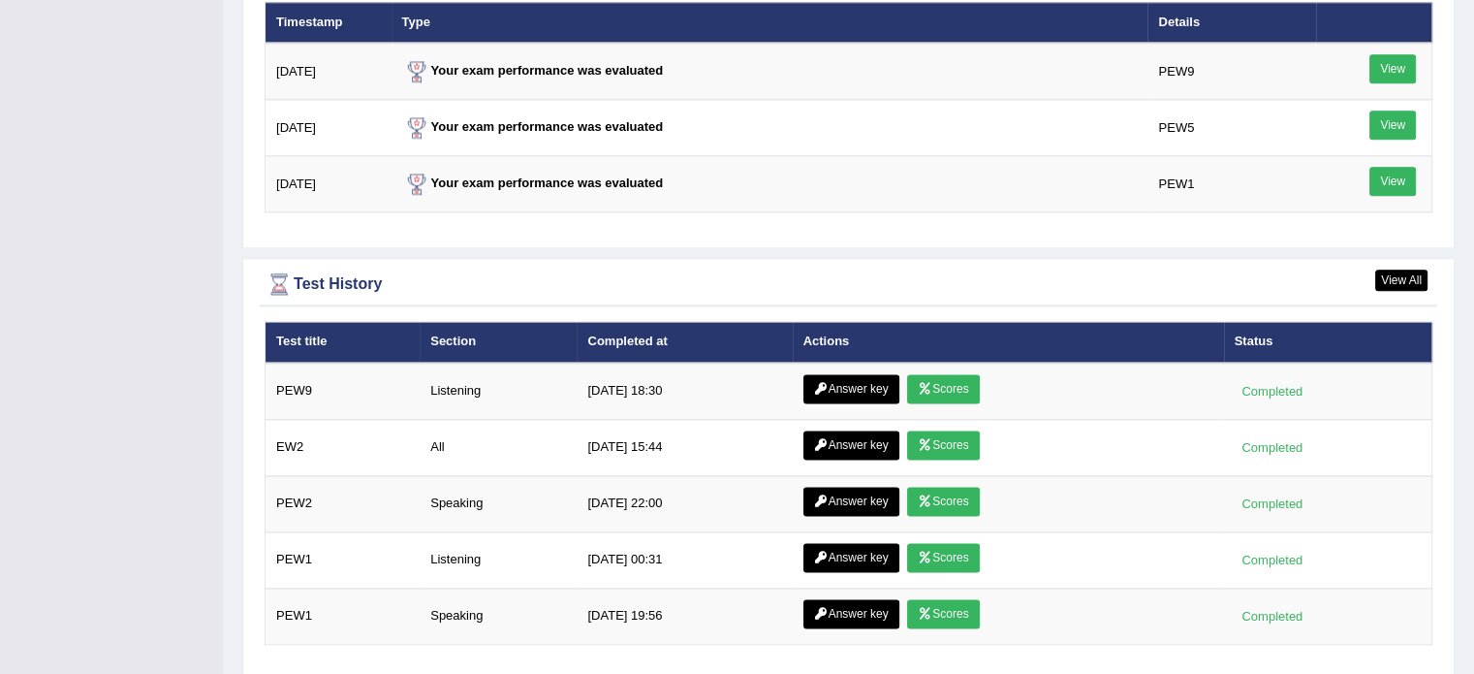
scroll to position [2505, 0]
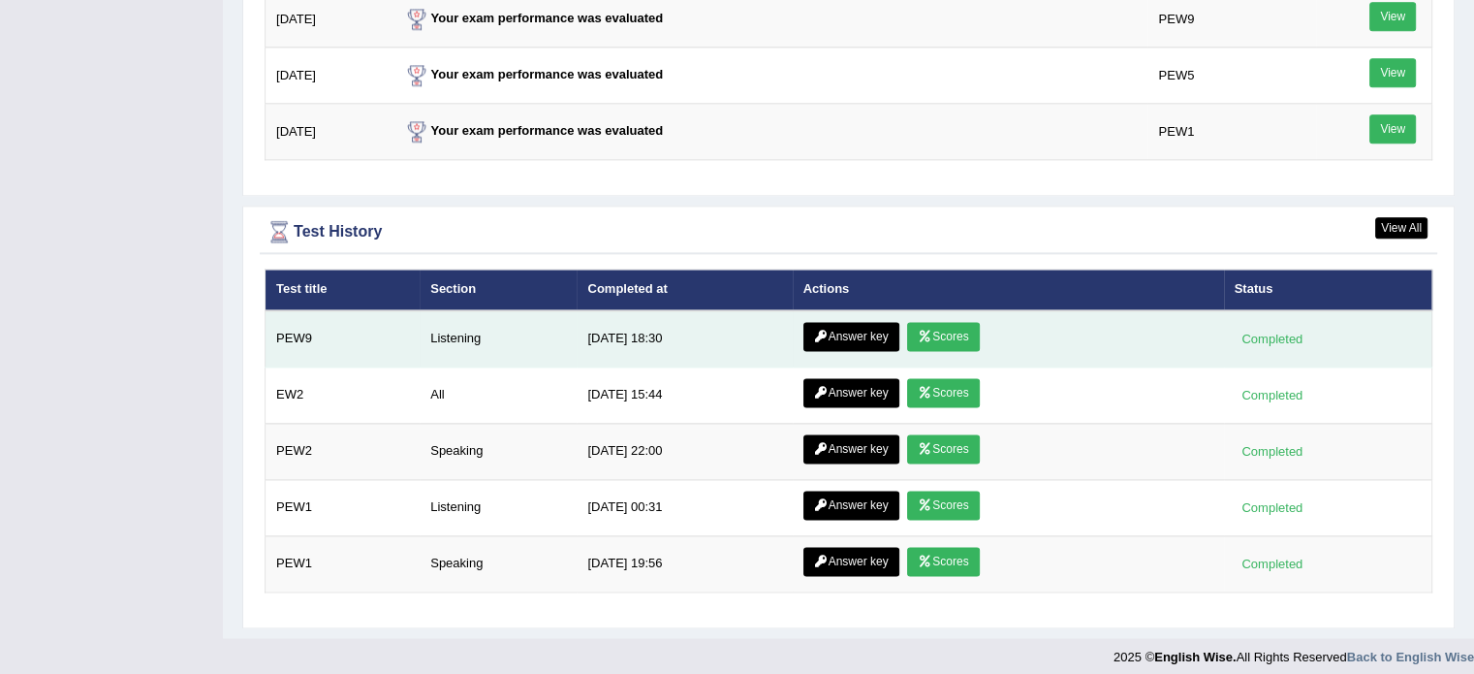
click at [934, 322] on link "Scores" at bounding box center [943, 336] width 72 height 29
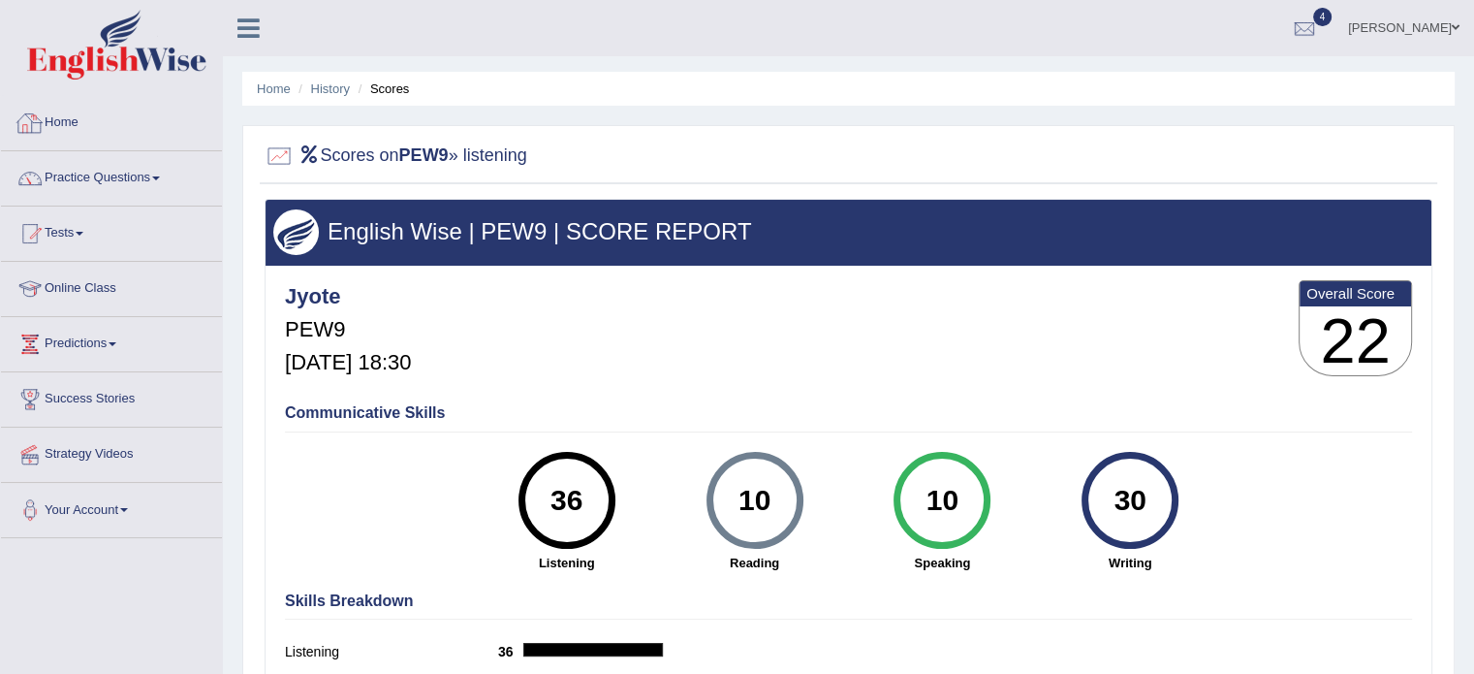
click at [74, 121] on link "Home" at bounding box center [111, 120] width 221 height 48
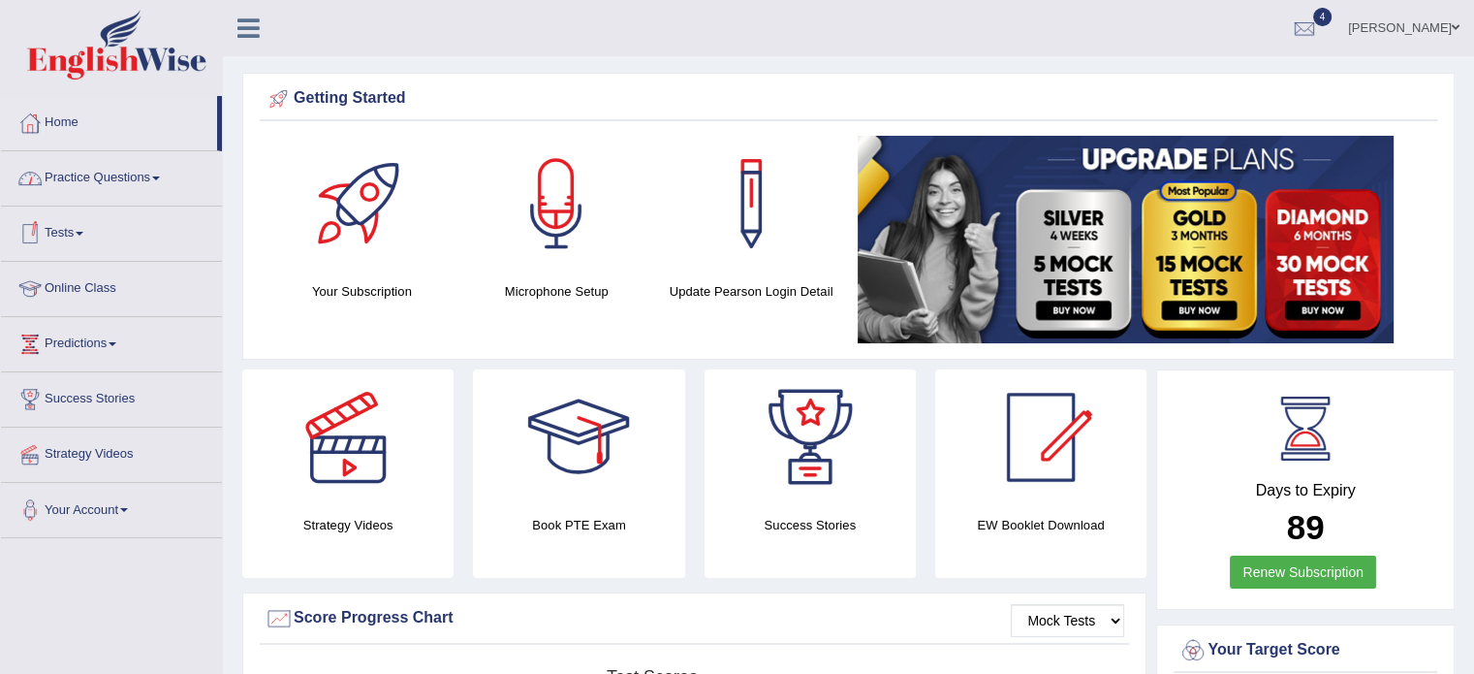
click at [72, 232] on link "Tests" at bounding box center [111, 230] width 221 height 48
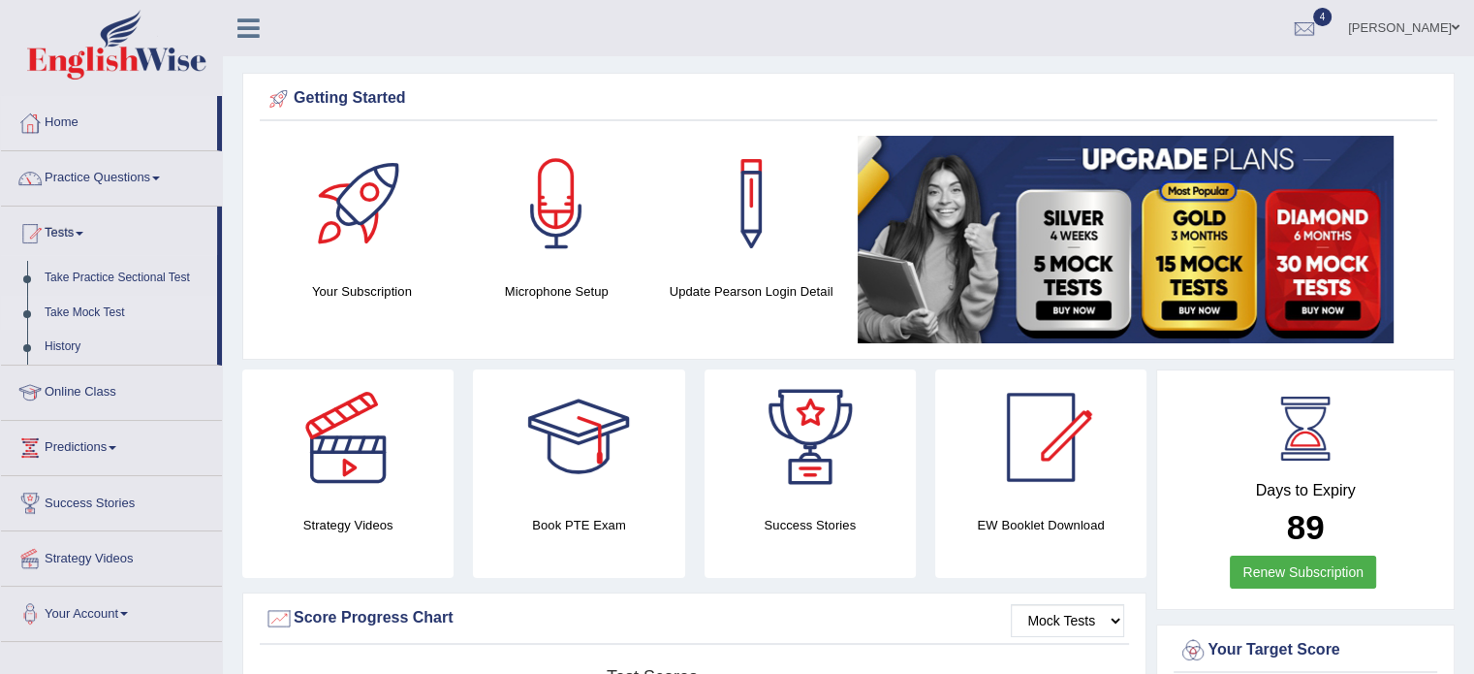
click at [81, 308] on link "Take Mock Test" at bounding box center [126, 313] width 181 height 35
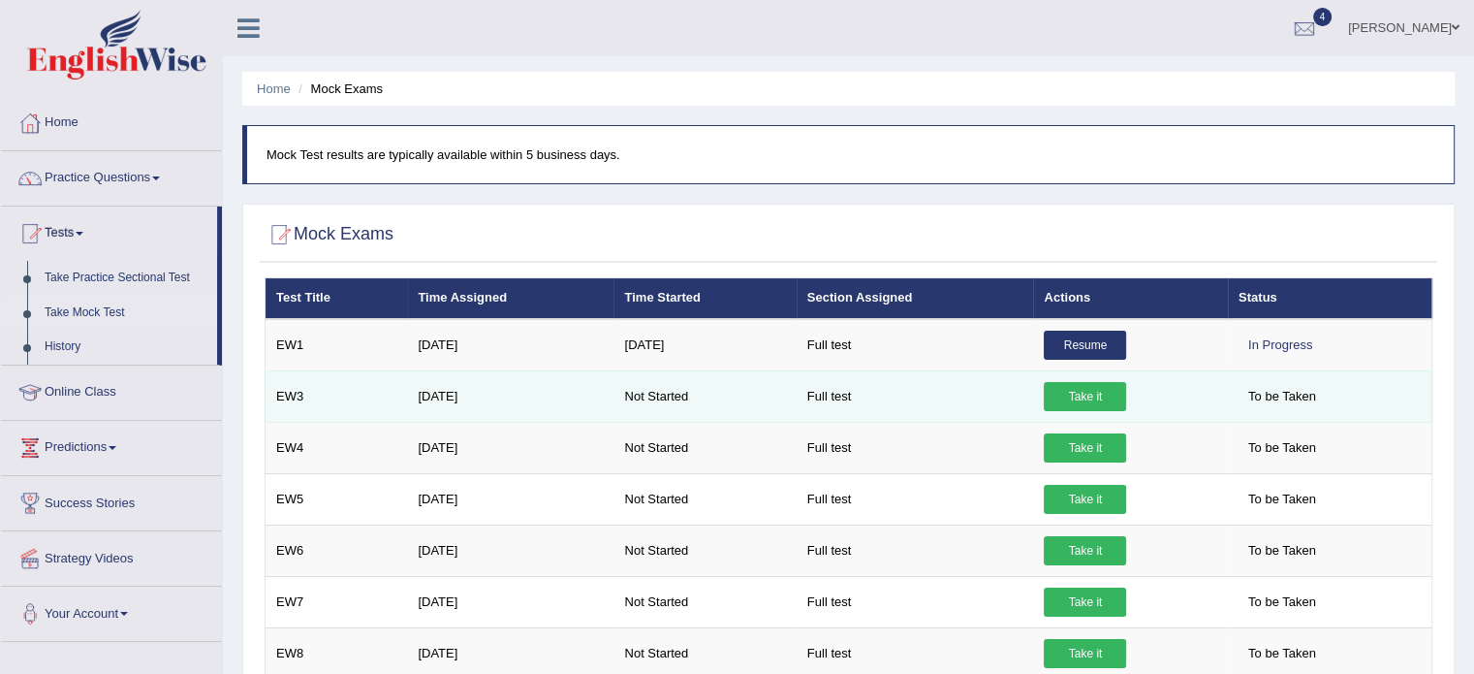
click at [1092, 398] on link "Take it" at bounding box center [1085, 396] width 82 height 29
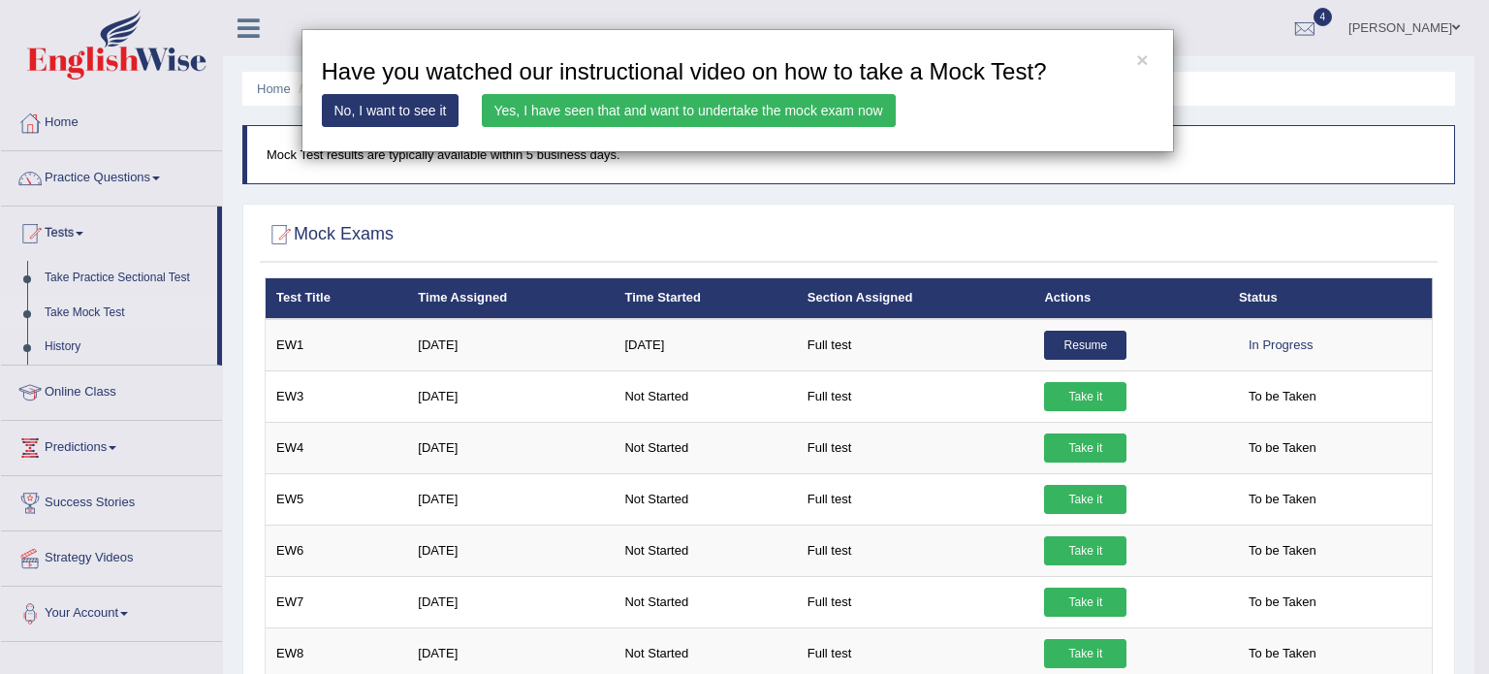
click at [737, 104] on link "Yes, I have seen that and want to undertake the mock exam now" at bounding box center [689, 110] width 414 height 33
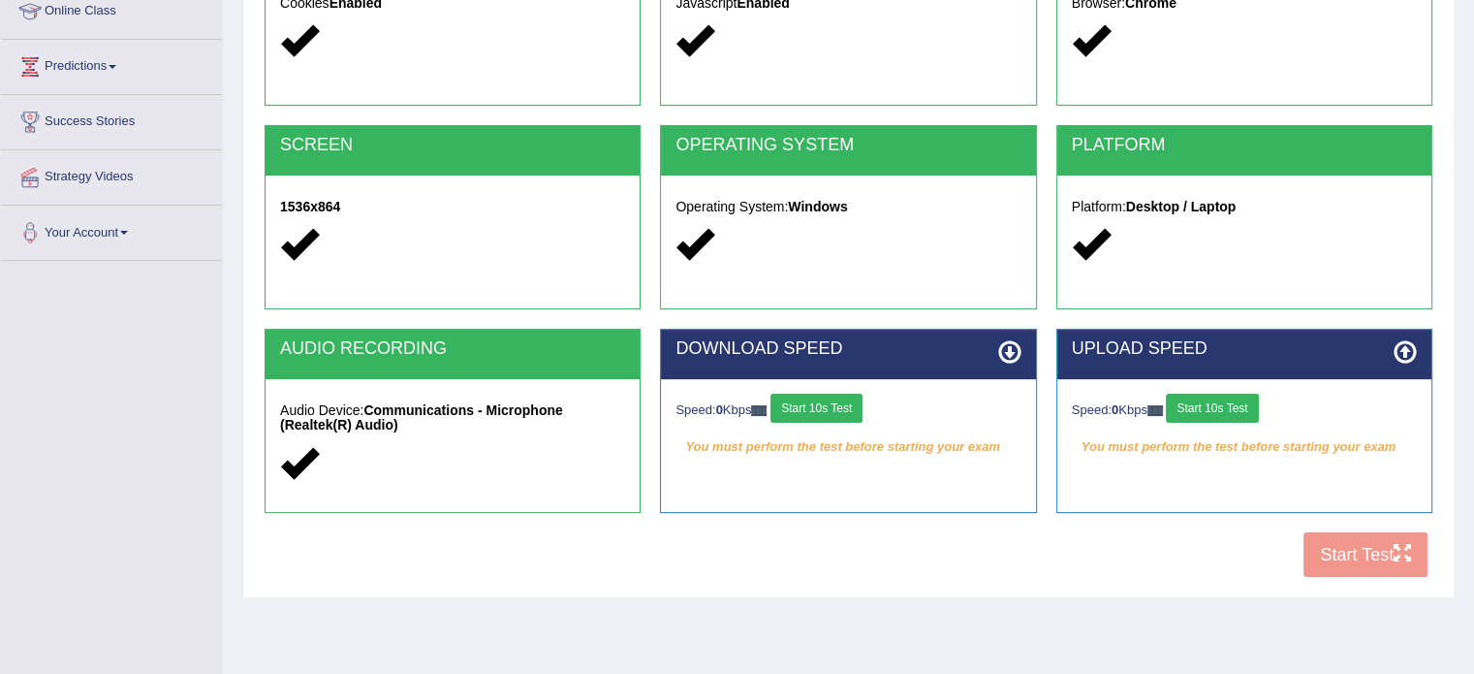
scroll to position [279, 0]
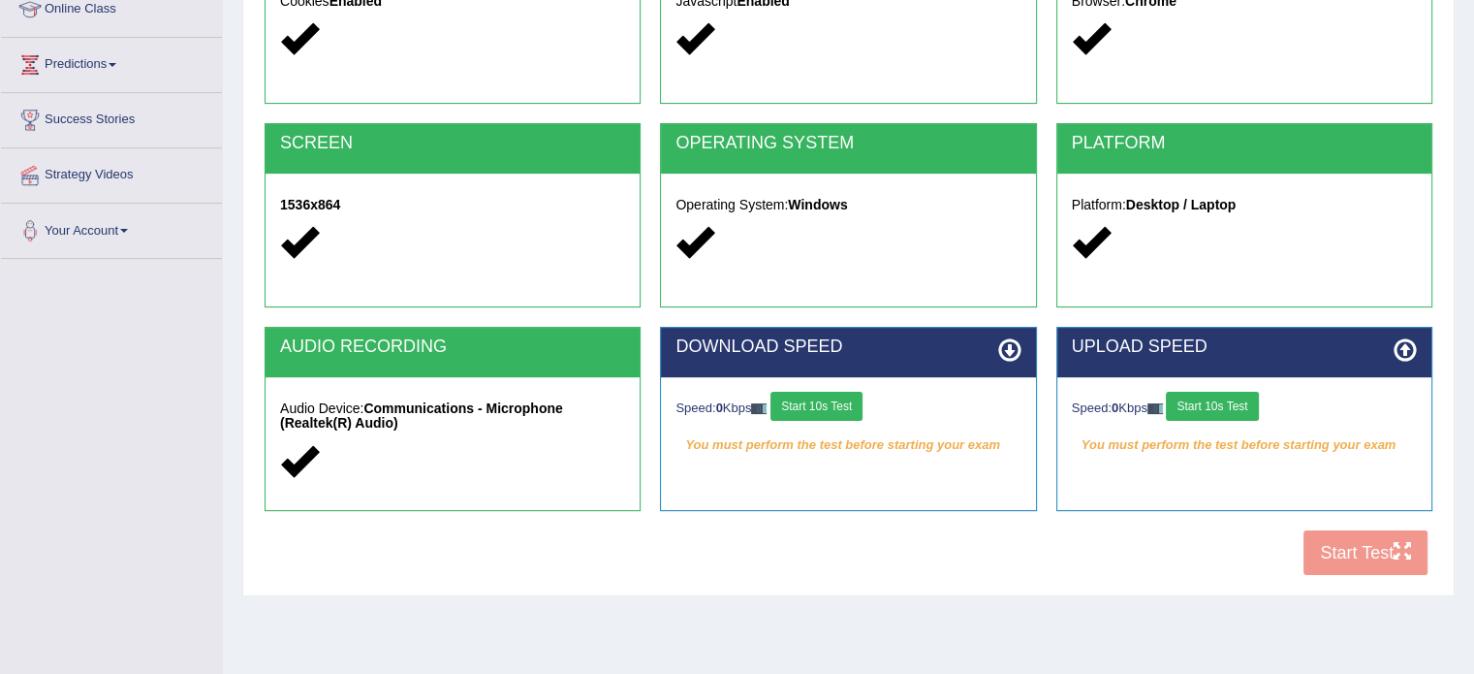
click at [808, 399] on button "Start 10s Test" at bounding box center [817, 406] width 92 height 29
click at [1220, 406] on button "Start 10s Test" at bounding box center [1212, 406] width 92 height 29
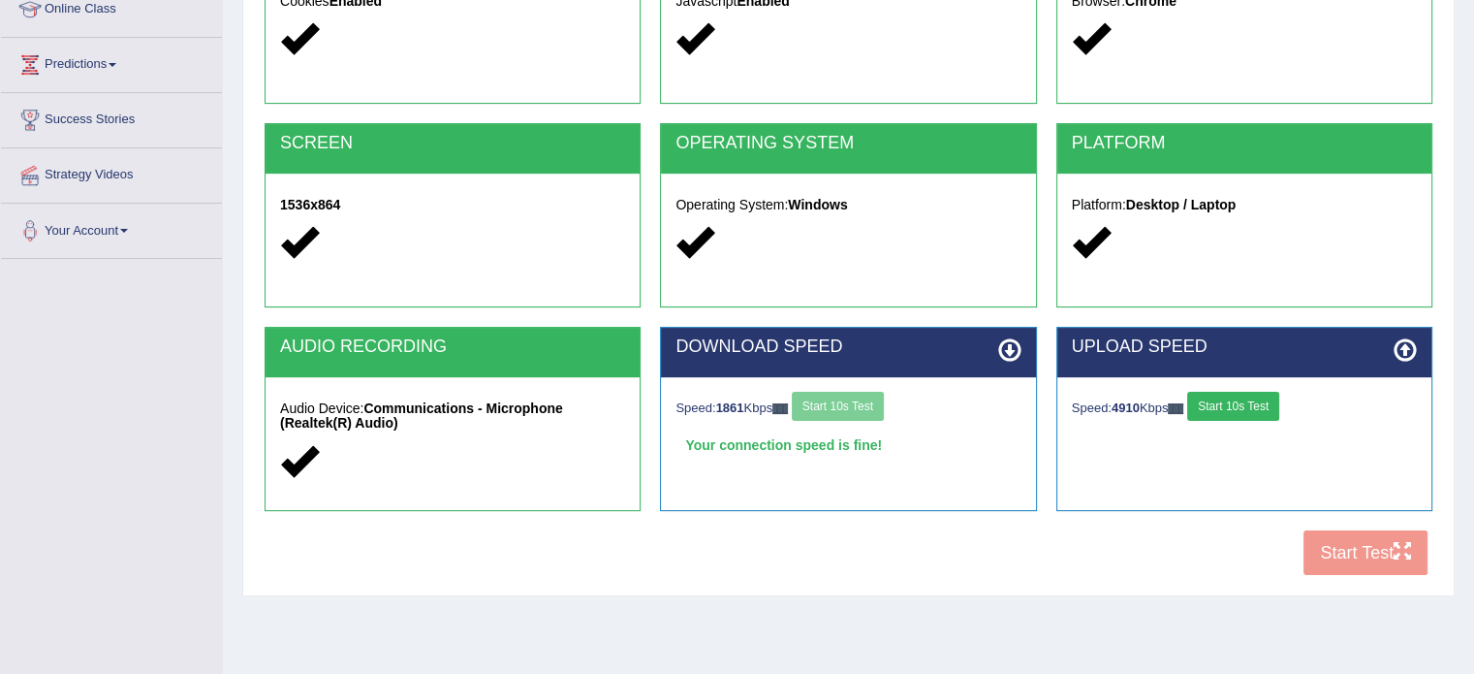
click at [1279, 401] on button "Start 10s Test" at bounding box center [1234, 406] width 92 height 29
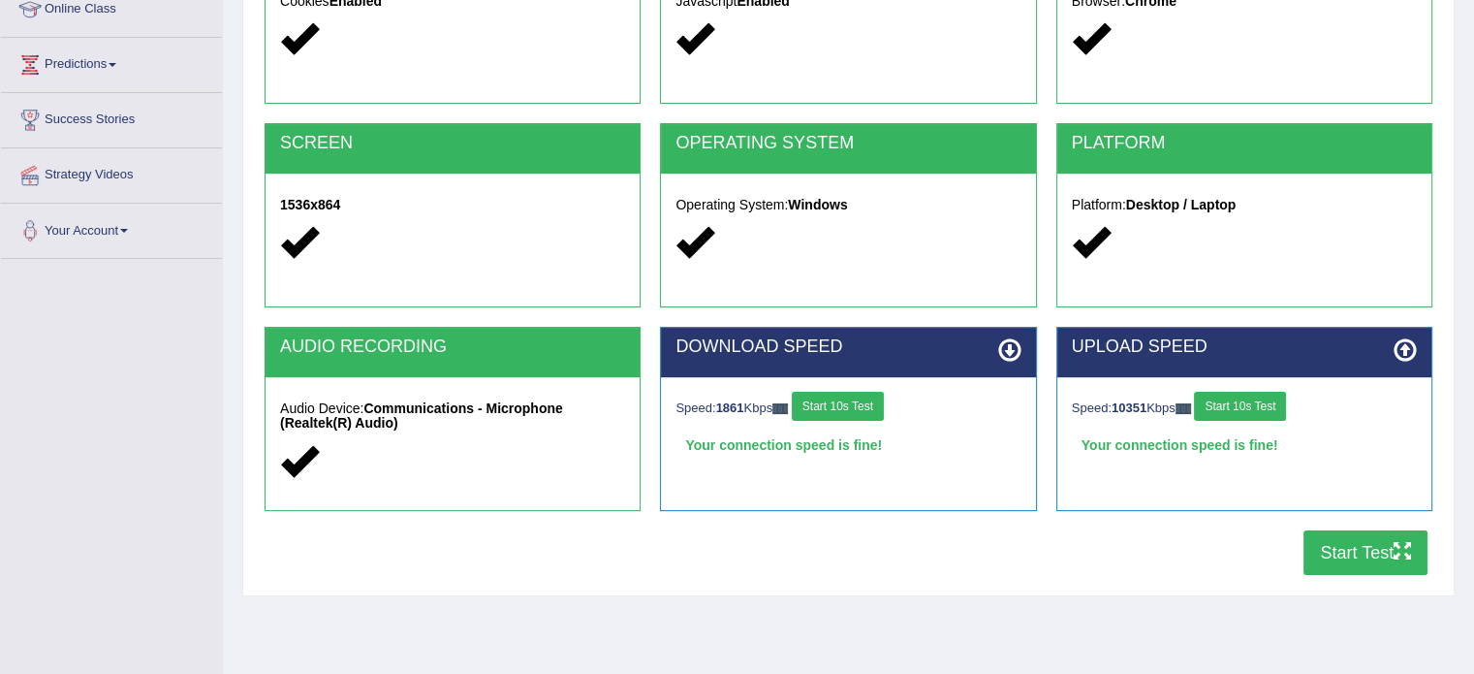
click at [1362, 542] on button "Start Test" at bounding box center [1366, 552] width 124 height 45
